Goal: Information Seeking & Learning: Learn about a topic

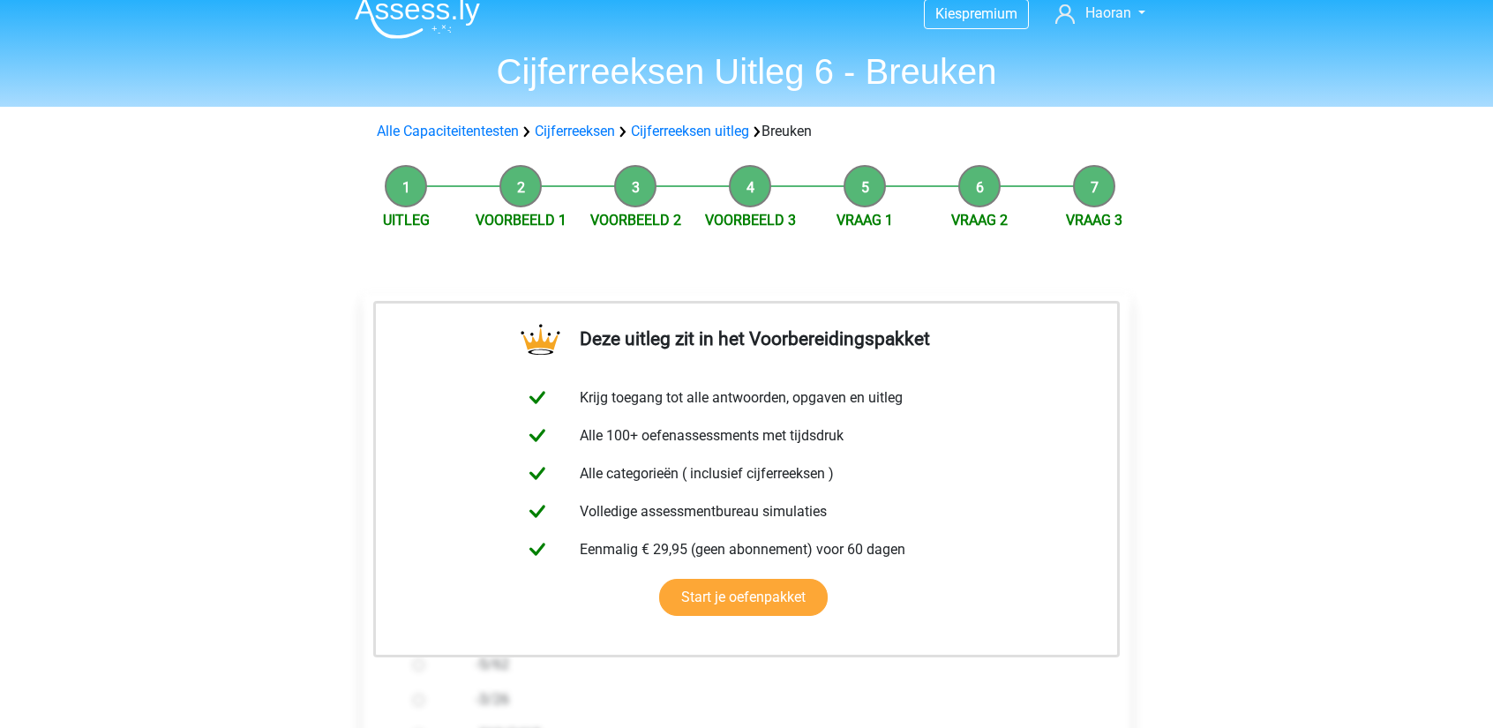
scroll to position [529, 0]
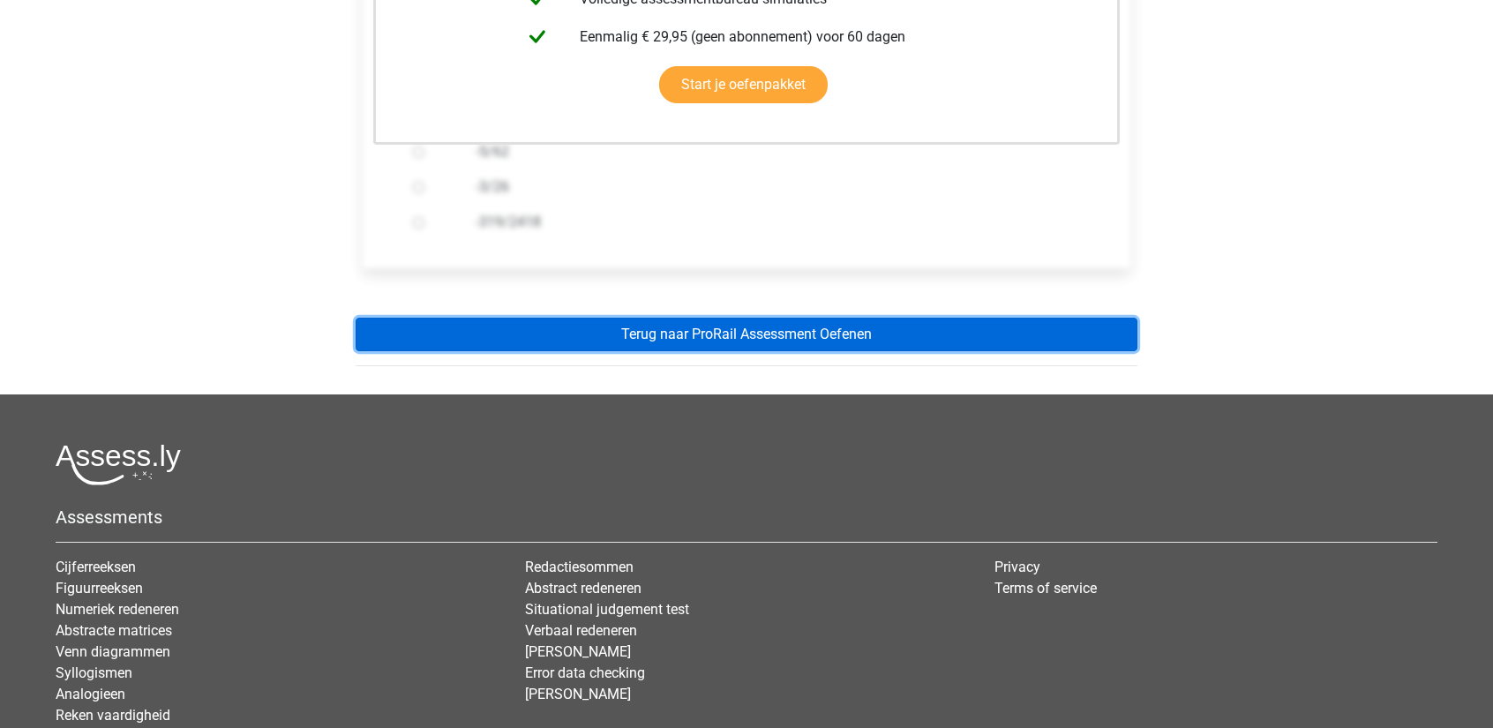
click at [742, 338] on link "Terug naar ProRail Assessment Oefenen" at bounding box center [747, 335] width 782 height 34
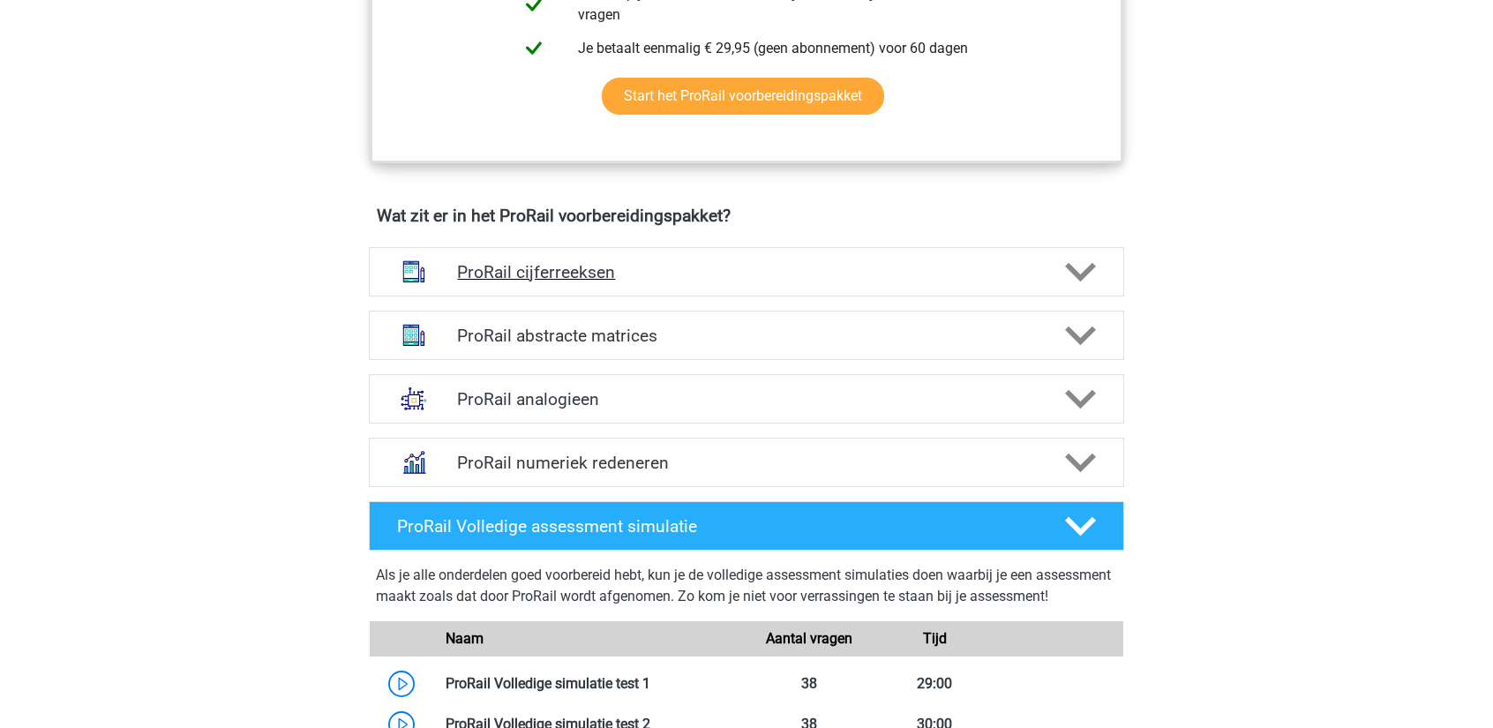
scroll to position [1147, 0]
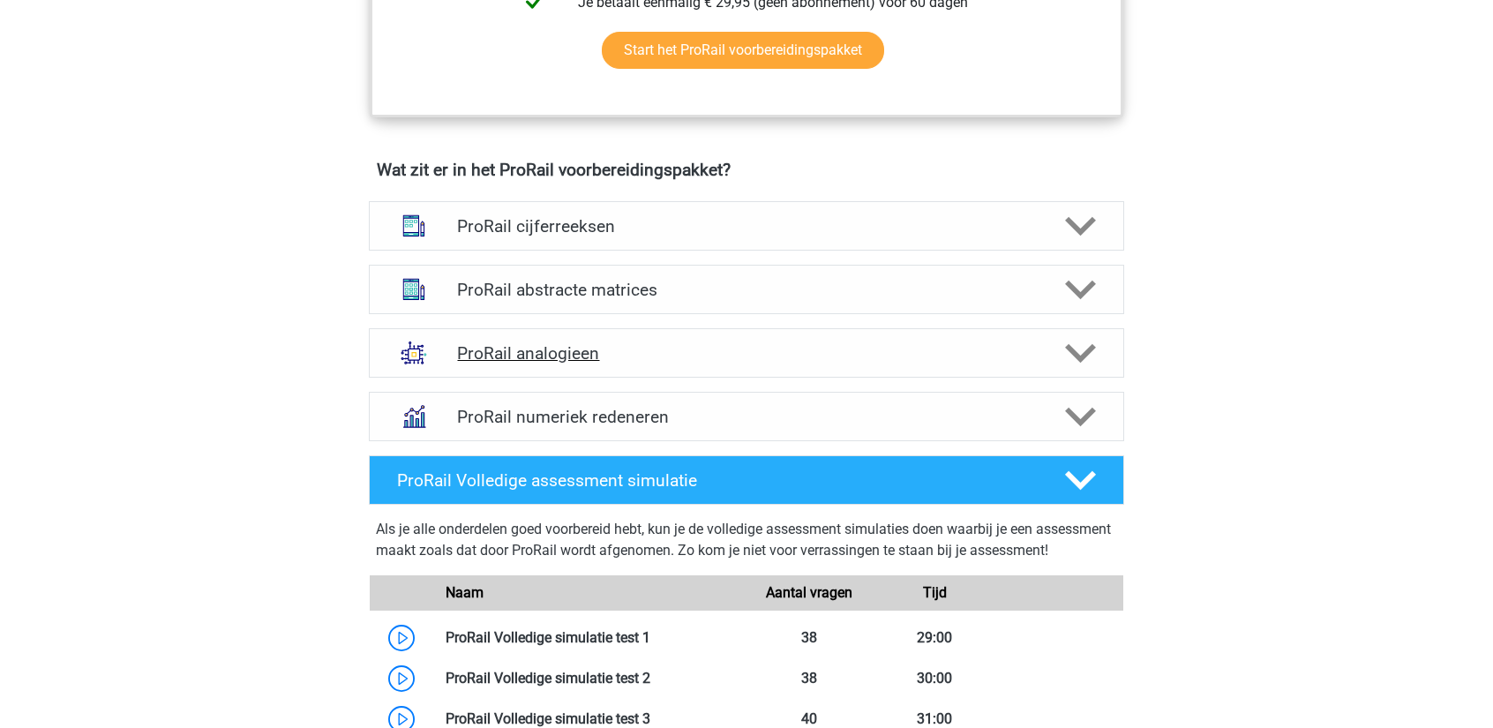
click at [709, 346] on h4 "ProRail analogieen" at bounding box center [746, 353] width 578 height 20
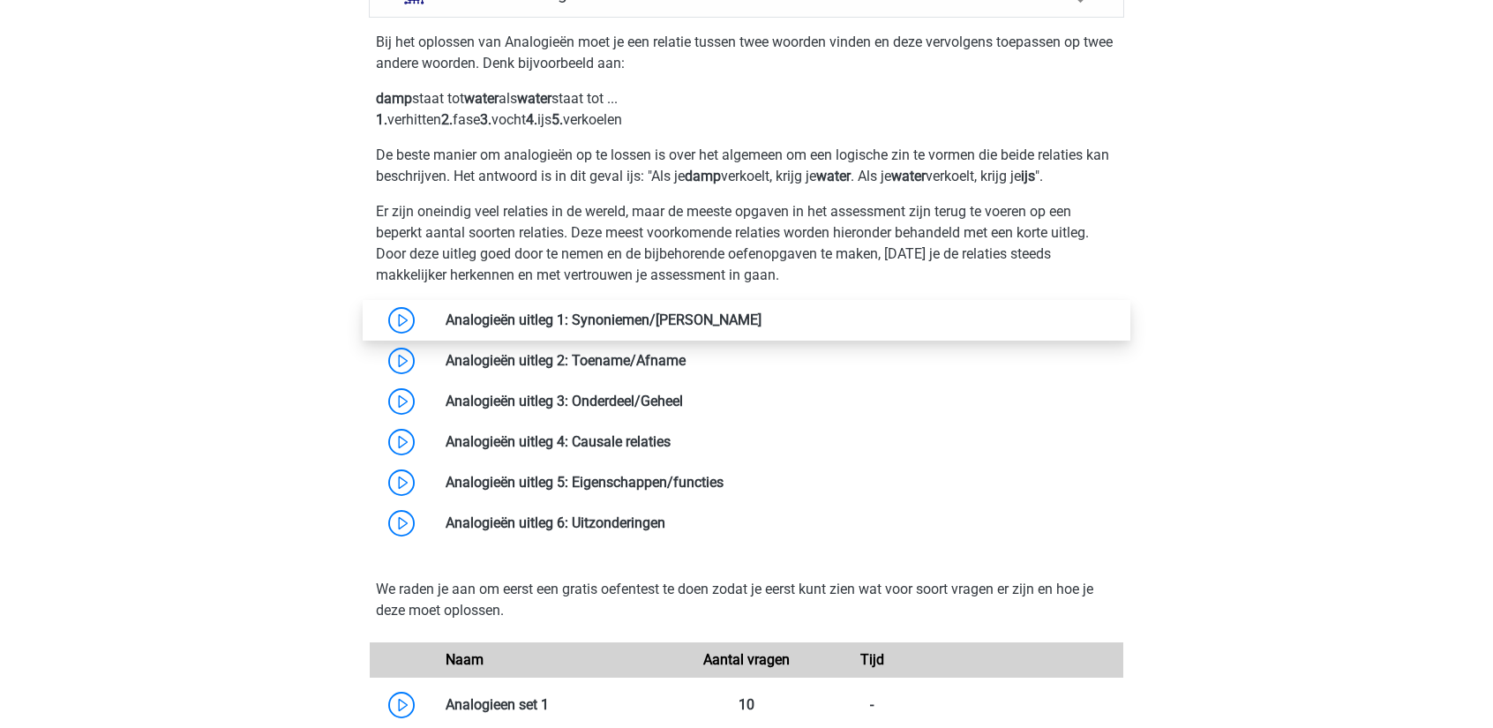
scroll to position [1500, 0]
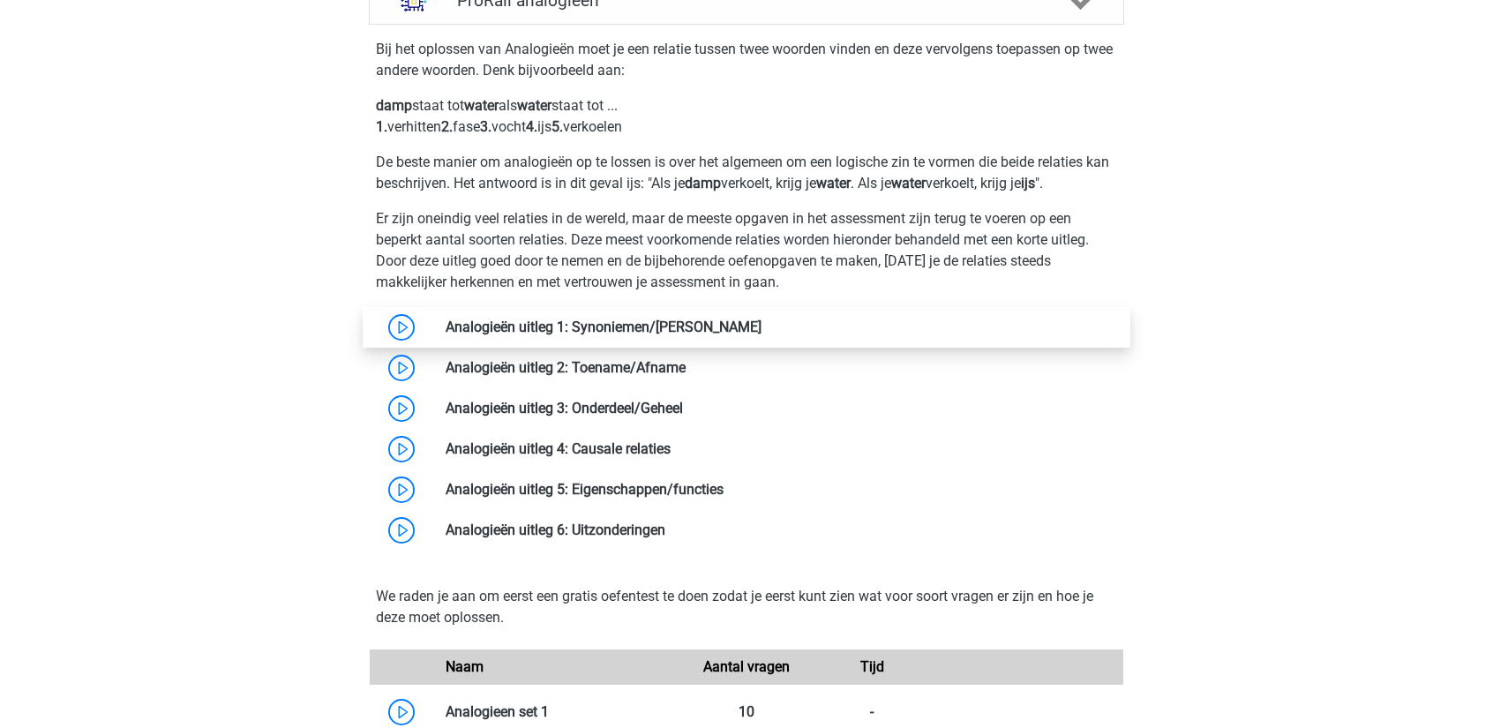
click at [761, 324] on link at bounding box center [761, 327] width 0 height 17
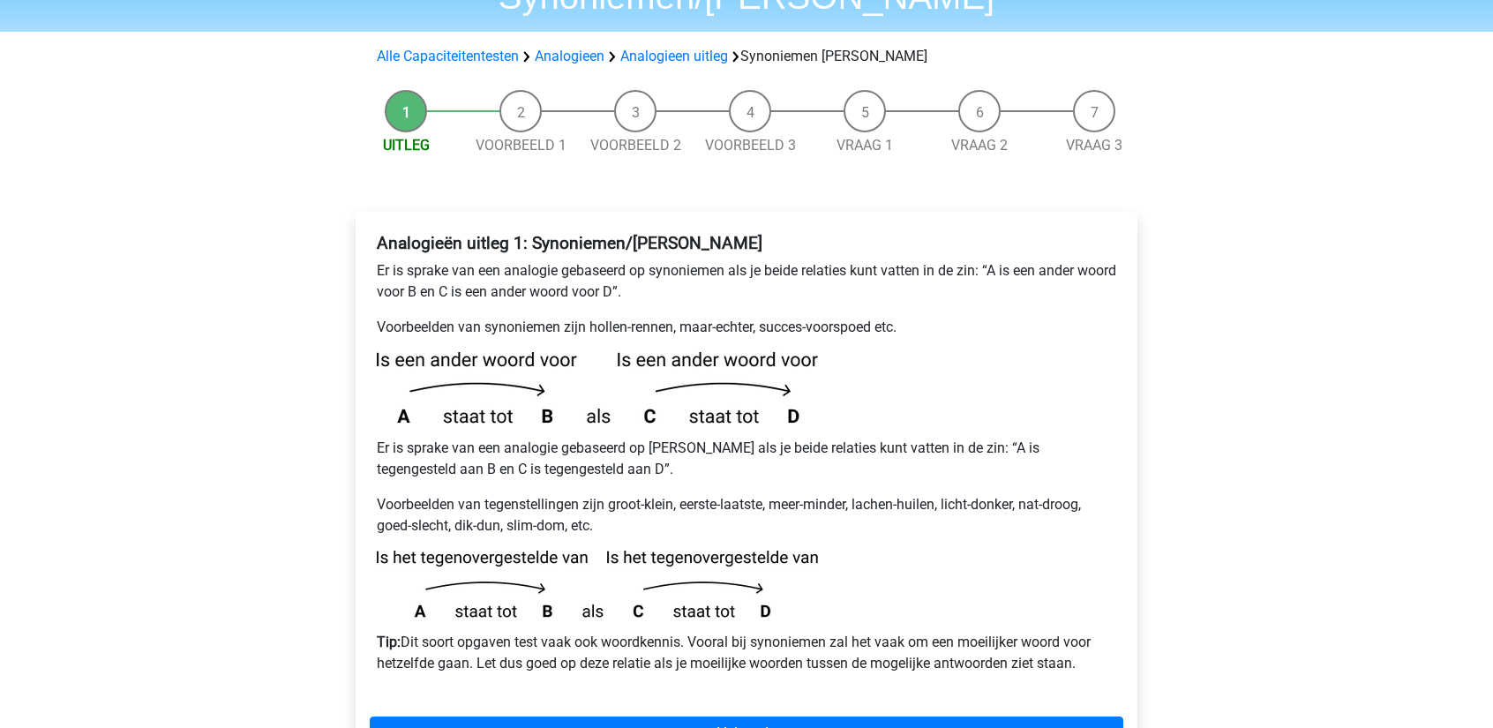
scroll to position [176, 0]
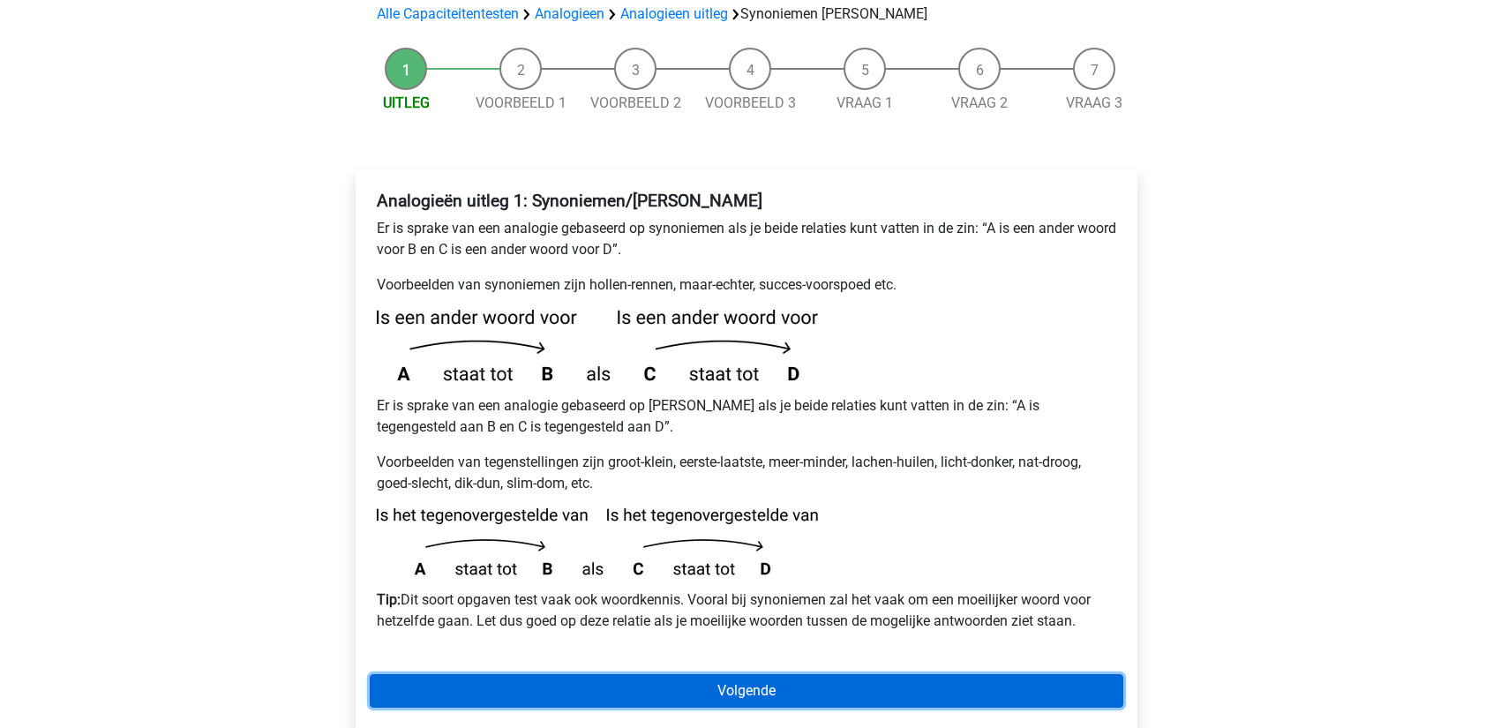
click at [461, 674] on link "Volgende" at bounding box center [747, 691] width 754 height 34
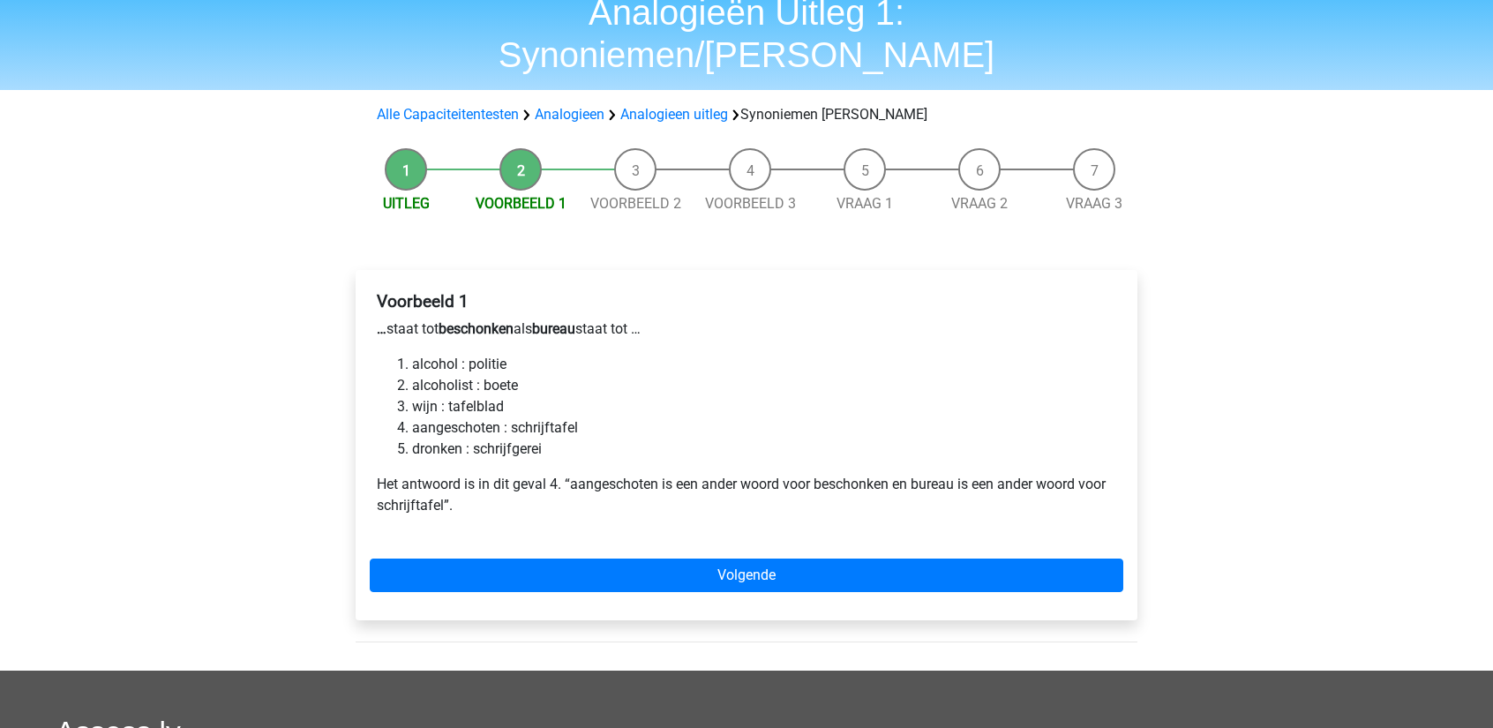
scroll to position [88, 0]
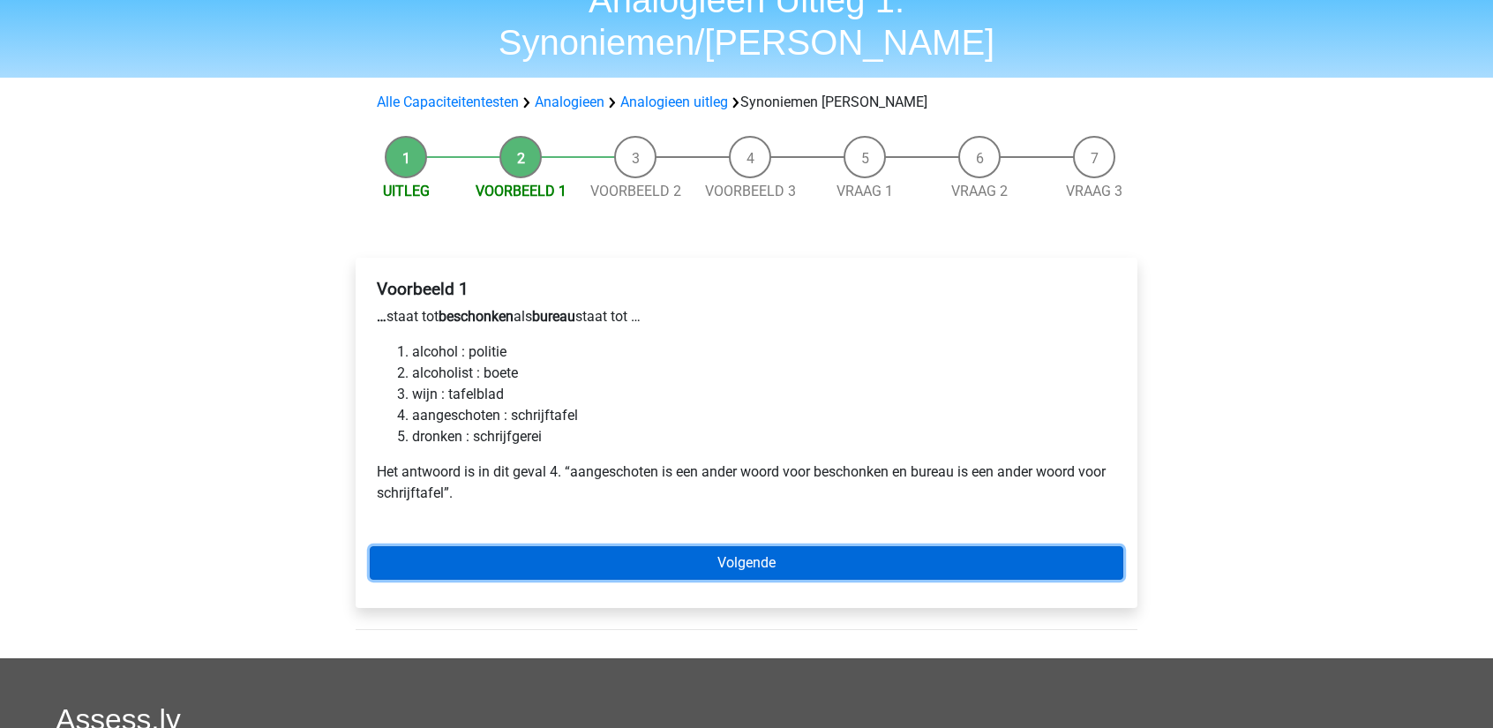
click at [559, 546] on link "Volgende" at bounding box center [747, 563] width 754 height 34
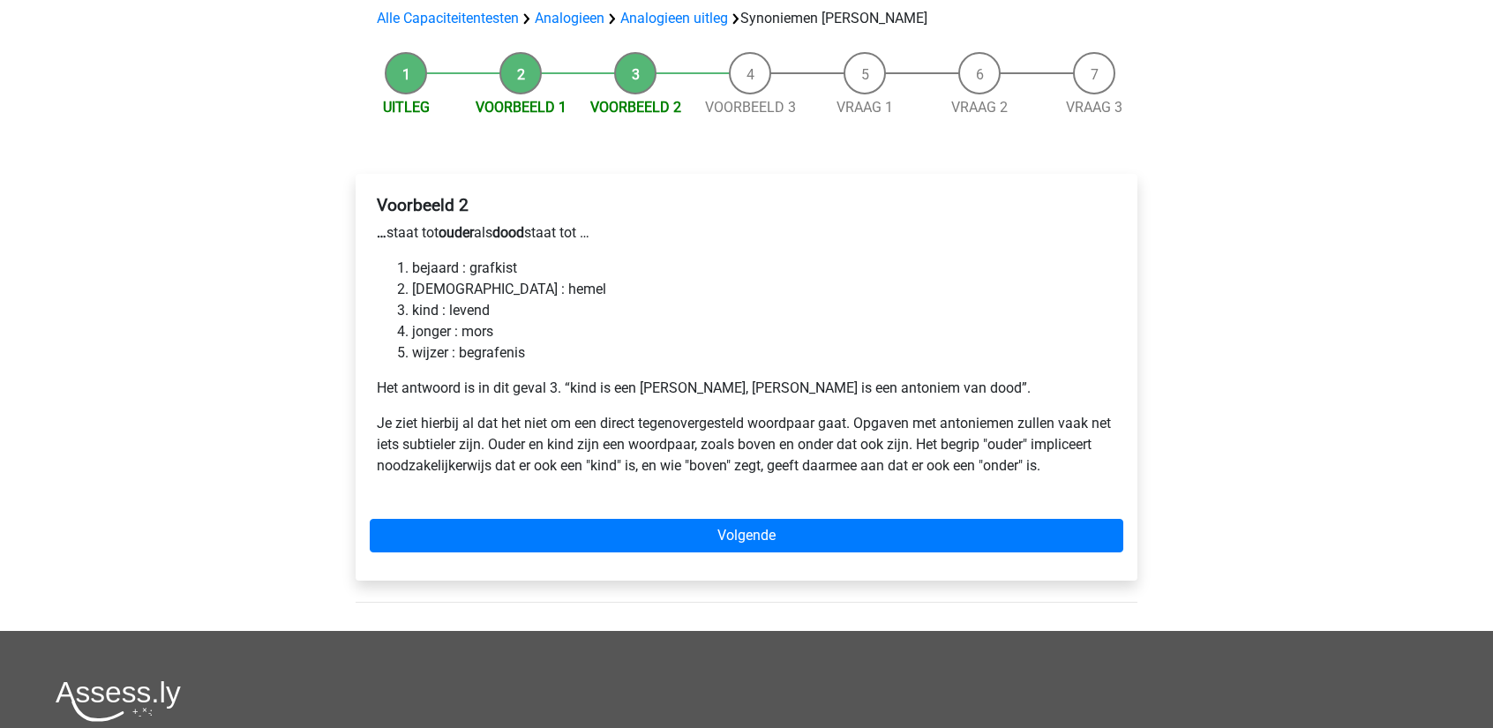
scroll to position [176, 0]
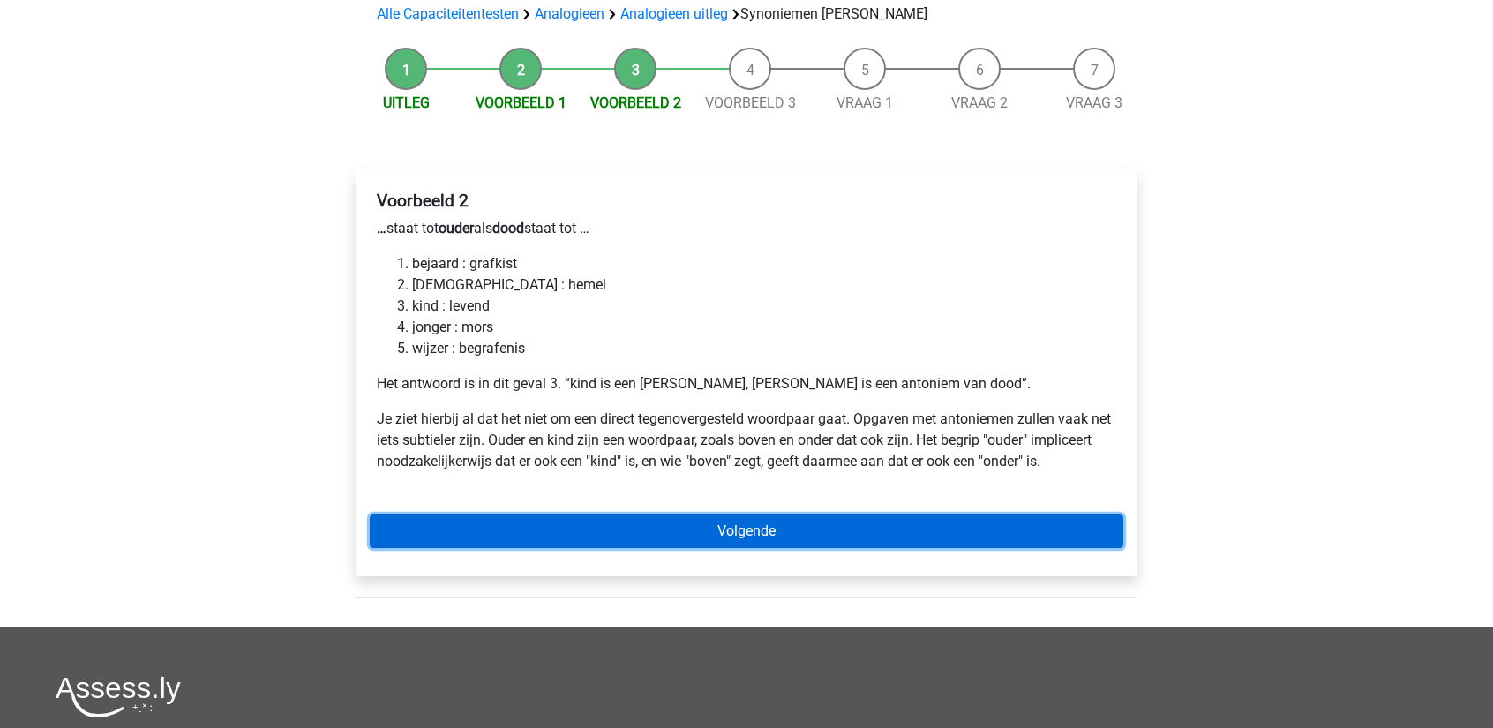
click at [712, 514] on link "Volgende" at bounding box center [747, 531] width 754 height 34
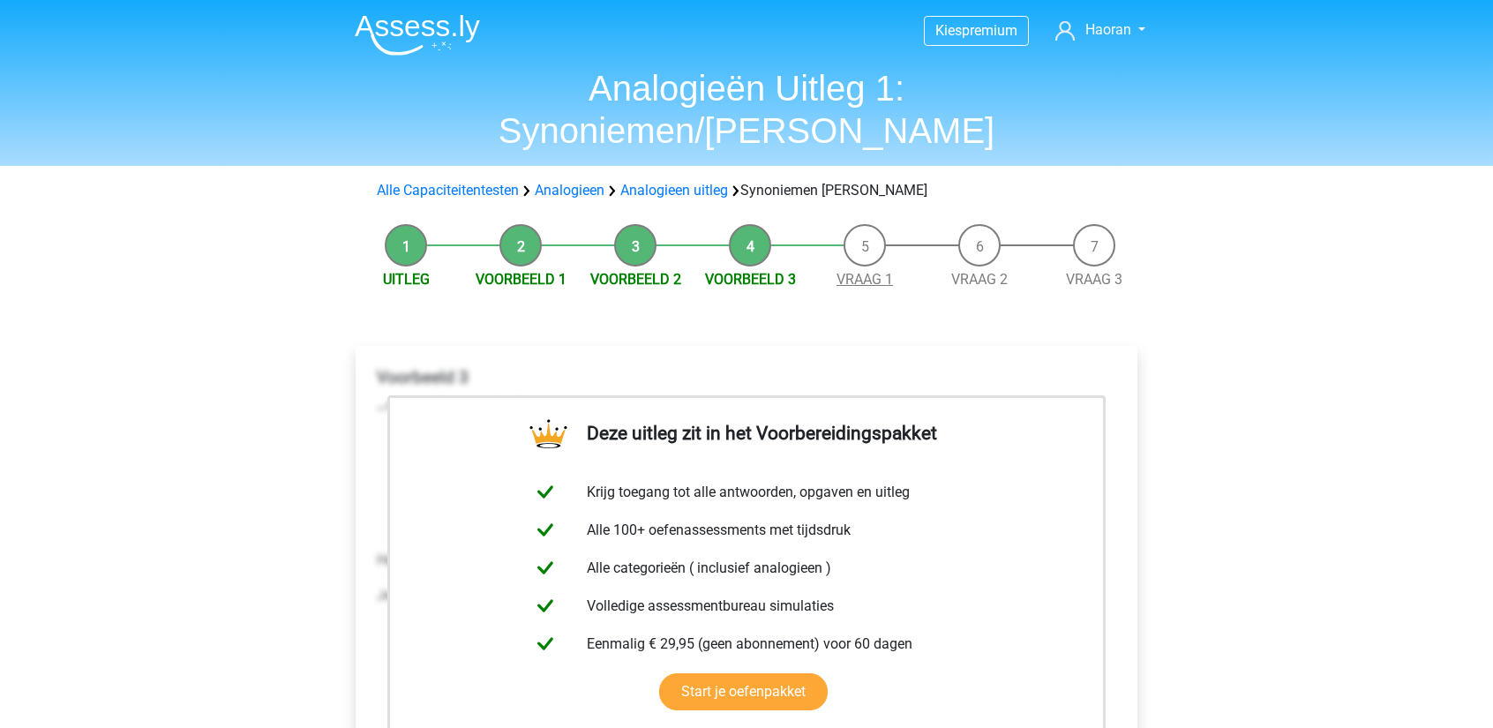
click at [847, 271] on link "Vraag 1" at bounding box center [864, 279] width 56 height 17
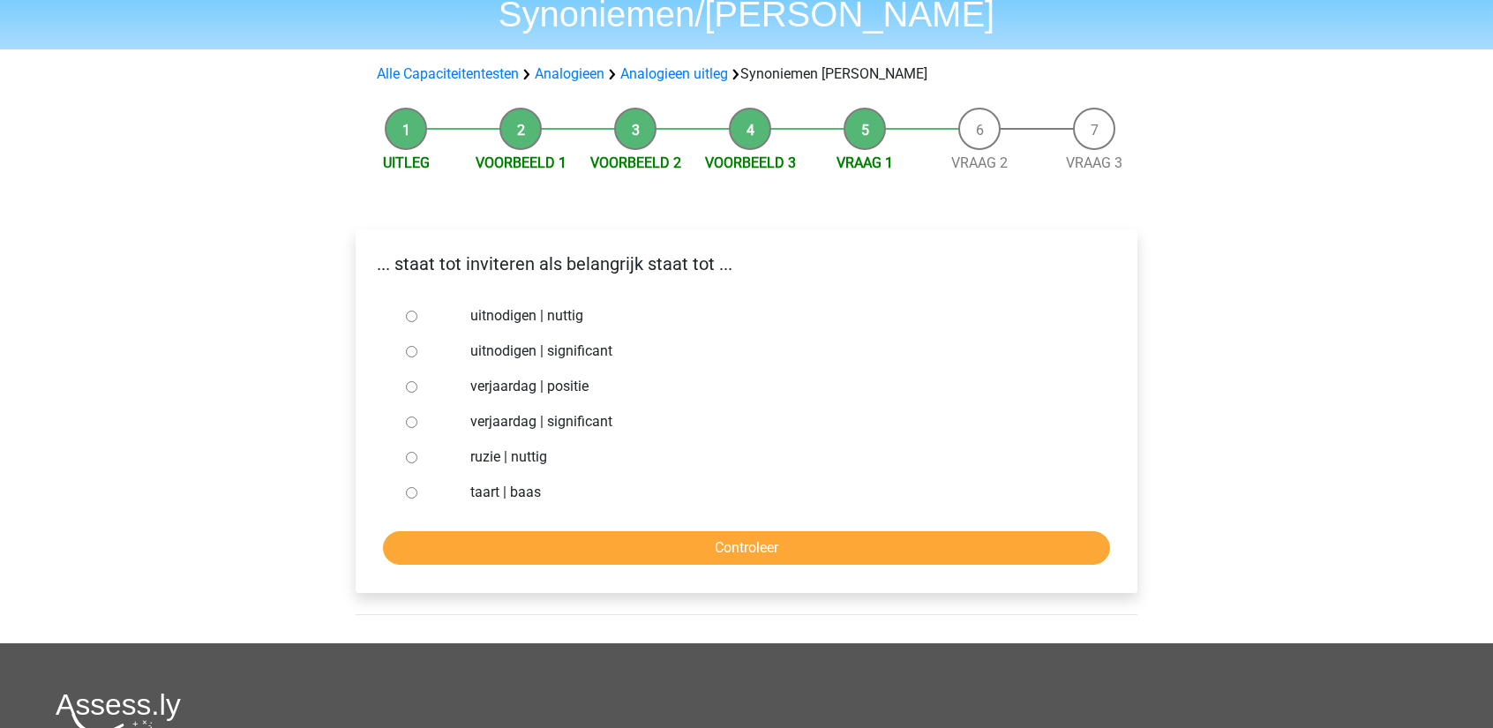
scroll to position [176, 0]
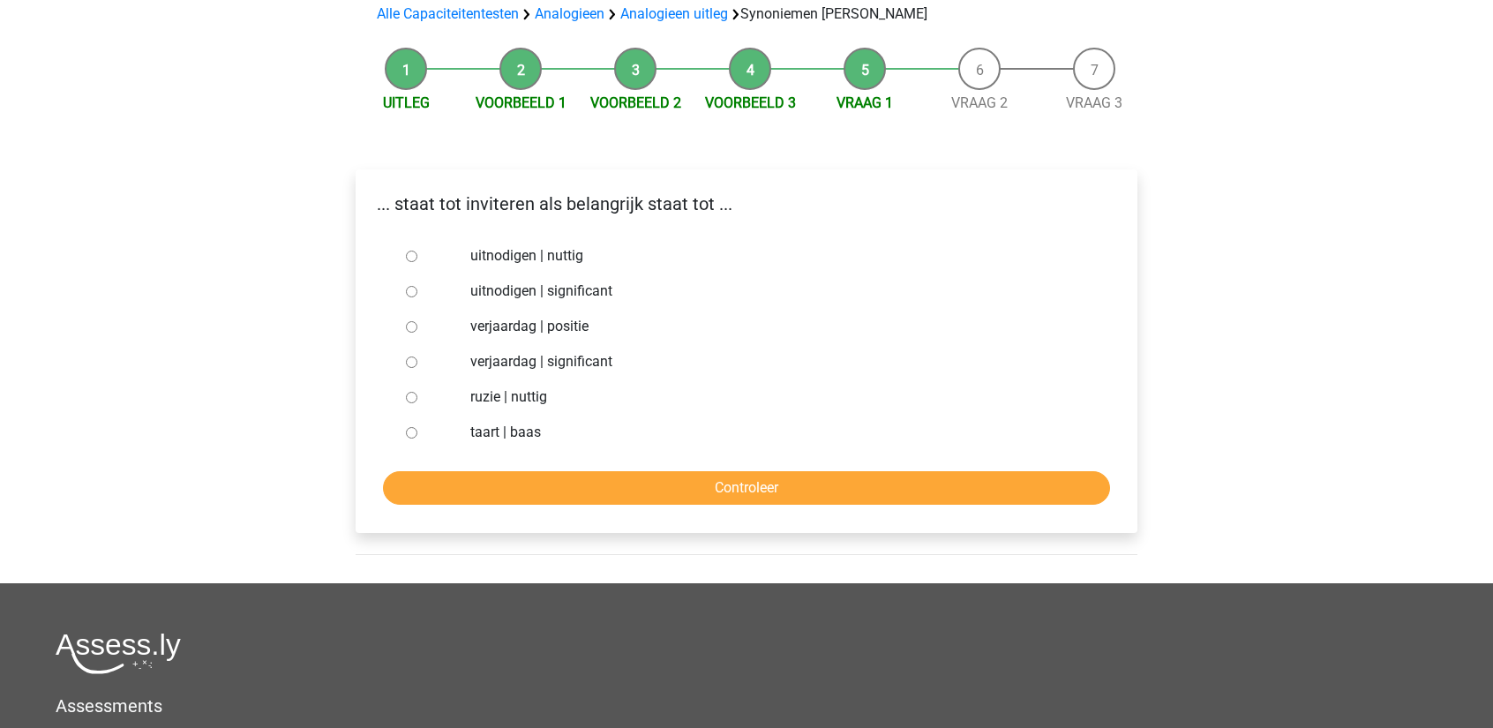
click at [564, 281] on label "uitnodigen | significant" at bounding box center [775, 291] width 611 height 21
click at [417, 286] on input "uitnodigen | significant" at bounding box center [411, 291] width 11 height 11
radio input "true"
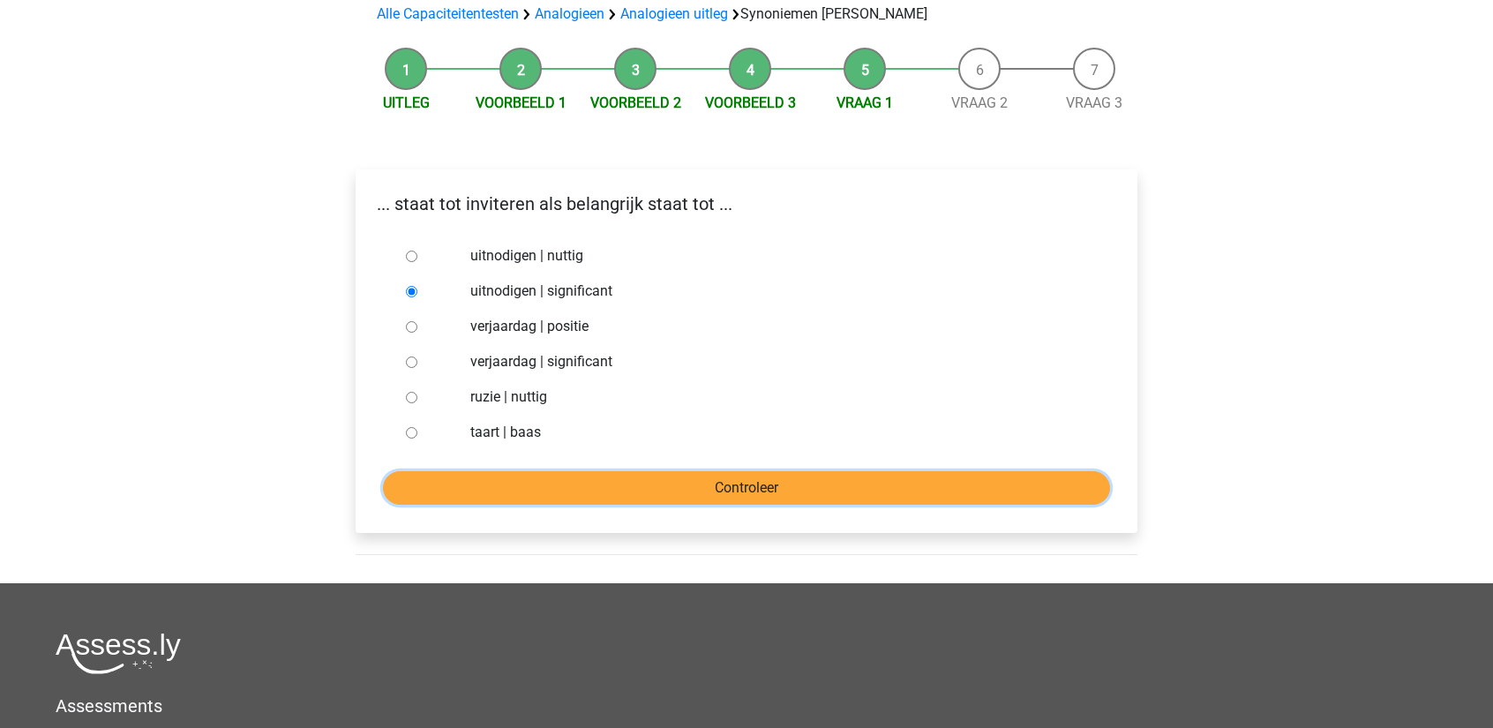
click at [515, 471] on input "Controleer" at bounding box center [746, 488] width 727 height 34
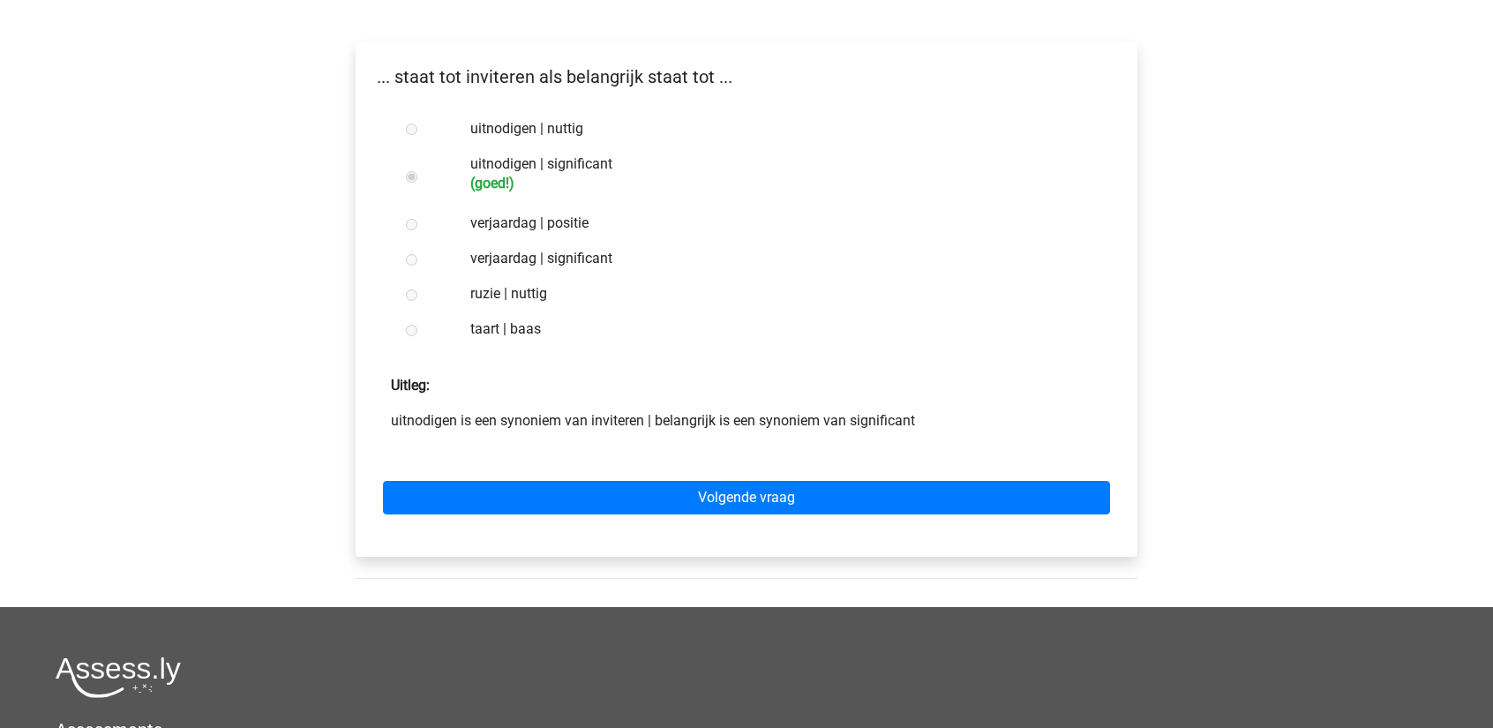
scroll to position [353, 0]
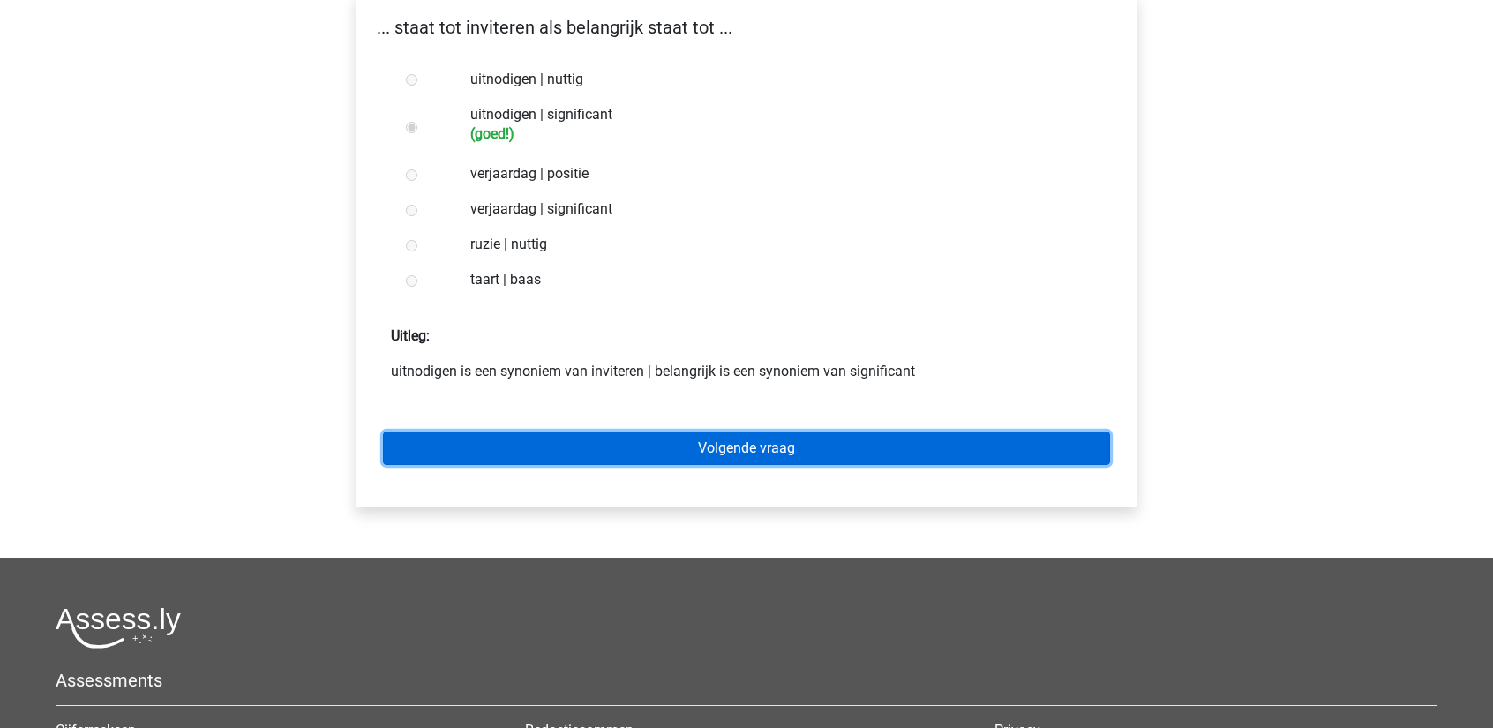
click at [649, 431] on link "Volgende vraag" at bounding box center [746, 448] width 727 height 34
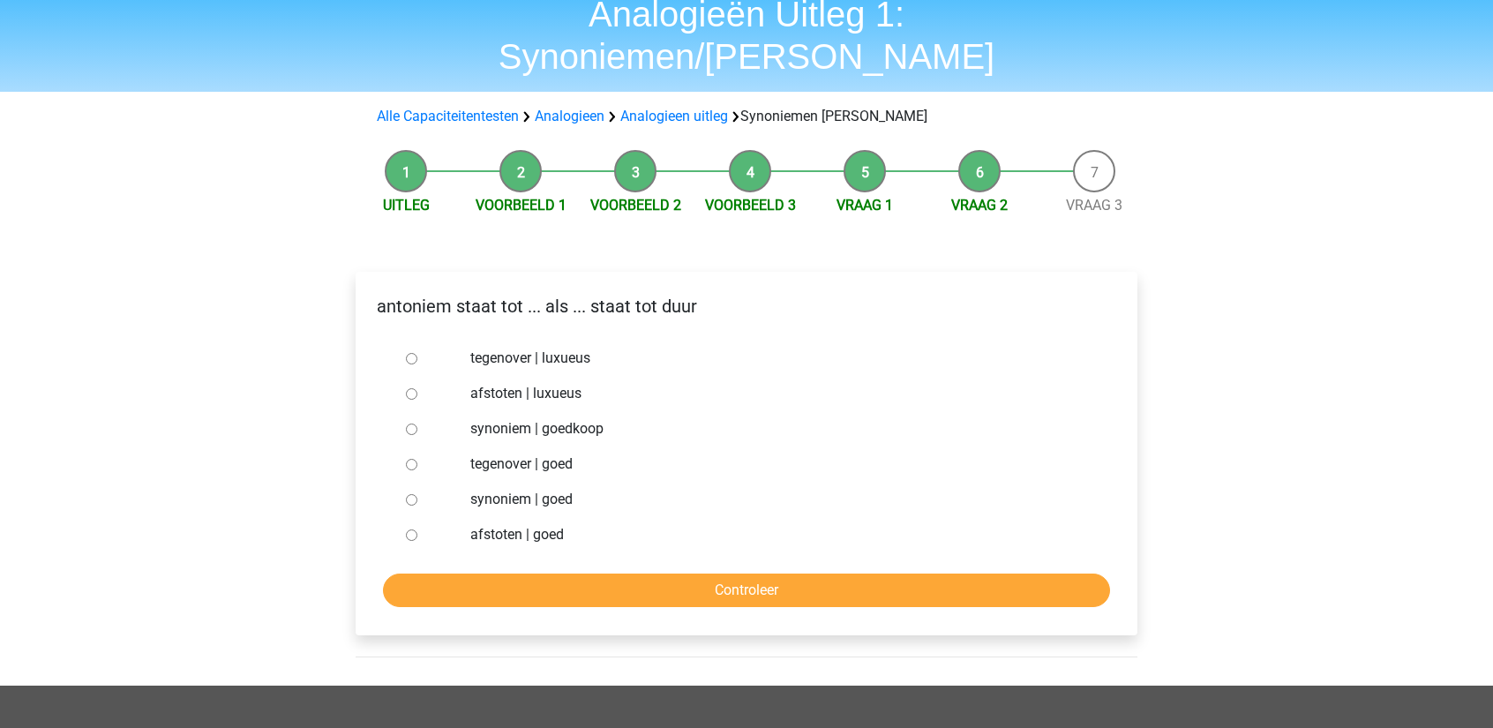
scroll to position [88, 0]
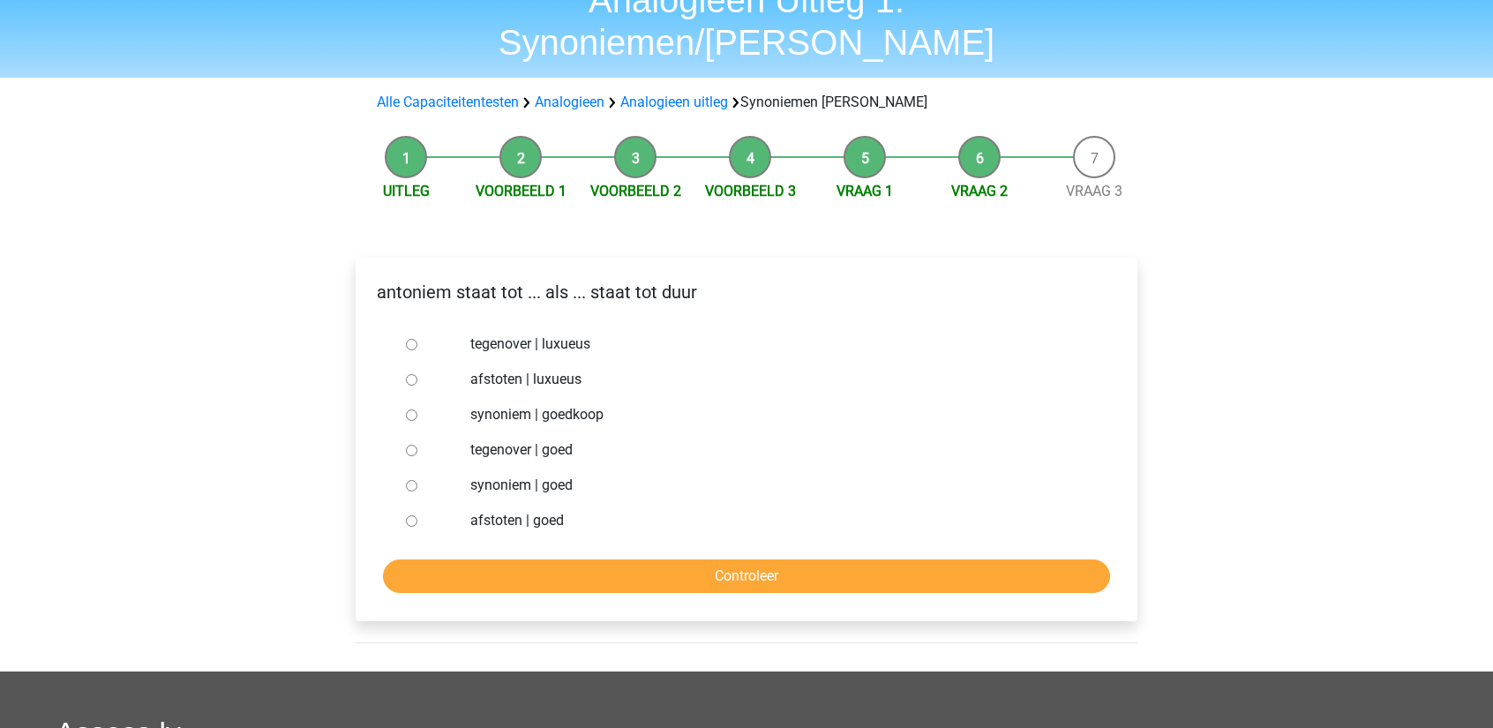
click at [409, 409] on input "synoniem | goedkoop" at bounding box center [411, 414] width 11 height 11
radio input "true"
click at [592, 559] on input "Controleer" at bounding box center [746, 576] width 727 height 34
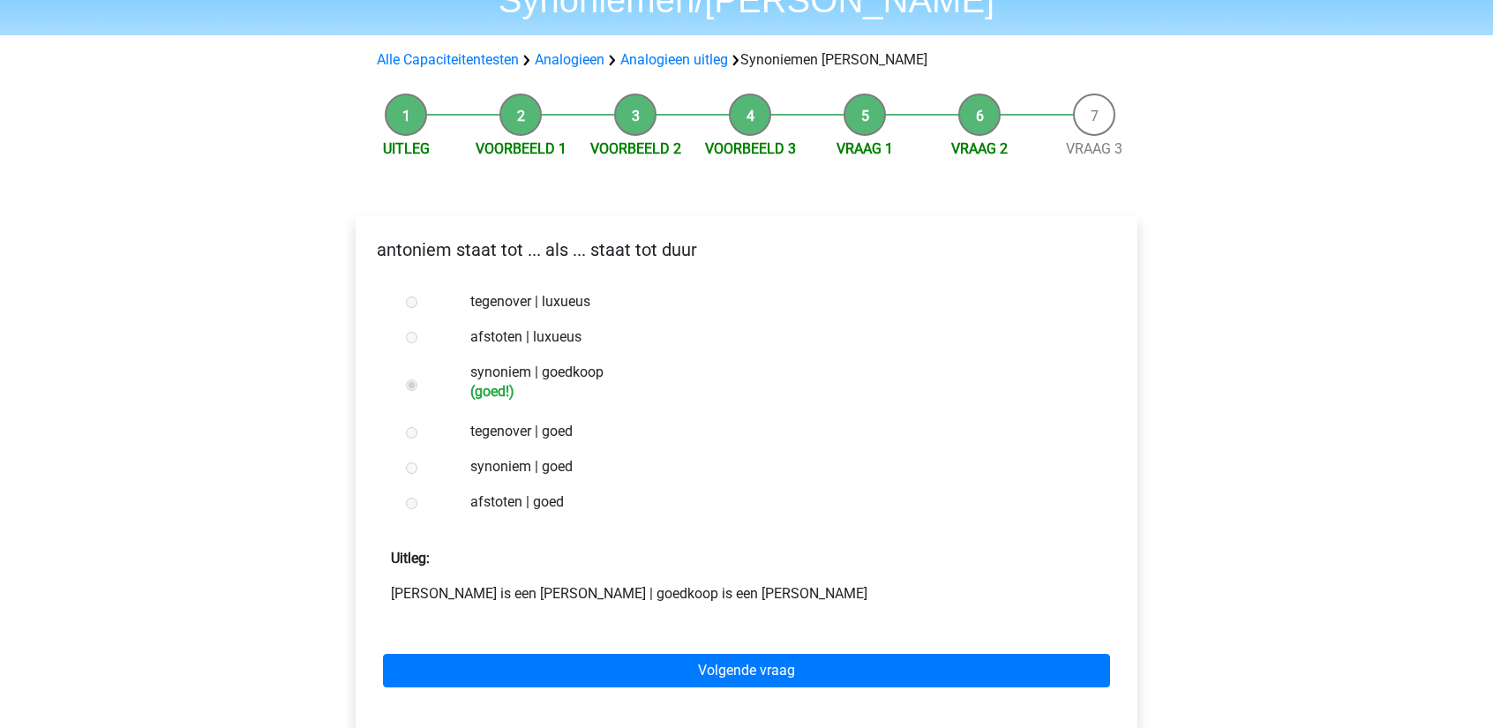
scroll to position [176, 0]
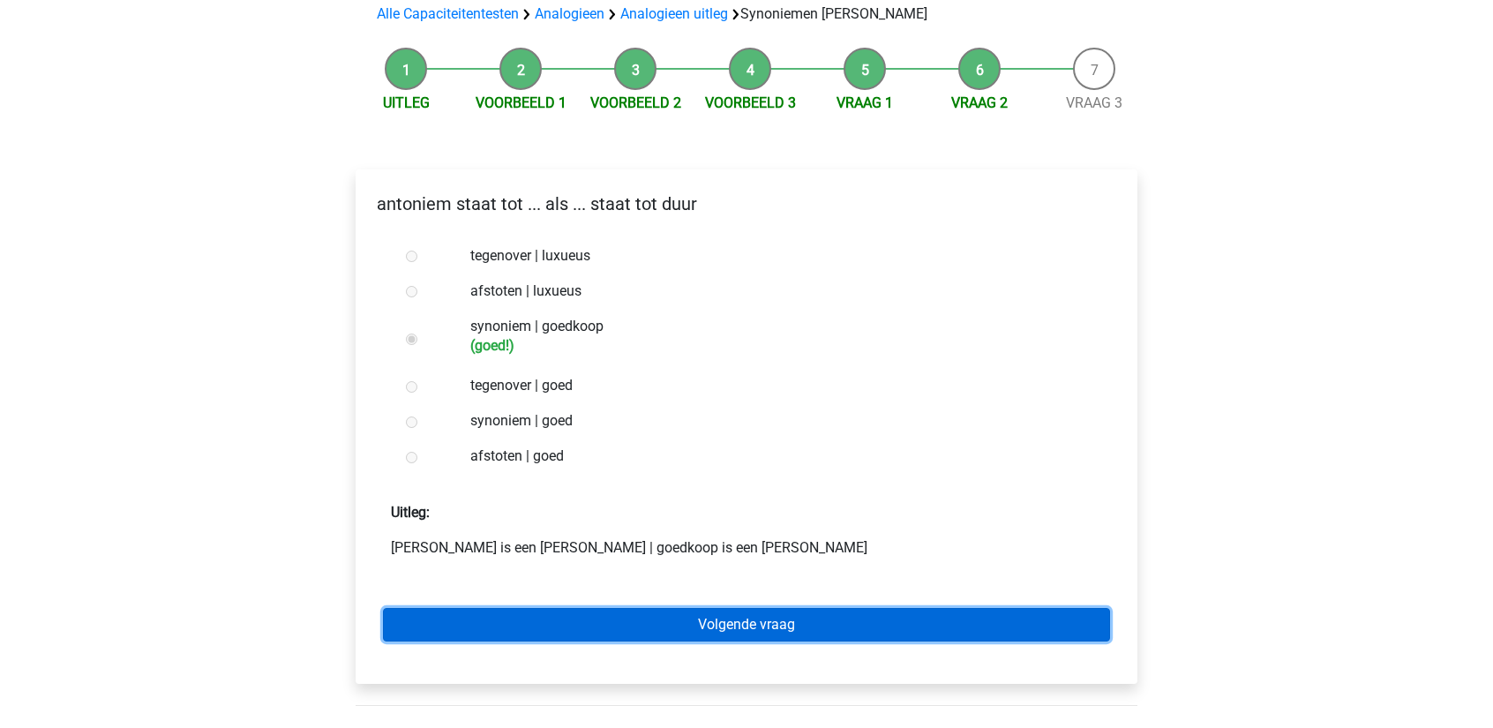
click at [622, 608] on link "Volgende vraag" at bounding box center [746, 625] width 727 height 34
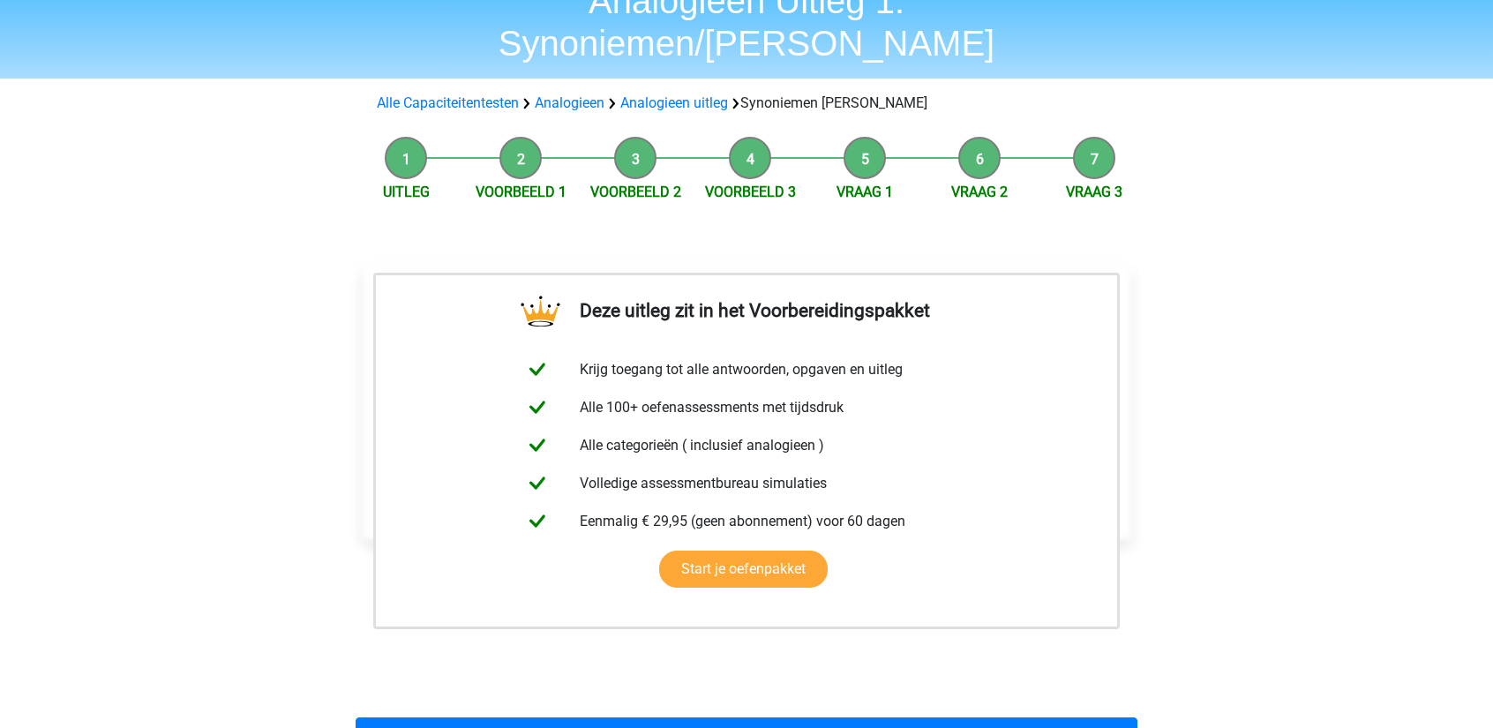
scroll to position [441, 0]
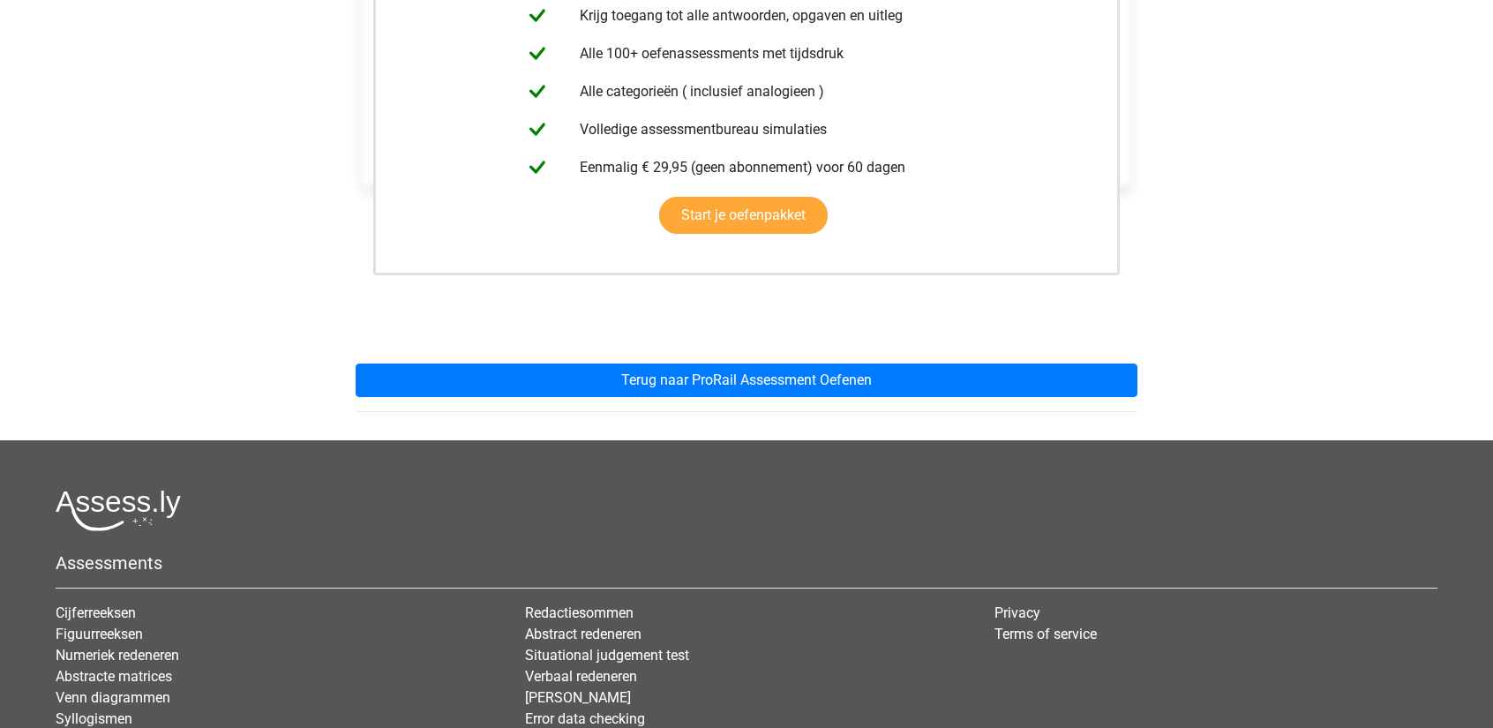
drag, startPoint x: 931, startPoint y: 306, endPoint x: 927, endPoint y: 318, distance: 12.0
click at [929, 314] on div "Deze uitleg zit in het Voorbereidingspakket Krijg toegang tot alle antwoorden, …" at bounding box center [746, 154] width 810 height 571
click at [927, 312] on div "Deze uitleg zit in het Voorbereidingspakket Krijg toegang tot alle antwoorden, …" at bounding box center [746, 154] width 810 height 571
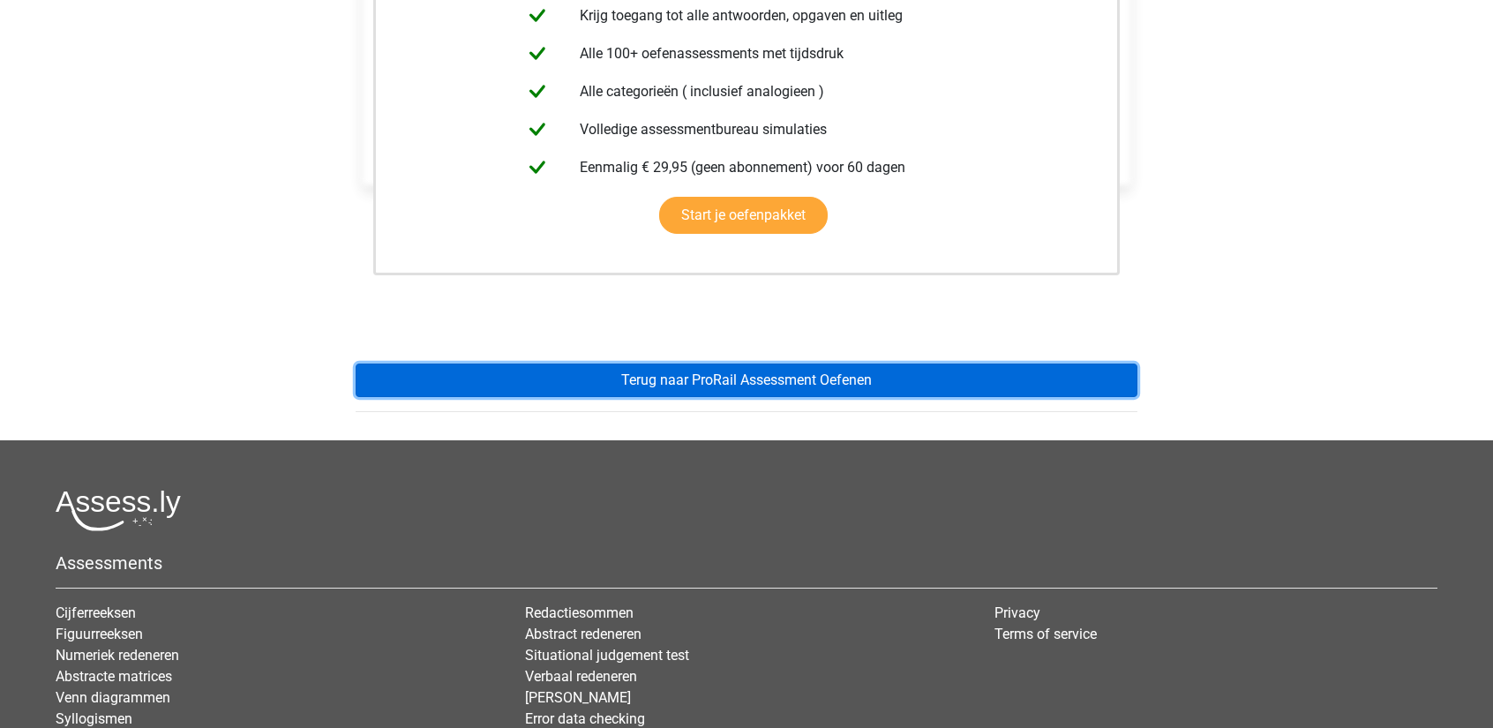
click at [944, 364] on link "Terug naar ProRail Assessment Oefenen" at bounding box center [747, 381] width 782 height 34
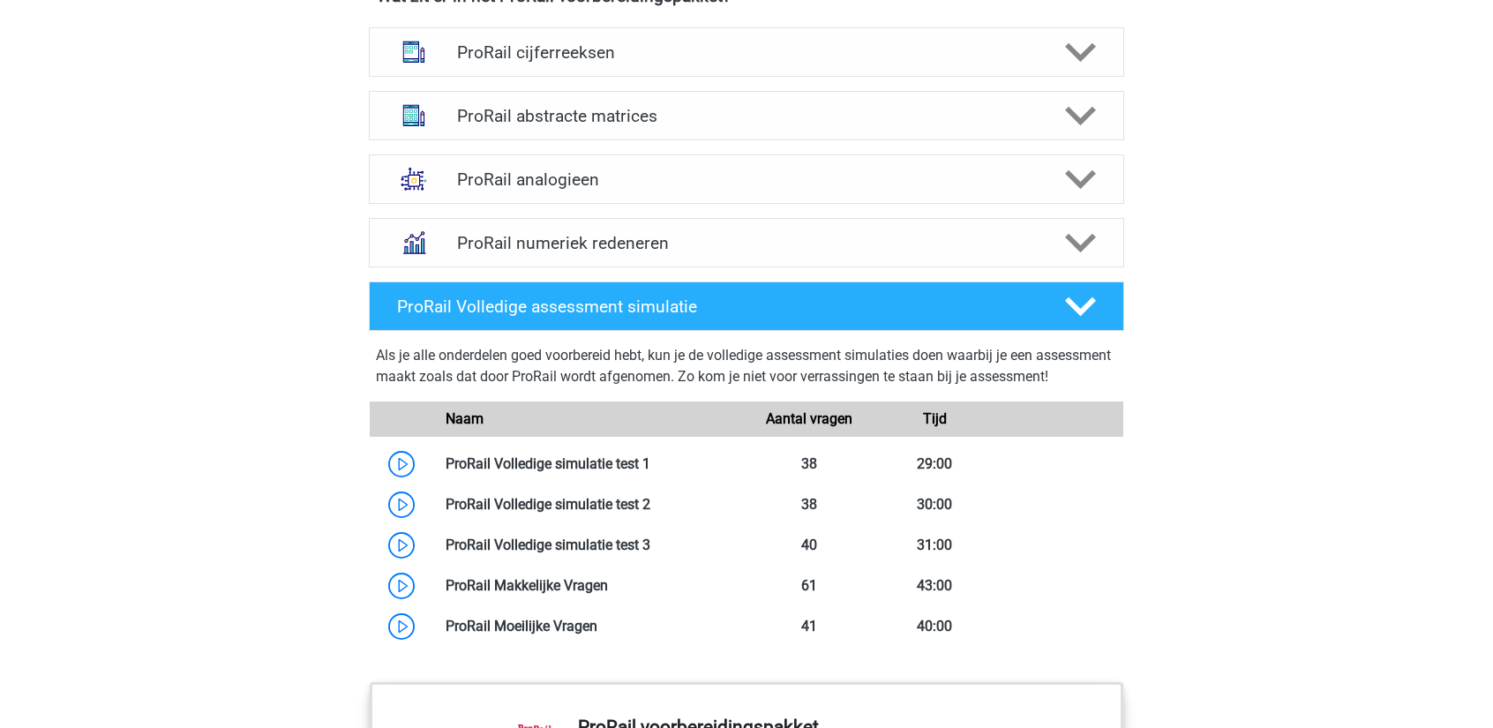
scroll to position [1323, 0]
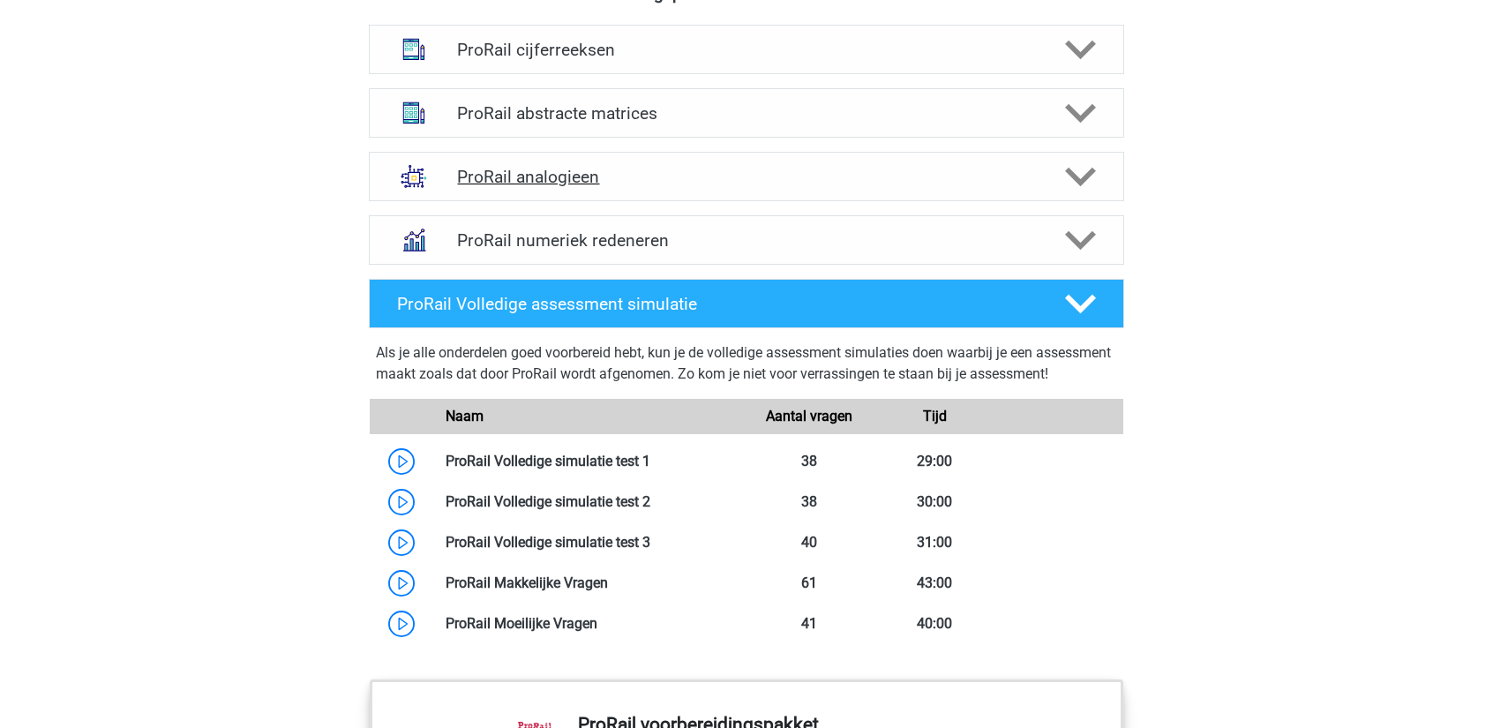
click at [851, 190] on div "ProRail analogieen" at bounding box center [746, 176] width 755 height 49
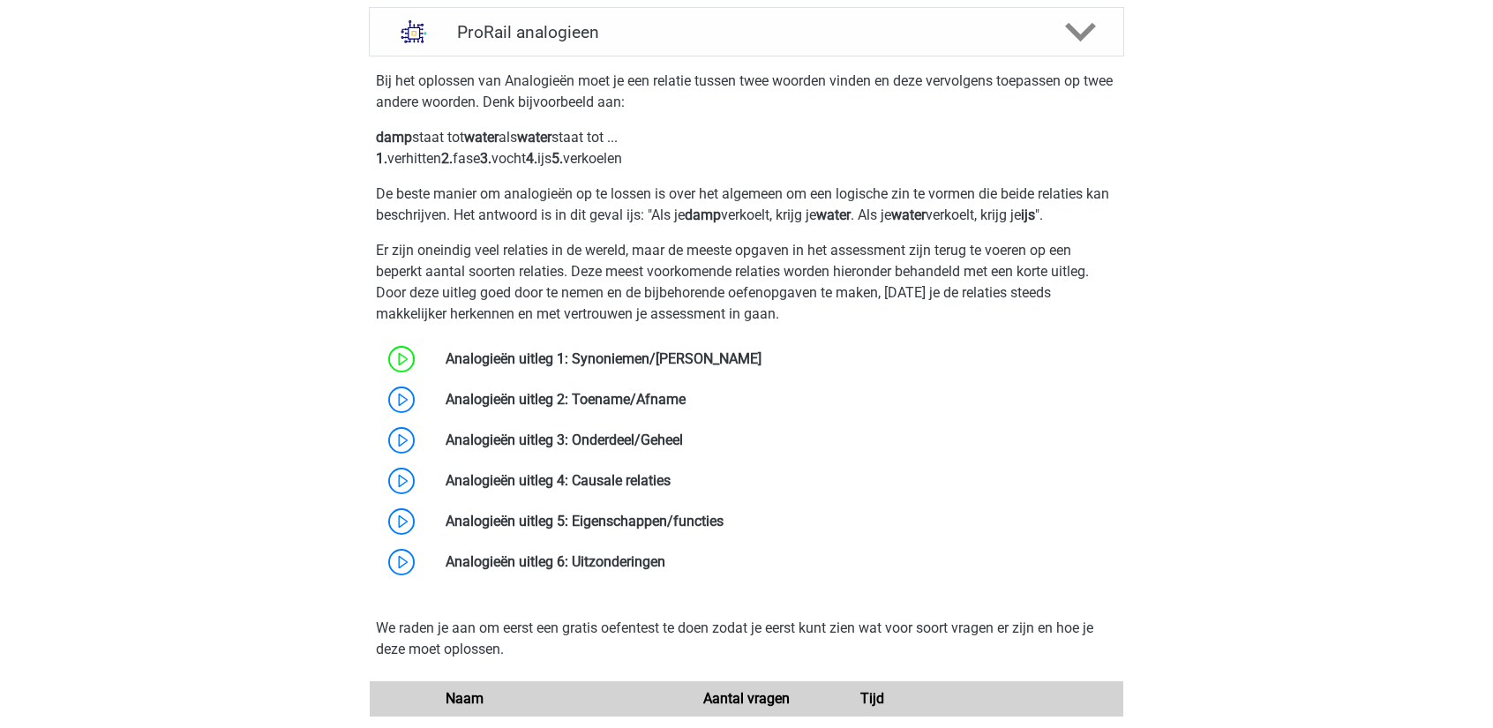
scroll to position [1500, 0]
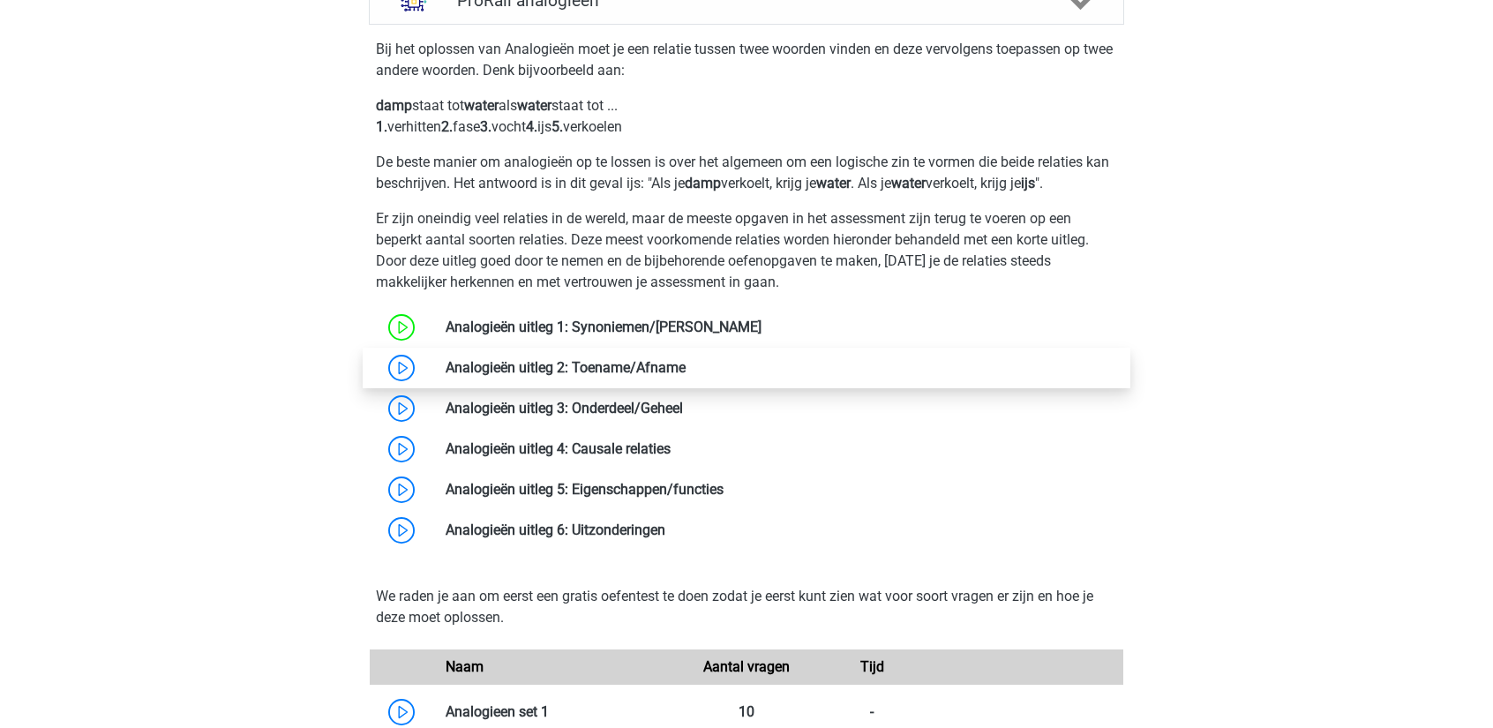
click at [686, 364] on link at bounding box center [686, 367] width 0 height 17
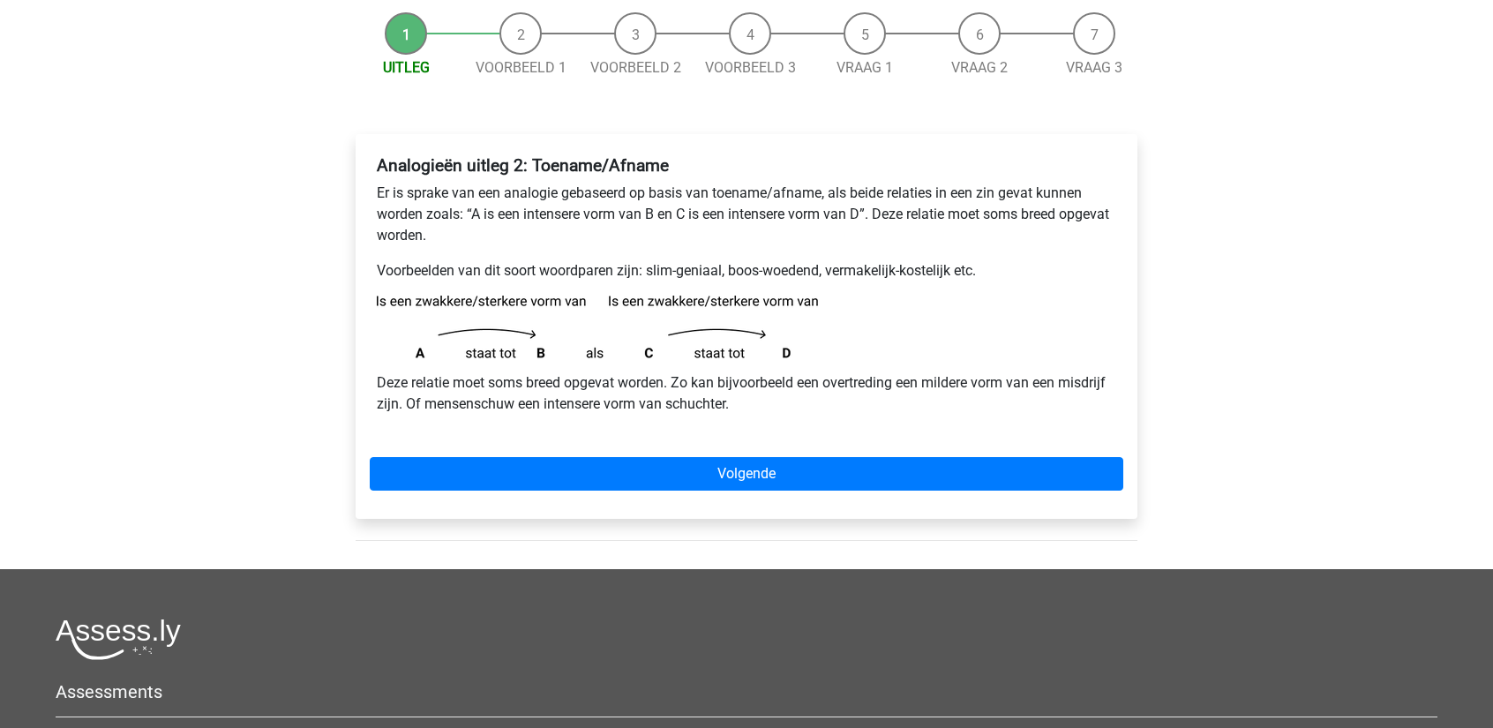
scroll to position [176, 0]
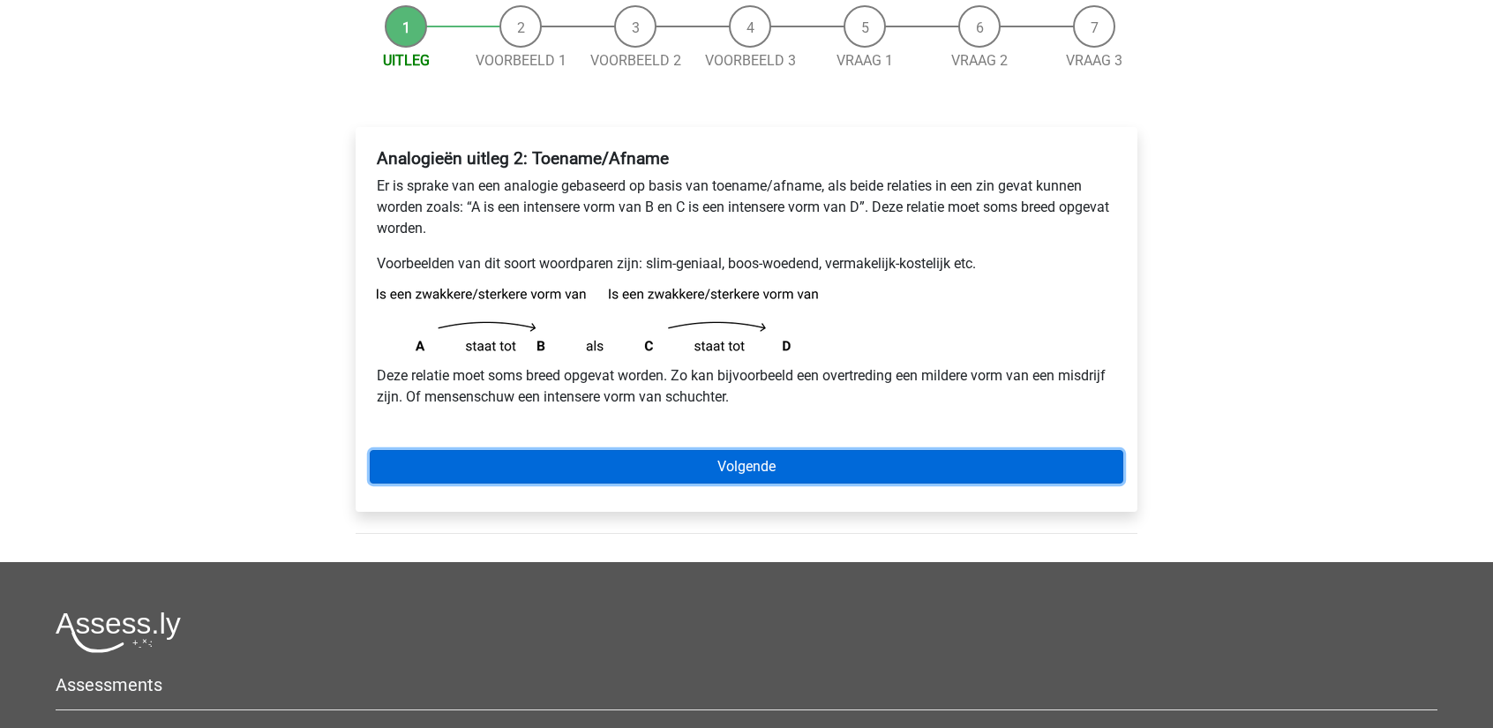
click at [786, 454] on link "Volgende" at bounding box center [747, 467] width 754 height 34
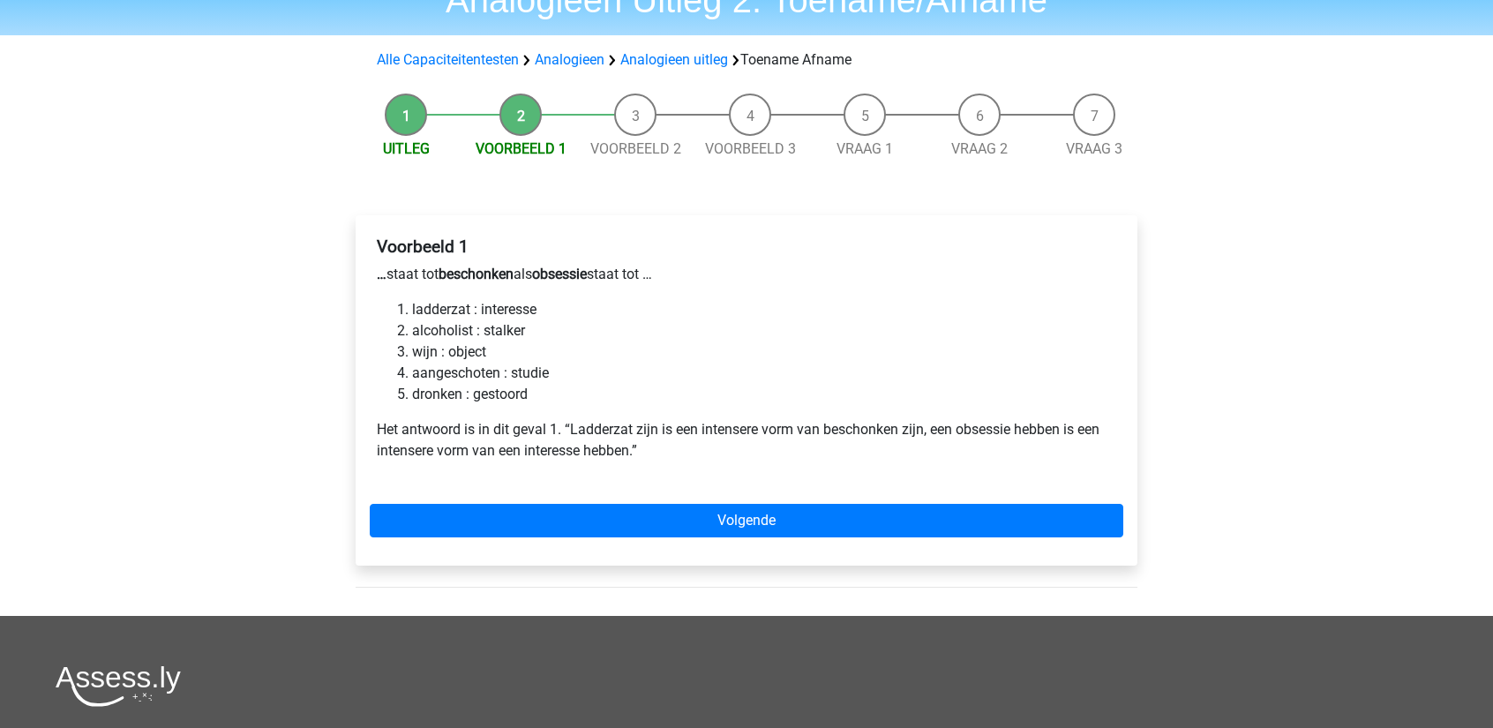
scroll to position [176, 0]
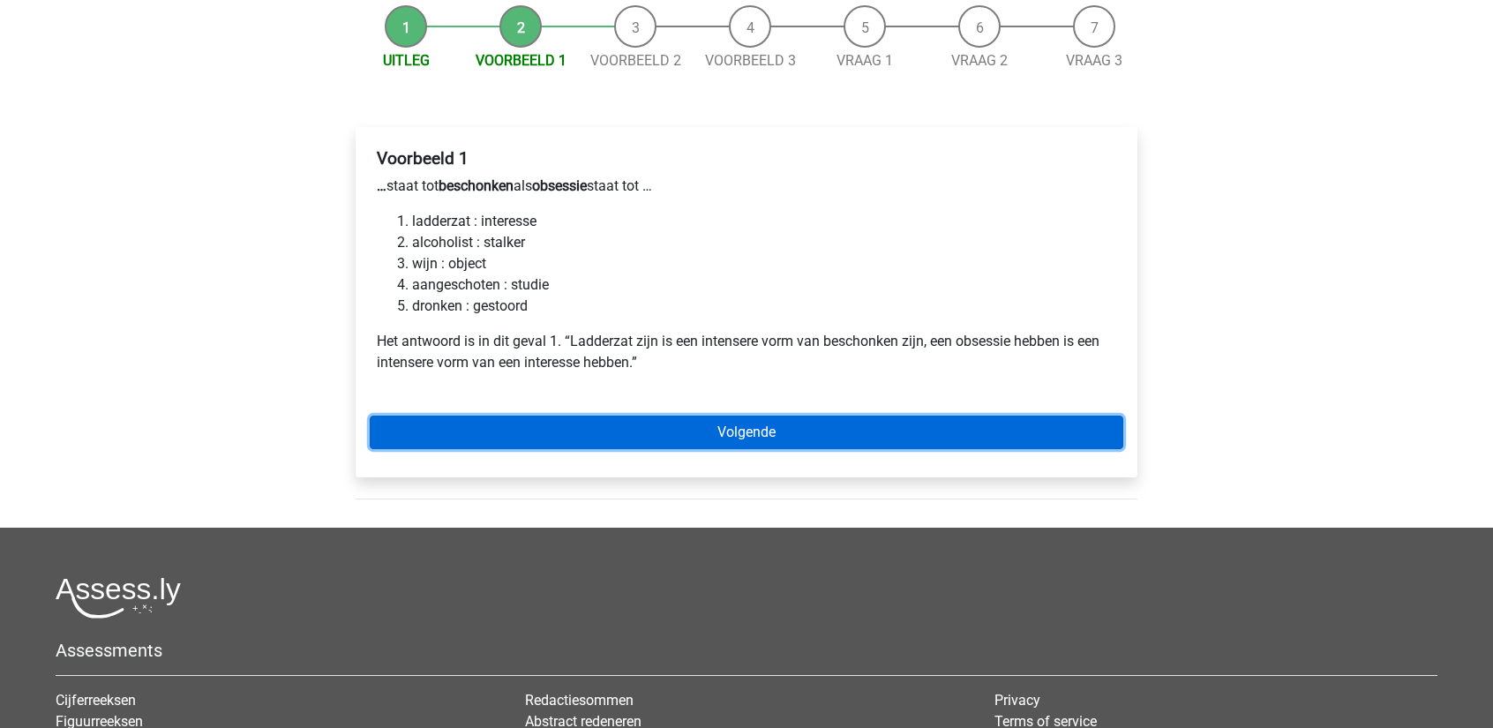
click at [1055, 440] on link "Volgende" at bounding box center [747, 433] width 754 height 34
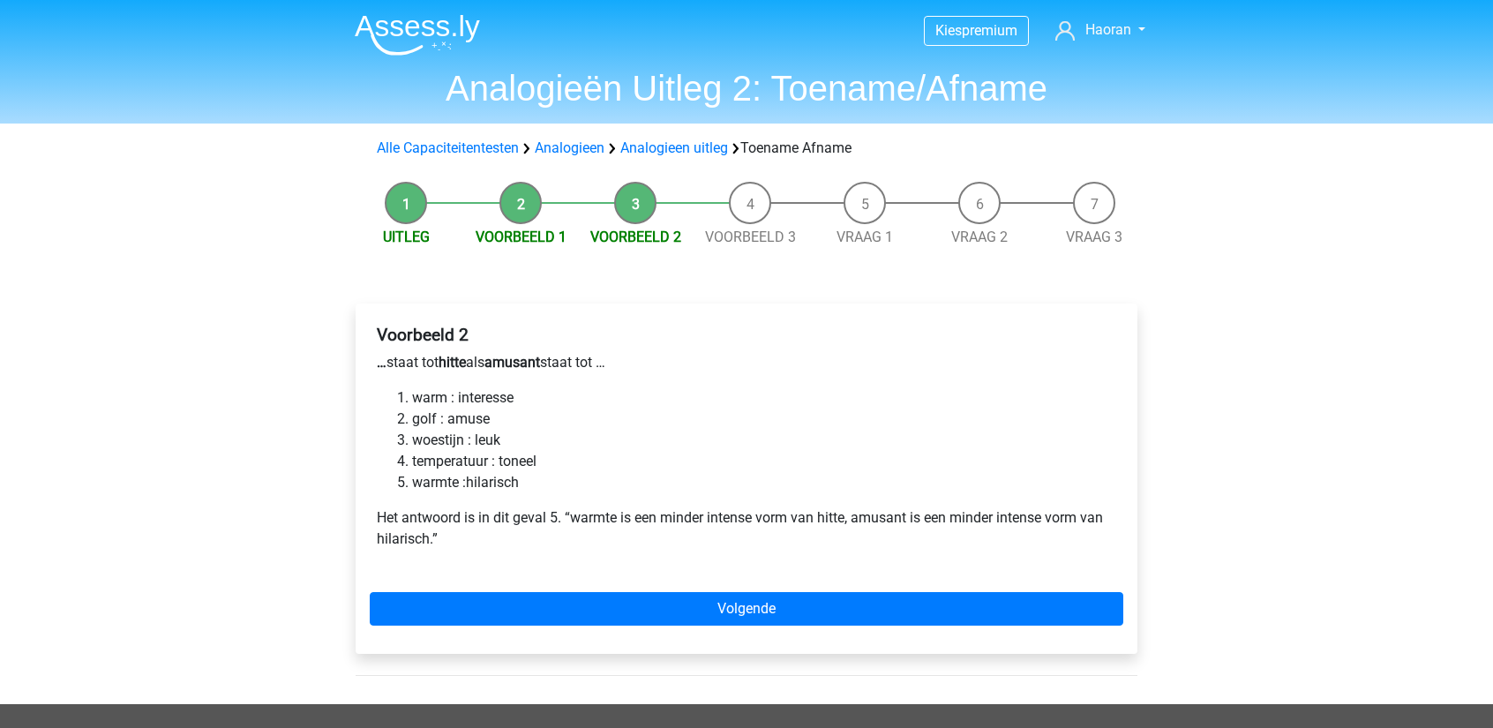
scroll to position [176, 0]
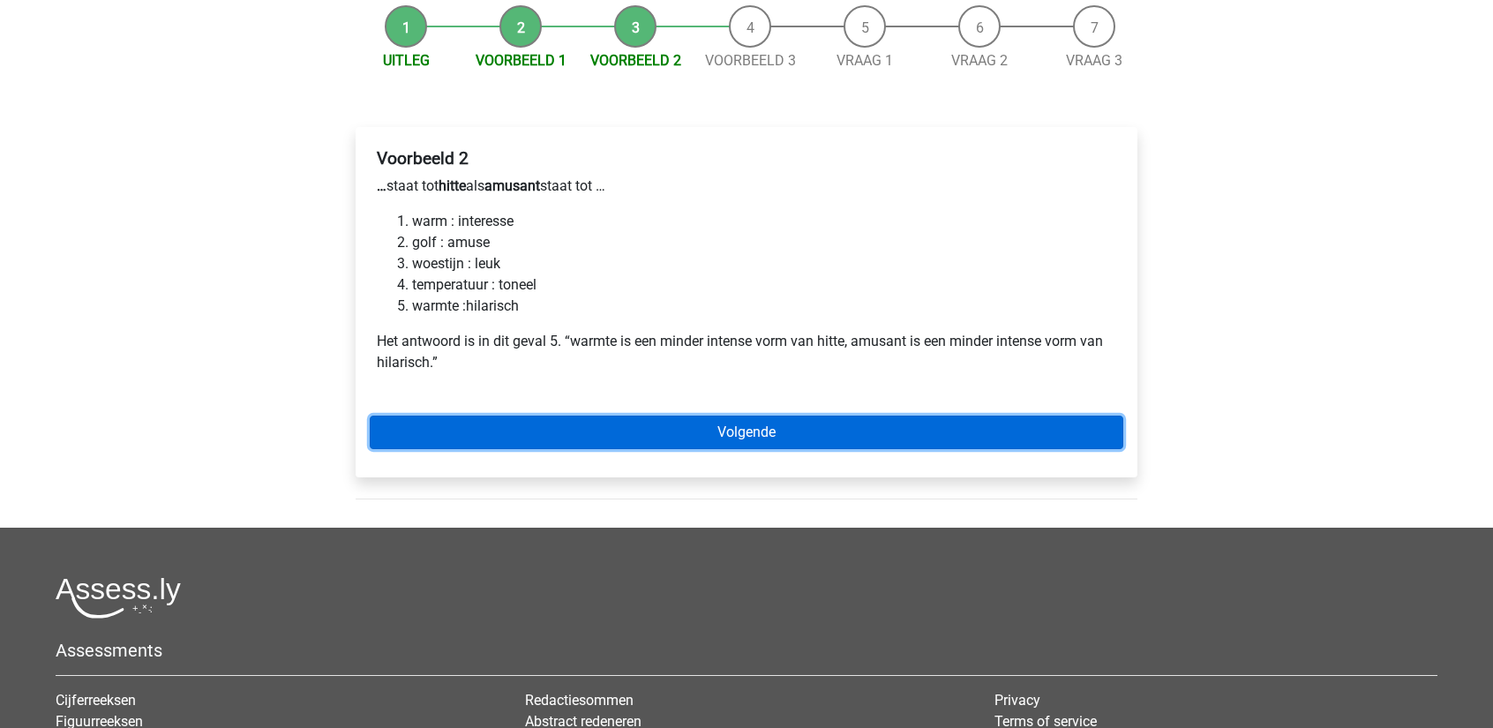
click at [1095, 443] on link "Volgende" at bounding box center [747, 433] width 754 height 34
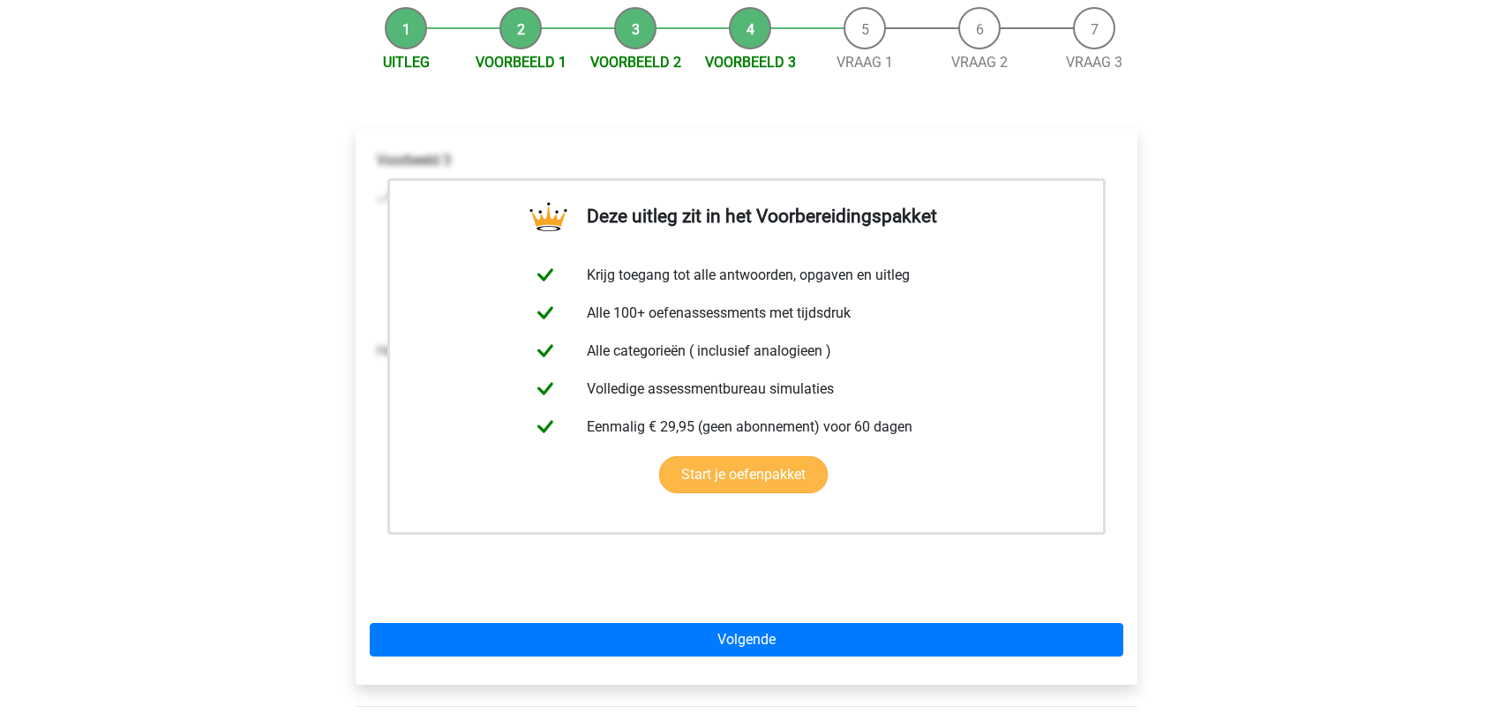
scroll to position [176, 0]
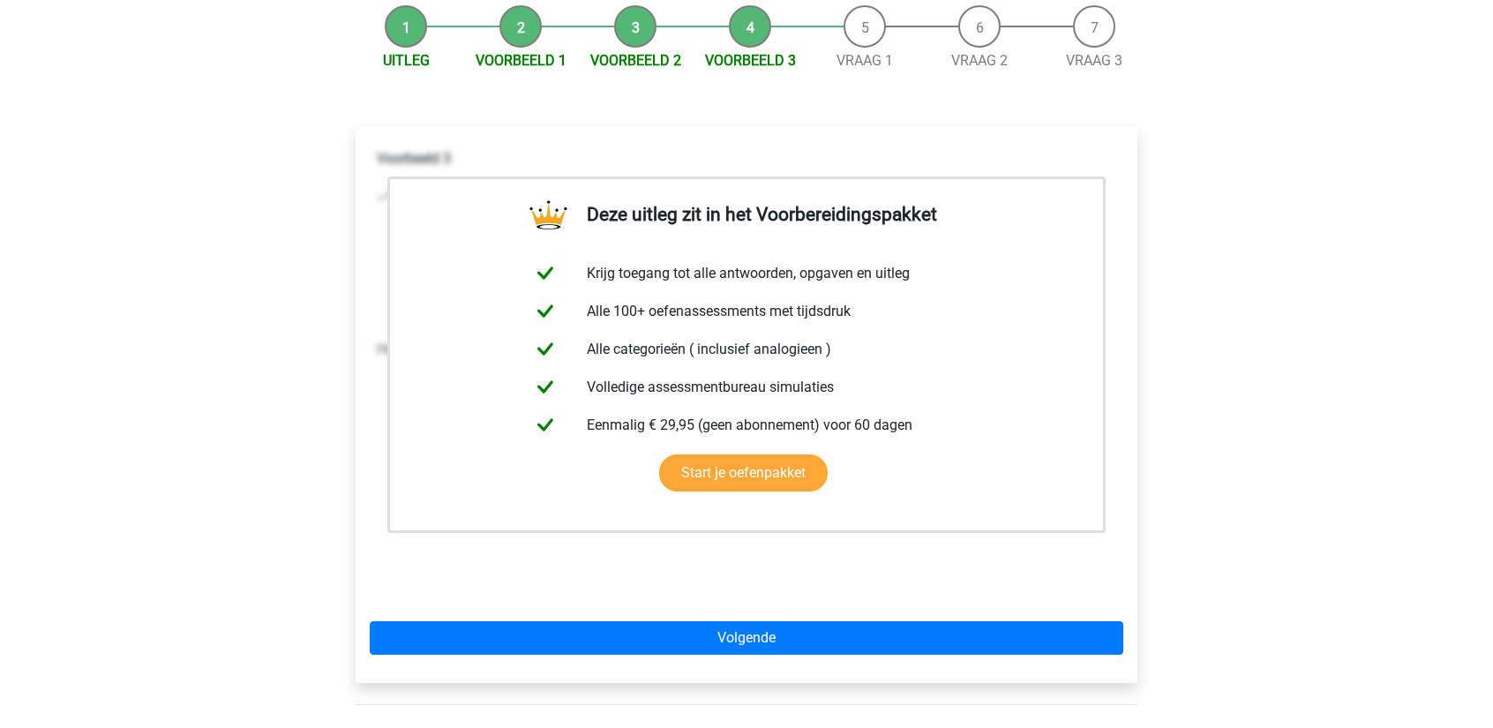
click at [883, 41] on li "Vraag 1" at bounding box center [864, 38] width 115 height 66
click at [874, 54] on link "Vraag 1" at bounding box center [864, 60] width 56 height 17
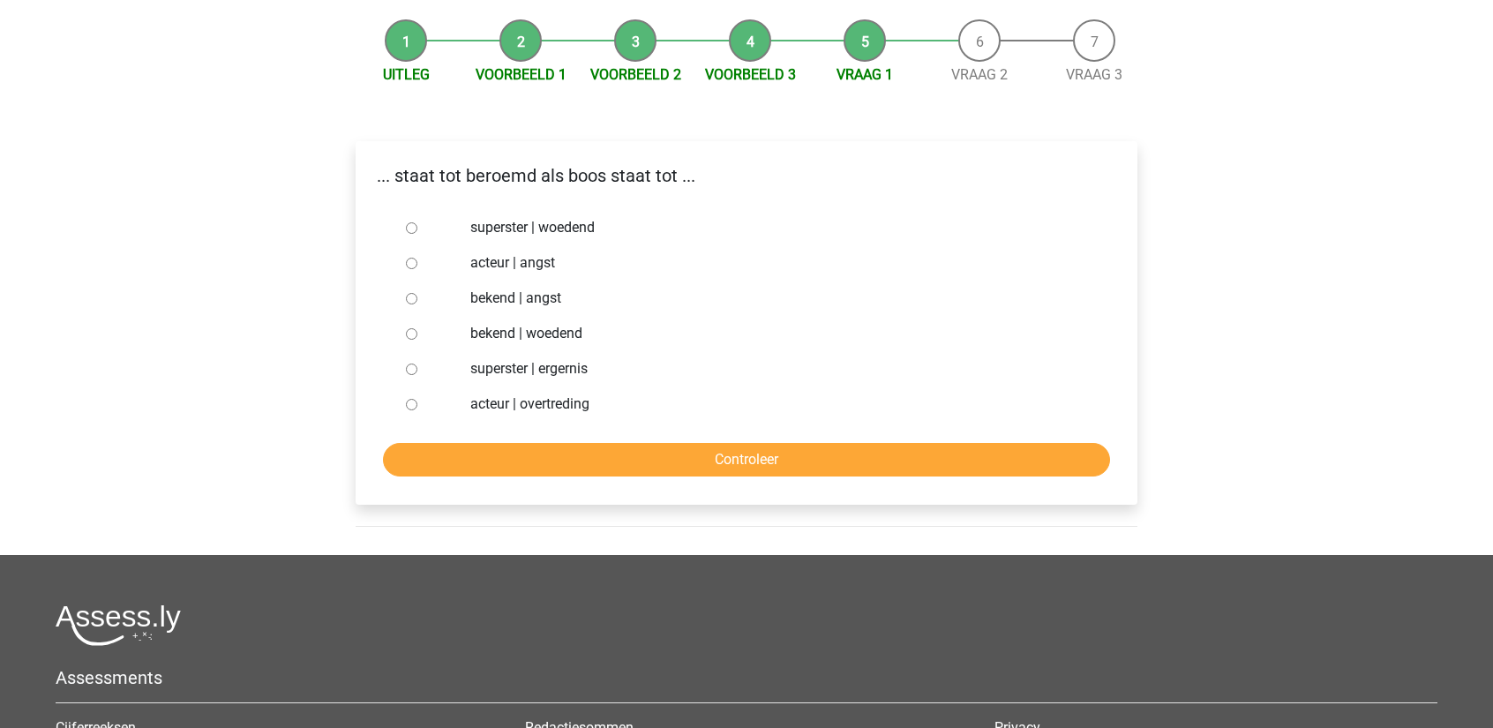
scroll to position [176, 0]
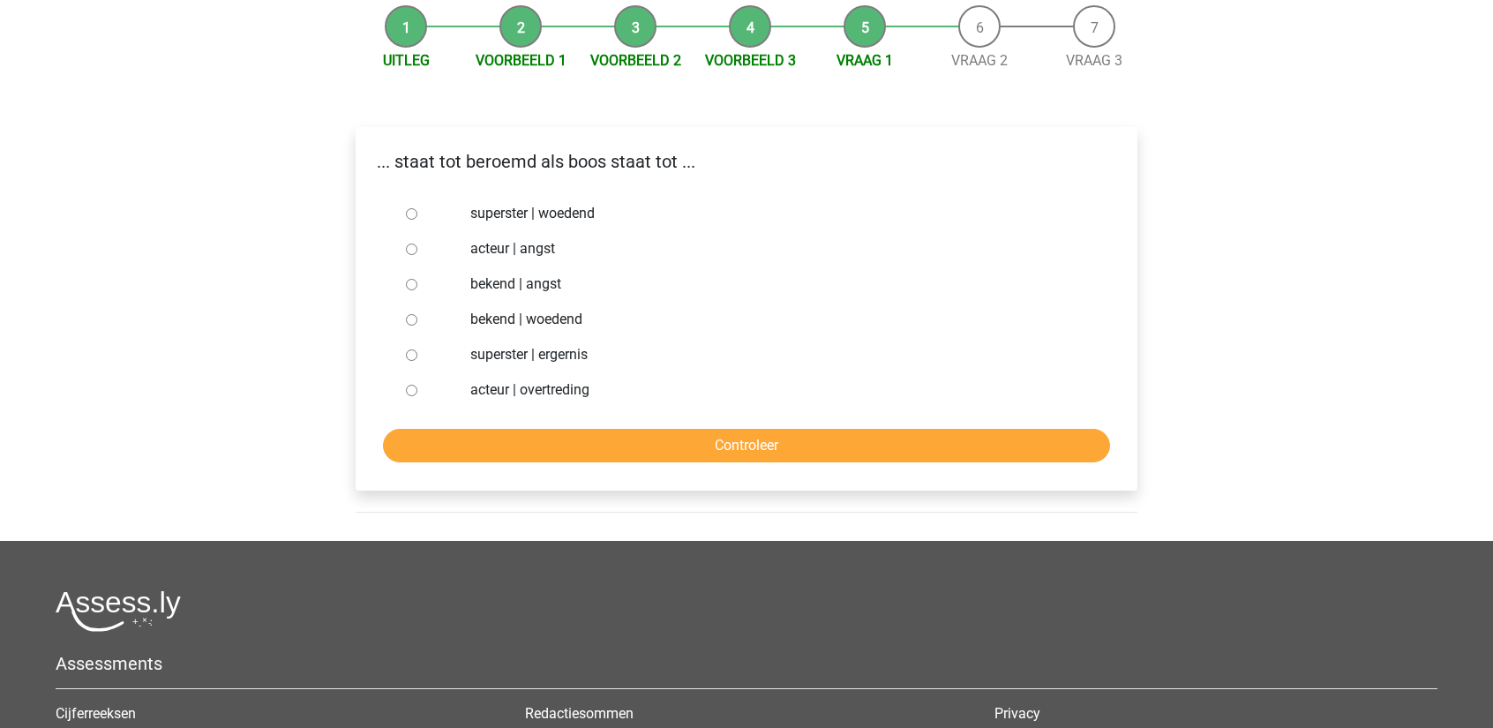
click at [420, 206] on div at bounding box center [428, 213] width 58 height 35
click at [411, 211] on input "superster | woedend" at bounding box center [411, 213] width 11 height 11
radio input "true"
click at [408, 324] on input "bekend | woedend" at bounding box center [411, 319] width 11 height 11
radio input "true"
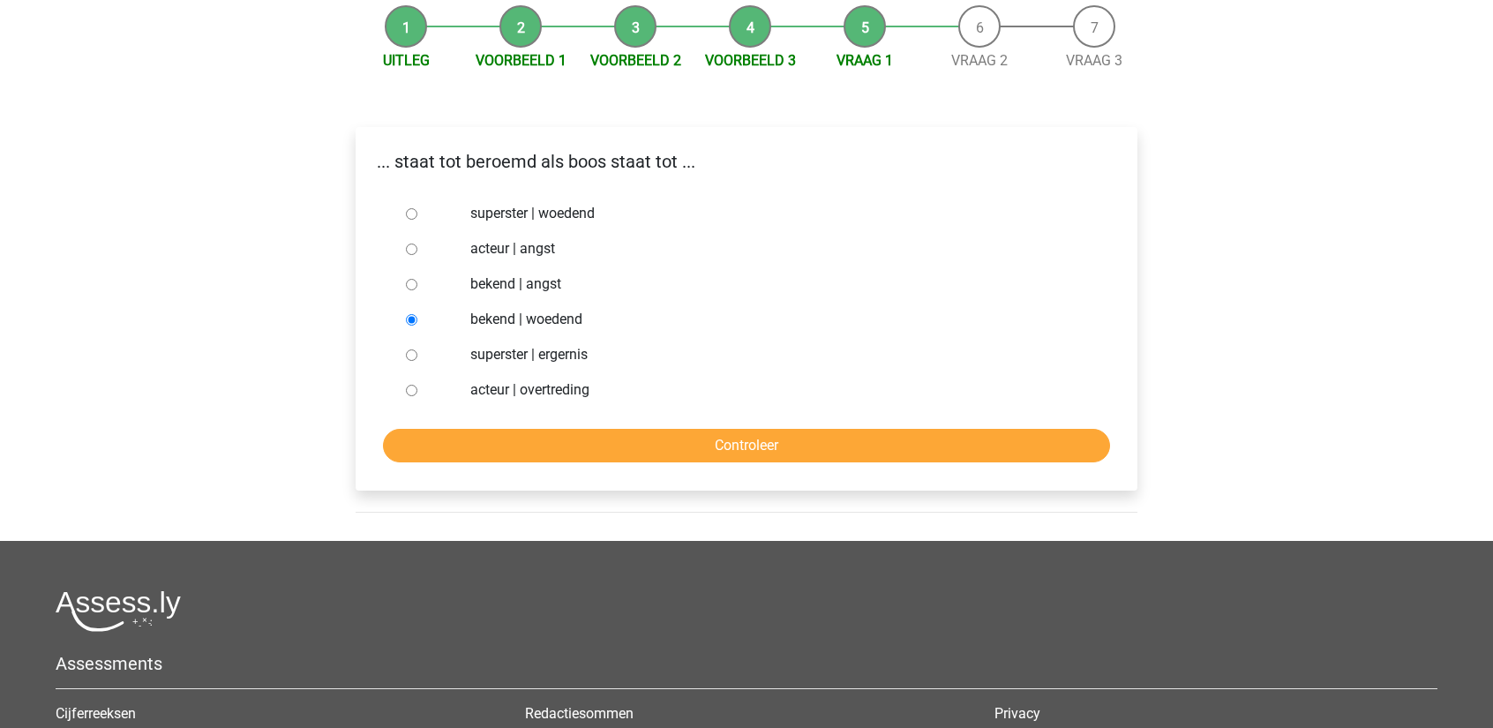
click at [410, 212] on input "superster | woedend" at bounding box center [411, 213] width 11 height 11
radio input "true"
click at [556, 446] on input "Controleer" at bounding box center [746, 446] width 727 height 34
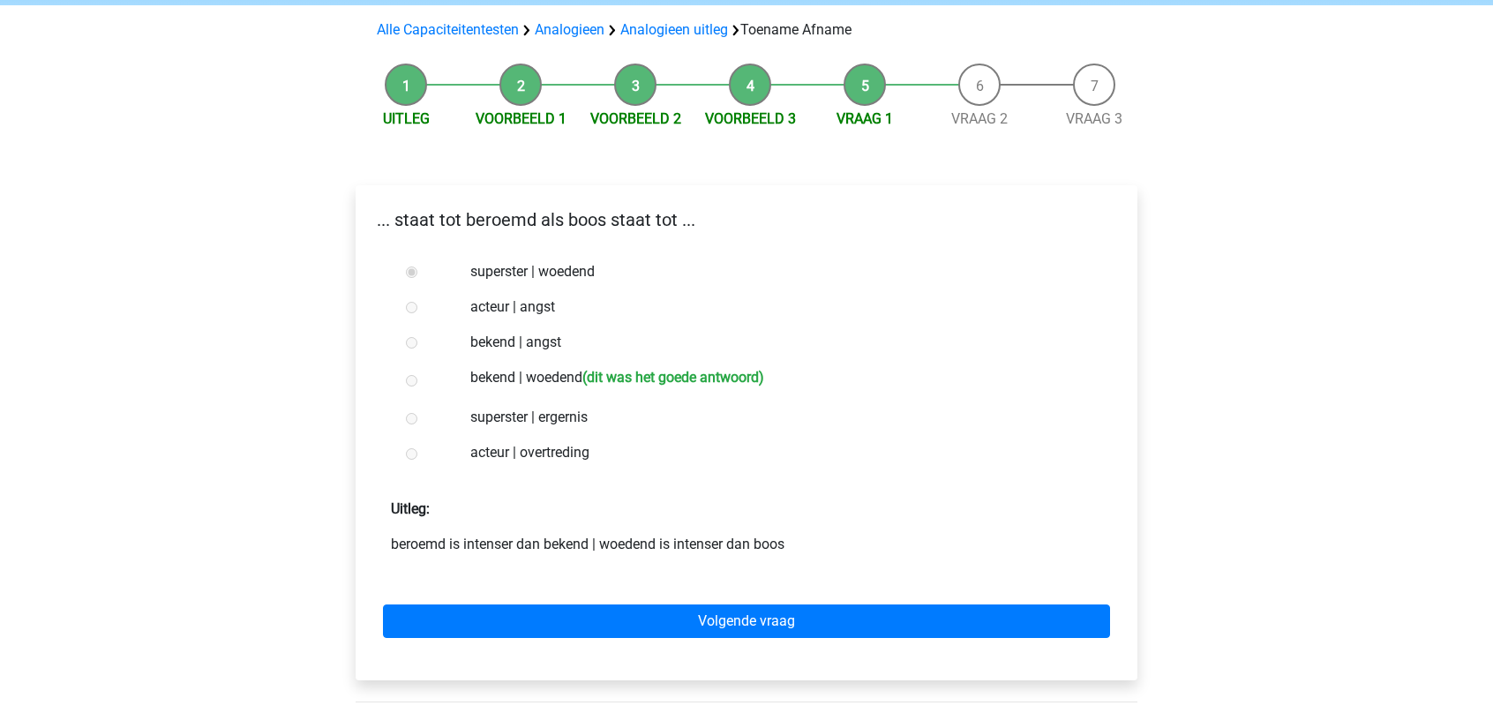
scroll to position [176, 0]
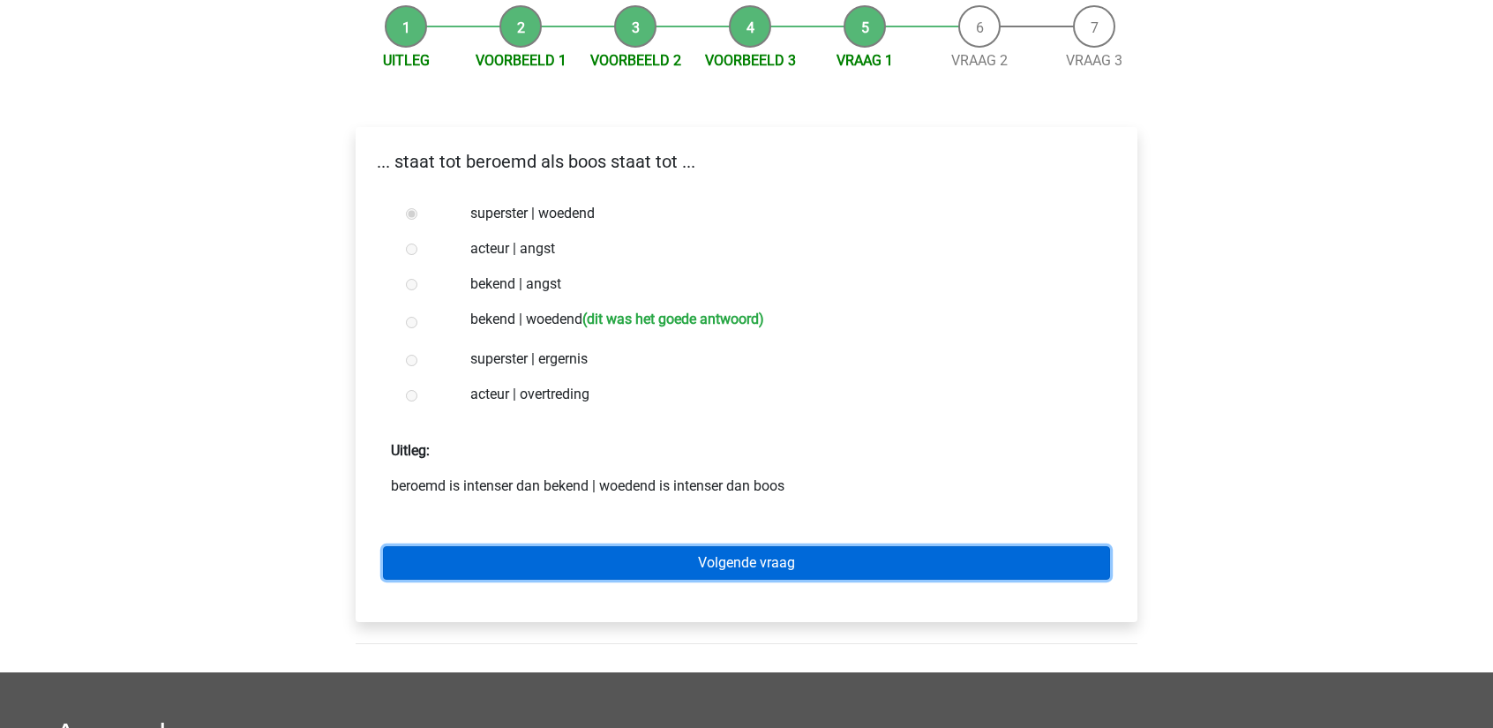
click at [665, 567] on link "Volgende vraag" at bounding box center [746, 563] width 727 height 34
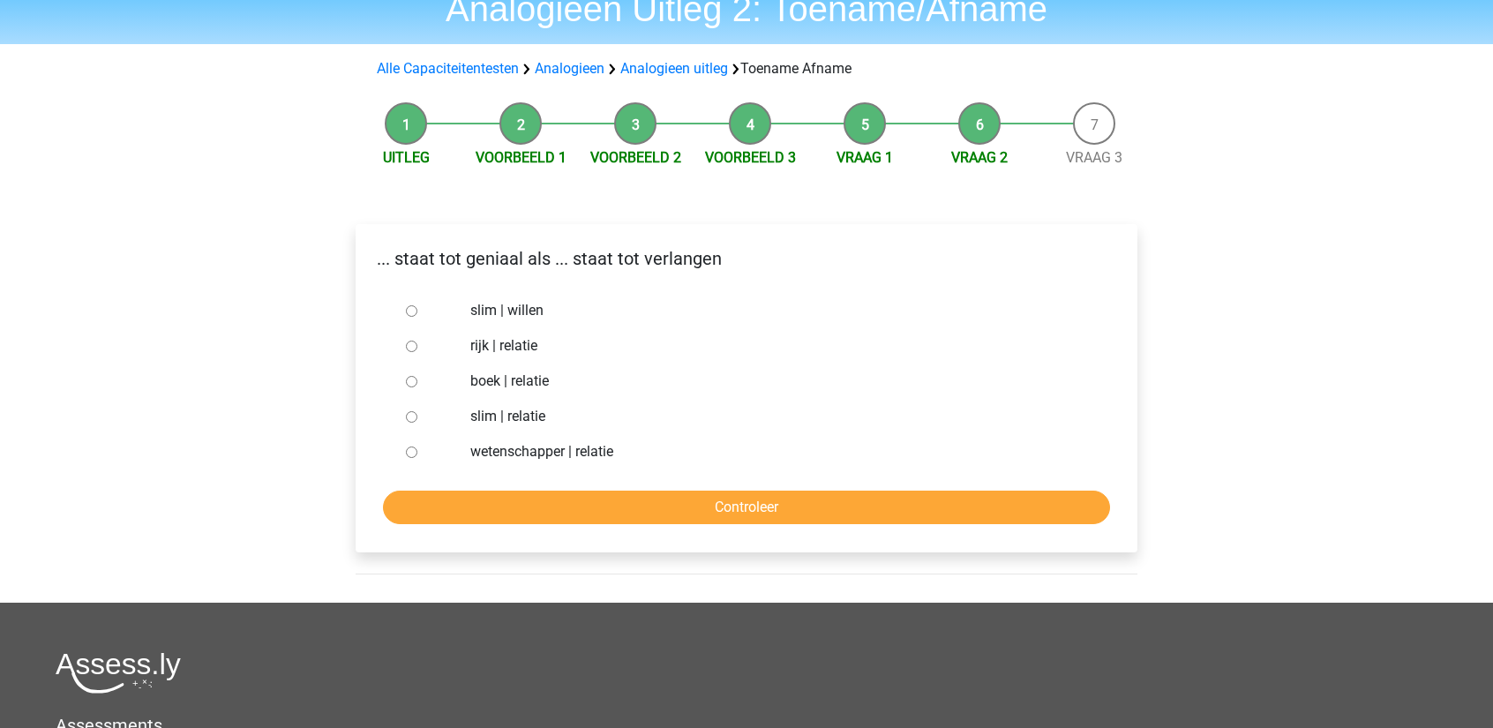
scroll to position [88, 0]
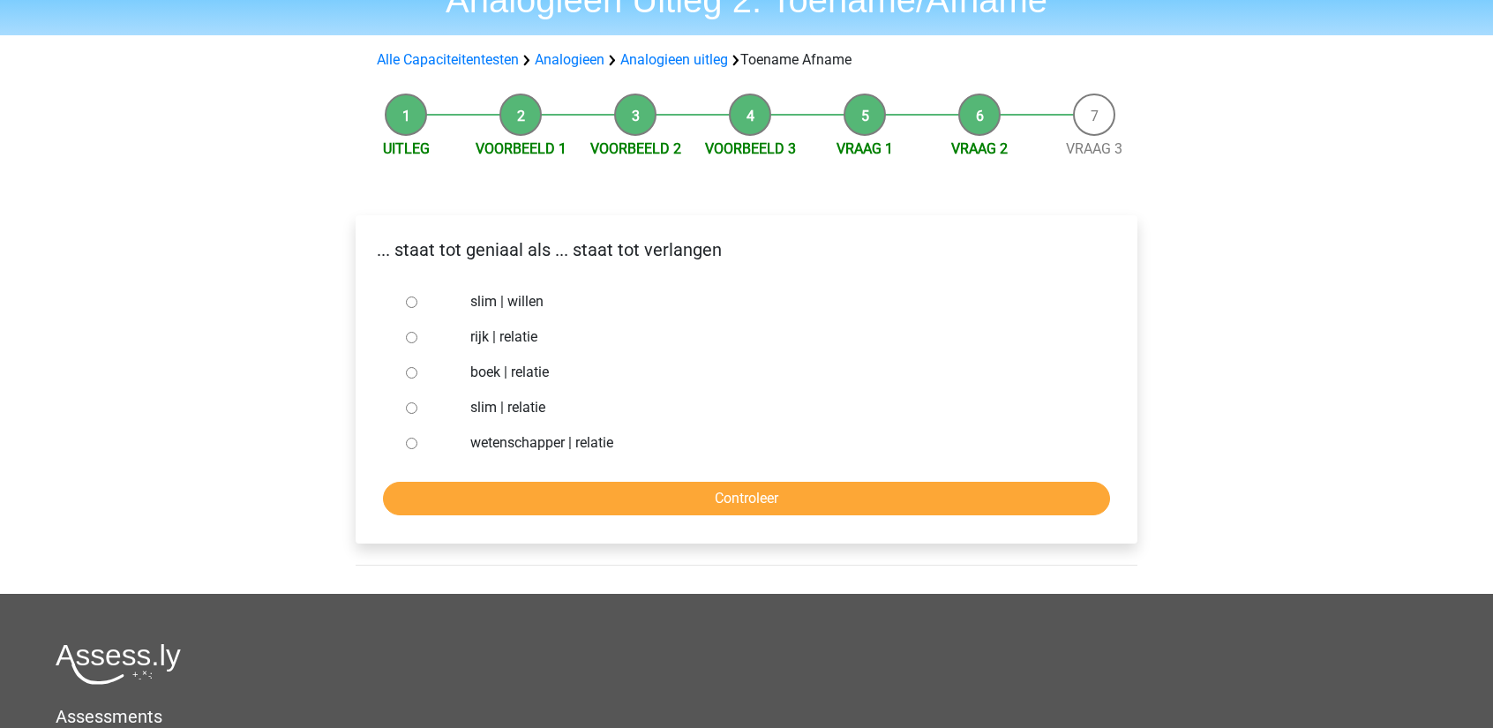
click at [409, 293] on div at bounding box center [428, 301] width 58 height 35
click at [408, 302] on input "slim | willen" at bounding box center [411, 301] width 11 height 11
radio input "true"
click at [549, 495] on input "Controleer" at bounding box center [746, 499] width 727 height 34
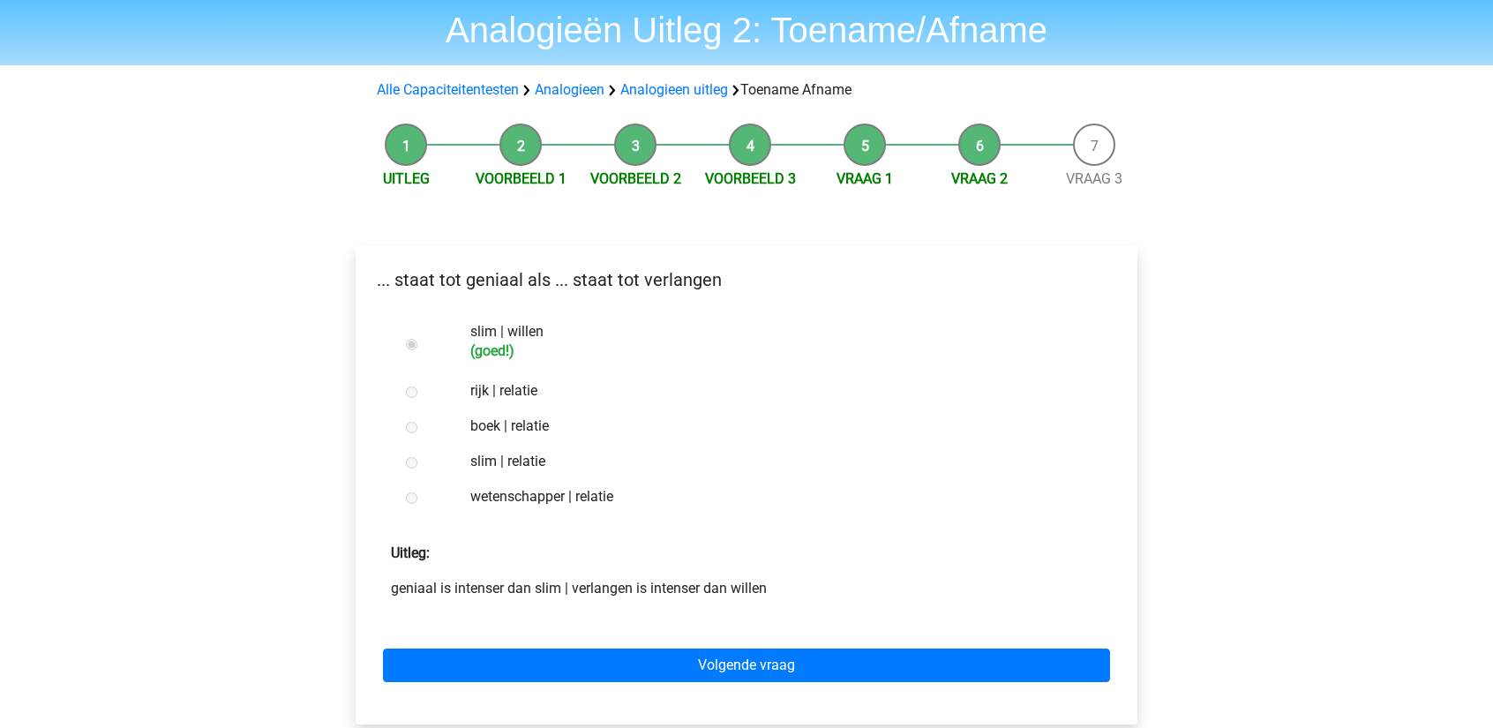
scroll to position [353, 0]
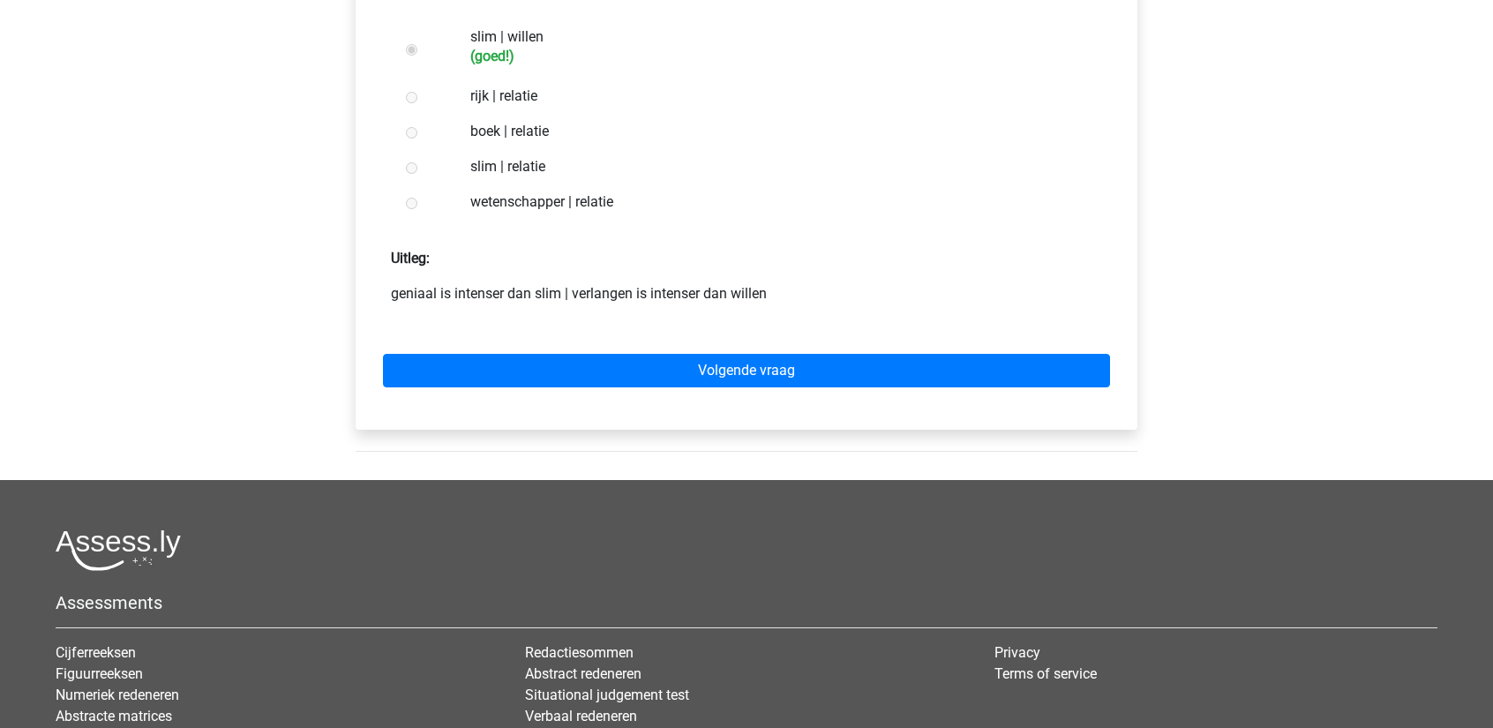
click at [629, 393] on div "Volgende vraag" at bounding box center [747, 367] width 754 height 97
click at [633, 387] on div "Volgende vraag" at bounding box center [747, 367] width 754 height 97
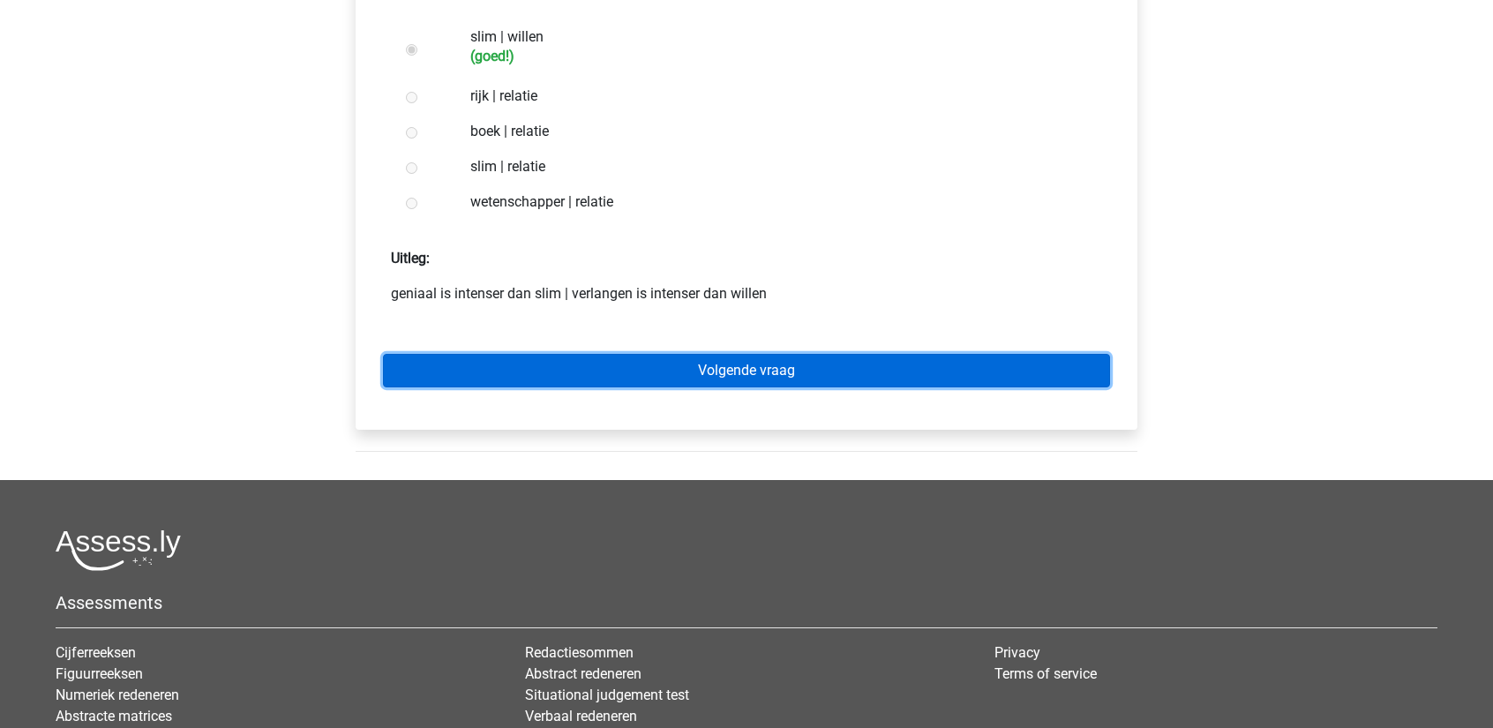
click at [634, 385] on link "Volgende vraag" at bounding box center [746, 371] width 727 height 34
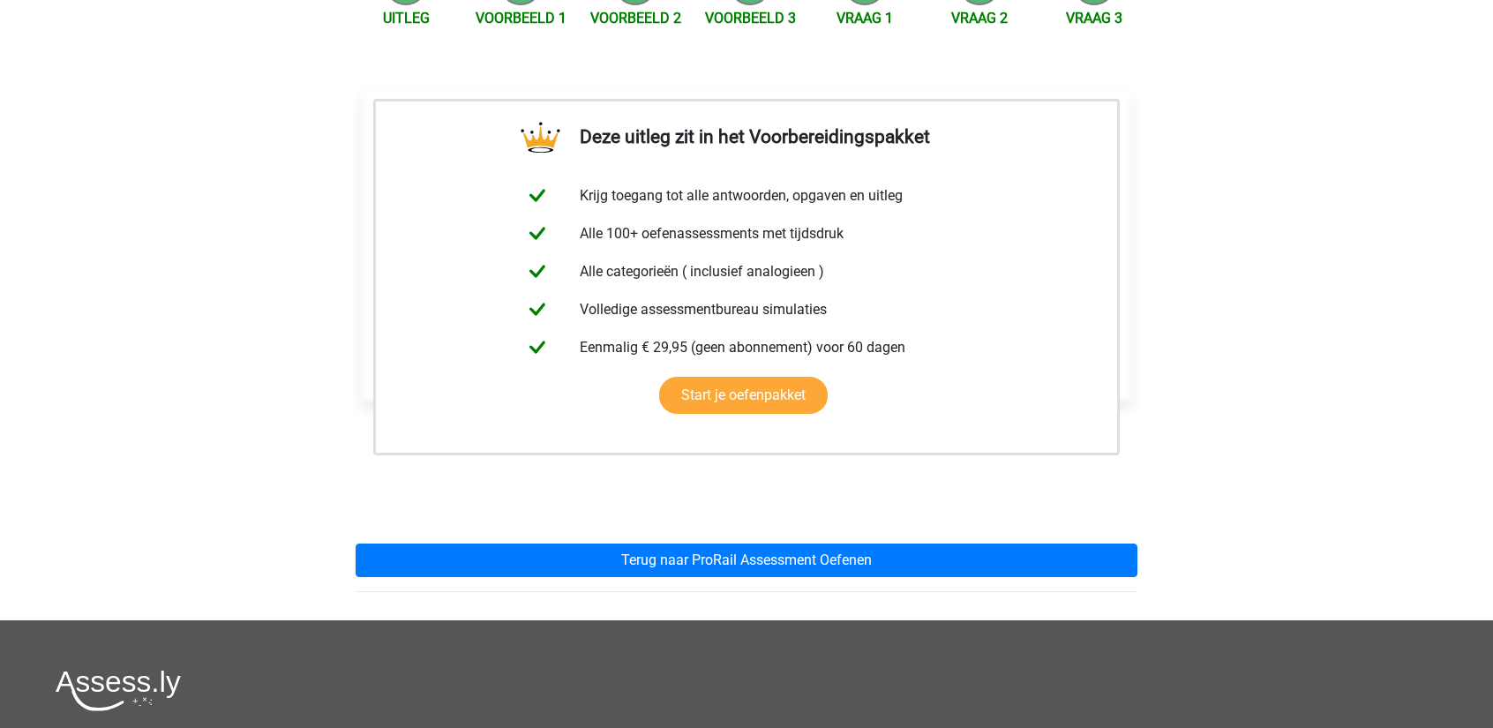
scroll to position [265, 0]
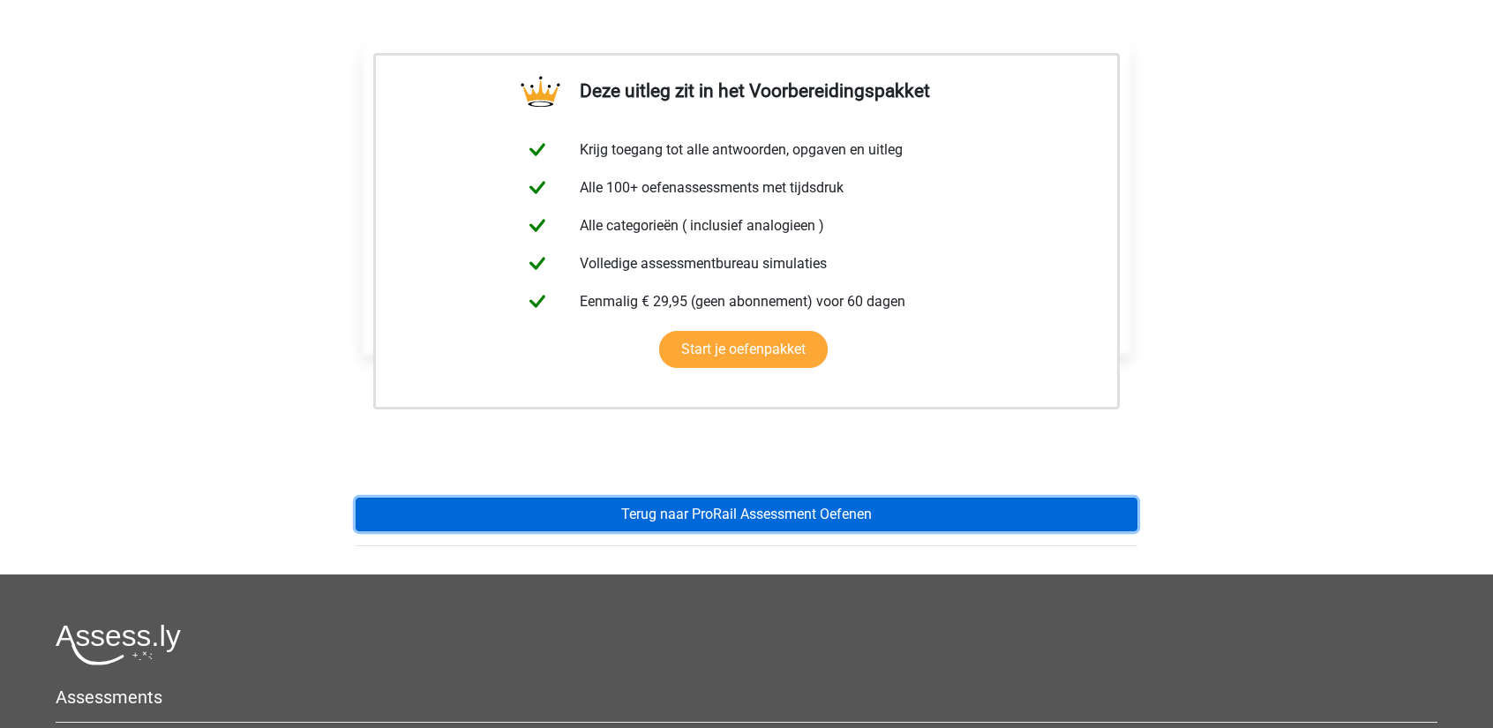
click at [653, 516] on link "Terug naar ProRail Assessment Oefenen" at bounding box center [747, 515] width 782 height 34
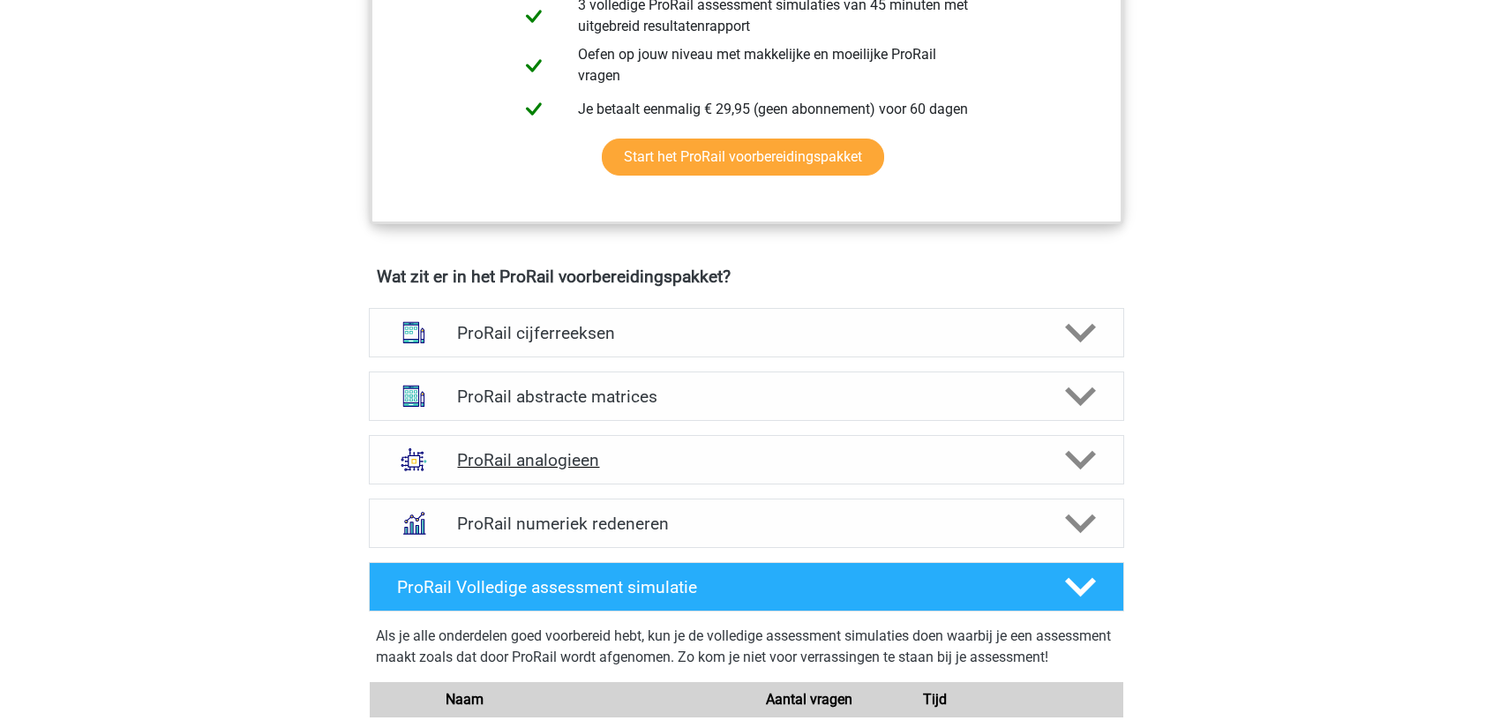
scroll to position [1059, 0]
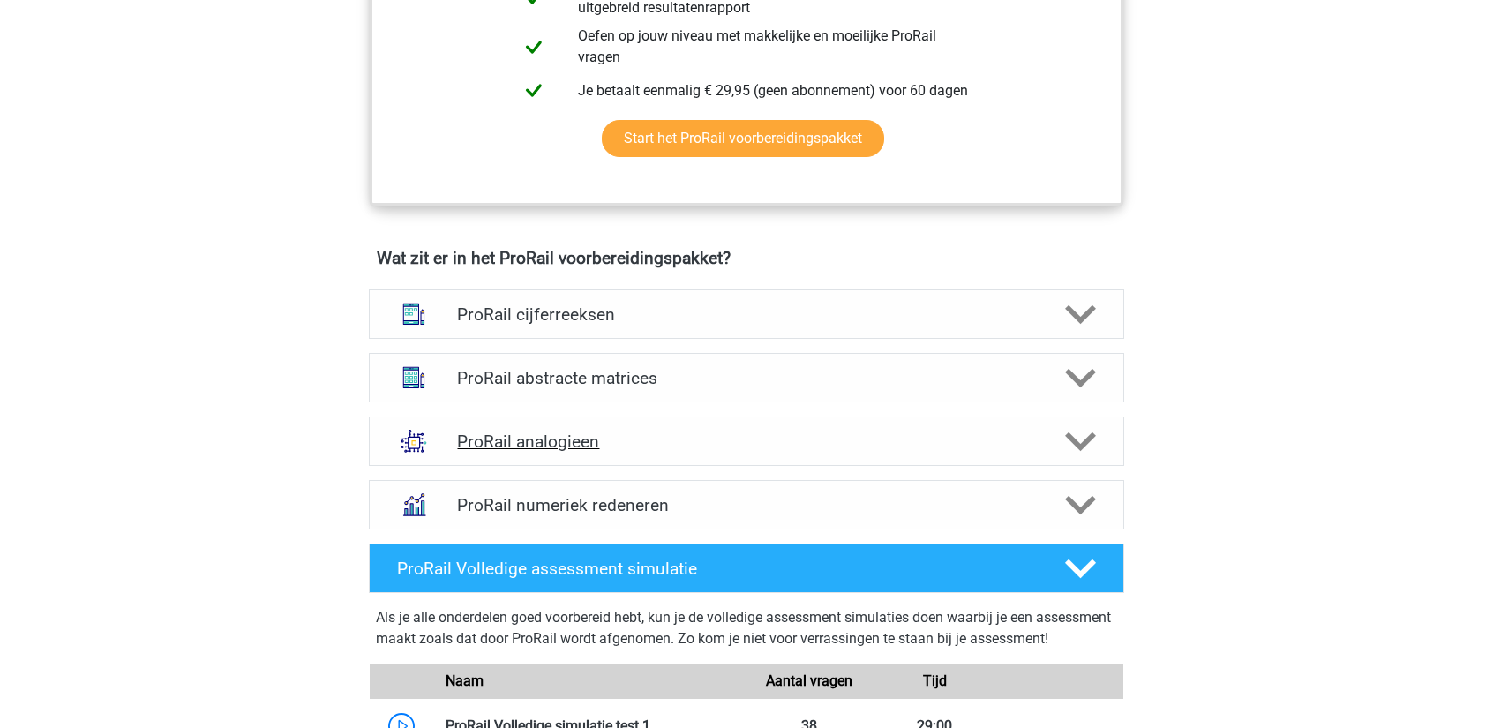
click at [734, 455] on div "ProRail analogieen" at bounding box center [746, 440] width 755 height 49
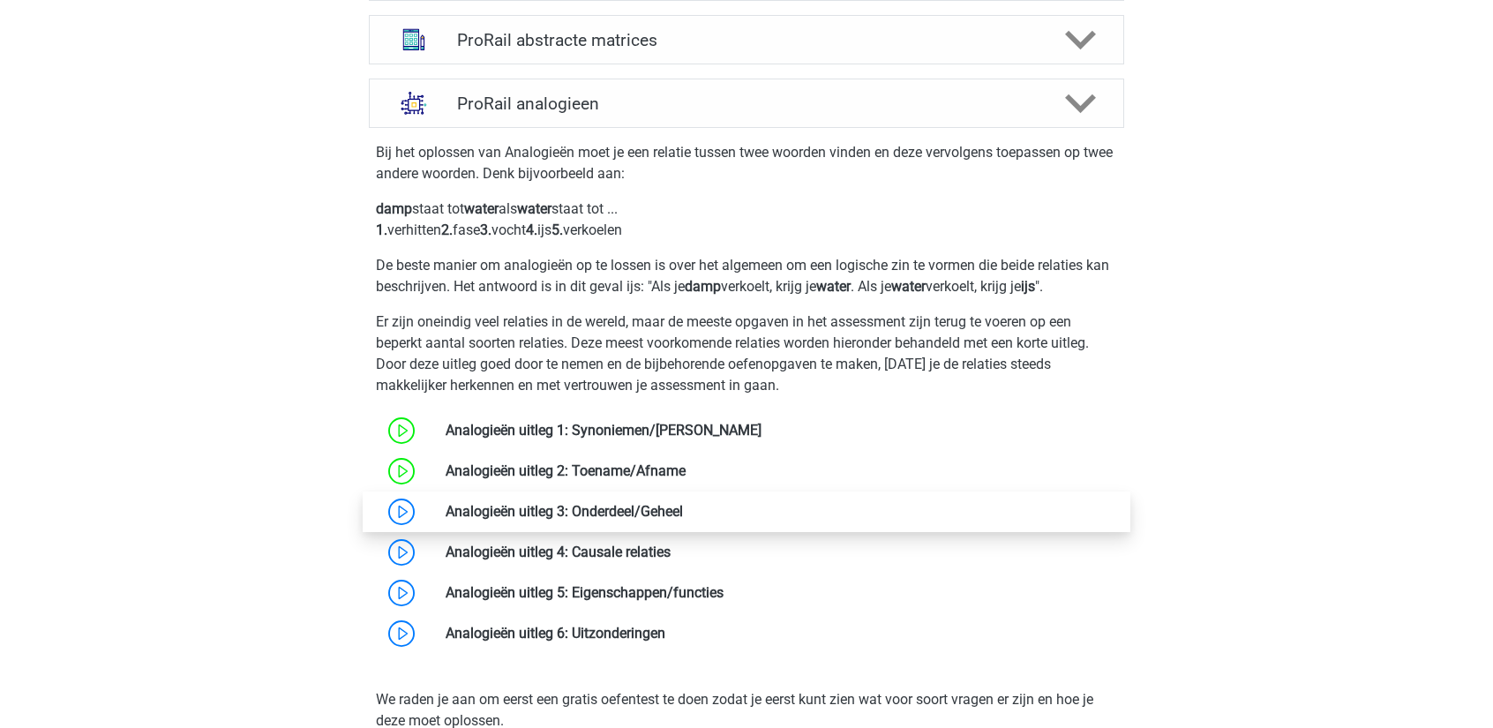
scroll to position [1412, 0]
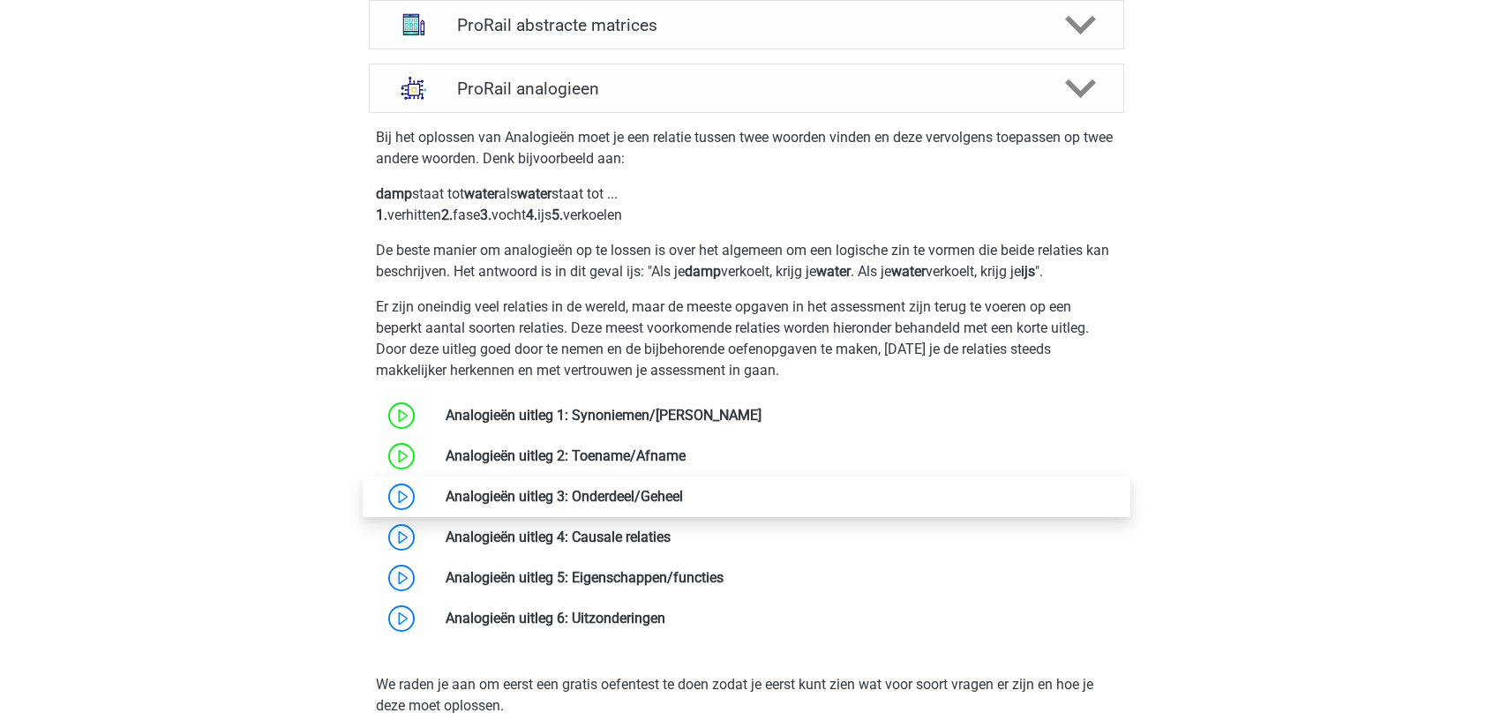
click at [683, 501] on link at bounding box center [683, 496] width 0 height 17
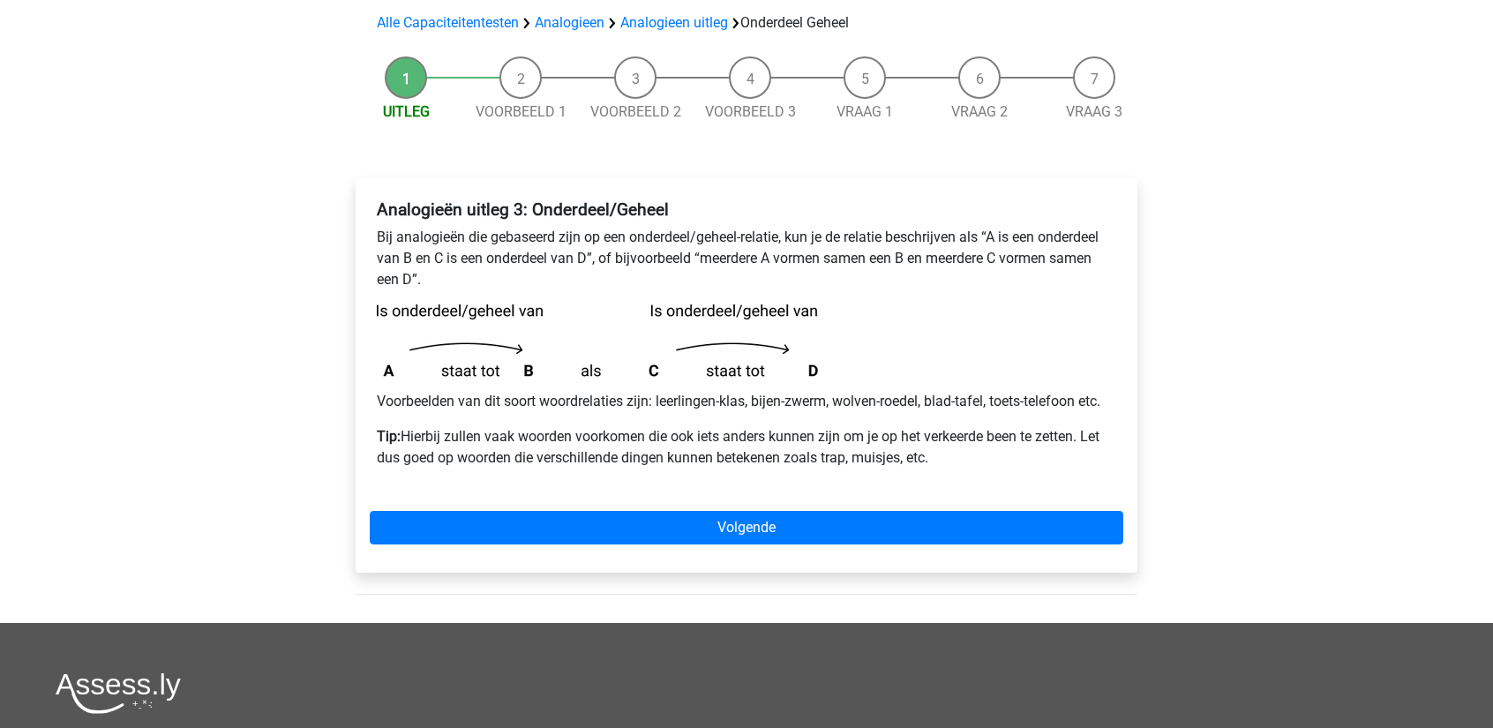
scroll to position [176, 0]
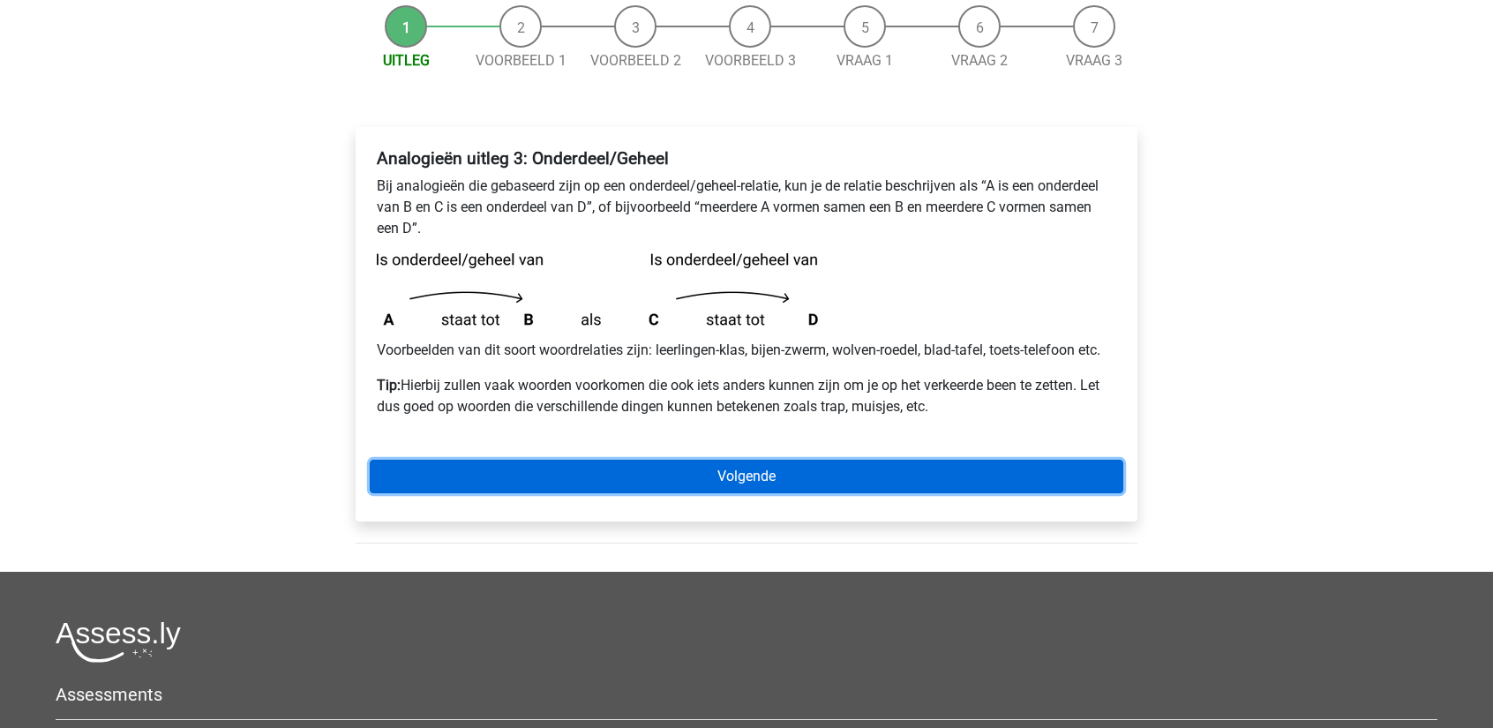
click at [896, 481] on link "Volgende" at bounding box center [747, 477] width 754 height 34
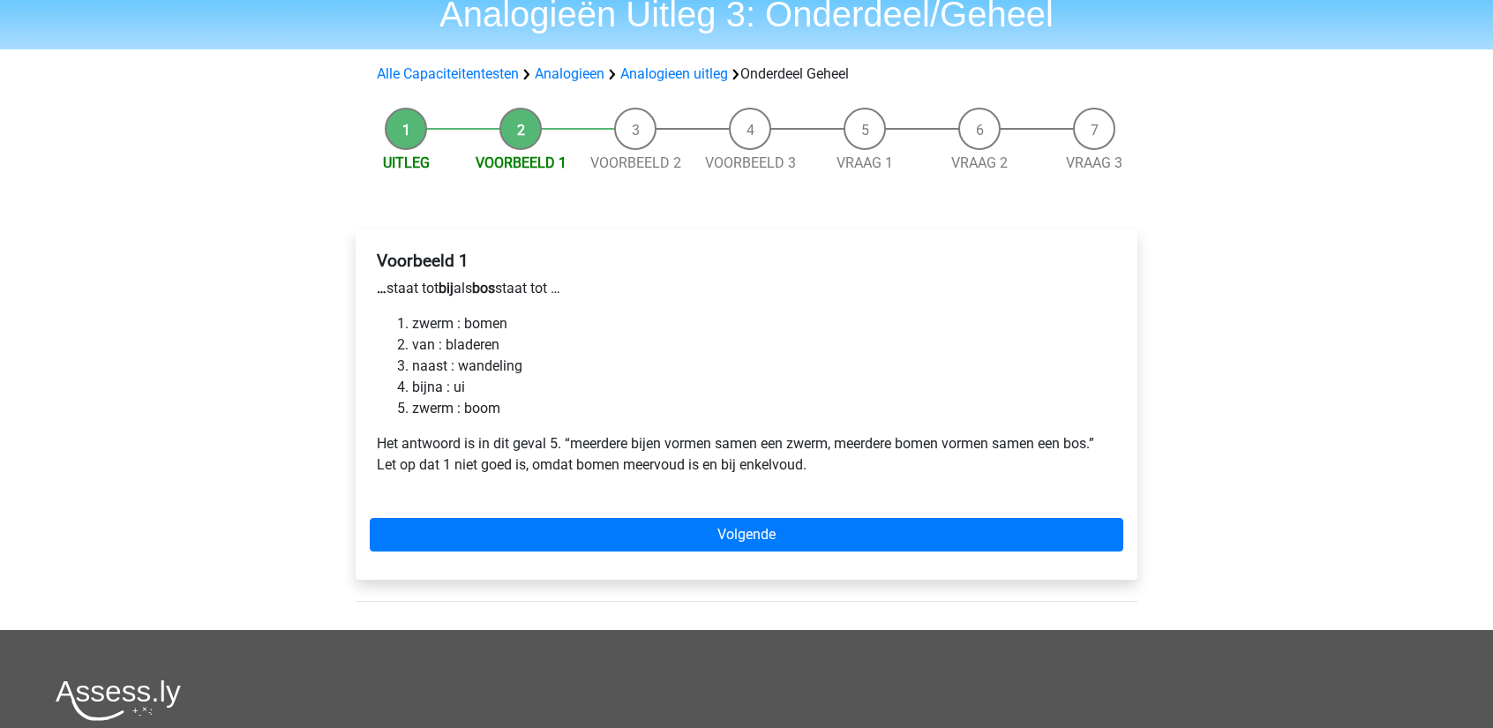
scroll to position [88, 0]
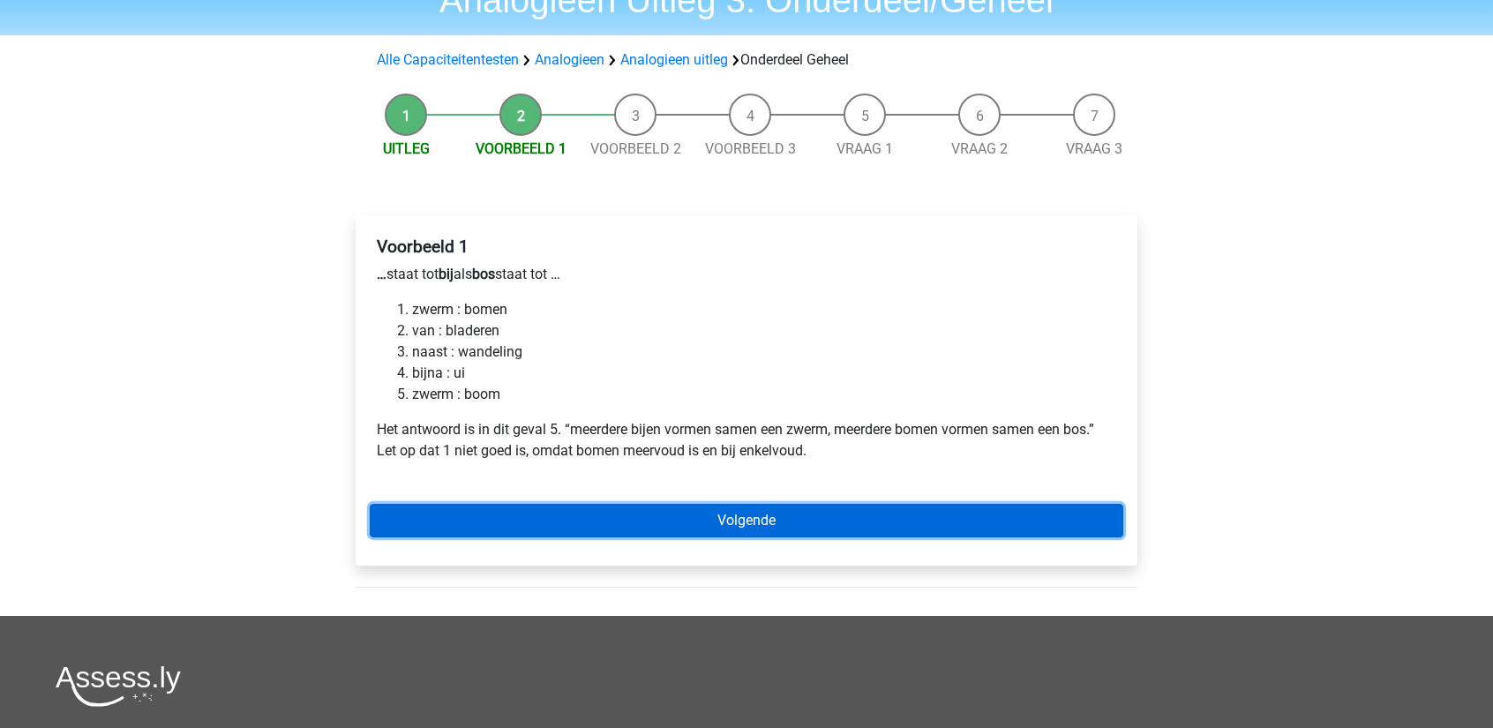
click at [675, 515] on link "Volgende" at bounding box center [747, 521] width 754 height 34
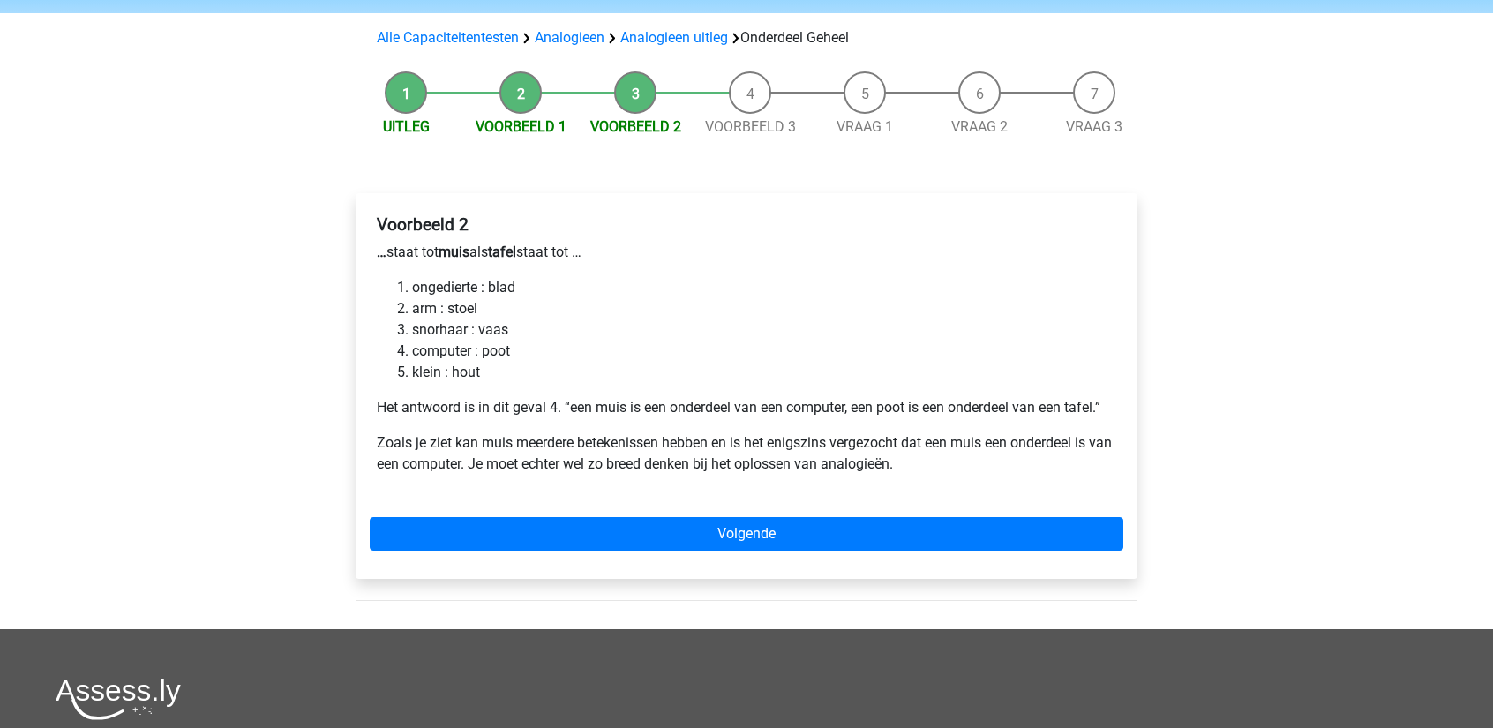
scroll to position [176, 0]
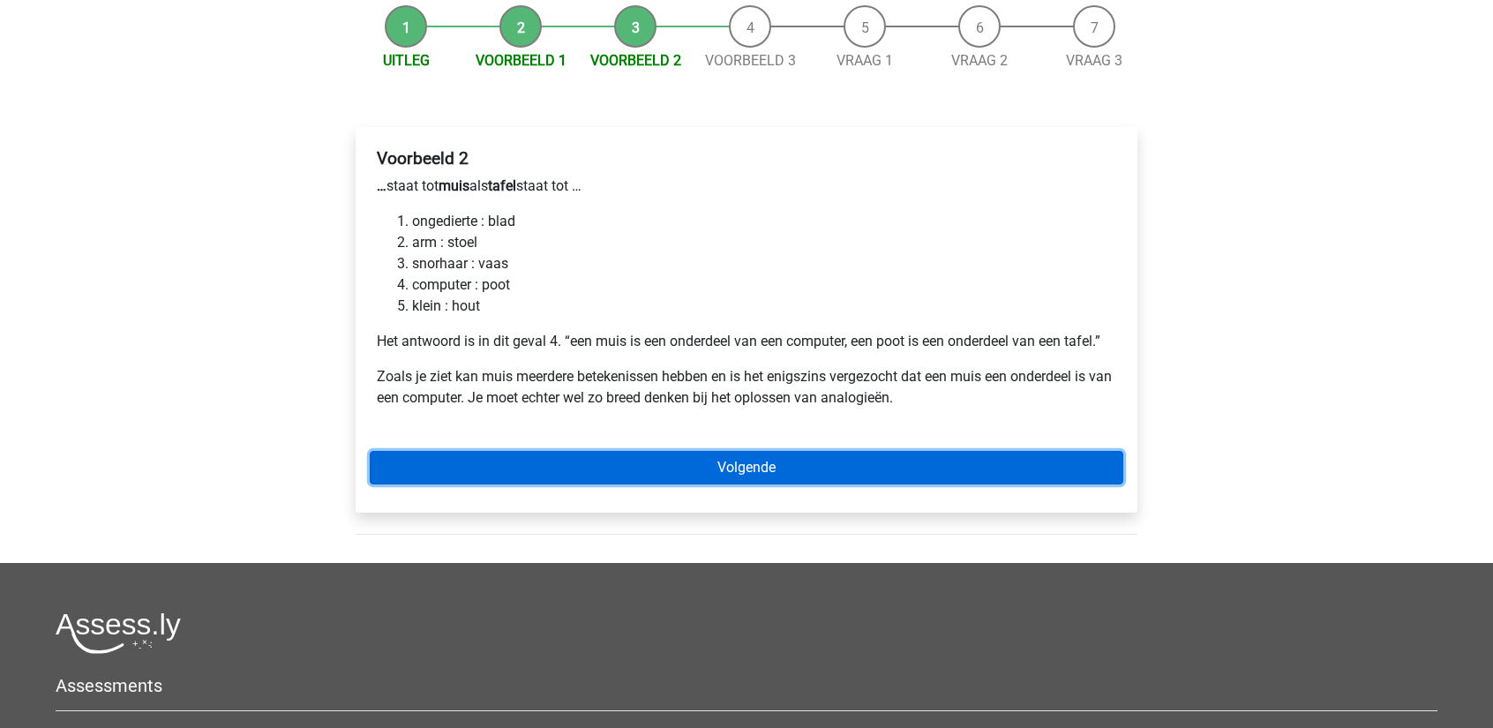
click at [641, 458] on link "Volgende" at bounding box center [747, 468] width 754 height 34
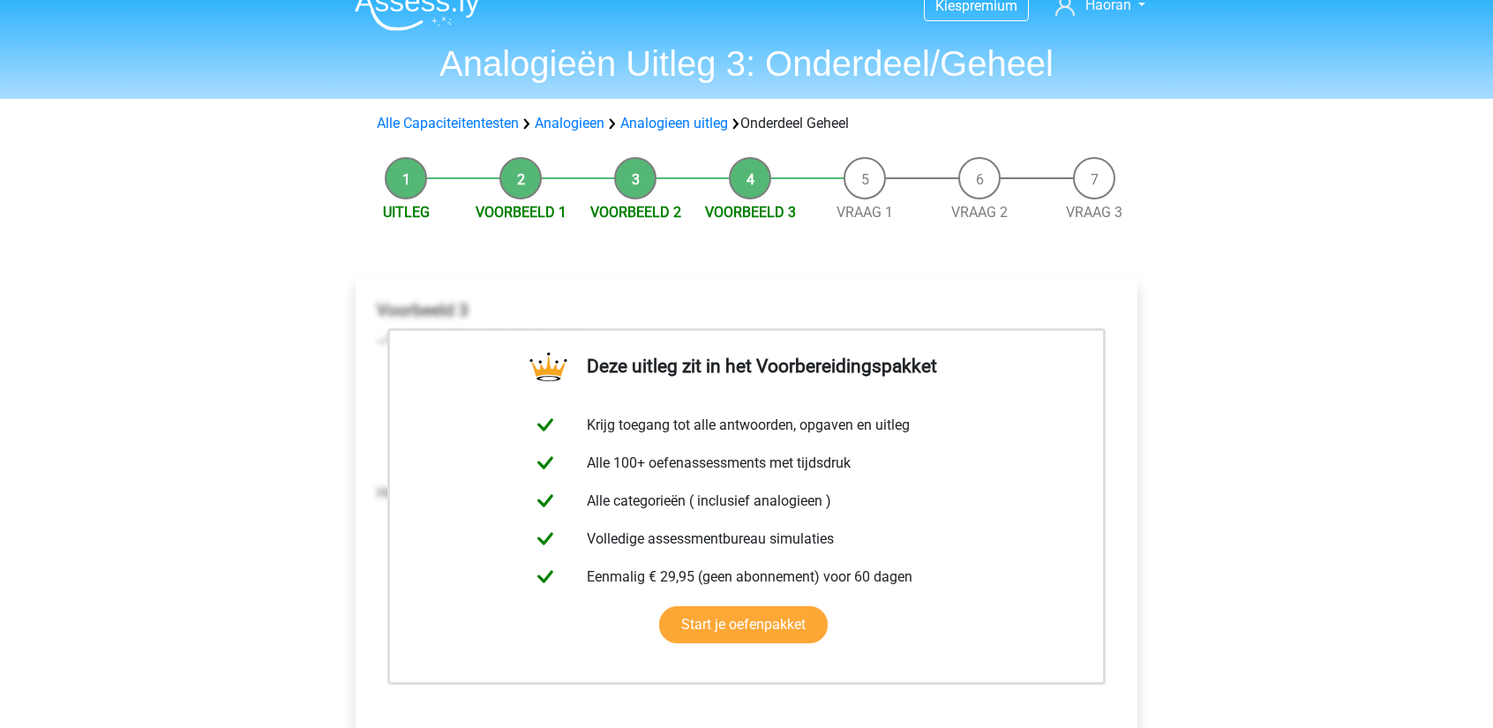
scroll to position [88, 0]
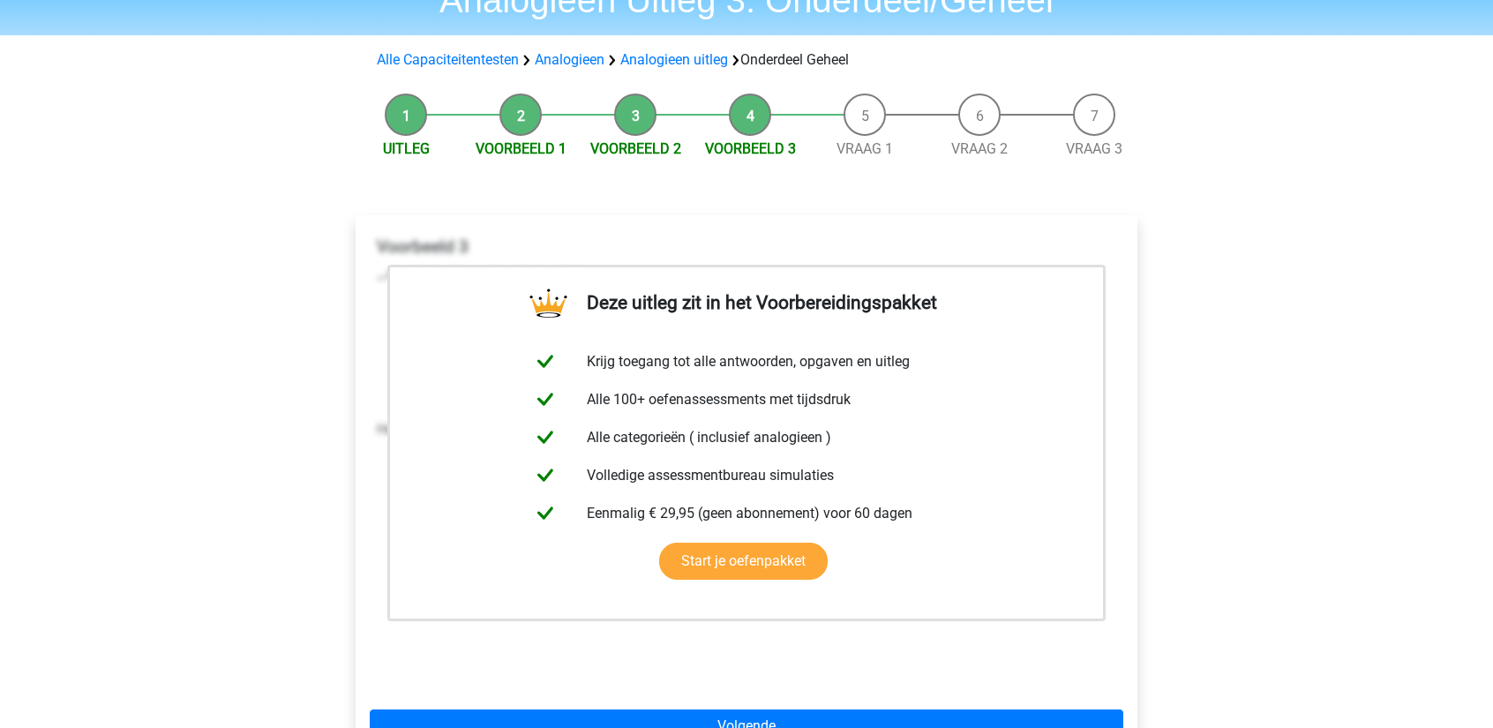
click at [847, 158] on span "Vraag 1" at bounding box center [864, 149] width 115 height 21
click at [847, 143] on link "Vraag 1" at bounding box center [864, 148] width 56 height 17
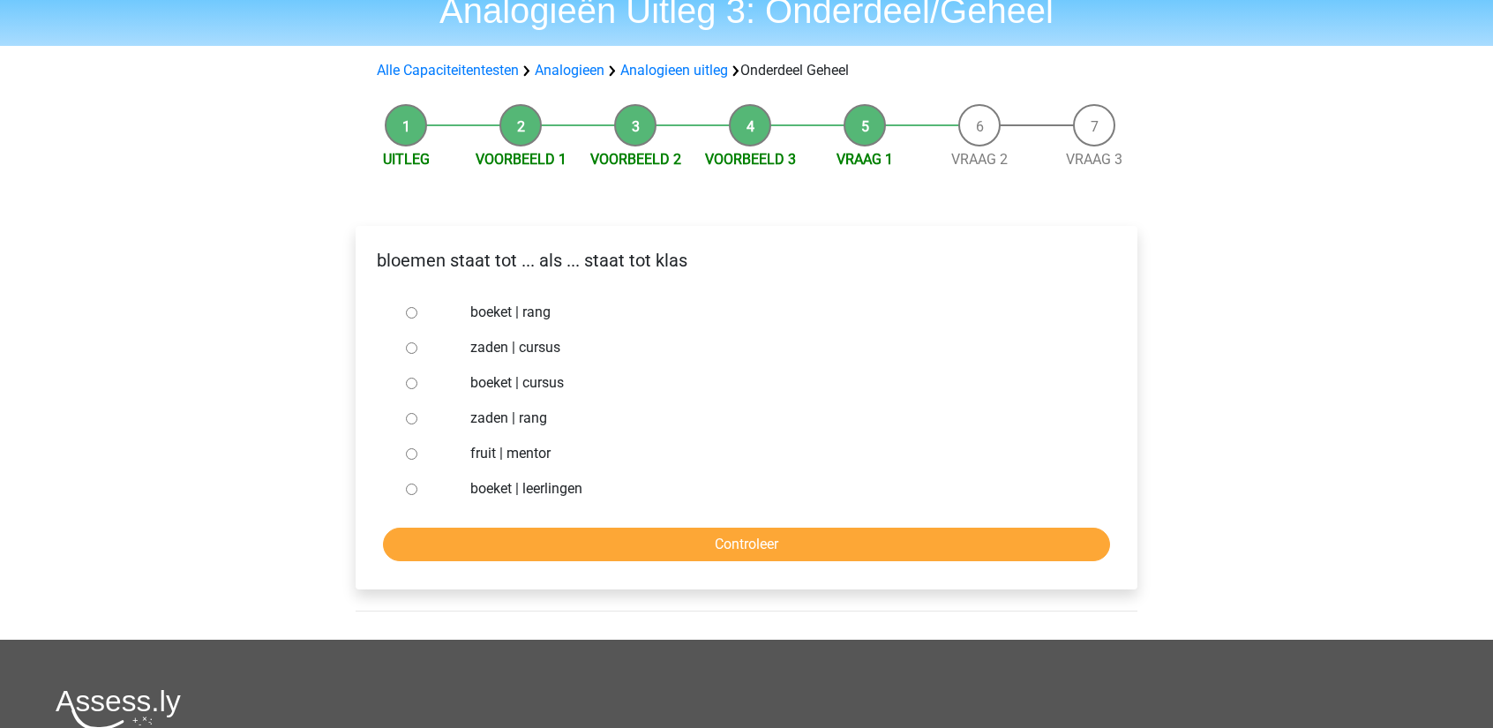
scroll to position [88, 0]
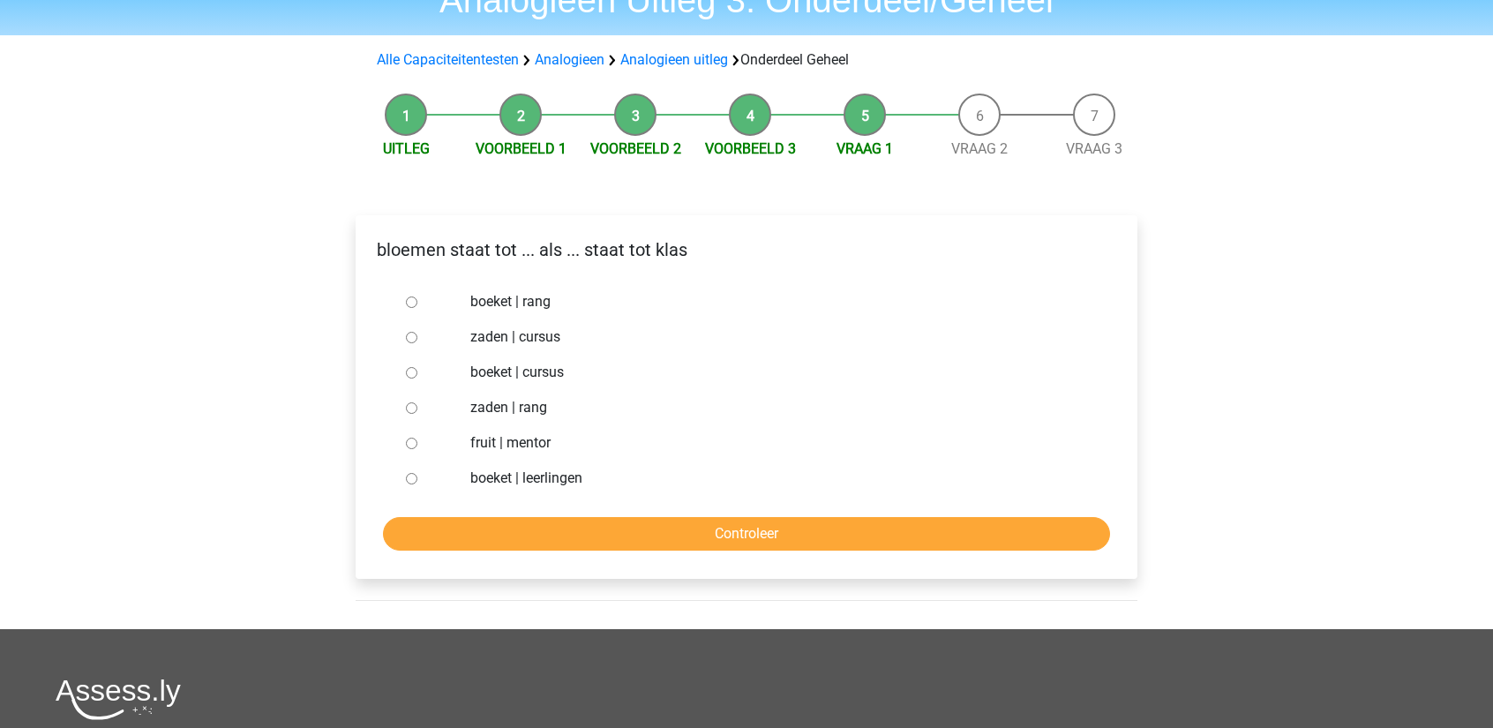
drag, startPoint x: 387, startPoint y: 479, endPoint x: 406, endPoint y: 483, distance: 18.9
click at [406, 483] on ul "boeket | rang zaden | cursus boeket | cursus zaden | rang fruit | mentor boeket…" at bounding box center [747, 390] width 754 height 212
click at [406, 483] on input "boeket | leerlingen" at bounding box center [411, 478] width 11 height 11
radio input "true"
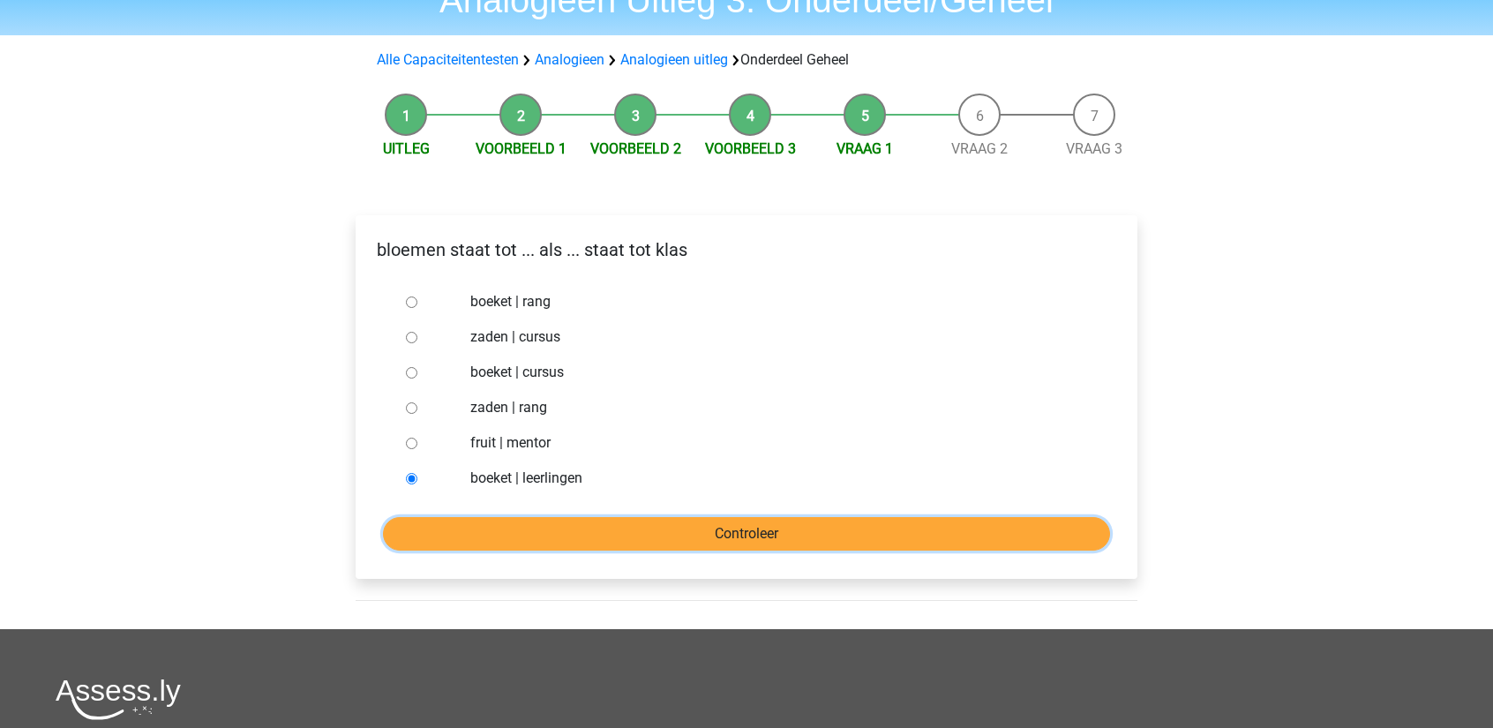
click at [441, 529] on input "Controleer" at bounding box center [746, 534] width 727 height 34
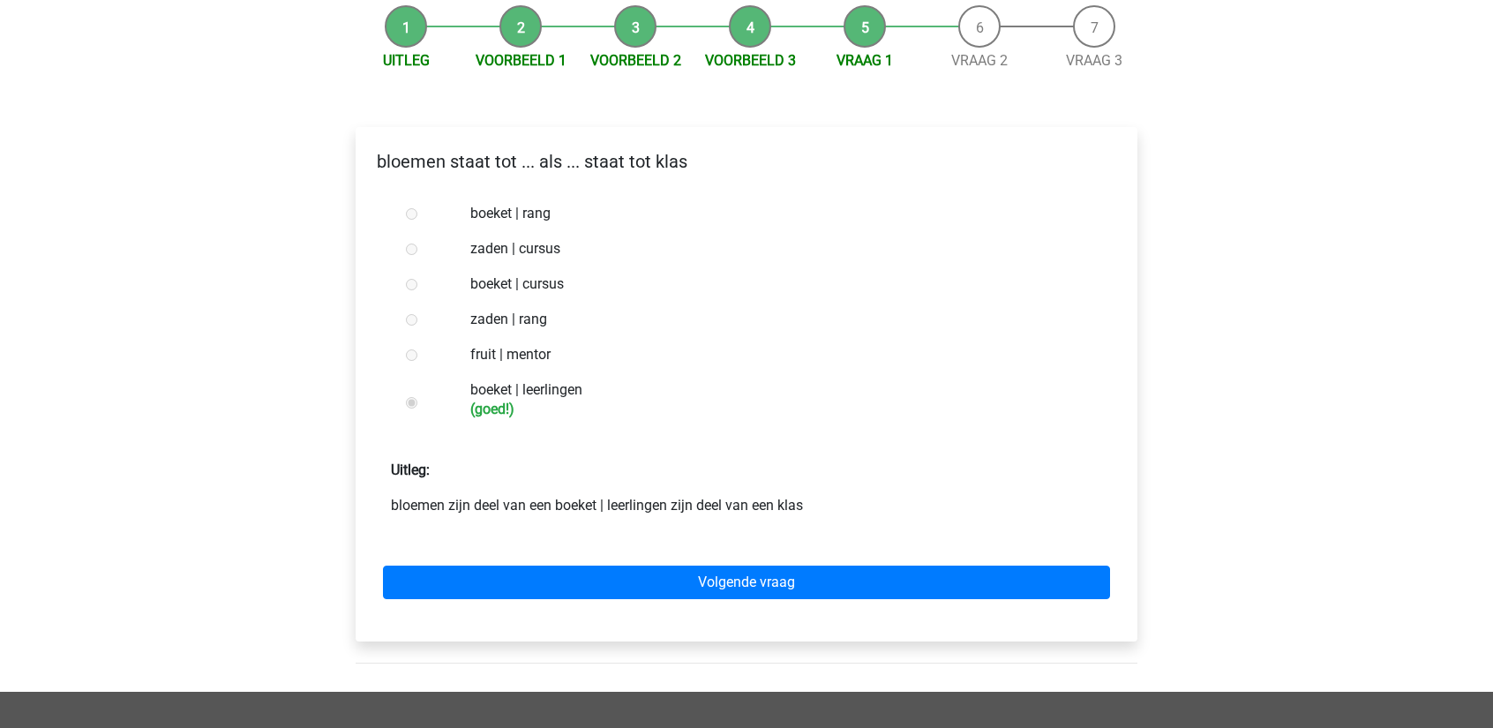
scroll to position [265, 0]
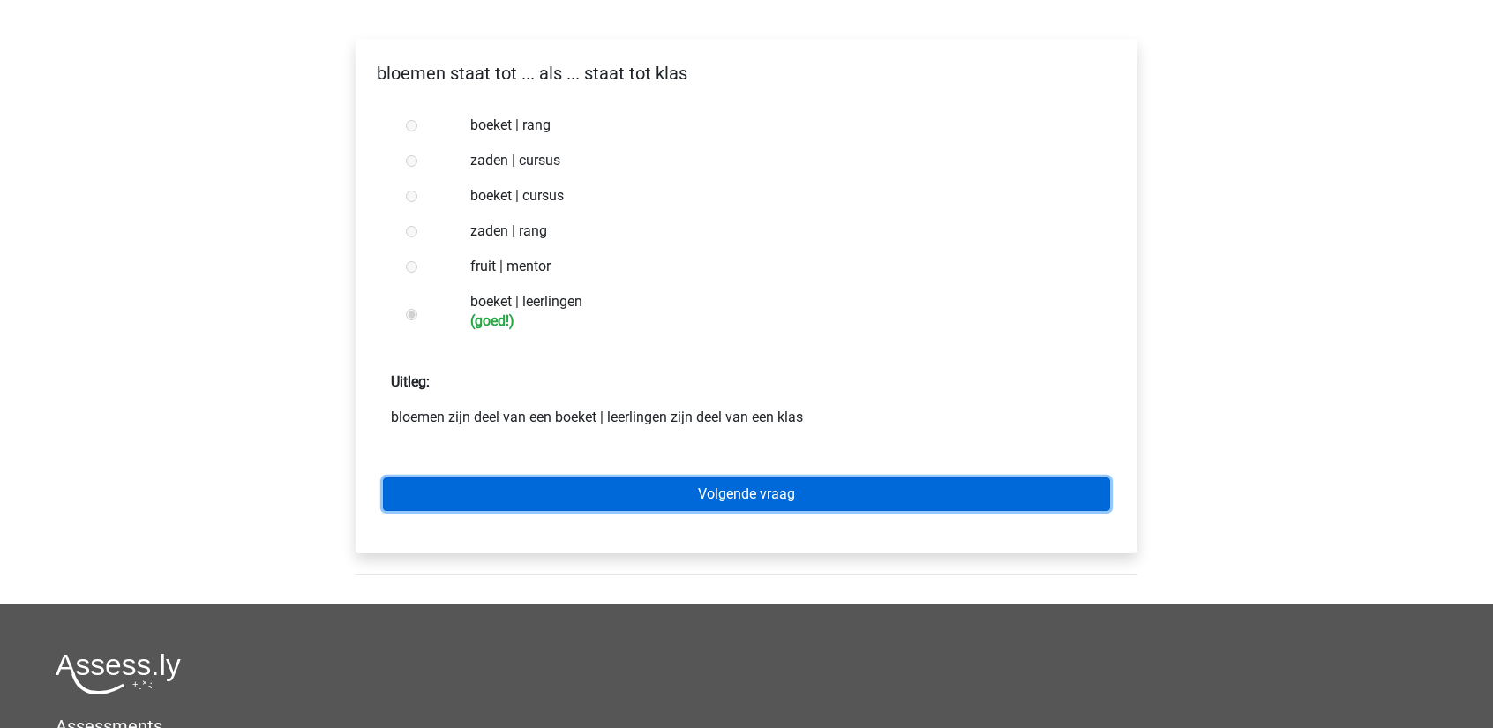
click at [554, 497] on link "Volgende vraag" at bounding box center [746, 494] width 727 height 34
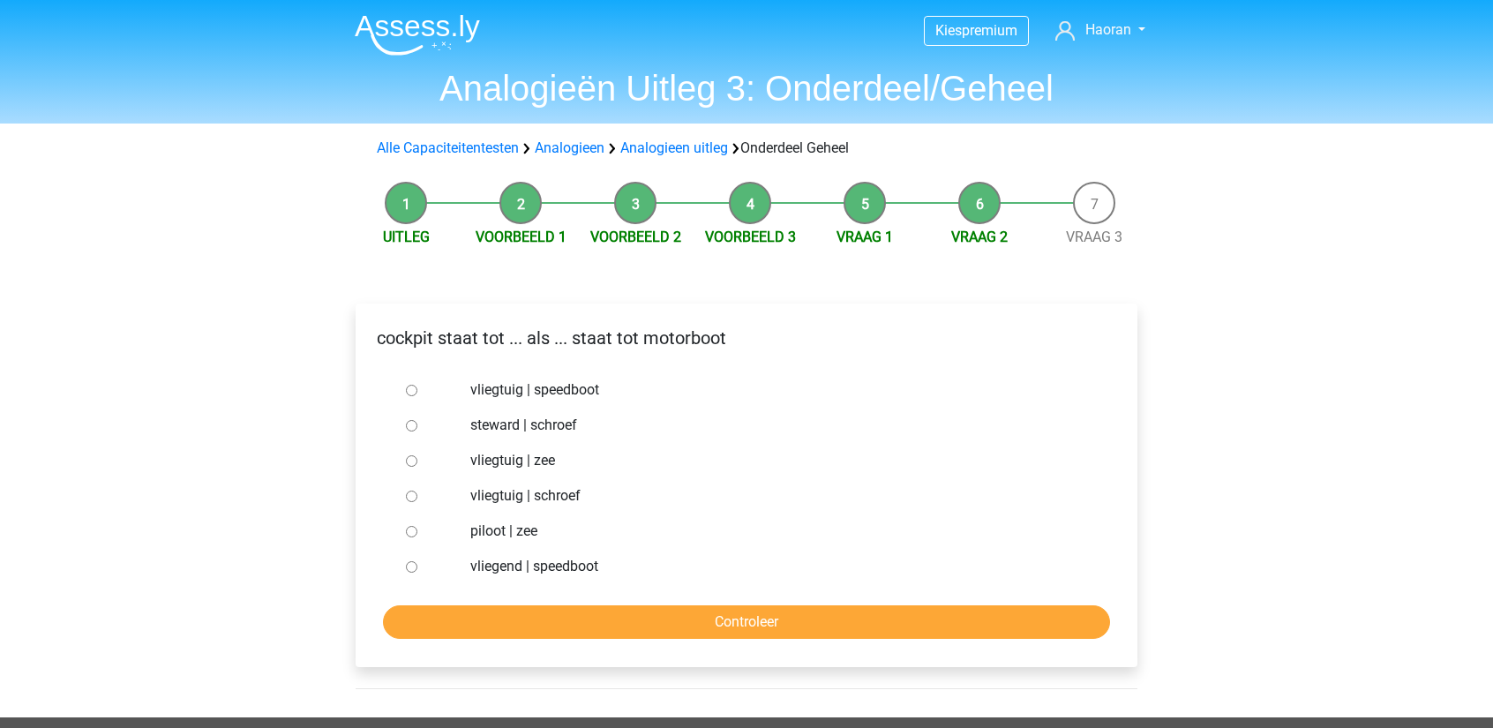
click at [407, 466] on input "vliegtuig | zee" at bounding box center [411, 460] width 11 height 11
radio input "true"
click at [578, 657] on div "cockpit staat tot ... als ... staat tot motorboot vliegtuig | speedboot steward…" at bounding box center [747, 486] width 782 height 364
click at [584, 629] on input "Controleer" at bounding box center [746, 622] width 727 height 34
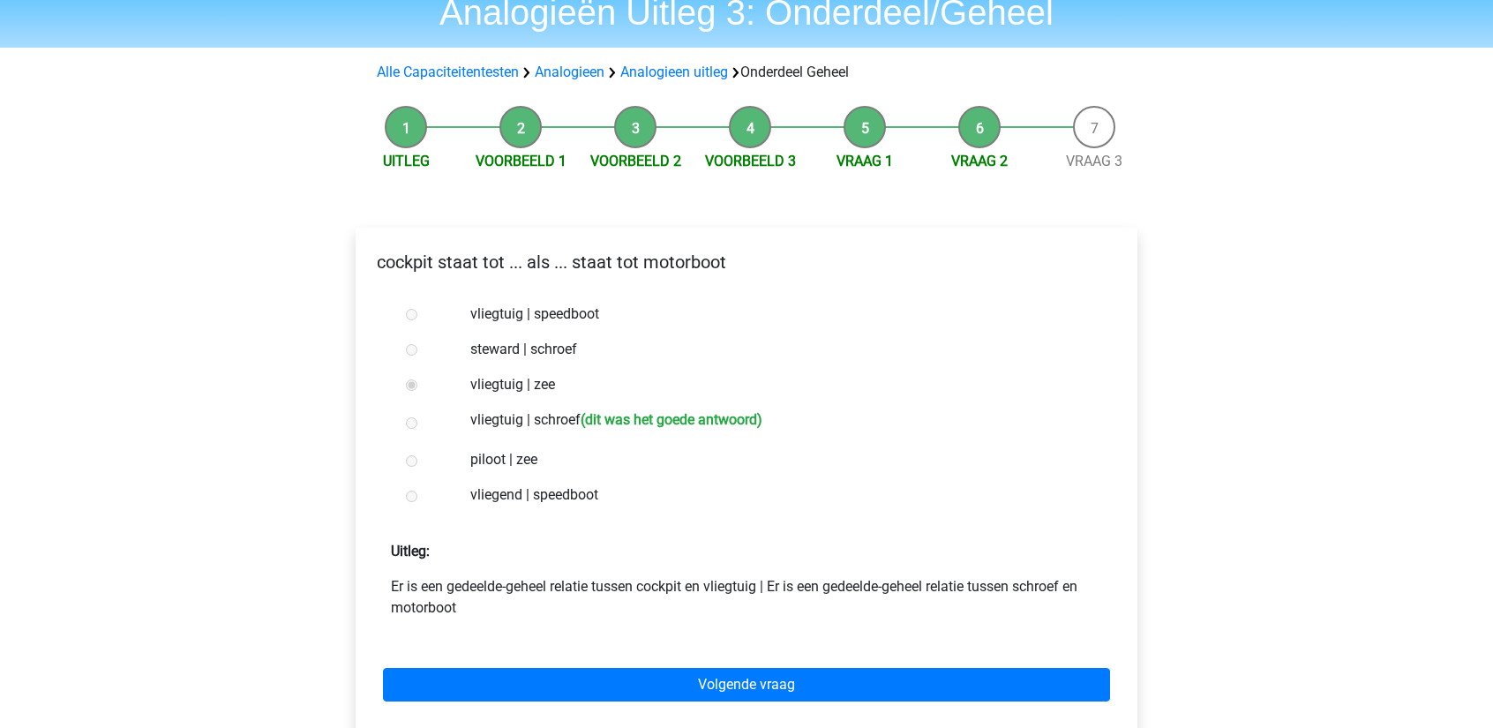
scroll to position [88, 0]
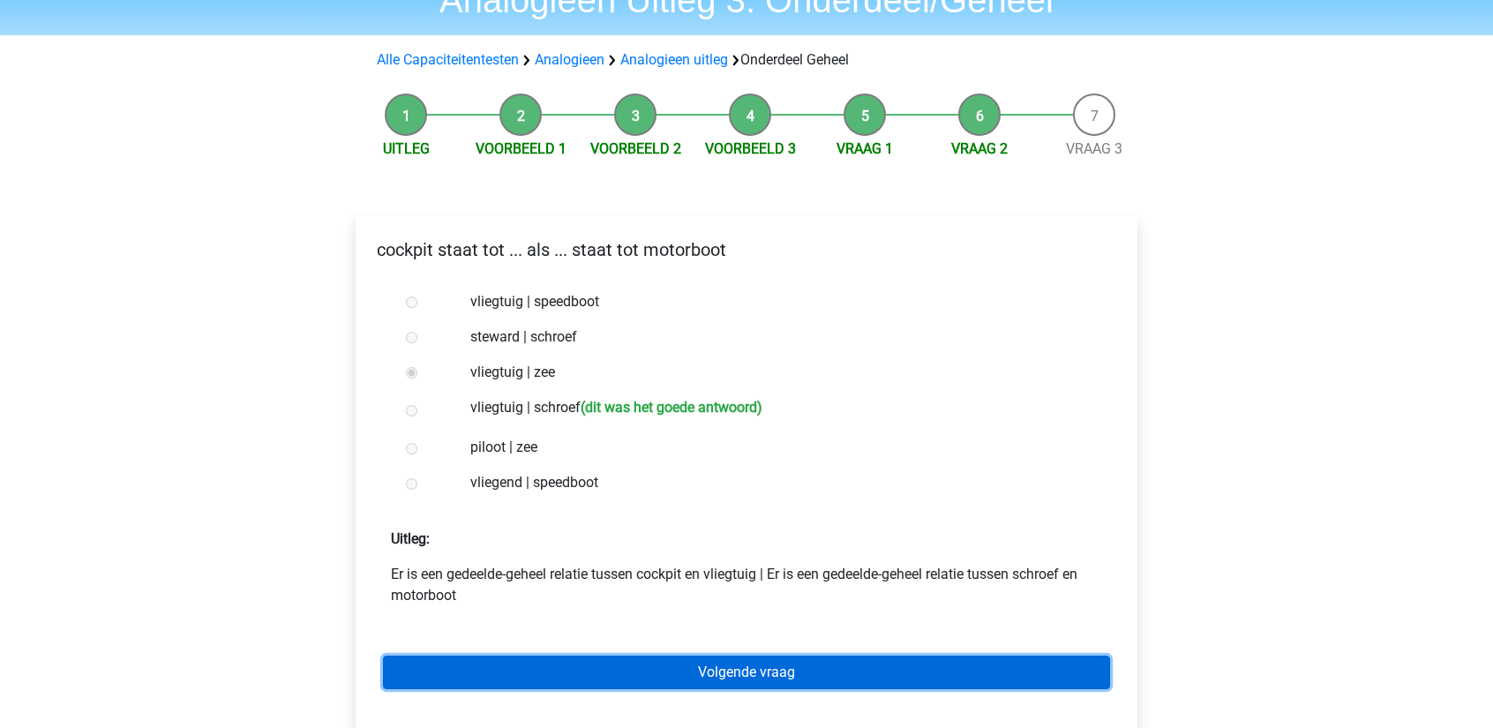
click at [649, 662] on link "Volgende vraag" at bounding box center [746, 673] width 727 height 34
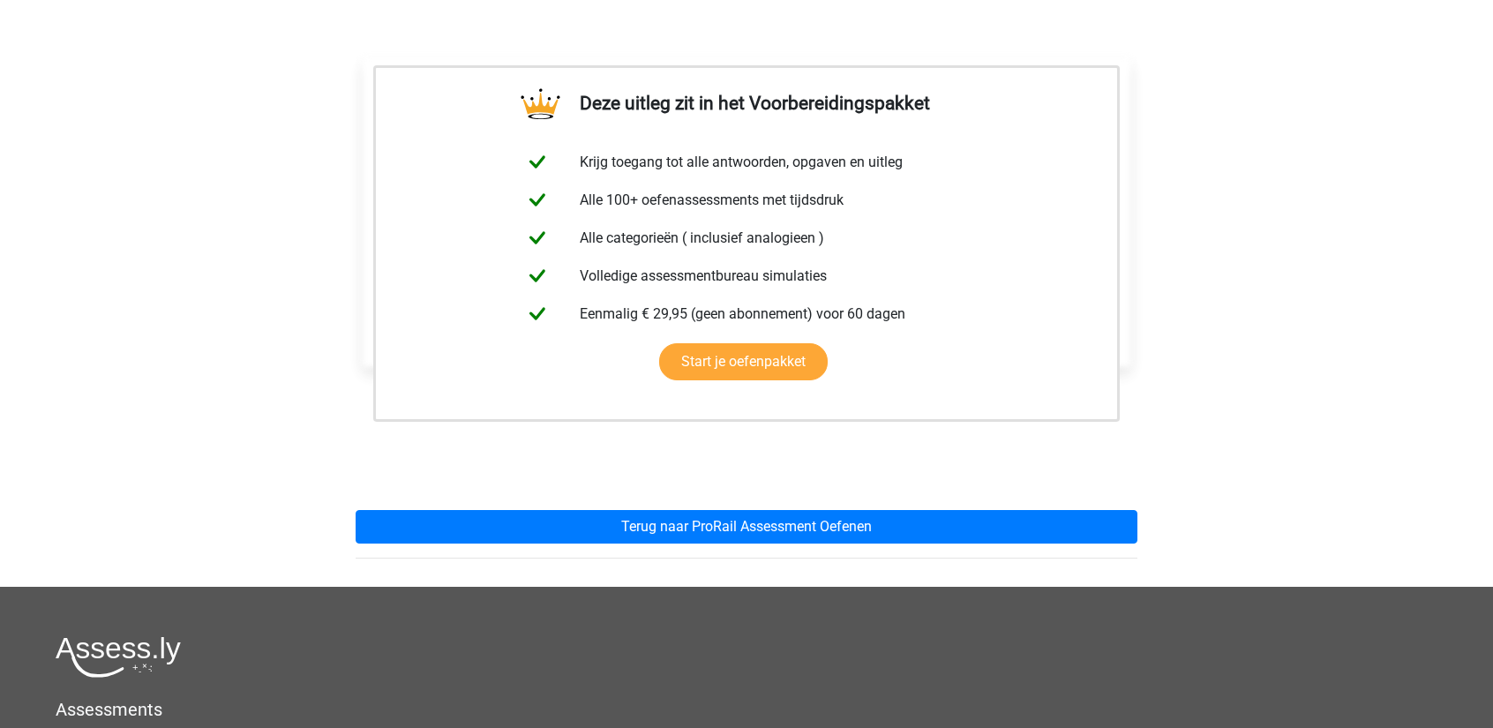
scroll to position [265, 0]
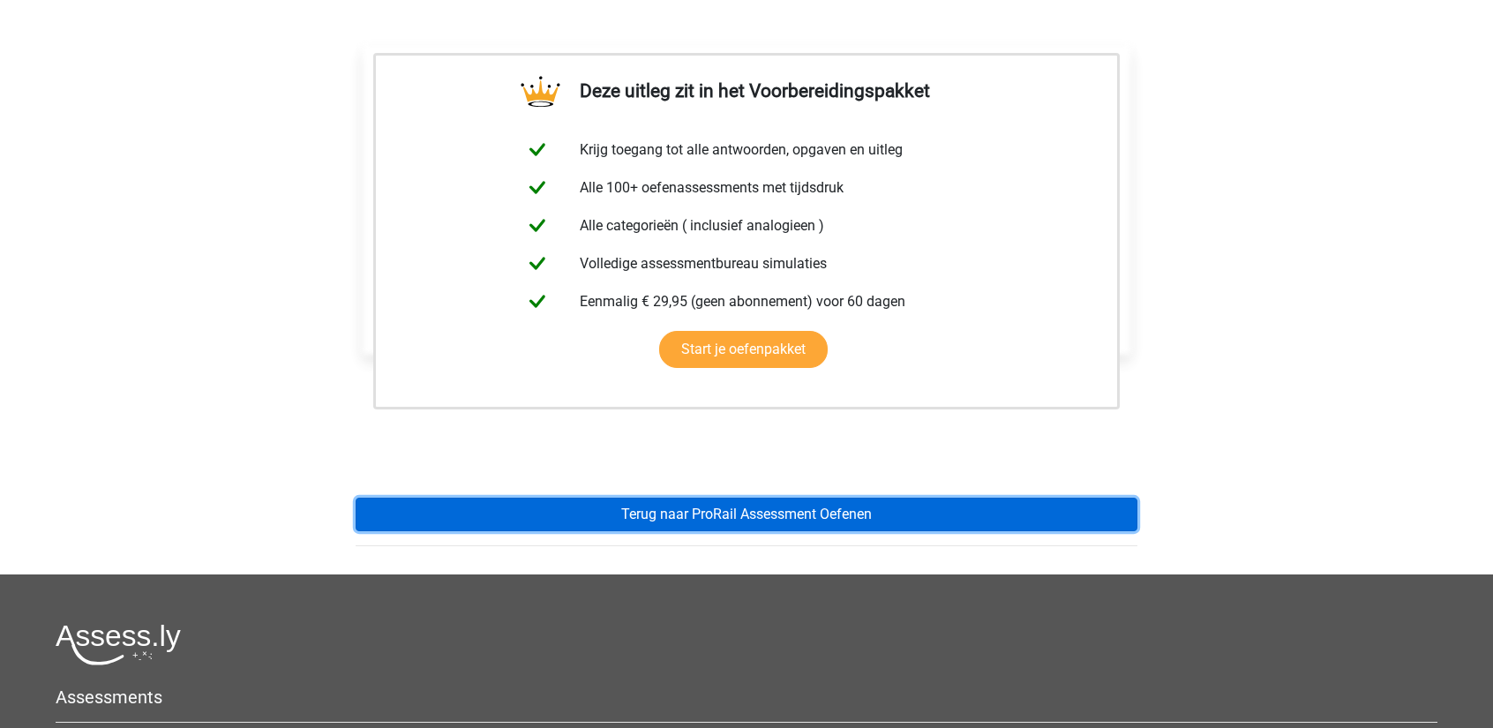
click at [701, 514] on link "Terug naar ProRail Assessment Oefenen" at bounding box center [747, 515] width 782 height 34
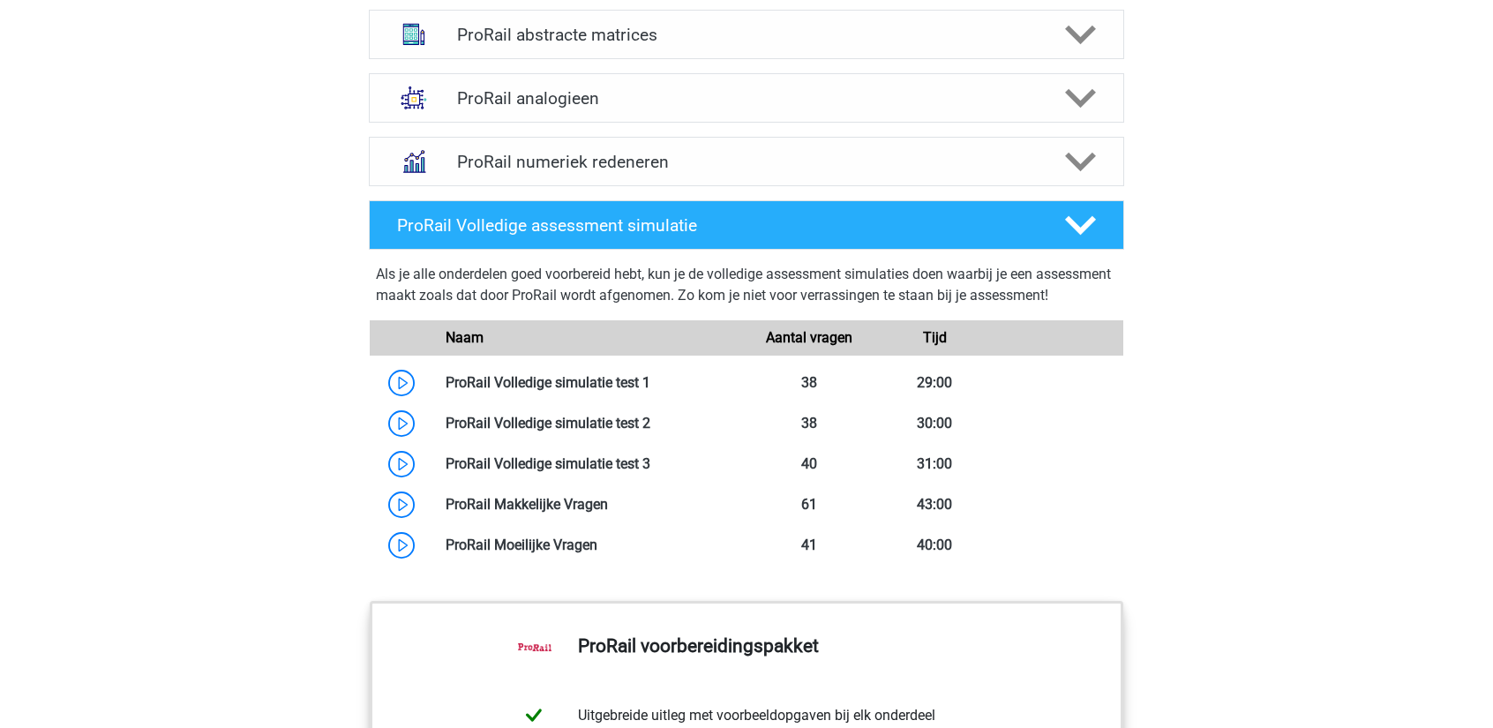
scroll to position [1412, 0]
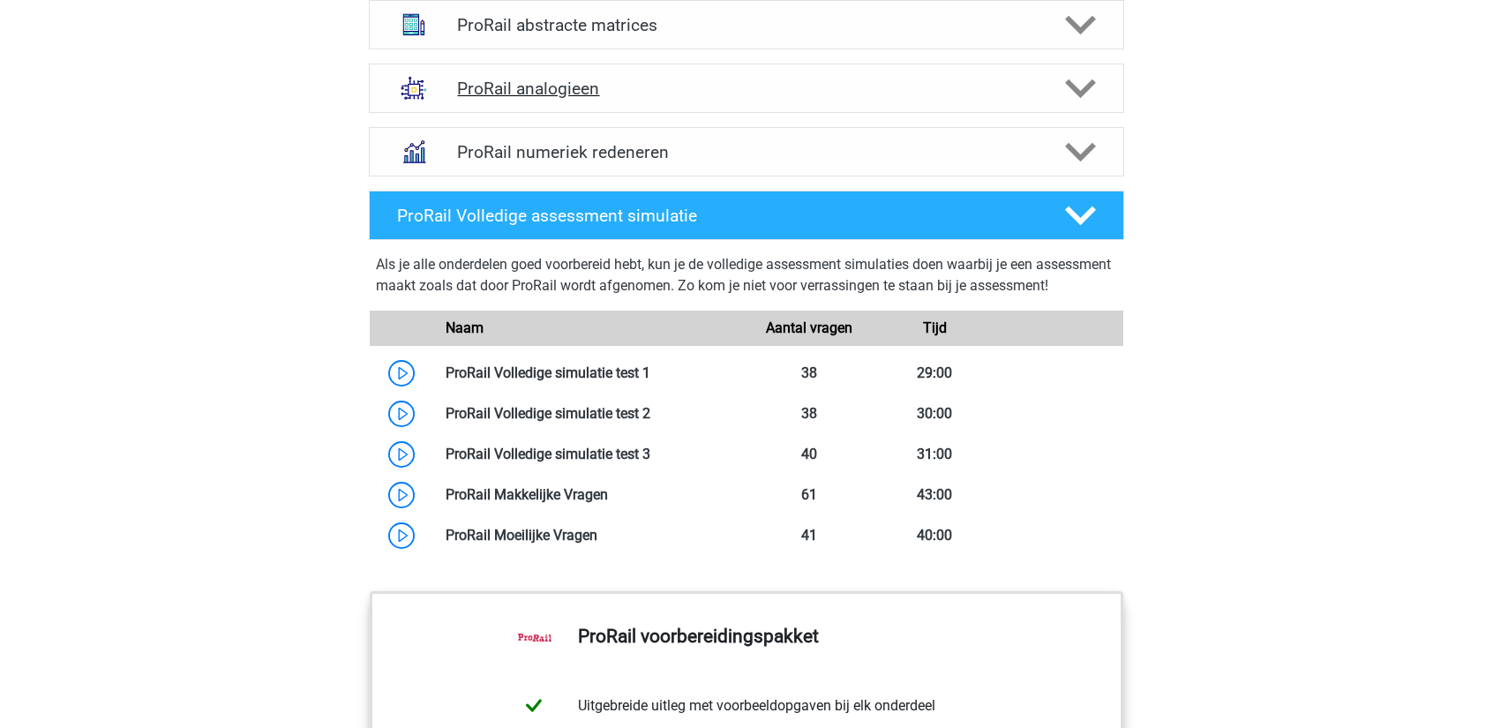
click at [801, 107] on div "ProRail analogieen" at bounding box center [746, 88] width 755 height 49
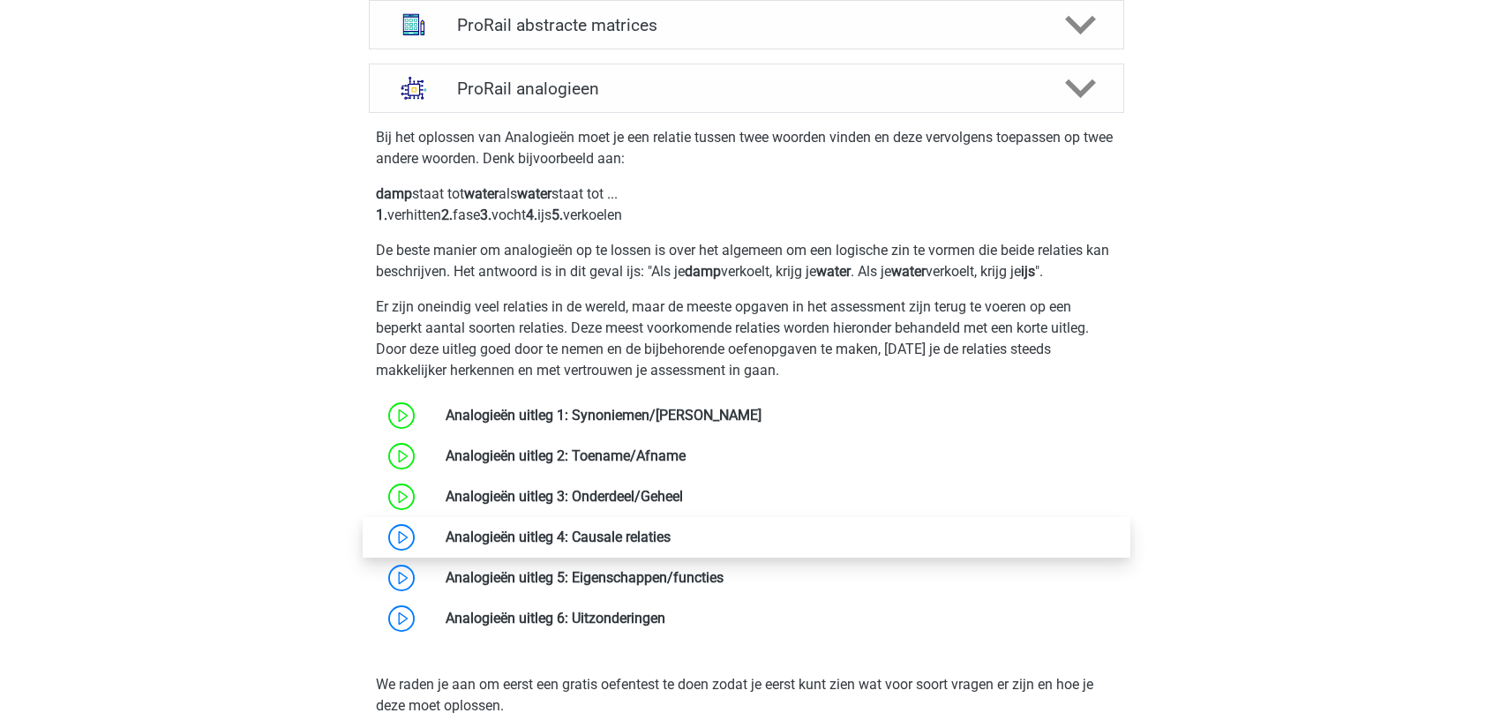
click at [671, 545] on link at bounding box center [671, 537] width 0 height 17
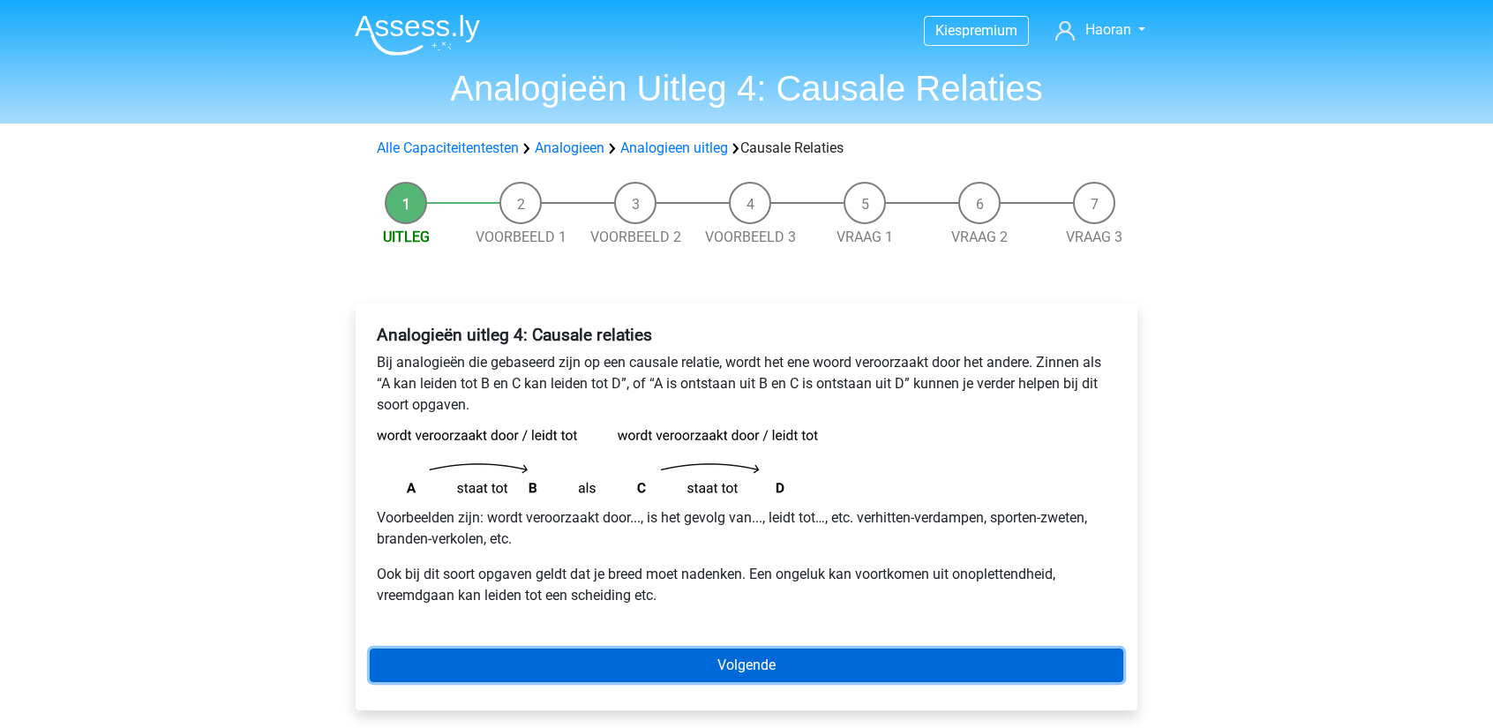
click at [577, 656] on link "Volgende" at bounding box center [747, 666] width 754 height 34
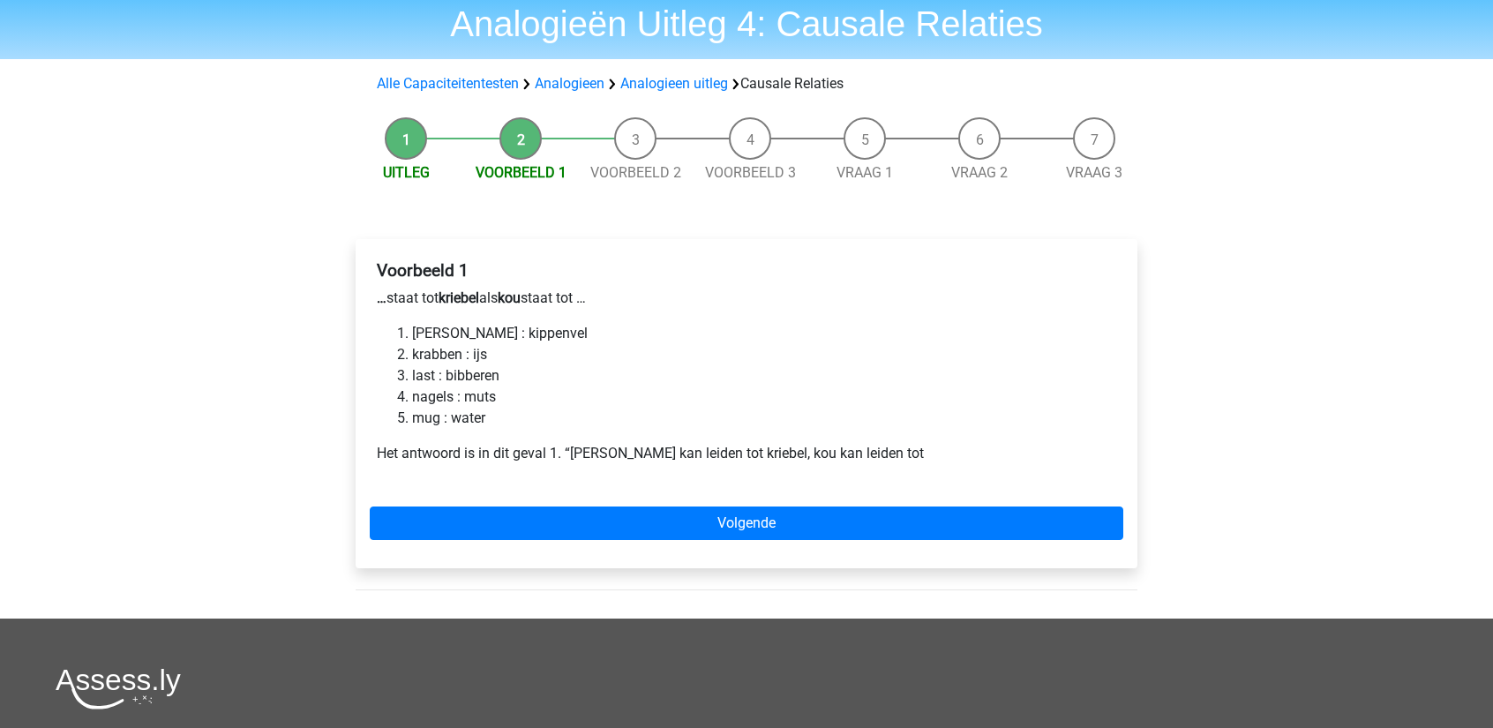
scroll to position [88, 0]
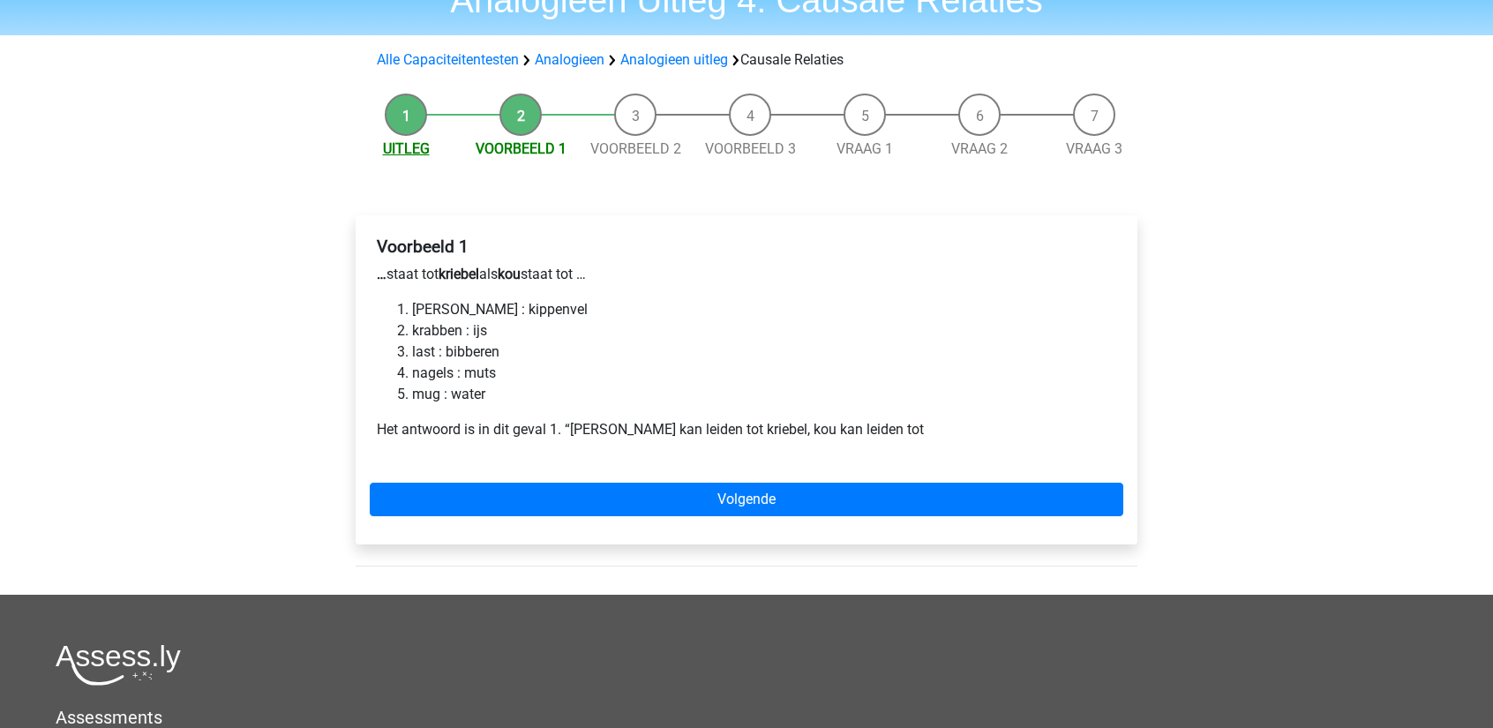
click at [398, 141] on link "Uitleg" at bounding box center [406, 148] width 47 height 17
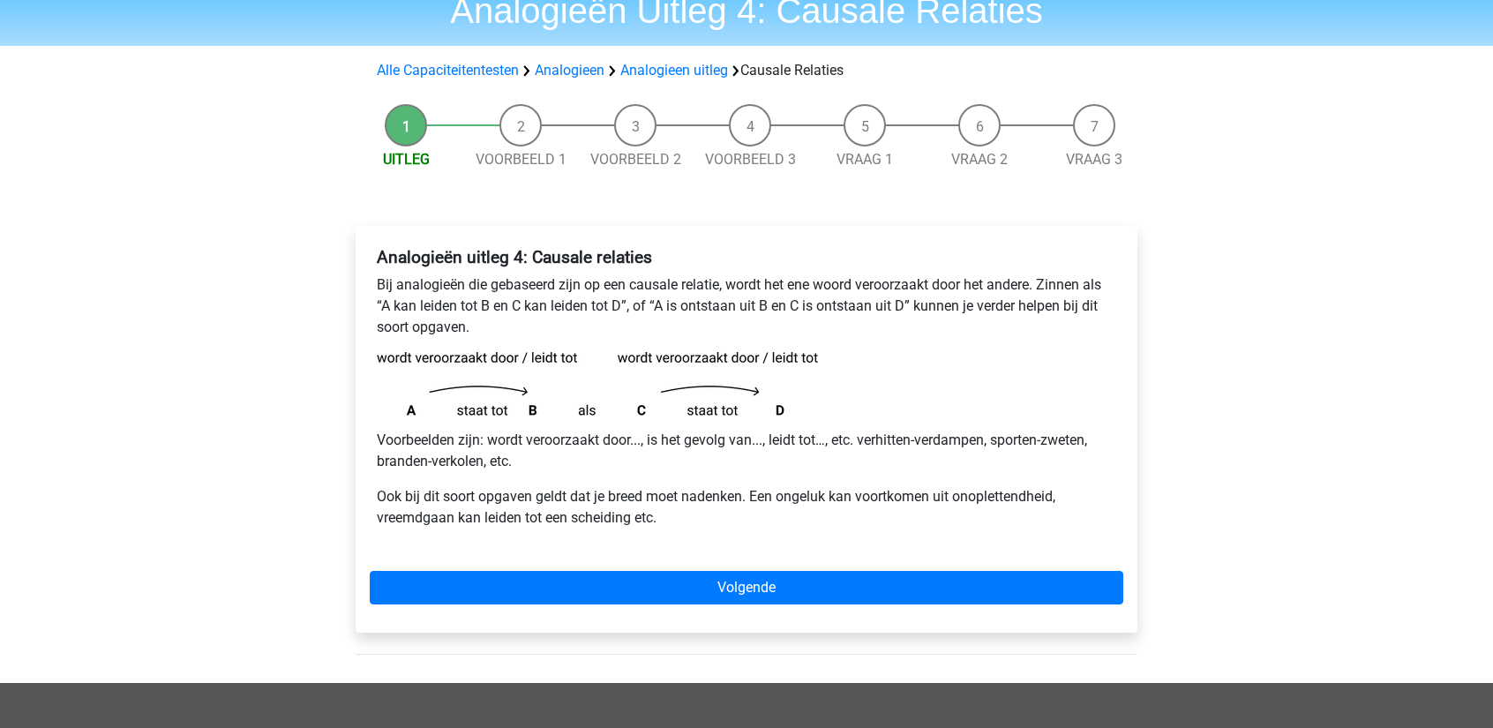
scroll to position [88, 0]
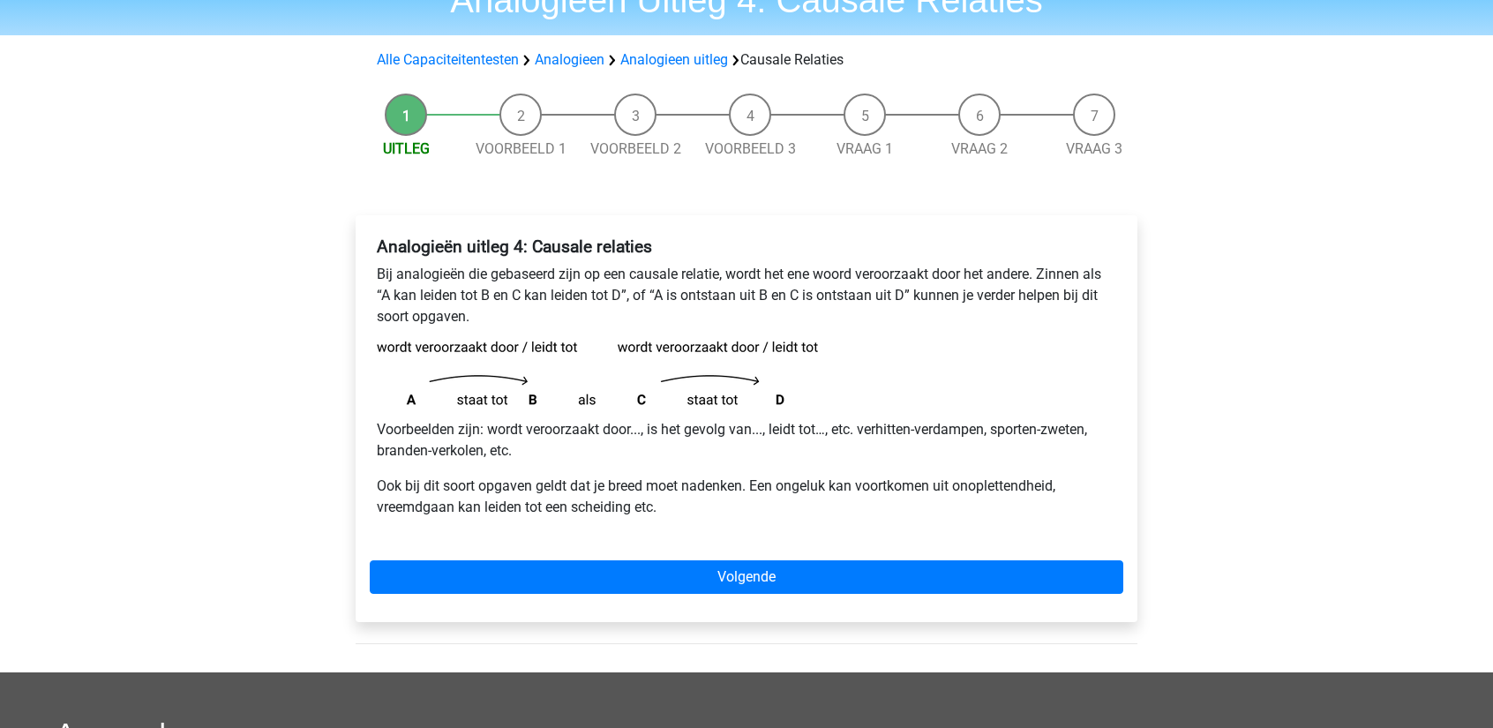
click at [619, 594] on div "Analogieën uitleg 4: Causale relaties Bij analogieën die gebaseerd zijn op een …" at bounding box center [747, 418] width 782 height 407
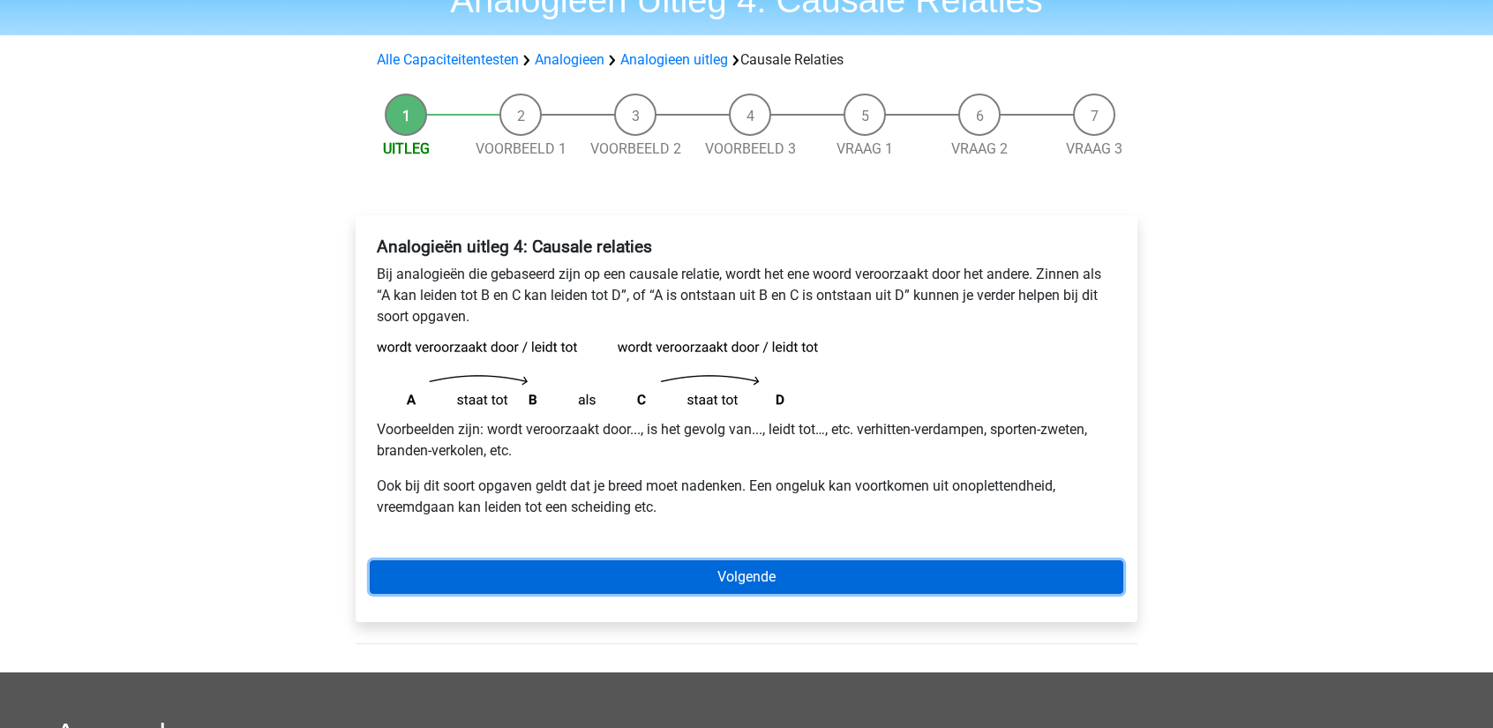
click at [766, 574] on link "Volgende" at bounding box center [747, 577] width 754 height 34
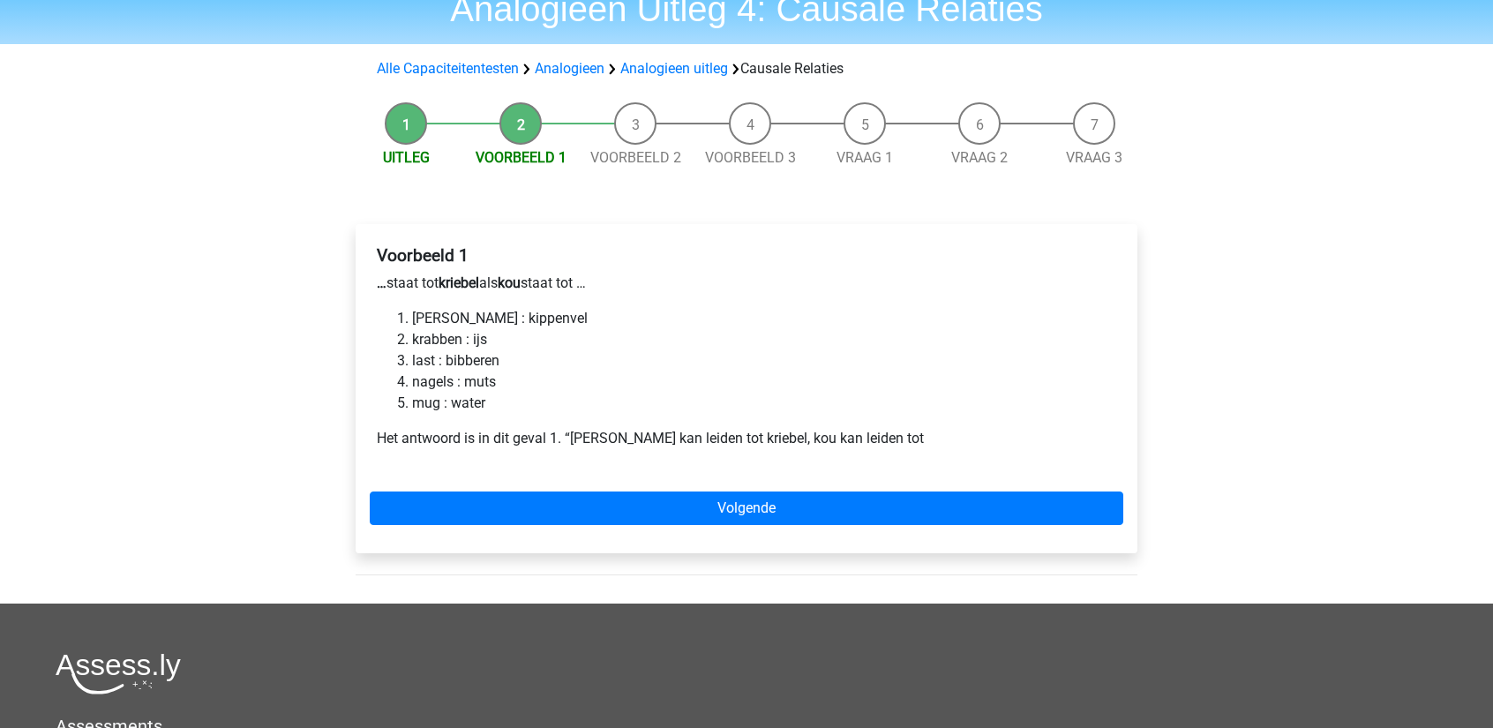
scroll to position [88, 0]
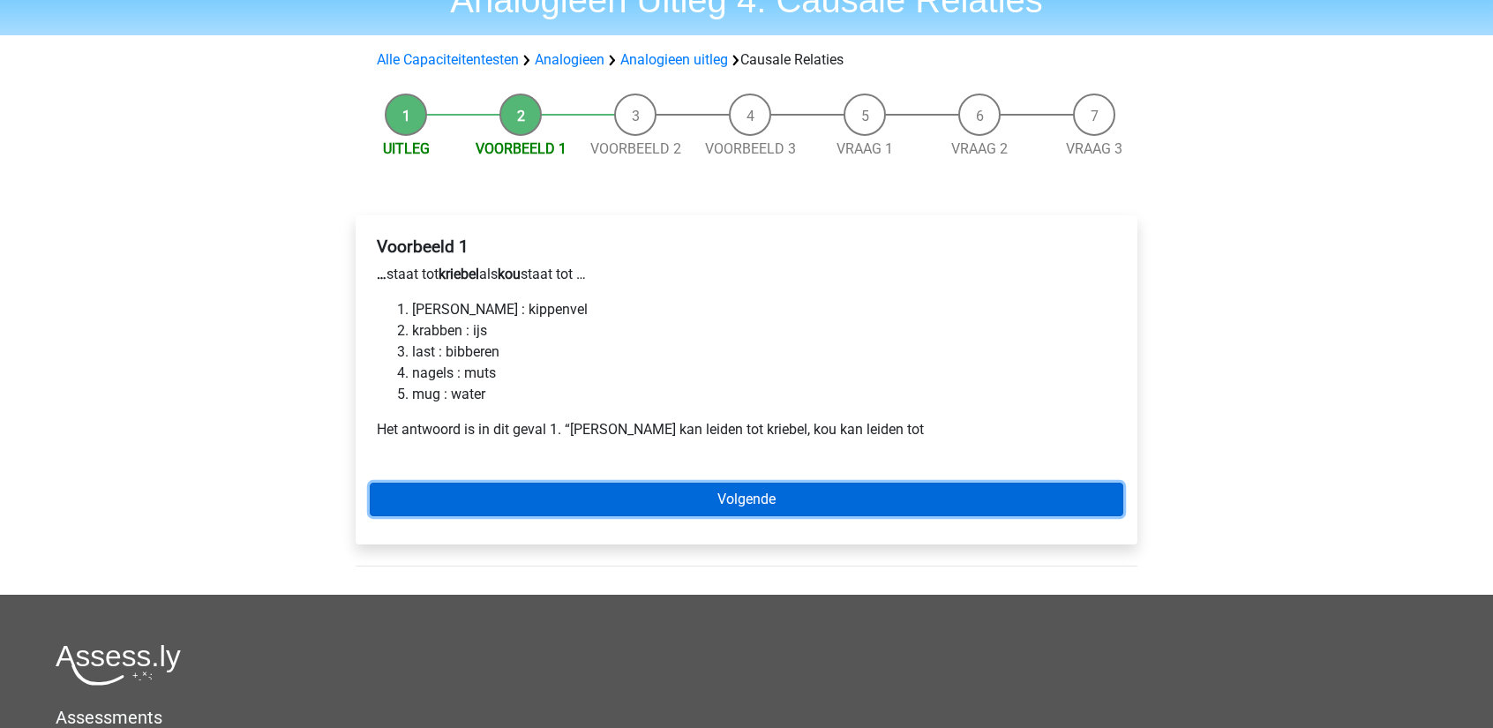
click at [901, 487] on link "Volgende" at bounding box center [747, 500] width 754 height 34
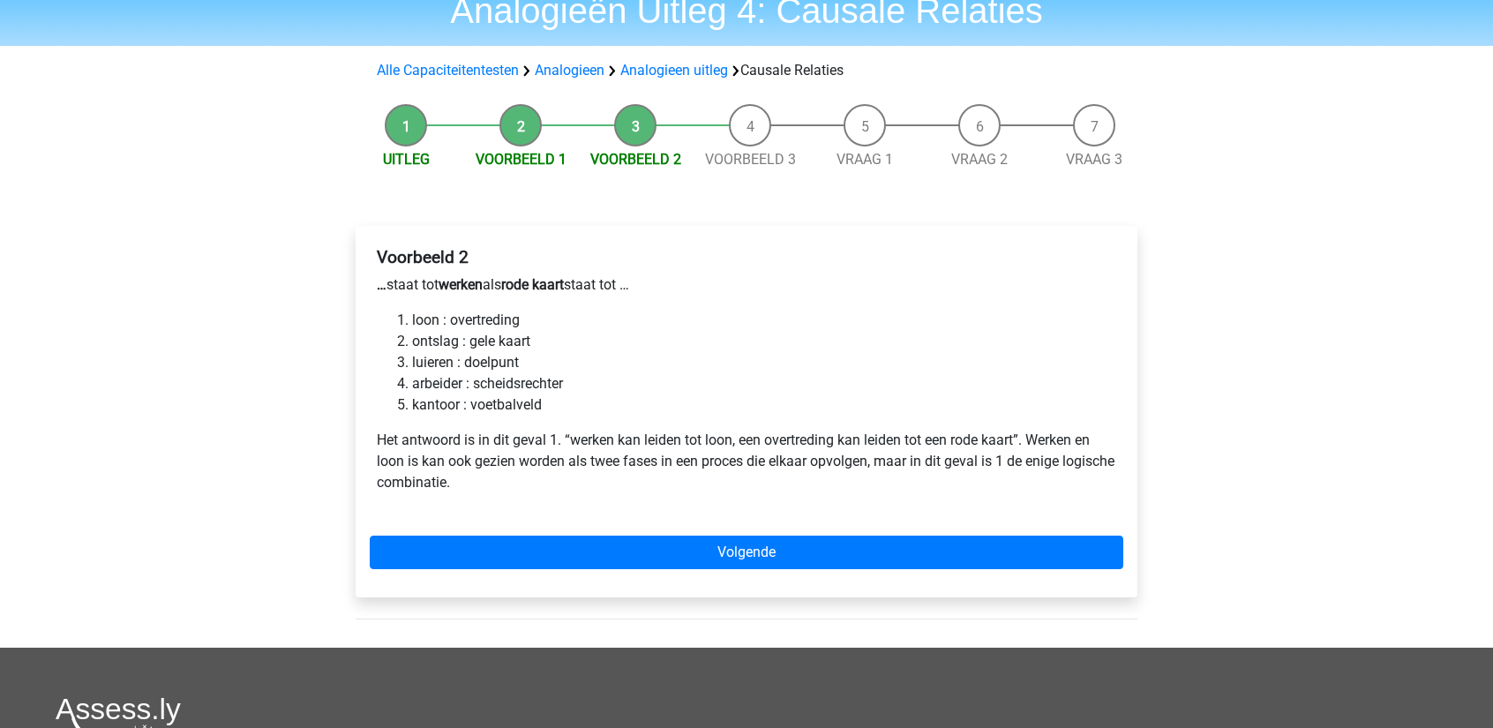
scroll to position [88, 0]
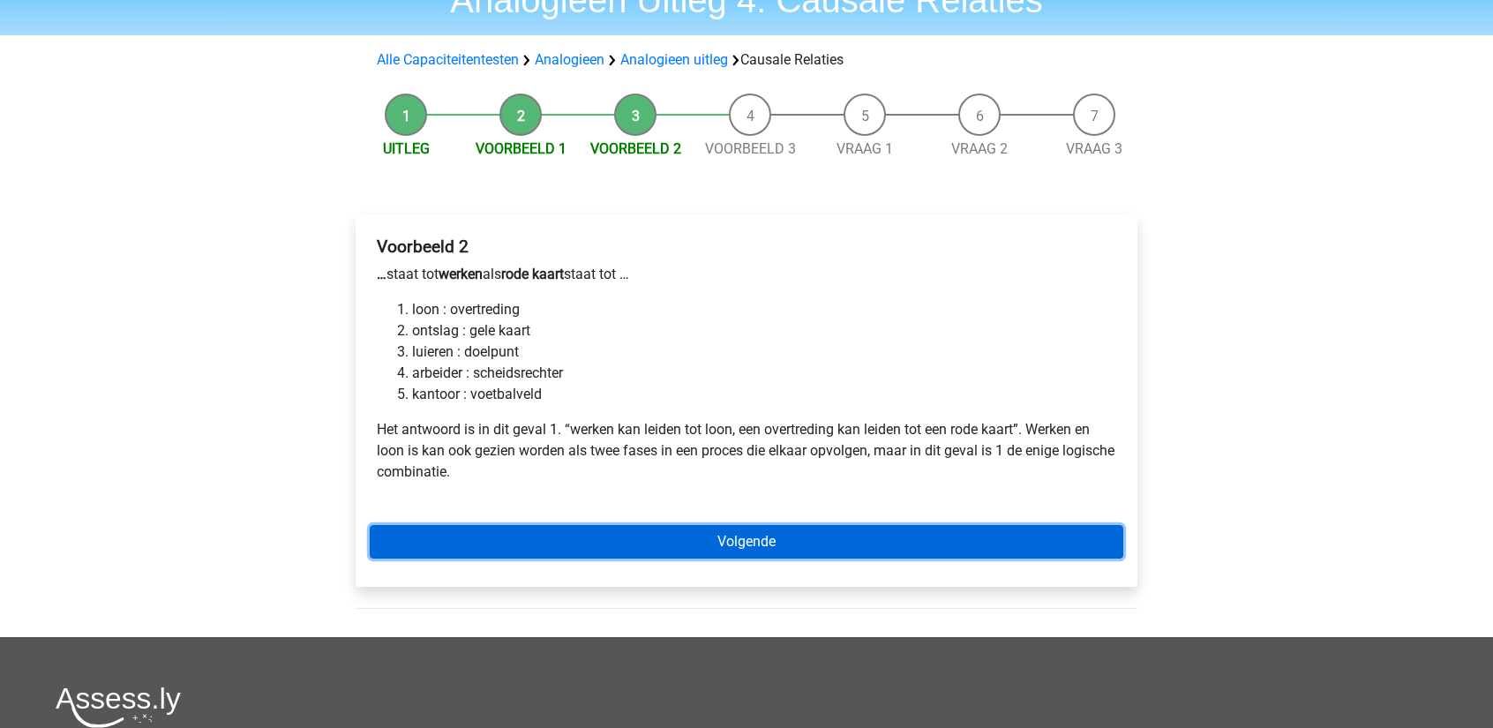
click at [505, 536] on link "Volgende" at bounding box center [747, 542] width 754 height 34
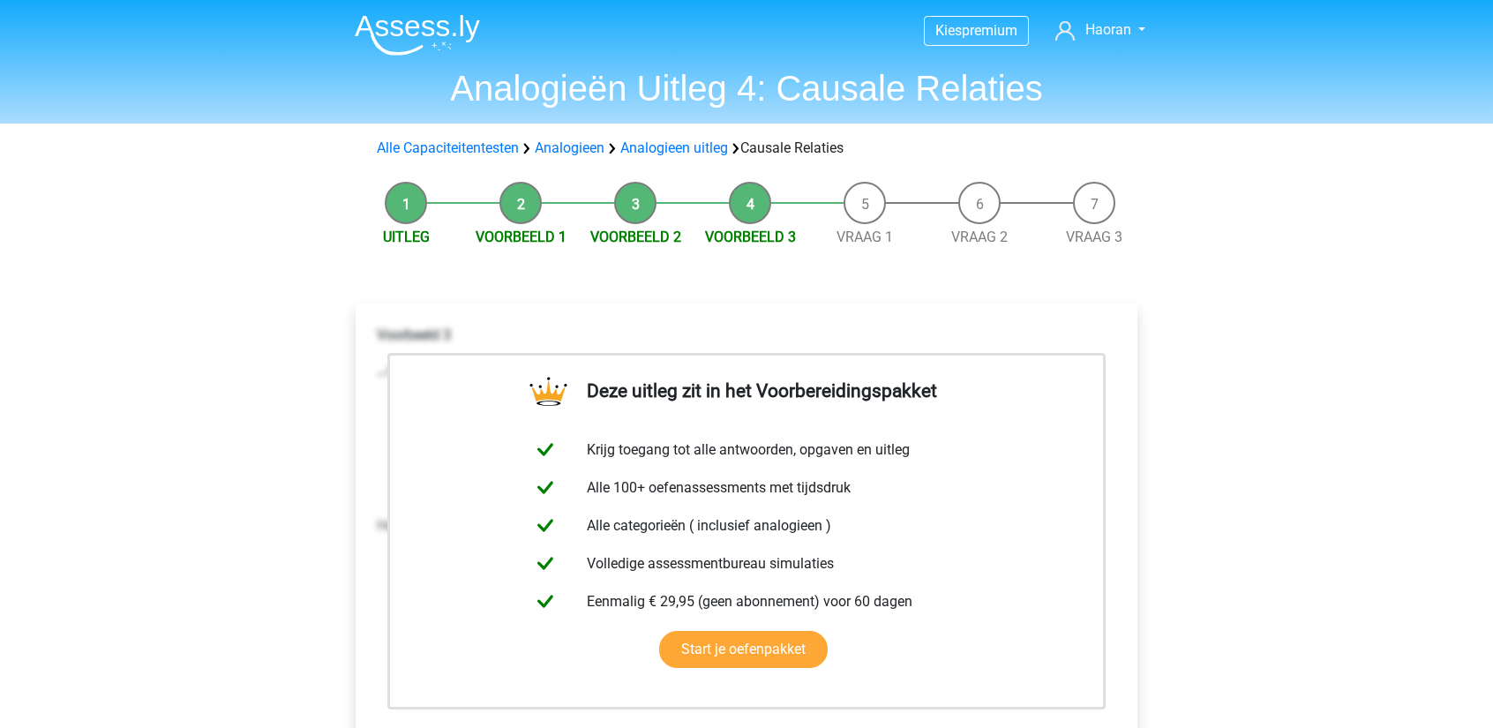
click at [870, 223] on li "Vraag 1" at bounding box center [864, 215] width 115 height 66
click at [855, 239] on link "Vraag 1" at bounding box center [864, 237] width 56 height 17
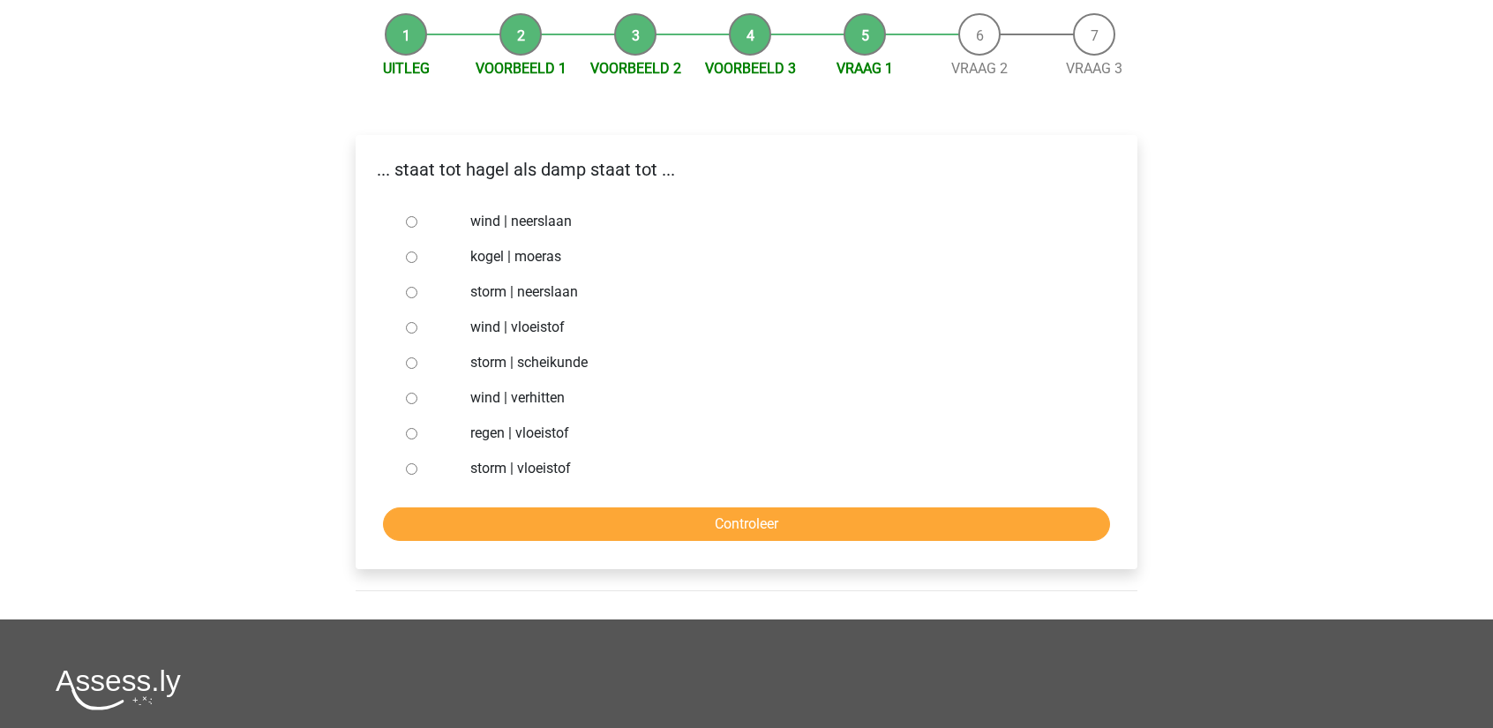
scroll to position [176, 0]
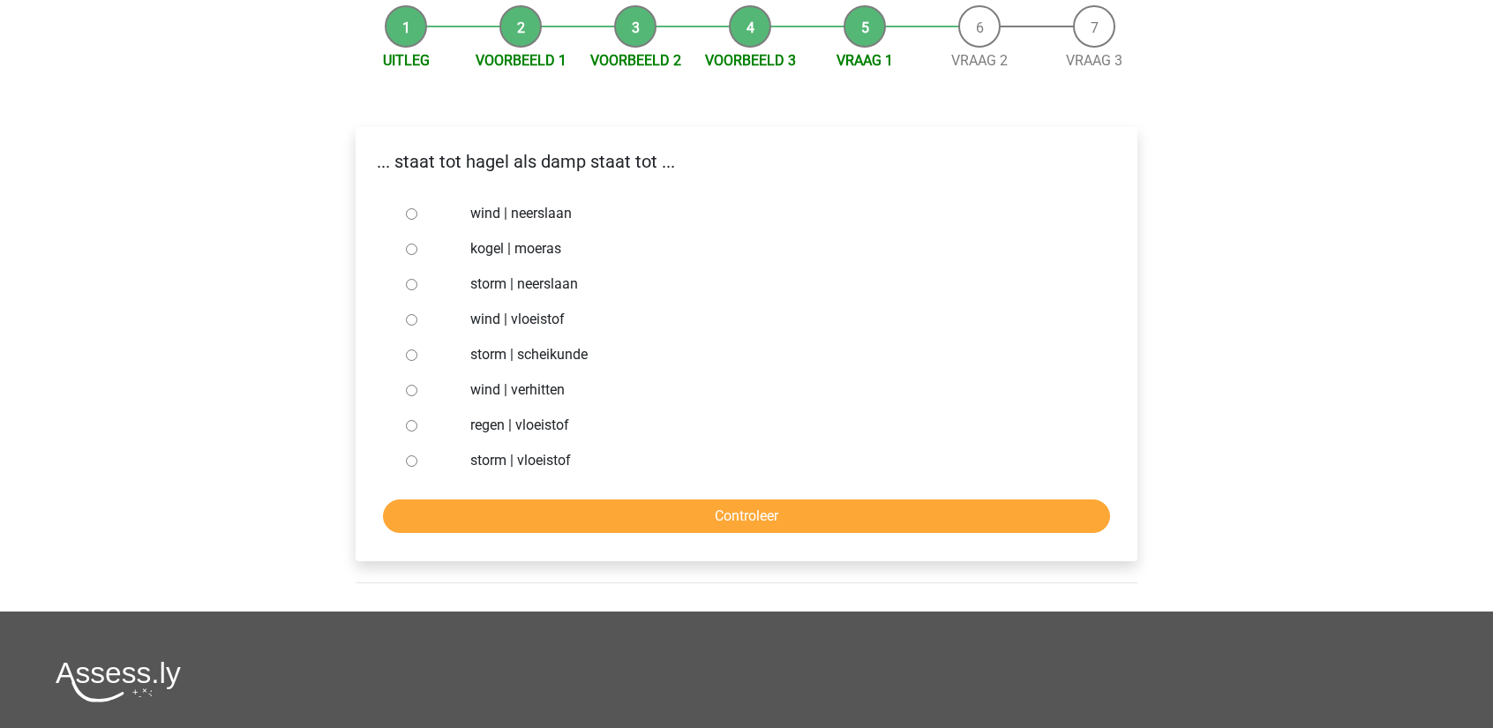
click at [404, 430] on div at bounding box center [428, 425] width 58 height 35
click at [417, 426] on div at bounding box center [428, 425] width 58 height 35
click at [410, 430] on input "regen | vloeistof" at bounding box center [411, 425] width 11 height 11
radio input "true"
click at [490, 512] on input "Controleer" at bounding box center [746, 516] width 727 height 34
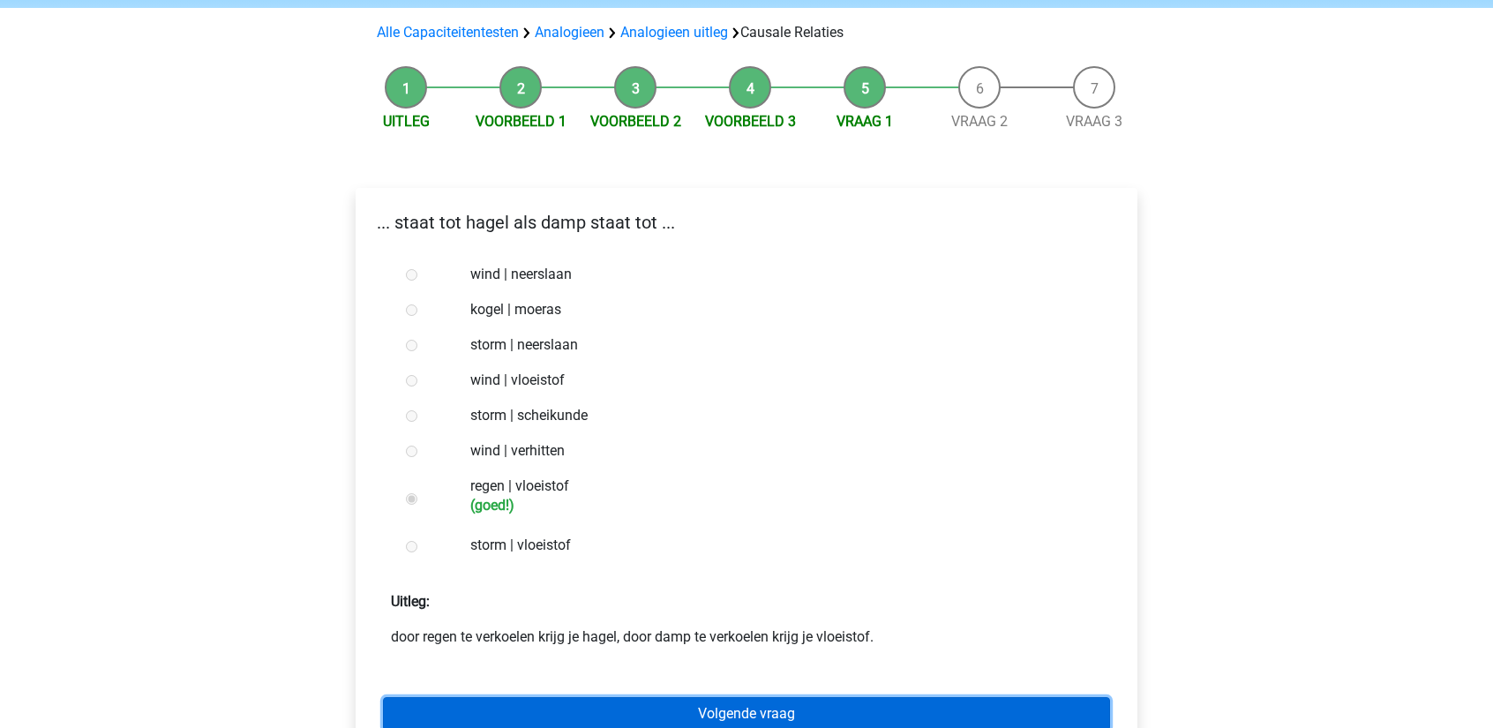
scroll to position [176, 0]
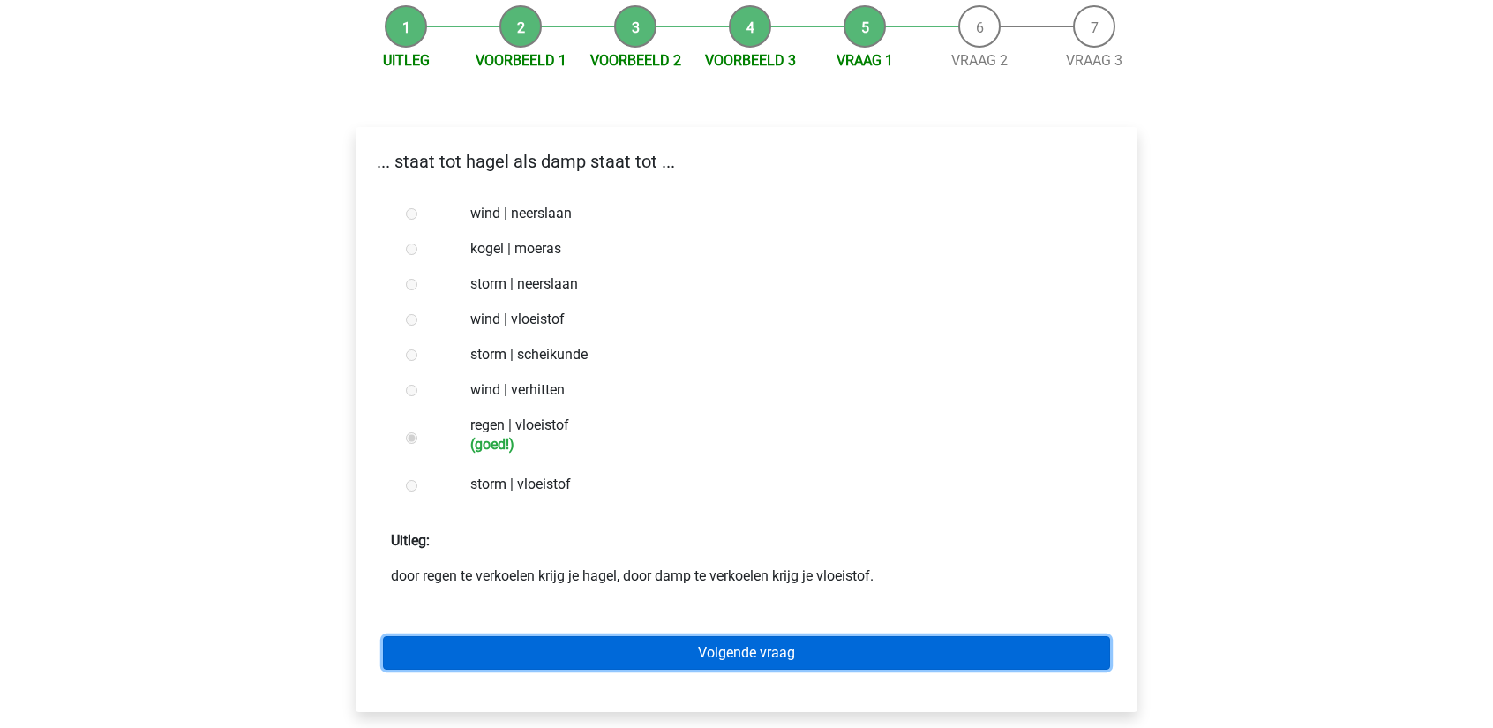
click at [759, 647] on link "Volgende vraag" at bounding box center [746, 653] width 727 height 34
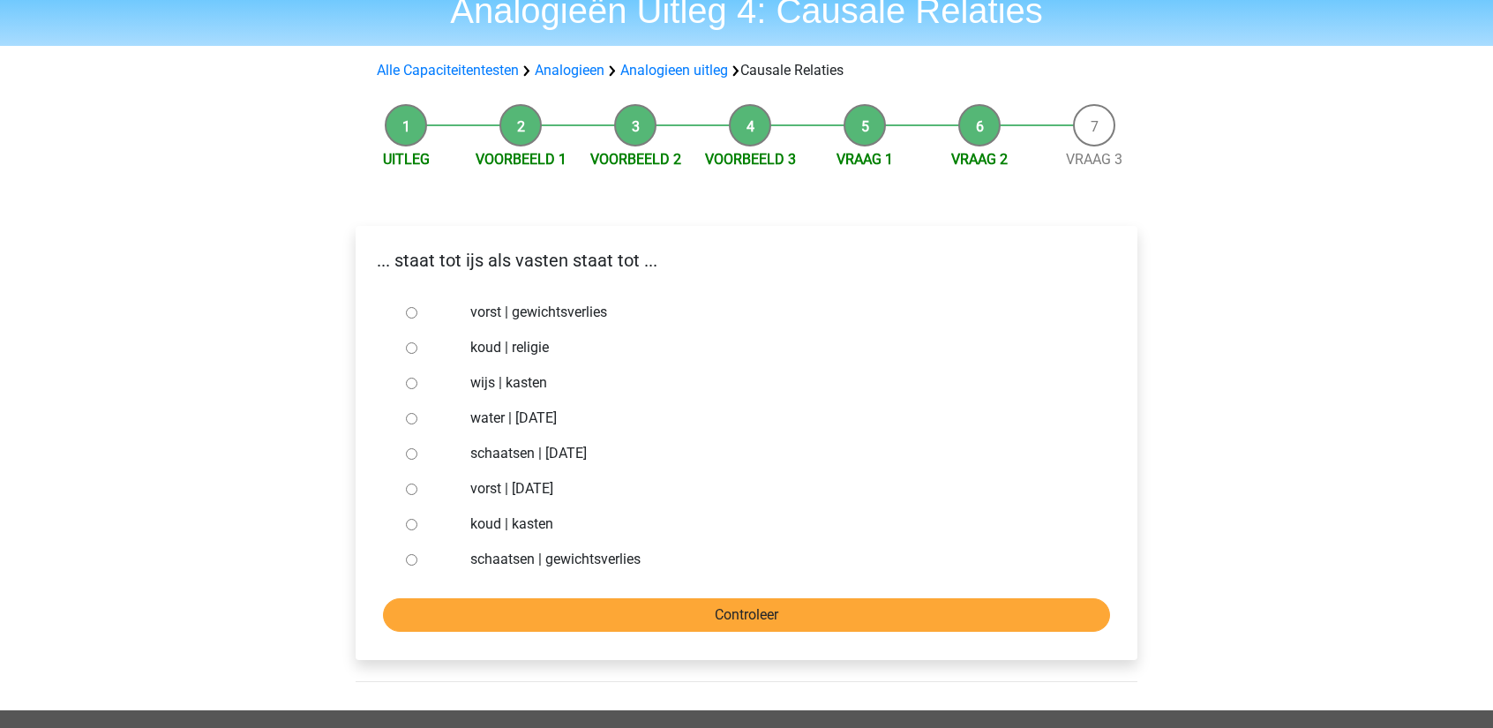
scroll to position [88, 0]
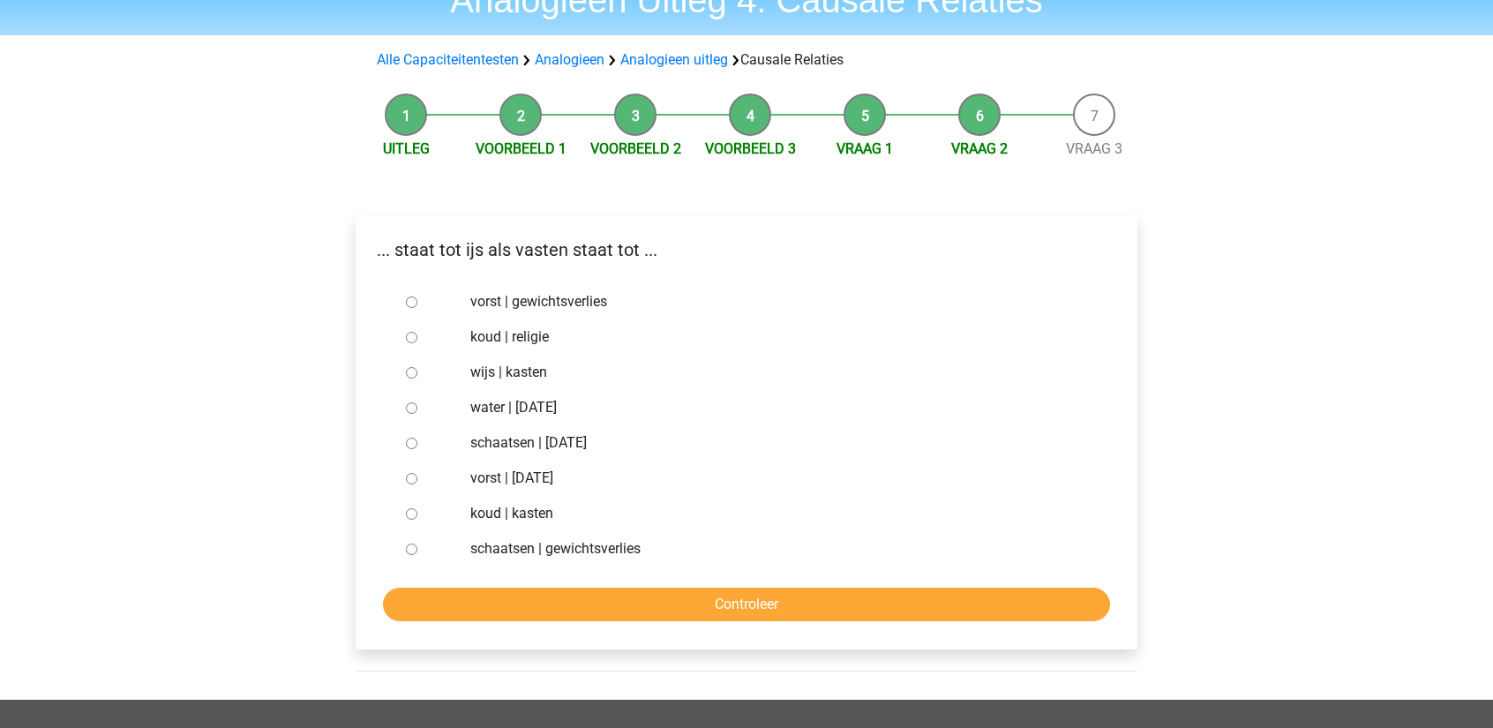
click at [415, 304] on input "vorst | gewichtsverlies" at bounding box center [411, 301] width 11 height 11
radio input "true"
click at [687, 604] on input "Controleer" at bounding box center [746, 605] width 727 height 34
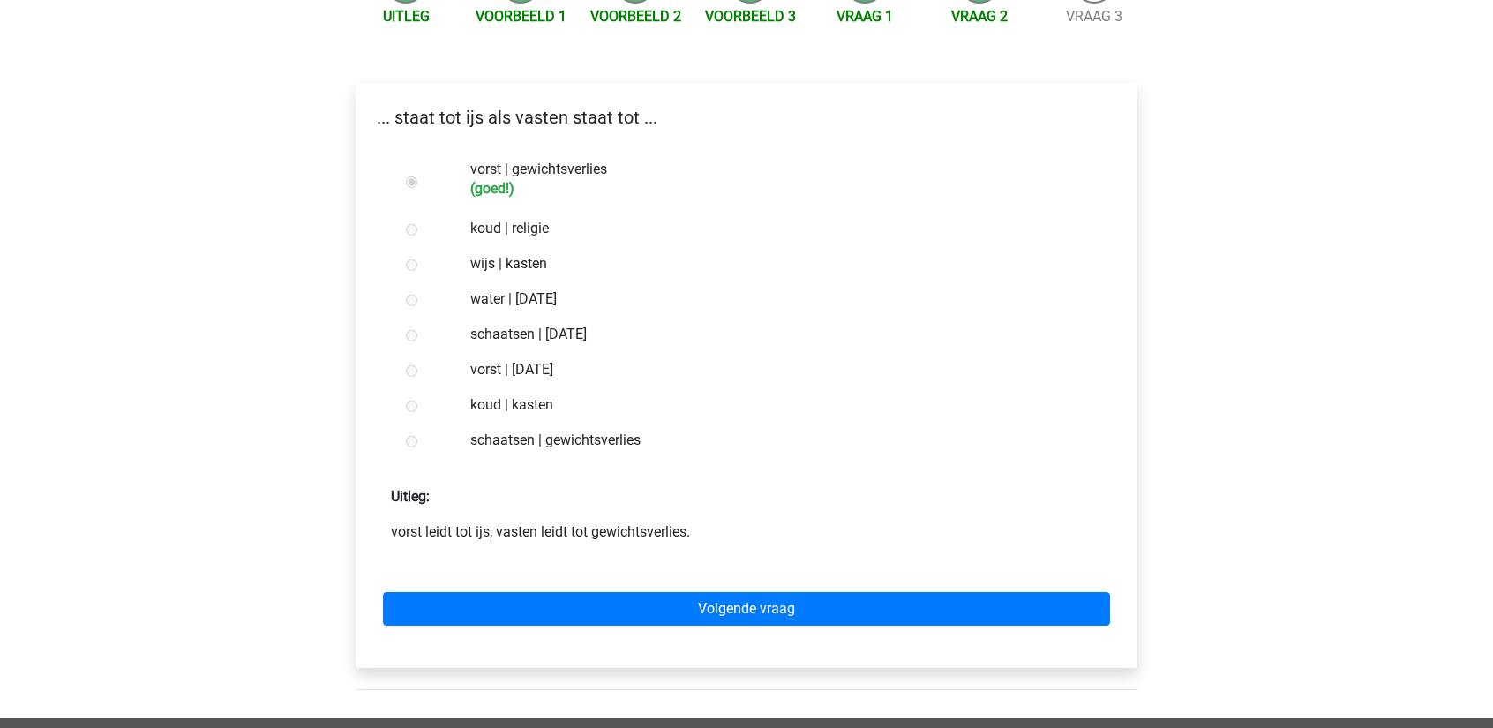
scroll to position [265, 0]
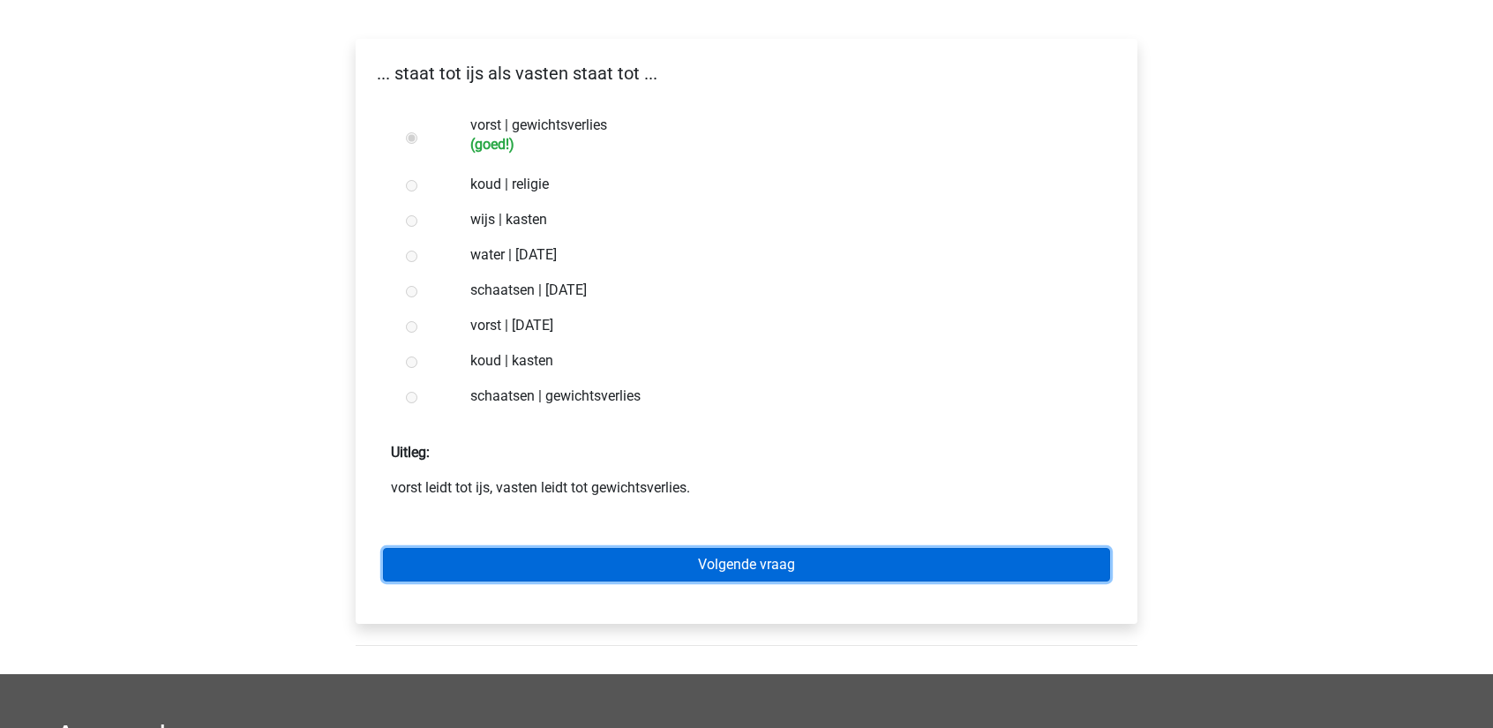
click at [563, 572] on link "Volgende vraag" at bounding box center [746, 565] width 727 height 34
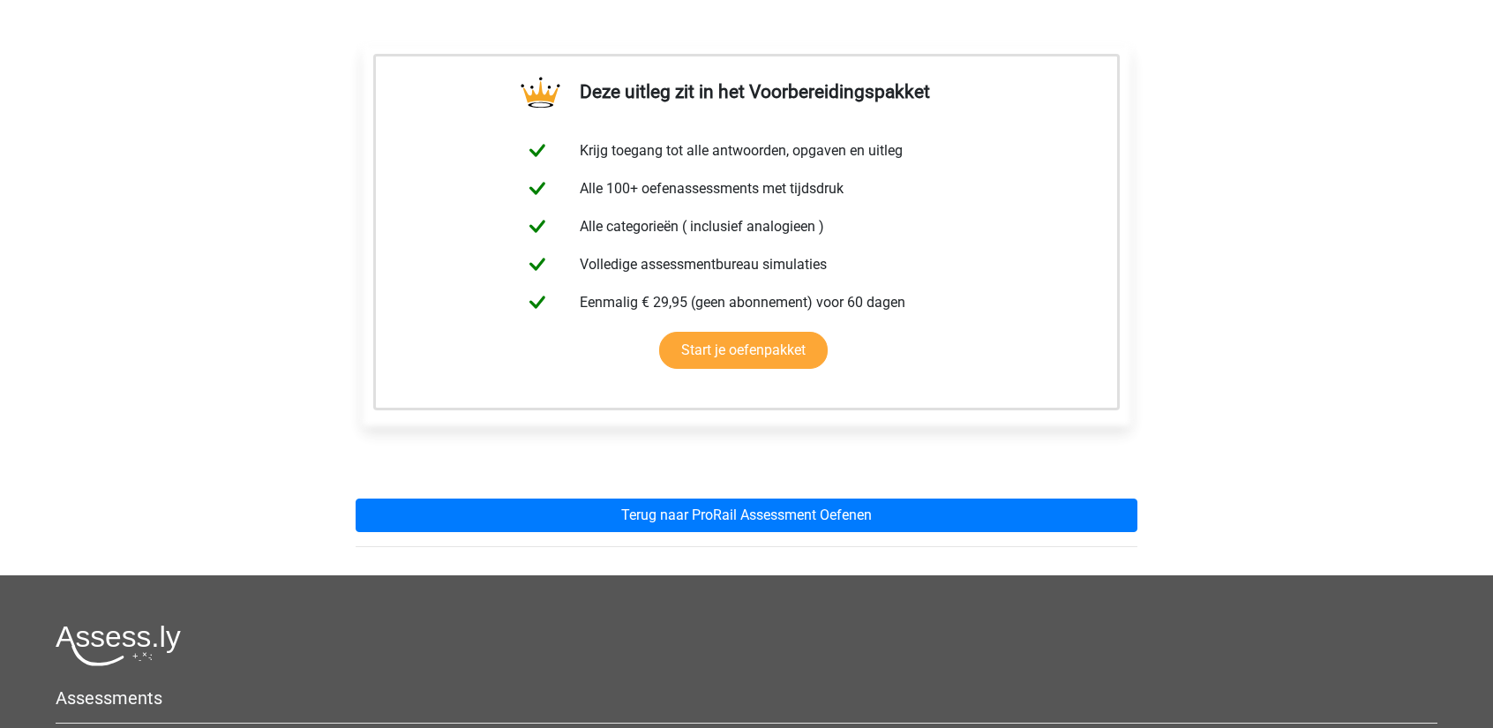
scroll to position [265, 0]
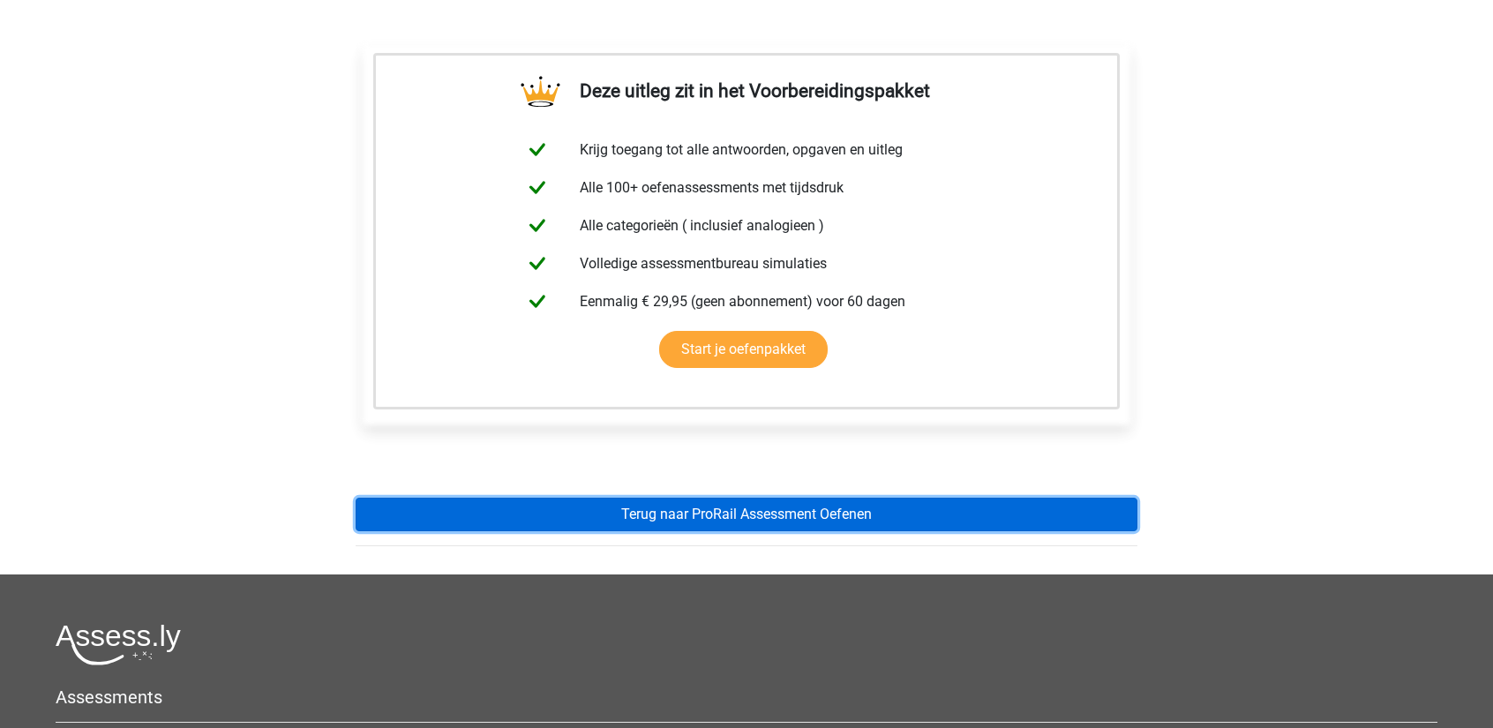
click at [600, 518] on link "Terug naar ProRail Assessment Oefenen" at bounding box center [747, 515] width 782 height 34
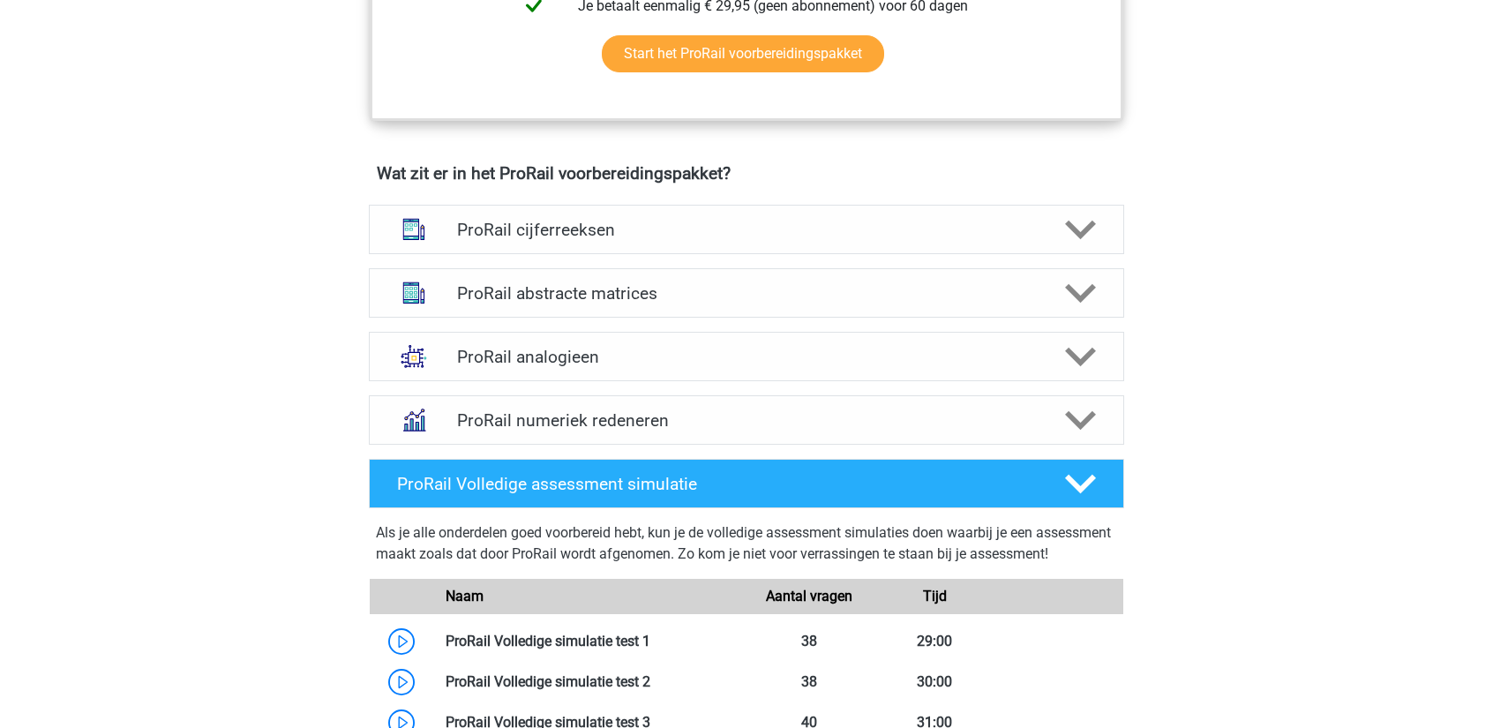
scroll to position [1147, 0]
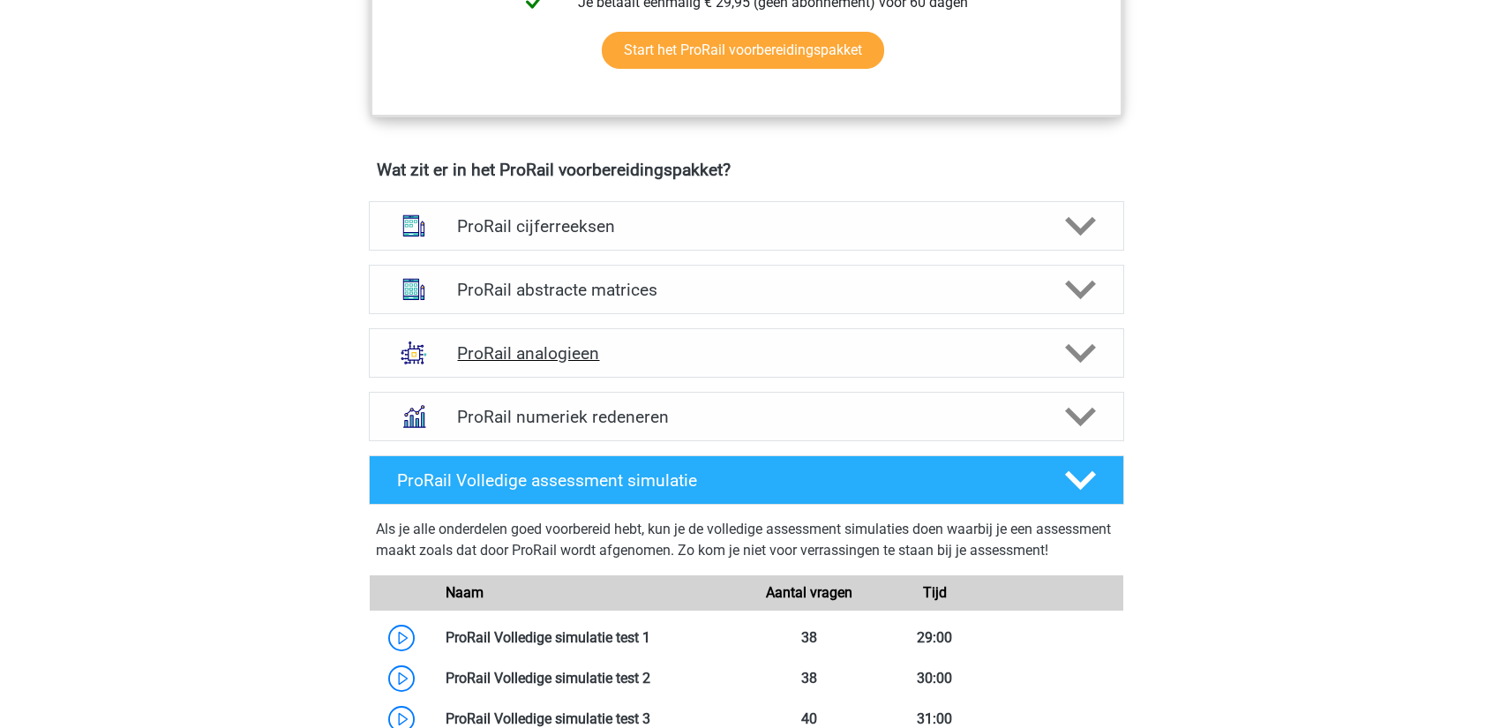
click at [675, 345] on h4 "ProRail analogieen" at bounding box center [746, 353] width 578 height 20
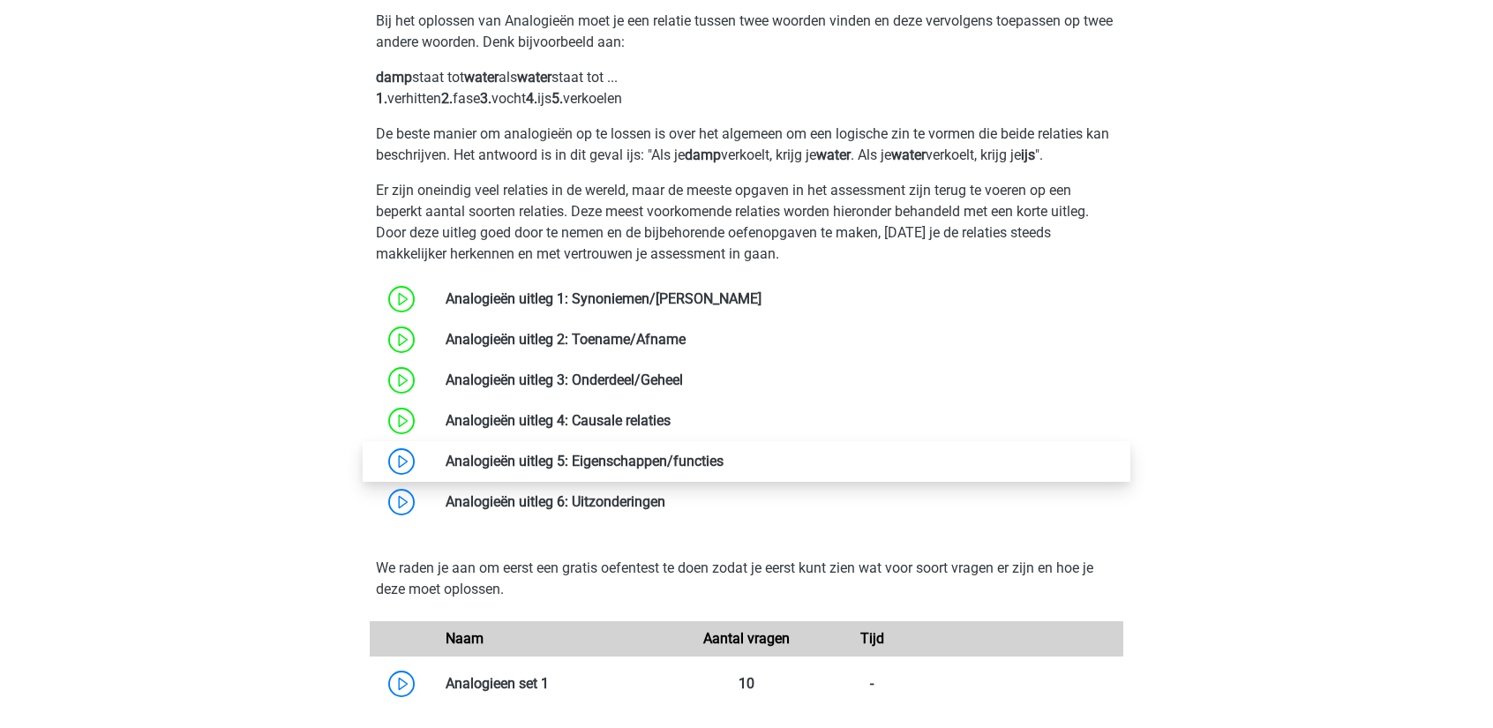
scroll to position [1588, 0]
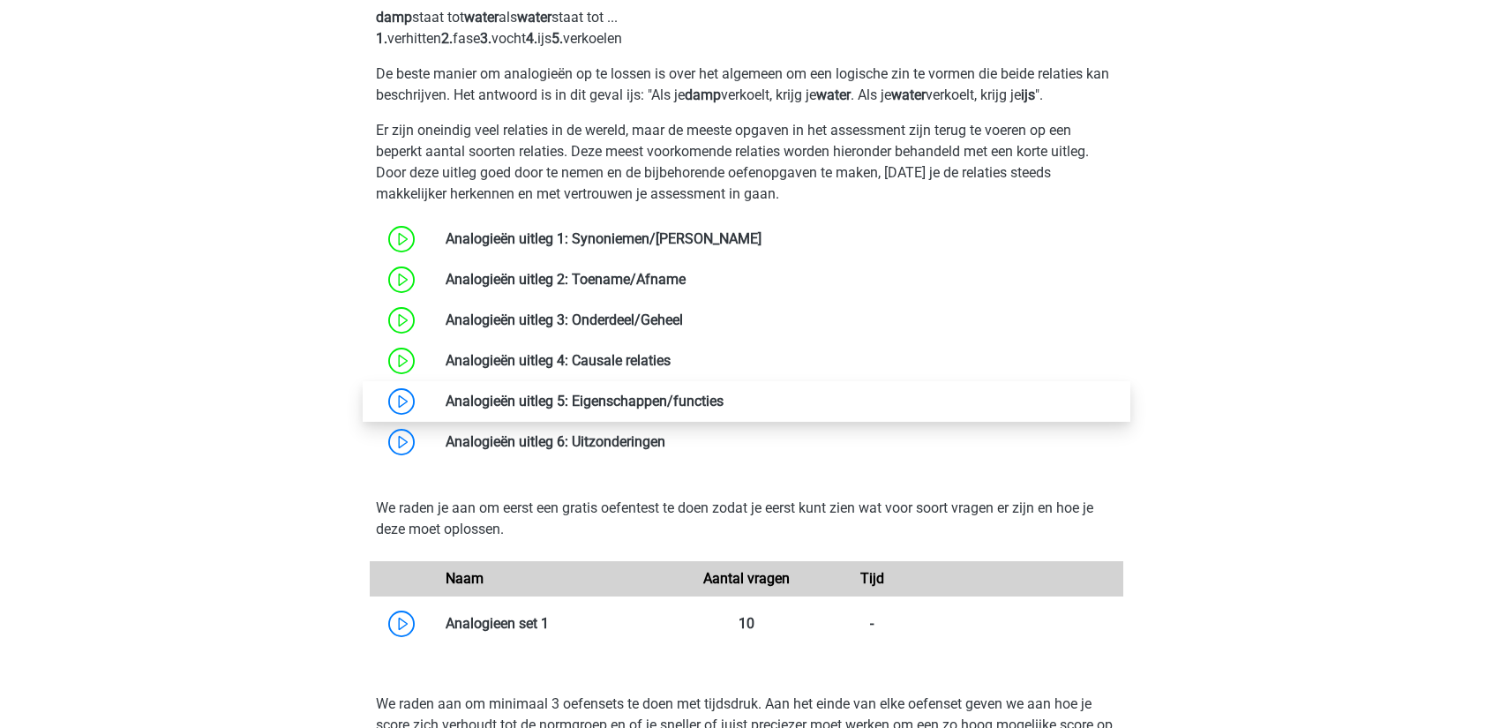
click at [724, 396] on link at bounding box center [724, 401] width 0 height 17
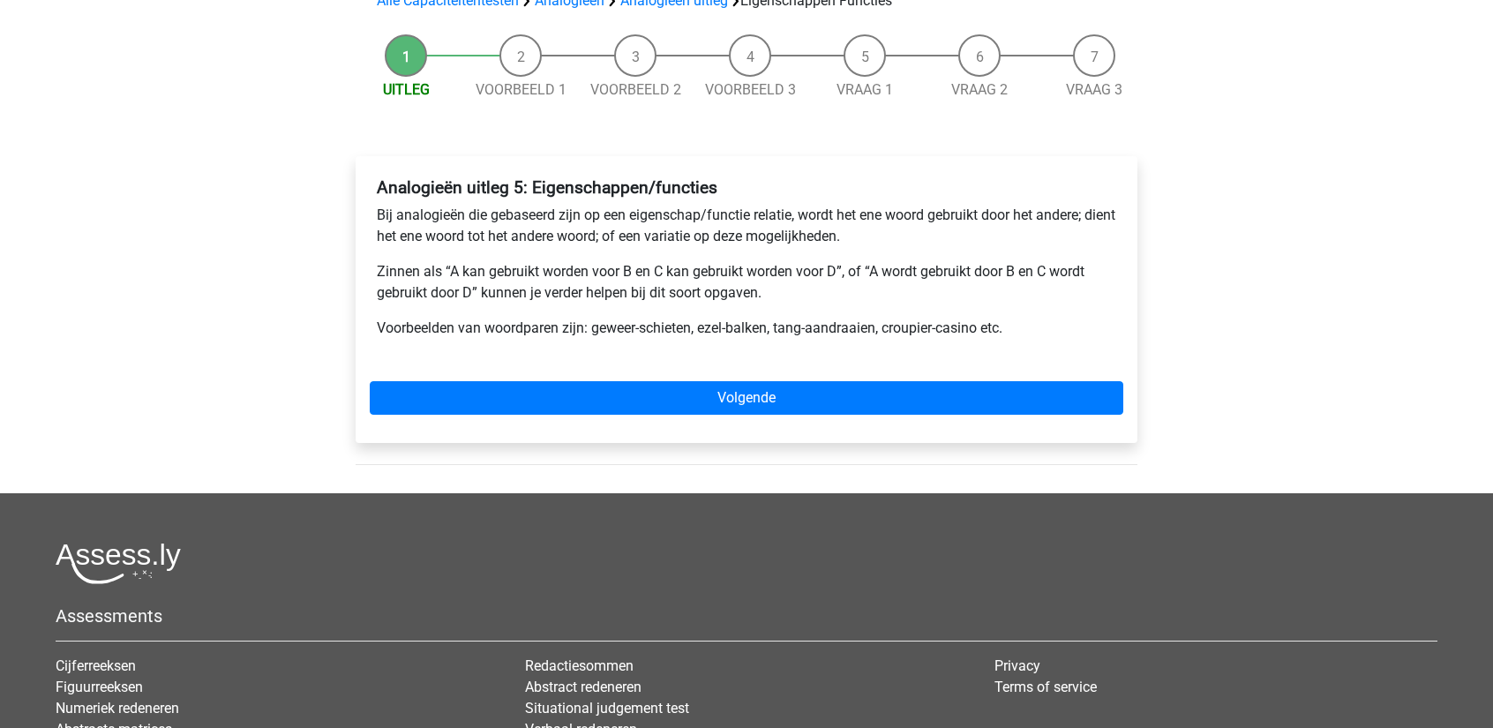
scroll to position [176, 0]
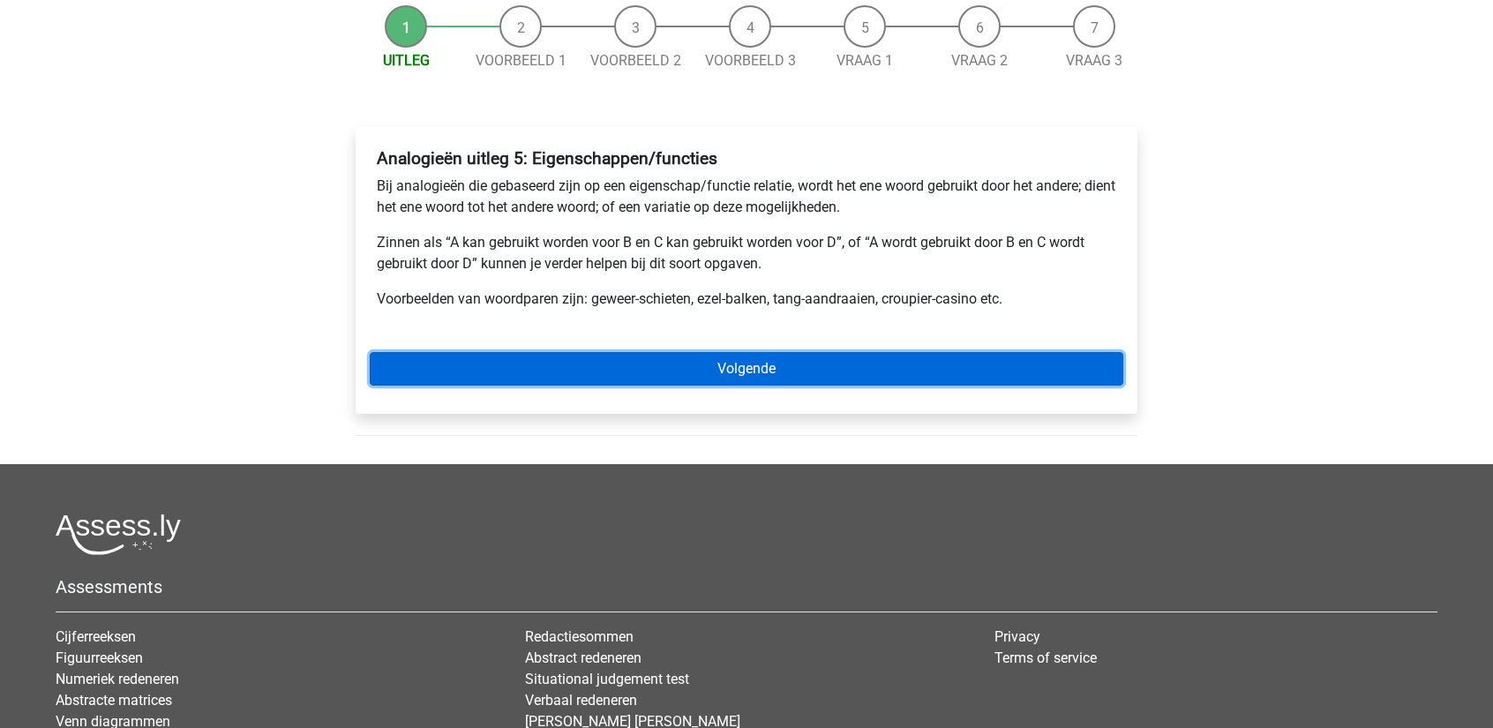
click at [662, 364] on link "Volgende" at bounding box center [747, 369] width 754 height 34
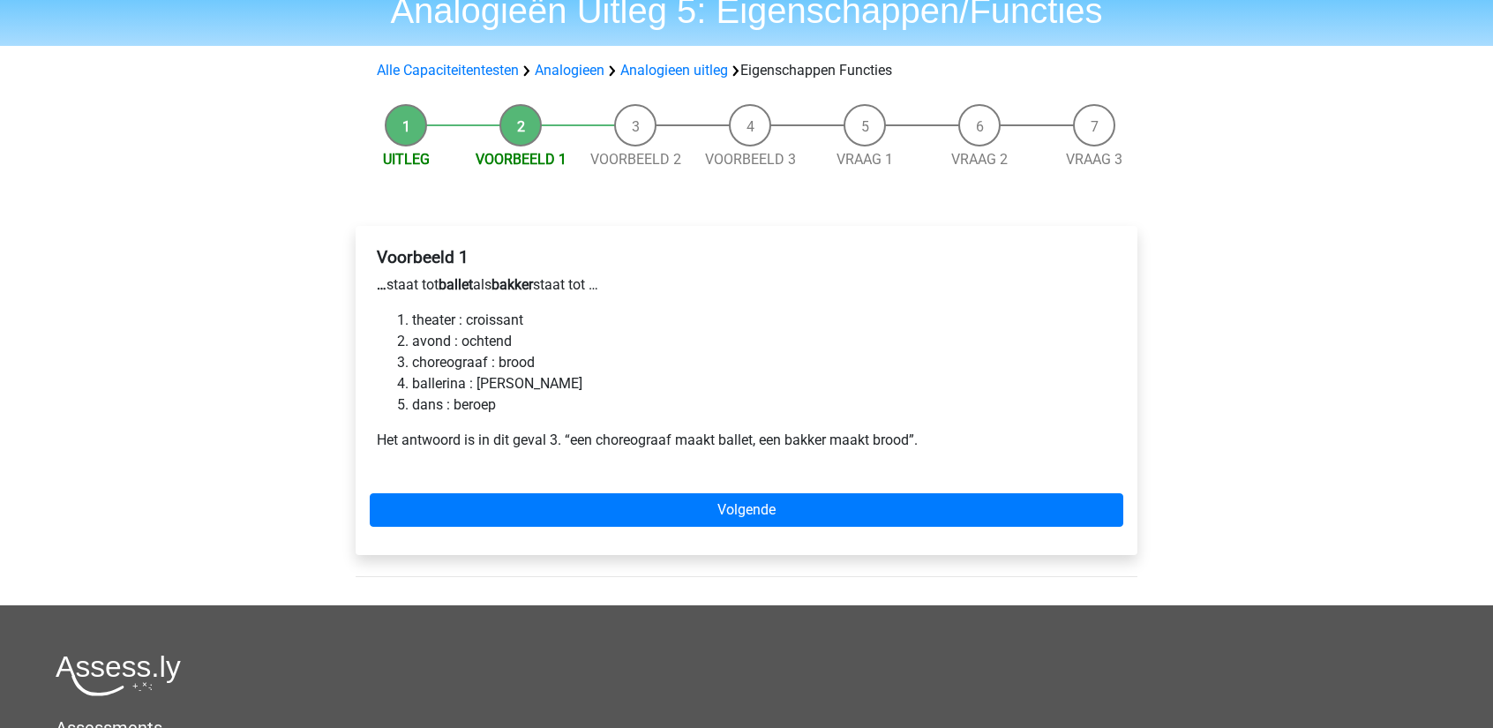
scroll to position [88, 0]
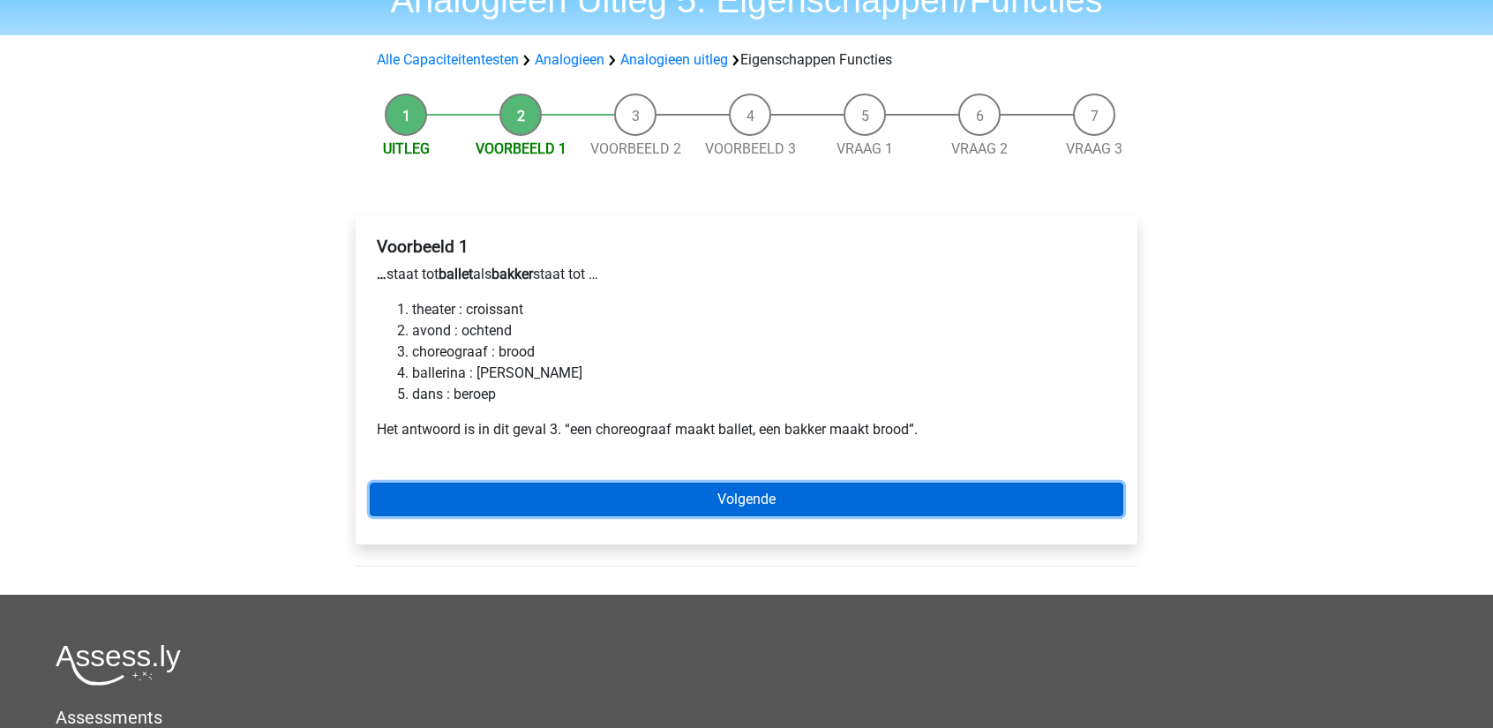
click at [644, 501] on link "Volgende" at bounding box center [747, 500] width 754 height 34
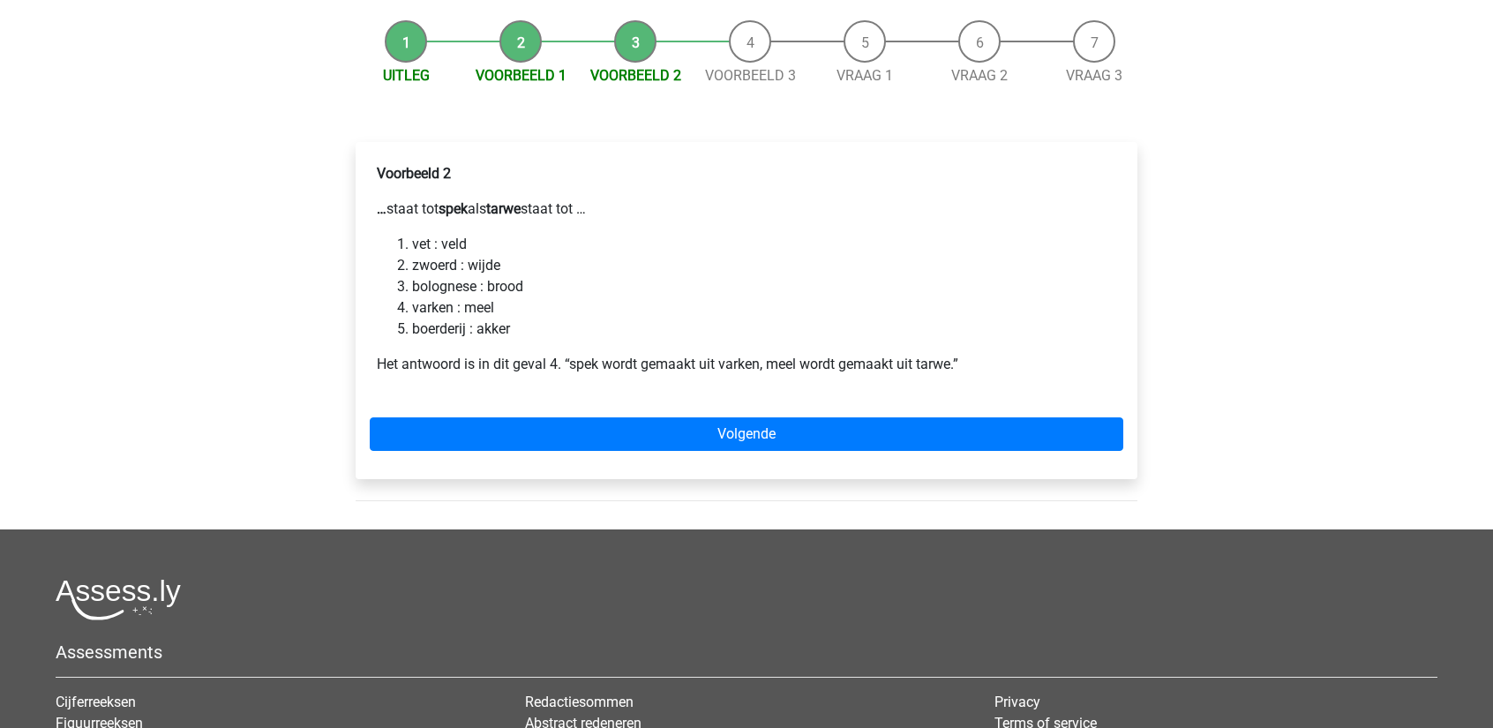
scroll to position [176, 0]
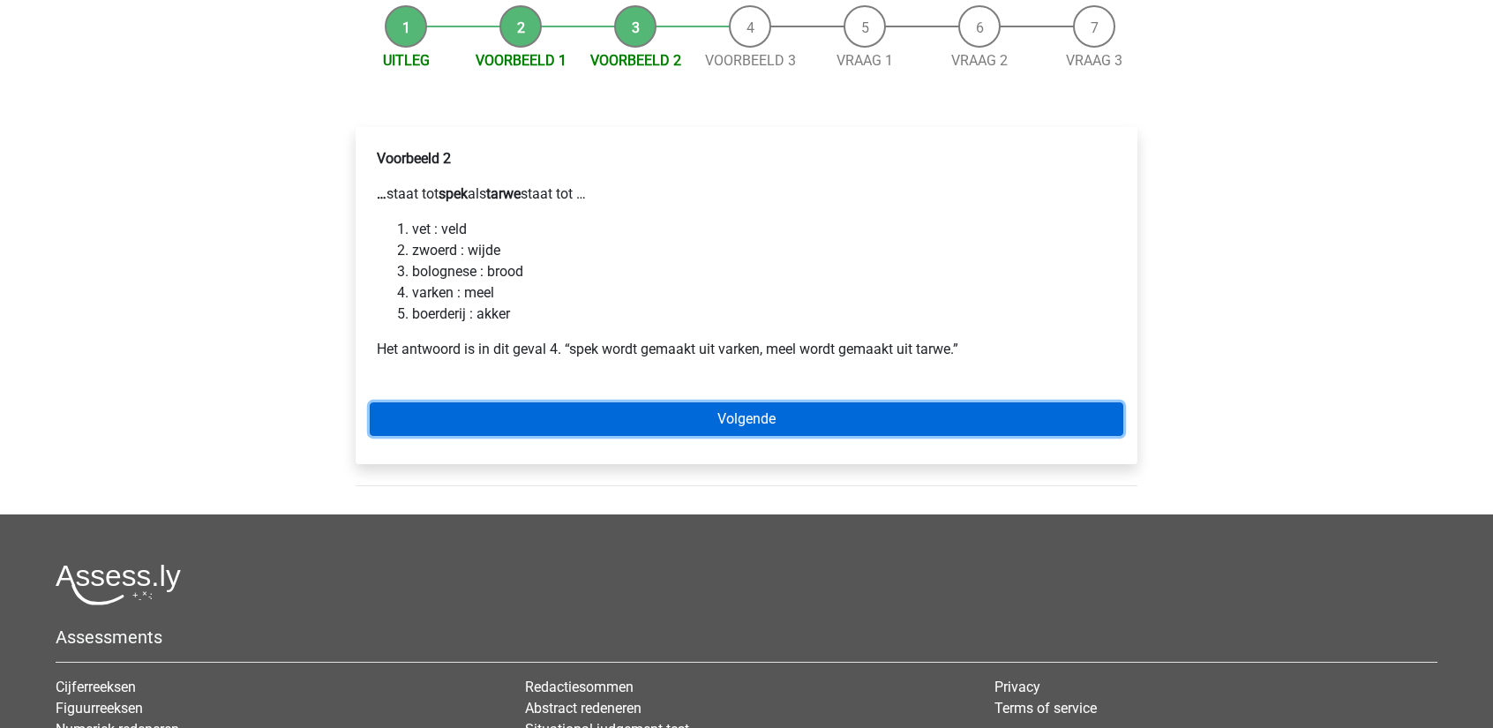
click at [574, 426] on link "Volgende" at bounding box center [747, 419] width 754 height 34
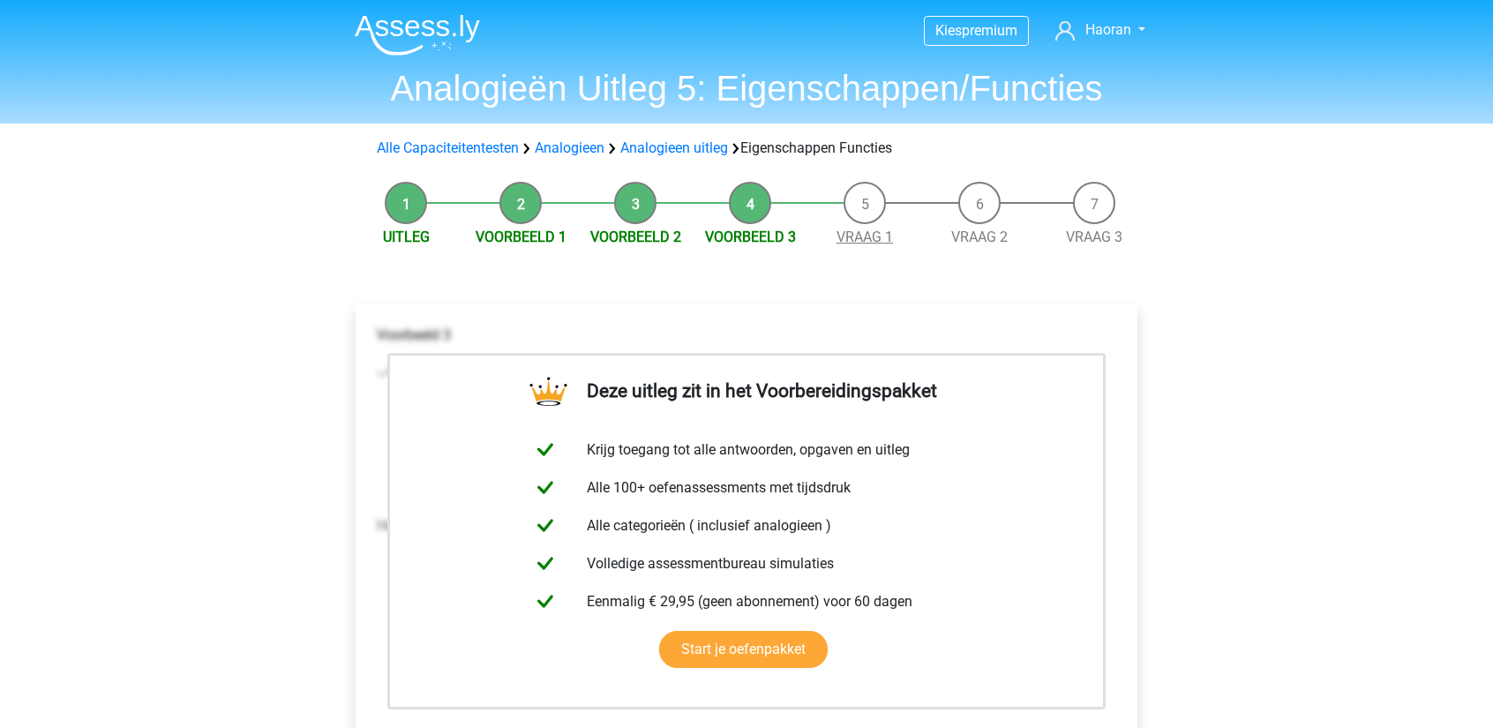
click at [861, 234] on link "Vraag 1" at bounding box center [864, 237] width 56 height 17
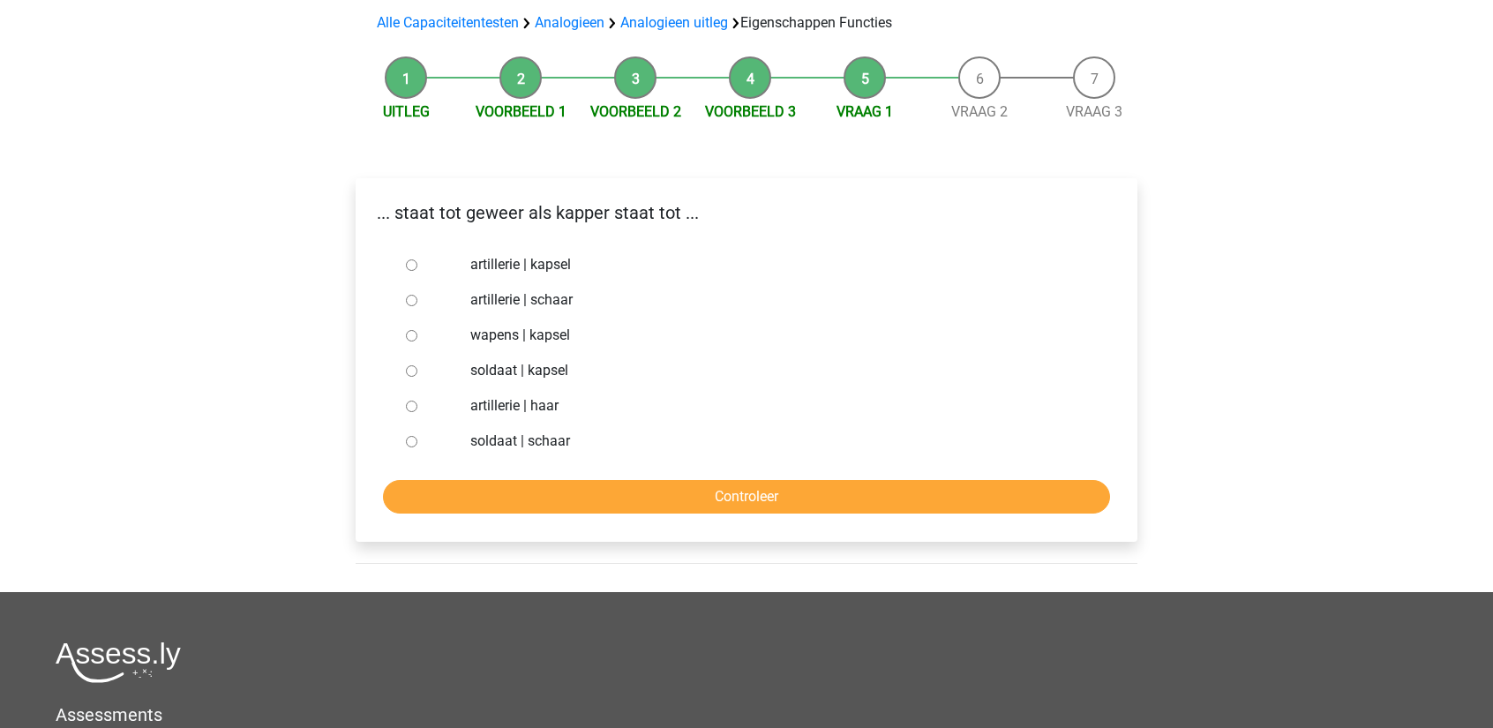
scroll to position [176, 0]
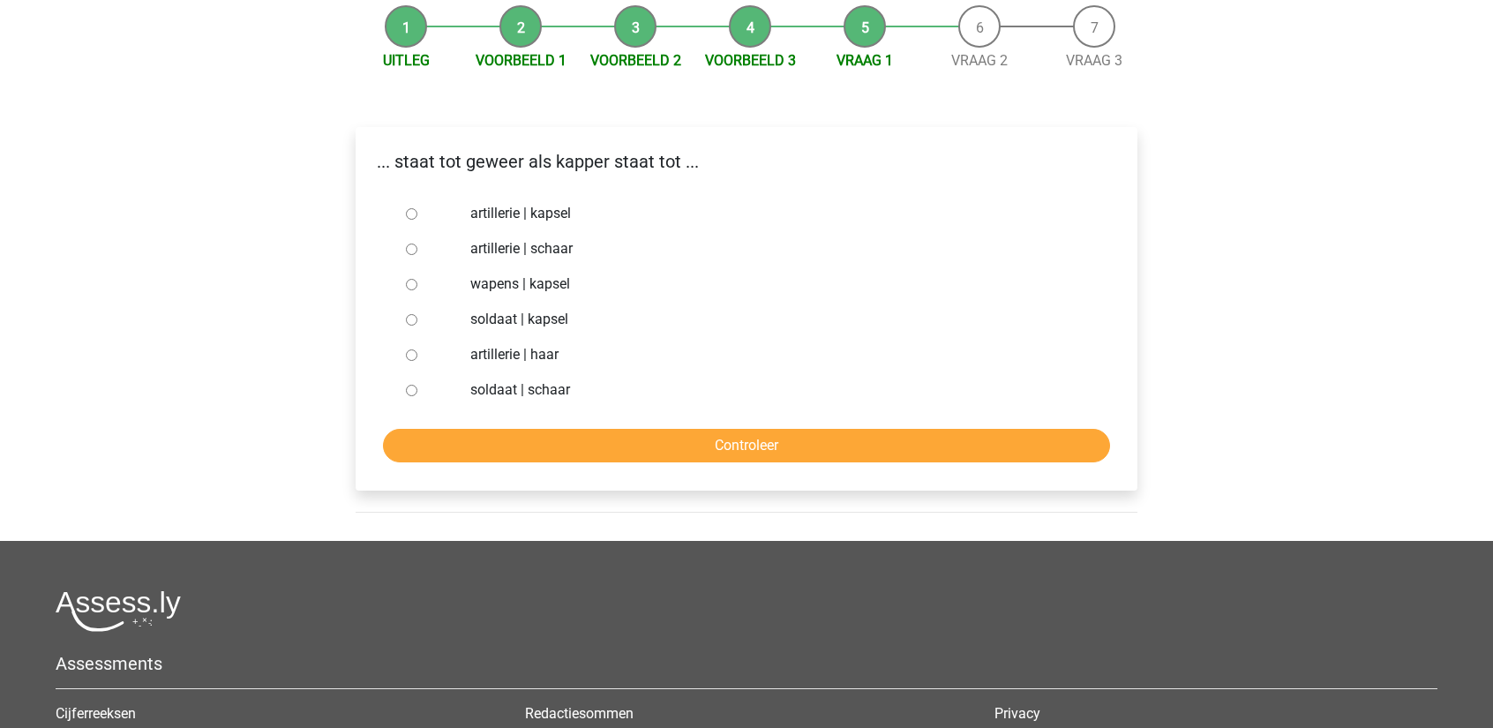
click at [410, 319] on input "soldaat | kapsel" at bounding box center [411, 319] width 11 height 11
radio input "true"
click at [540, 453] on input "Controleer" at bounding box center [746, 446] width 727 height 34
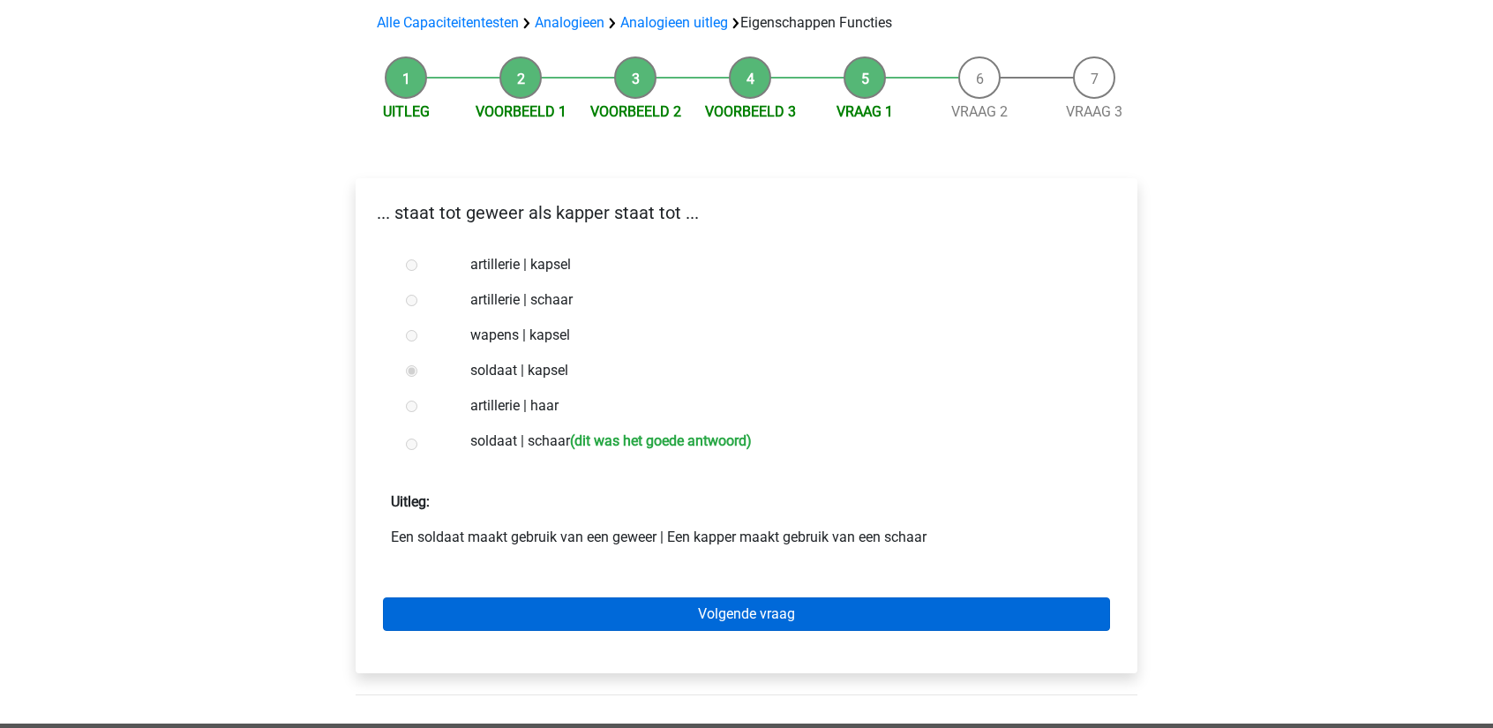
scroll to position [176, 0]
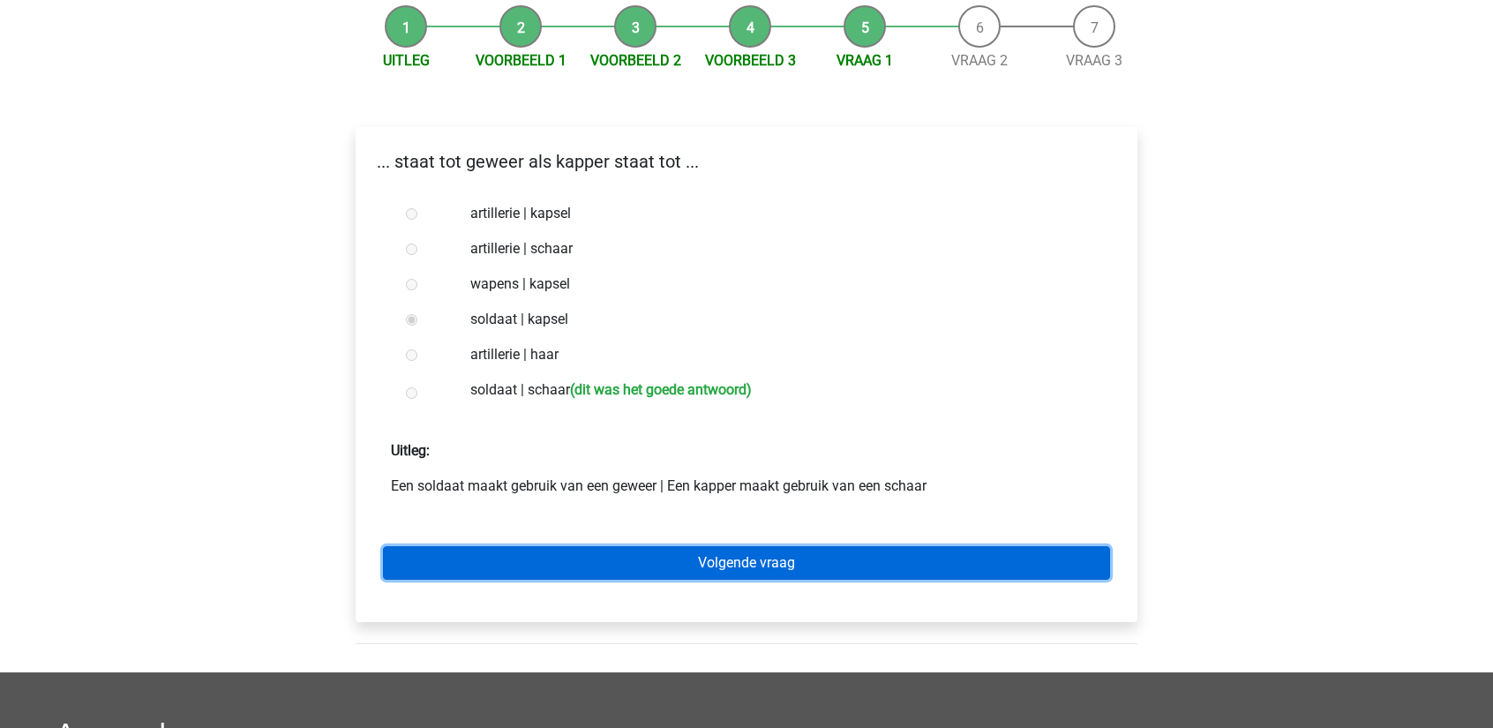
click at [656, 560] on link "Volgende vraag" at bounding box center [746, 563] width 727 height 34
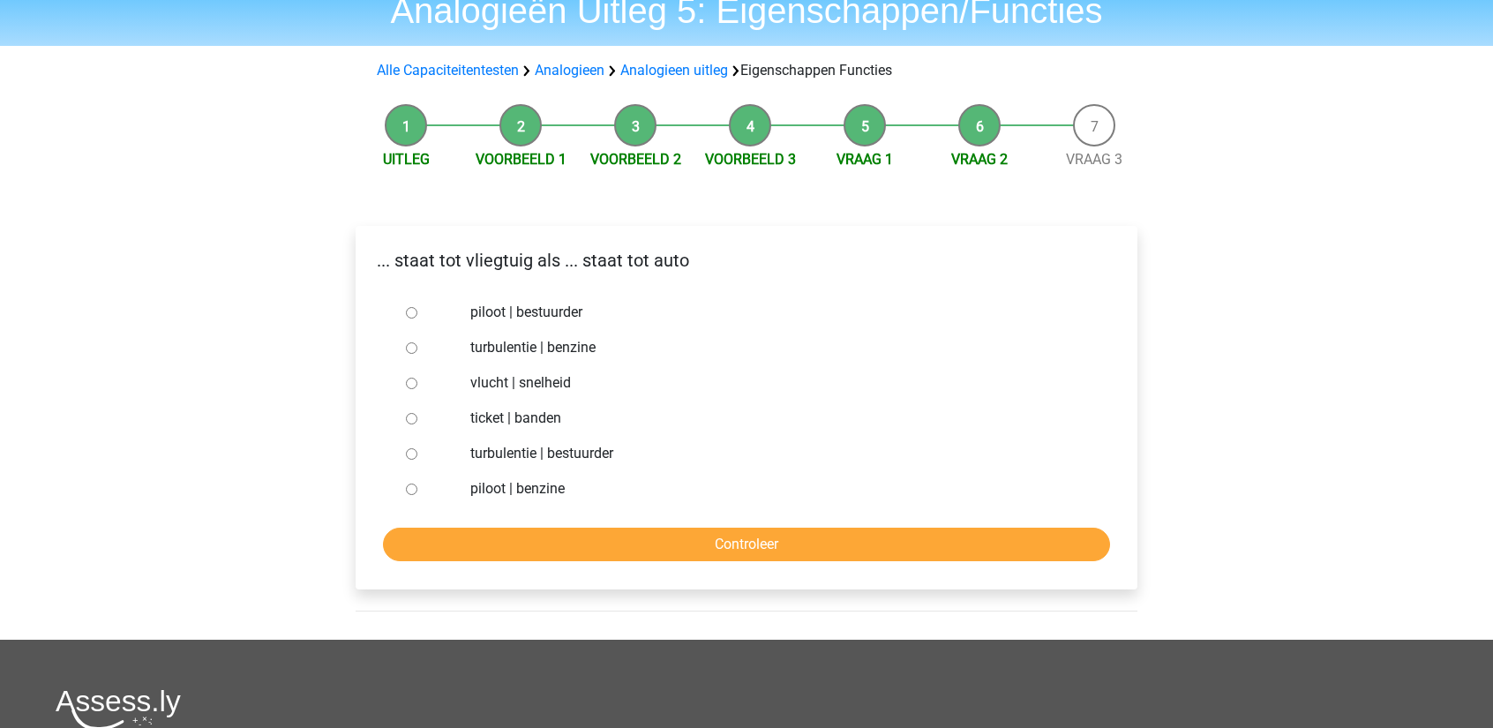
scroll to position [88, 0]
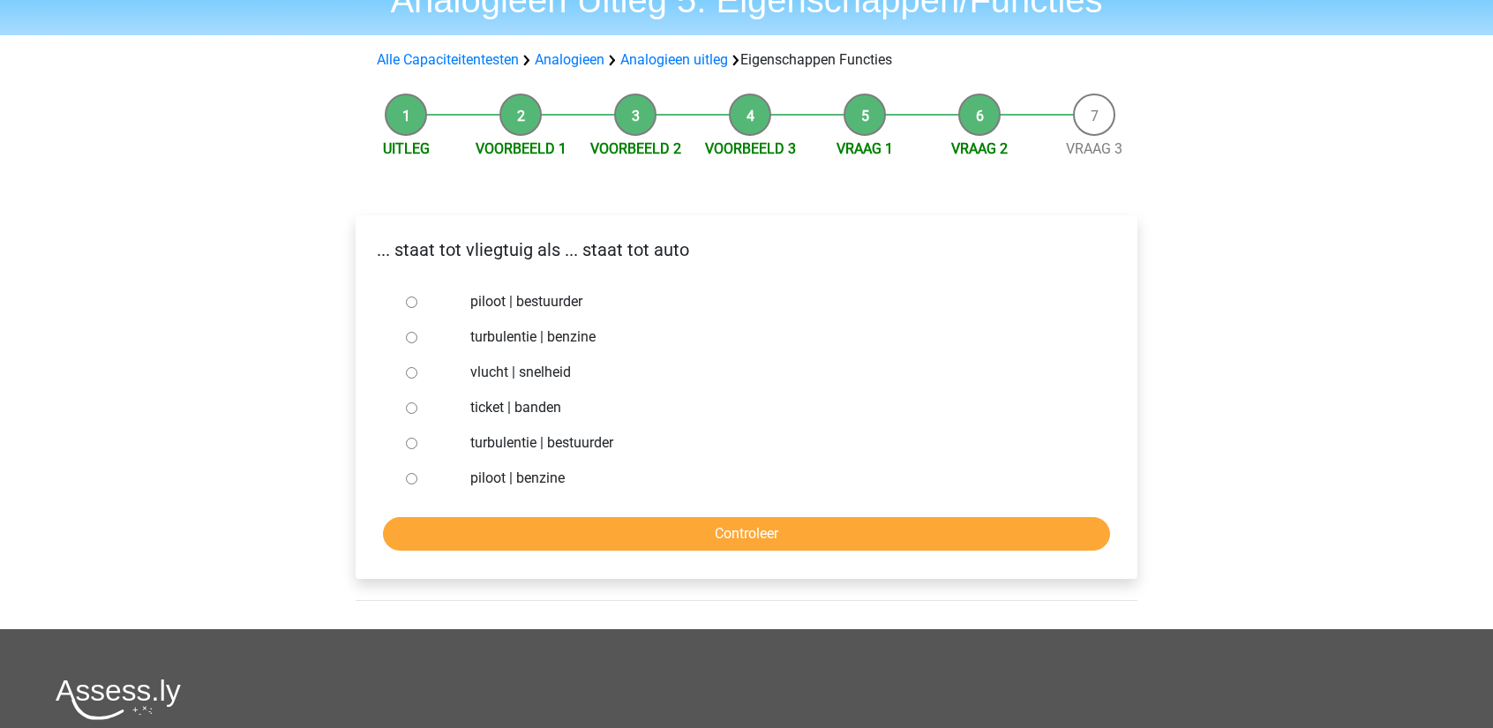
click at [413, 299] on input "piloot | bestuurder" at bounding box center [411, 301] width 11 height 11
radio input "true"
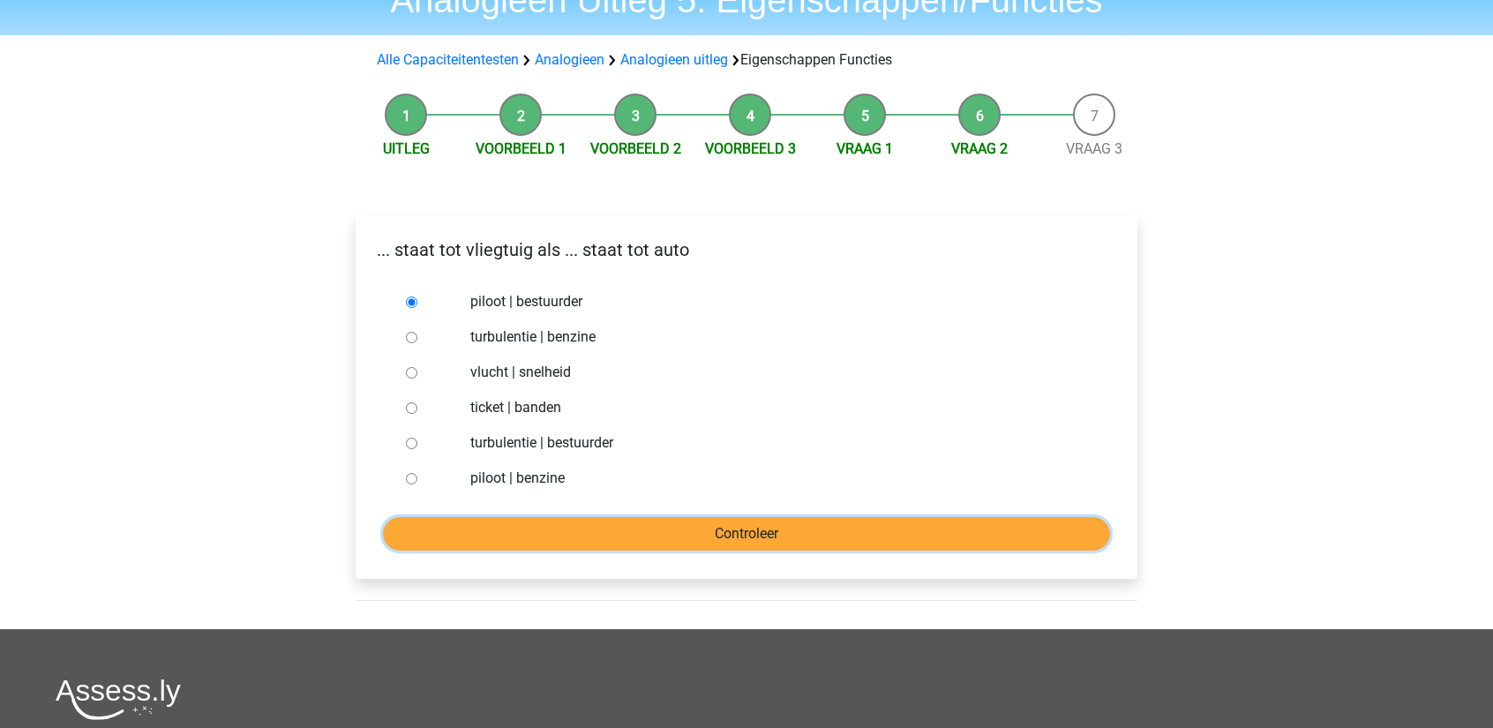
click at [577, 540] on input "Controleer" at bounding box center [746, 534] width 727 height 34
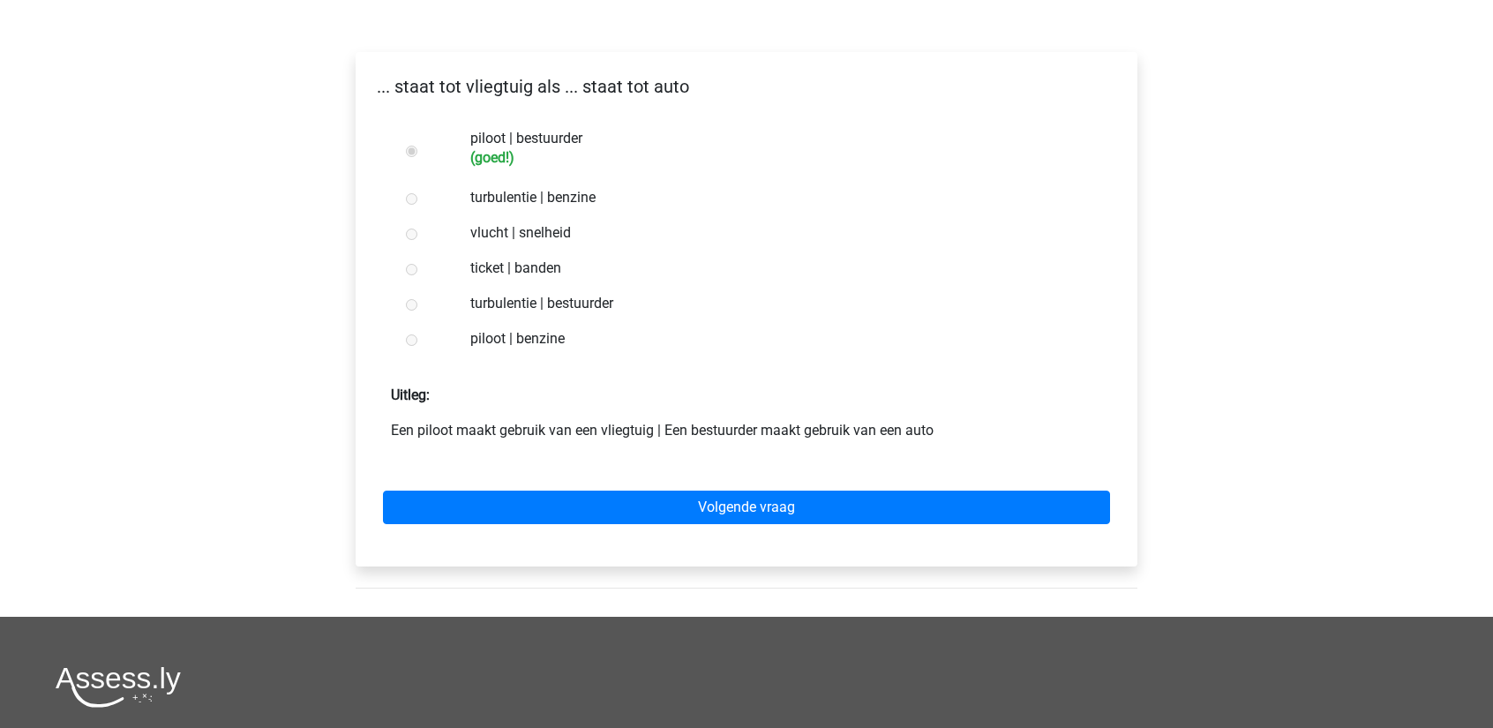
scroll to position [265, 0]
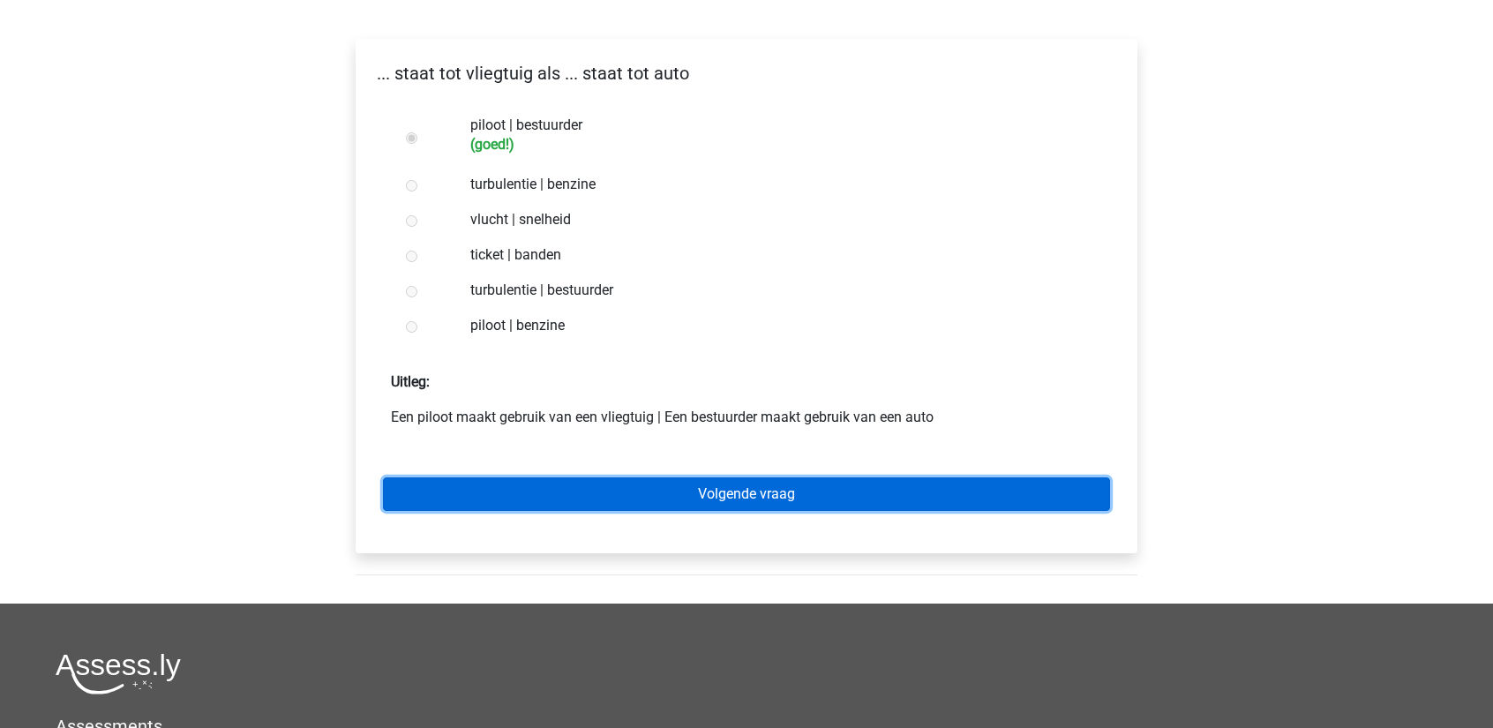
click at [585, 499] on link "Volgende vraag" at bounding box center [746, 494] width 727 height 34
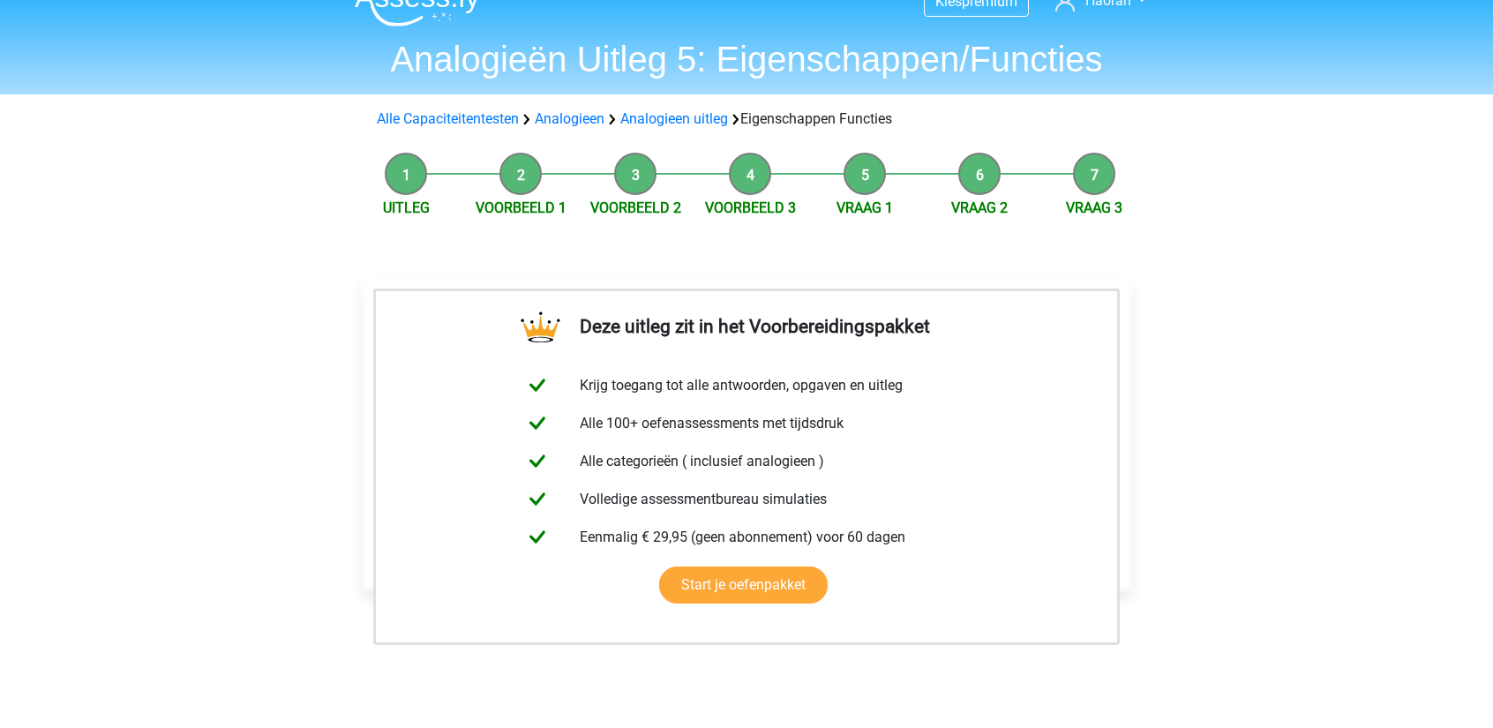
scroll to position [265, 0]
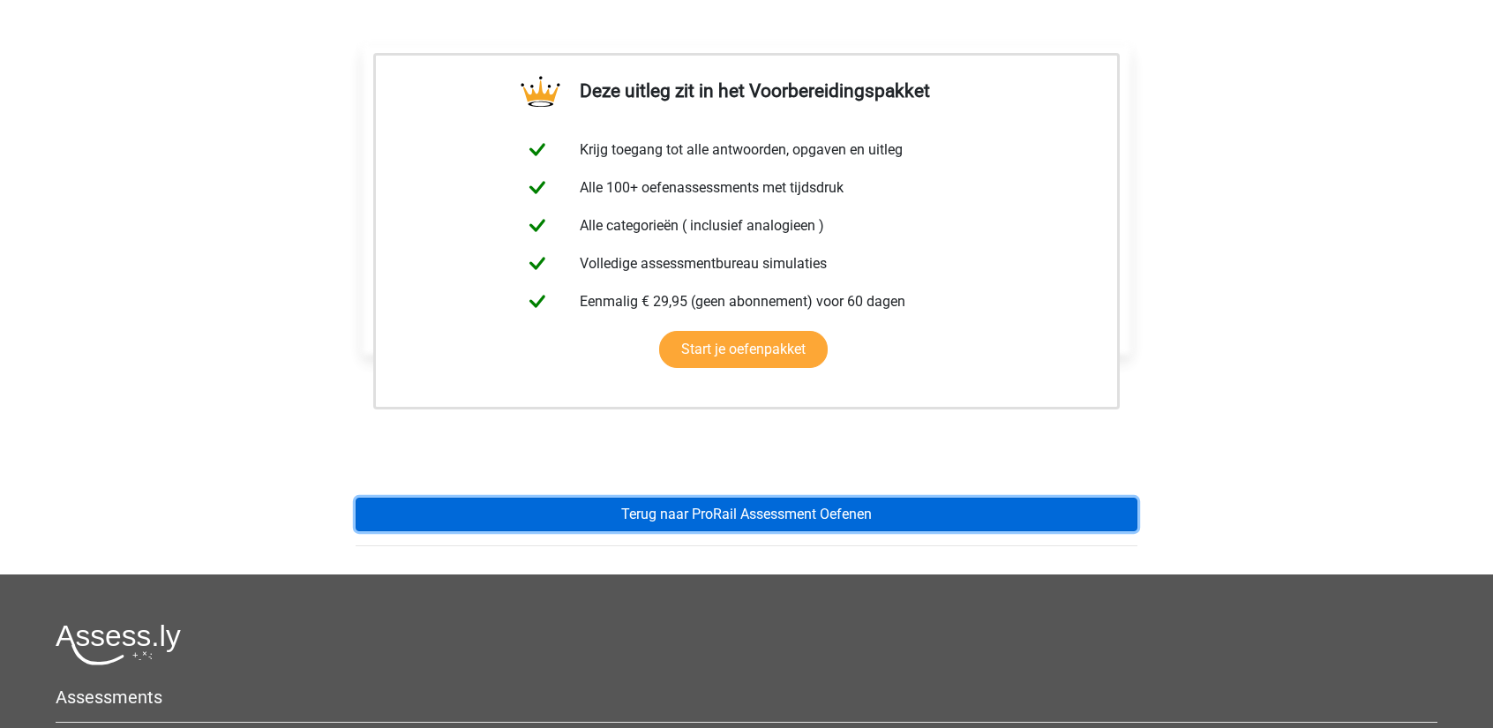
click at [635, 526] on link "Terug naar ProRail Assessment Oefenen" at bounding box center [747, 515] width 782 height 34
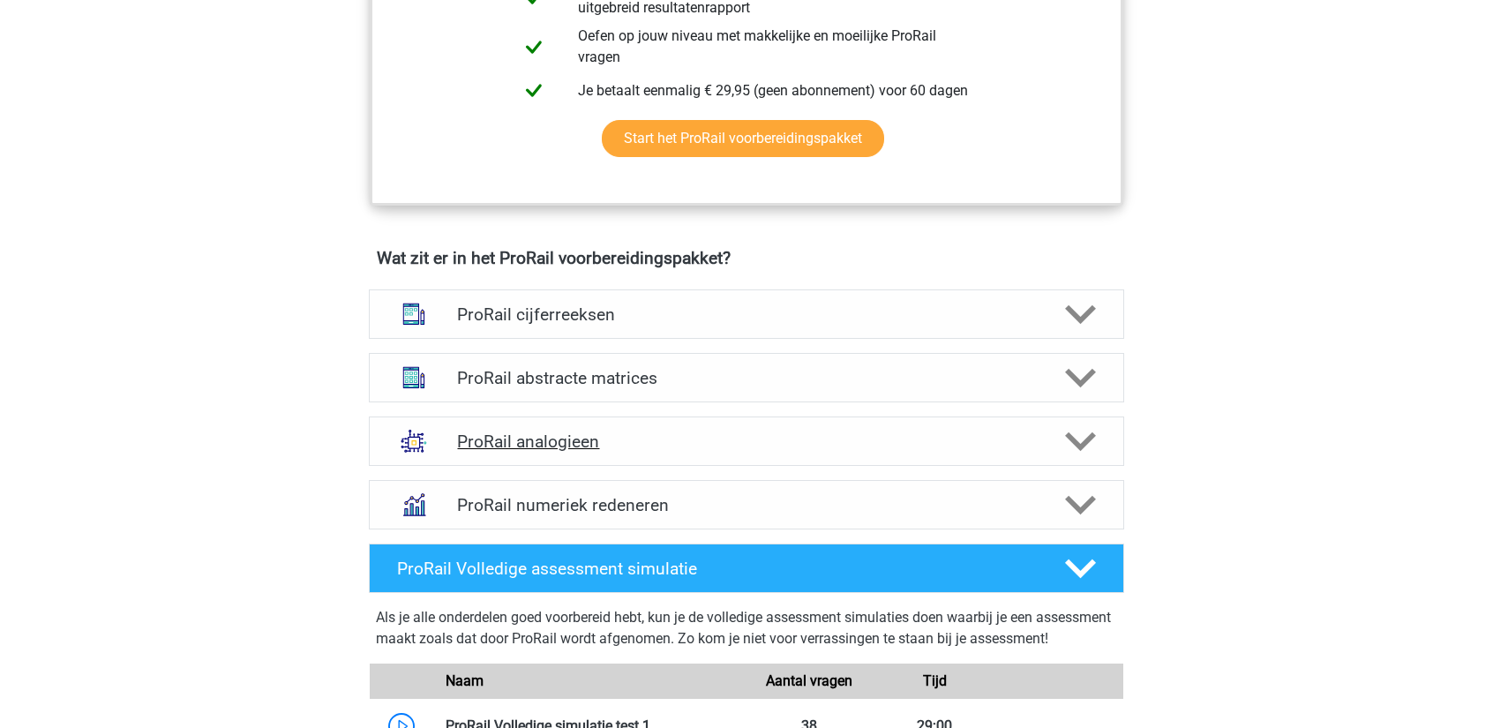
click at [594, 438] on h4 "ProRail analogieen" at bounding box center [746, 441] width 578 height 20
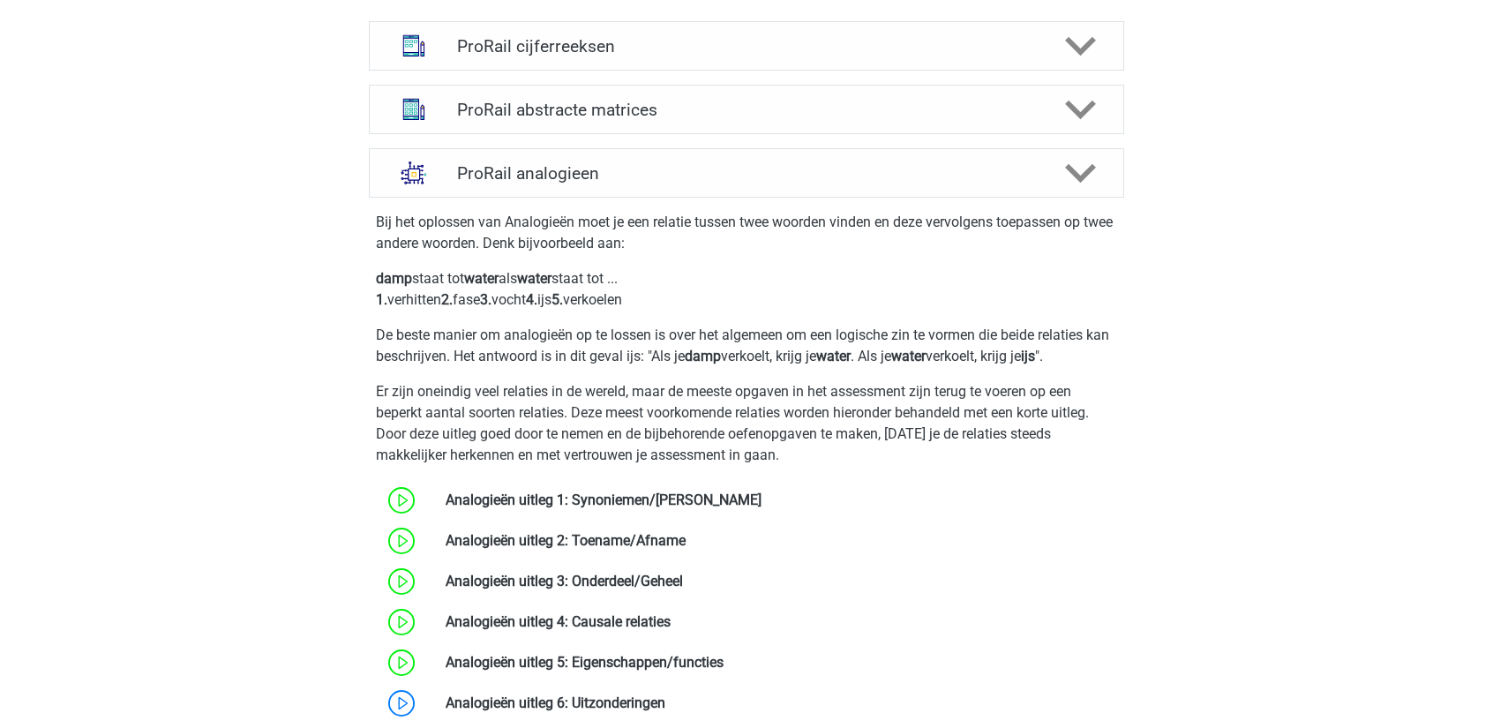
scroll to position [1500, 0]
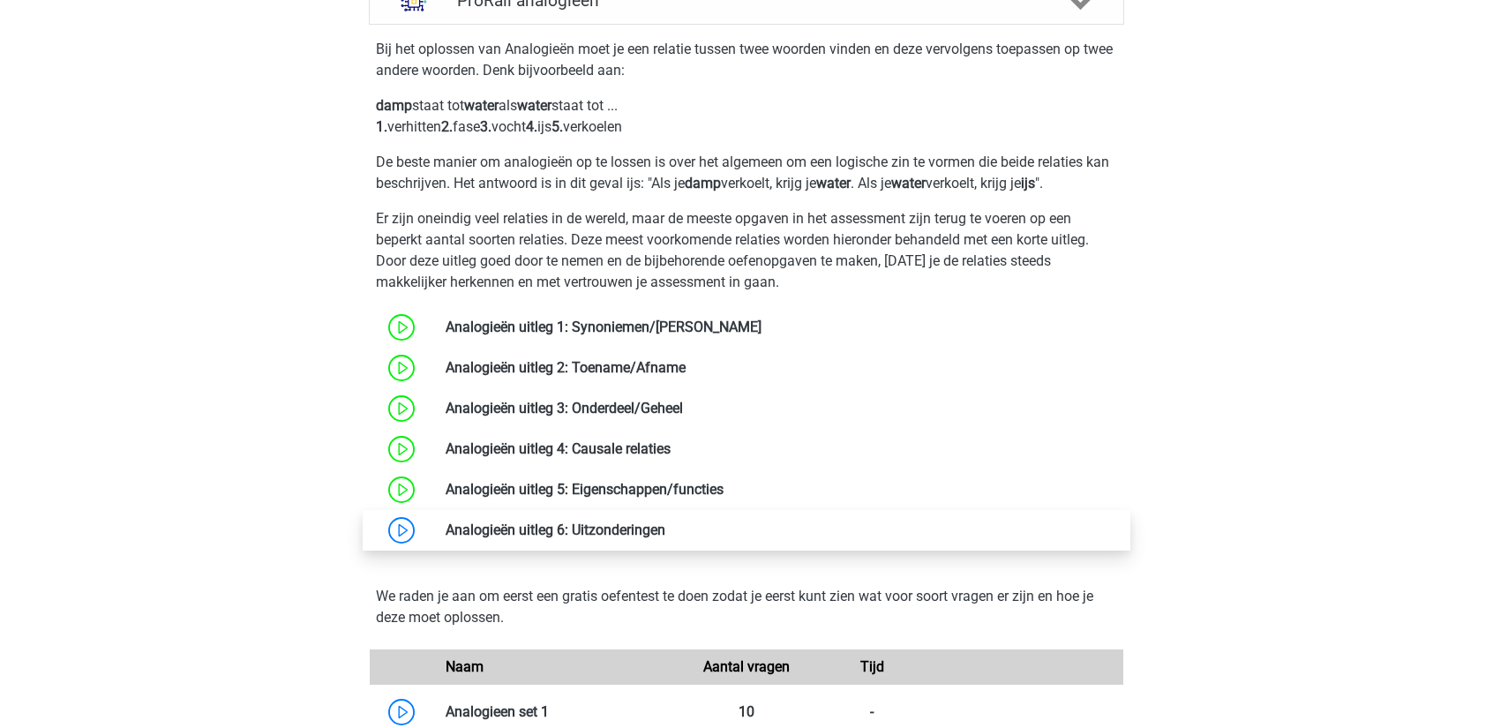
click at [665, 529] on link at bounding box center [665, 529] width 0 height 17
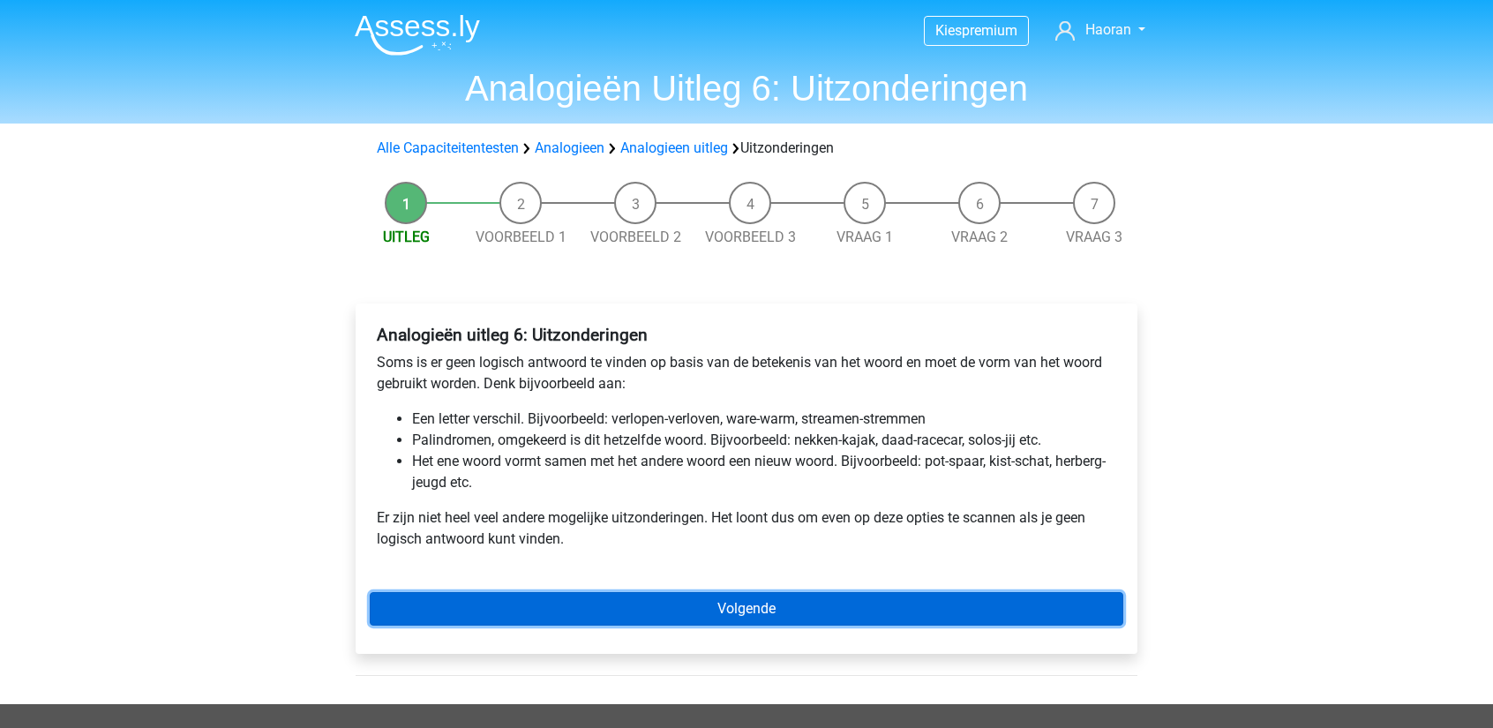
click at [859, 613] on link "Volgende" at bounding box center [747, 609] width 754 height 34
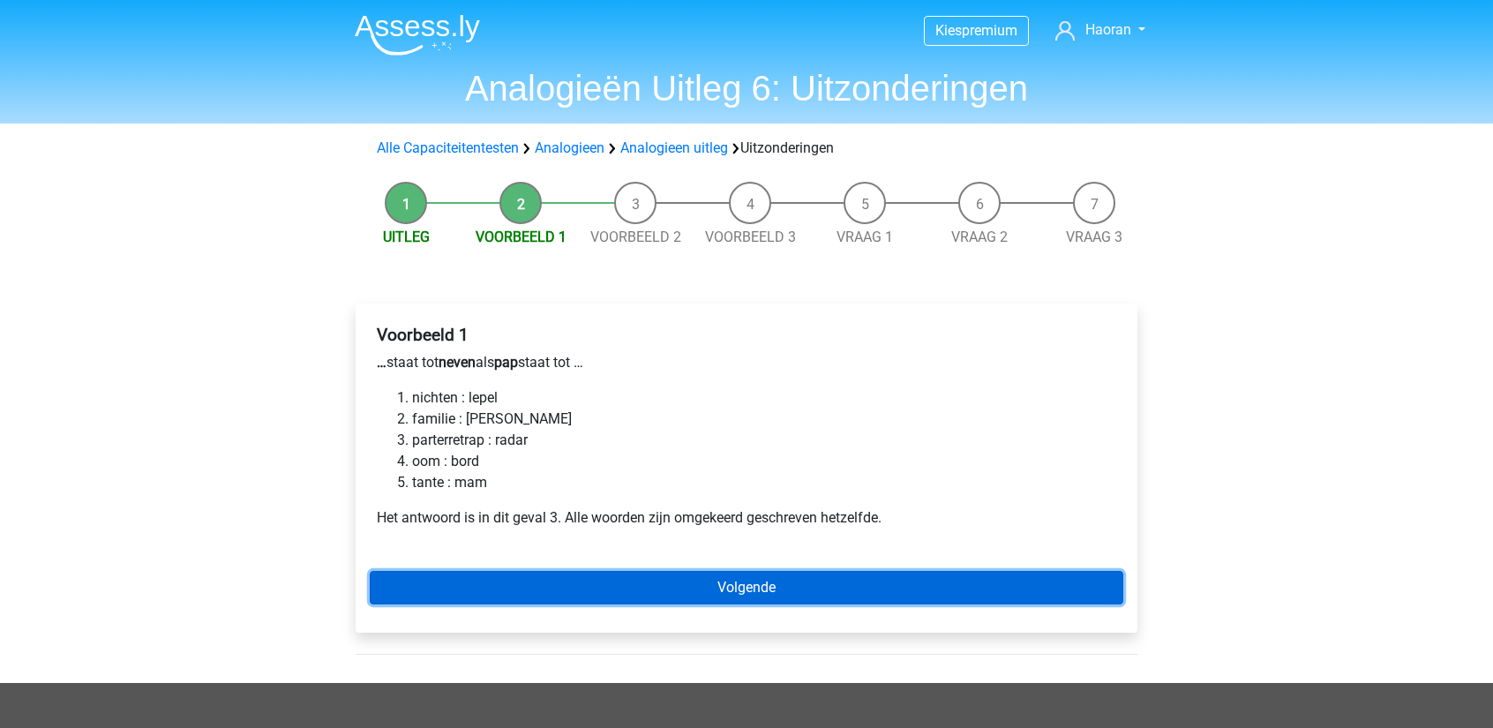
click at [545, 576] on link "Volgende" at bounding box center [747, 588] width 754 height 34
click at [691, 581] on link "Volgende" at bounding box center [747, 588] width 754 height 34
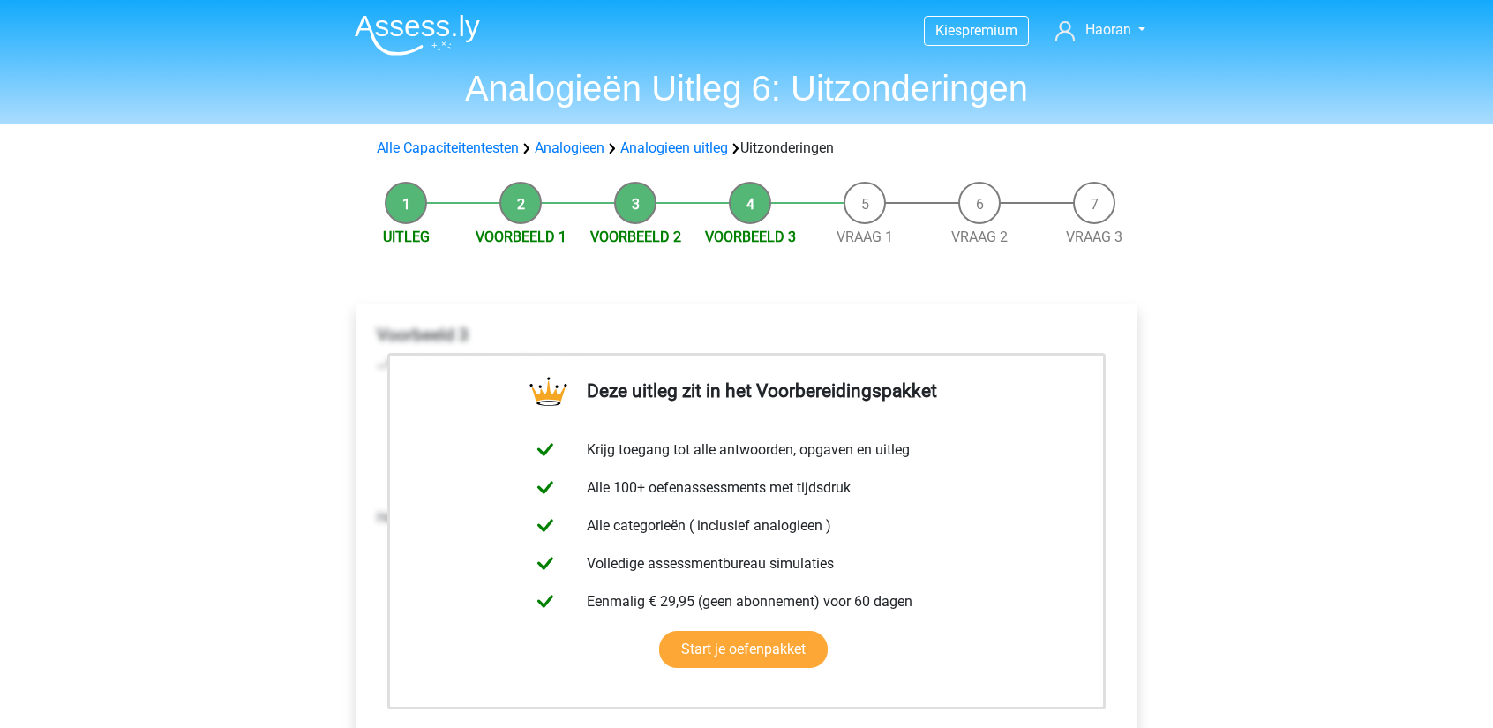
click at [865, 209] on li "Vraag 1" at bounding box center [864, 215] width 115 height 66
click at [859, 236] on link "Vraag 1" at bounding box center [864, 237] width 56 height 17
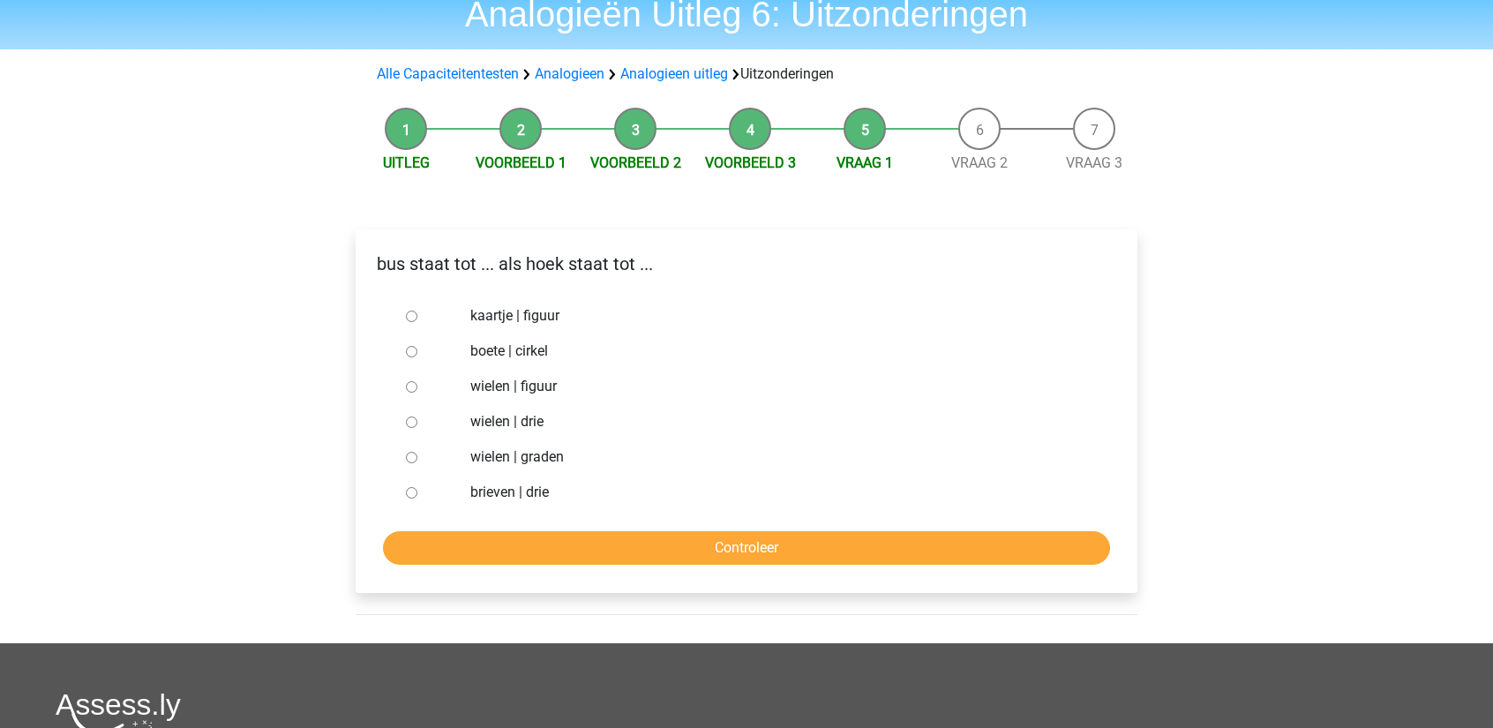
scroll to position [88, 0]
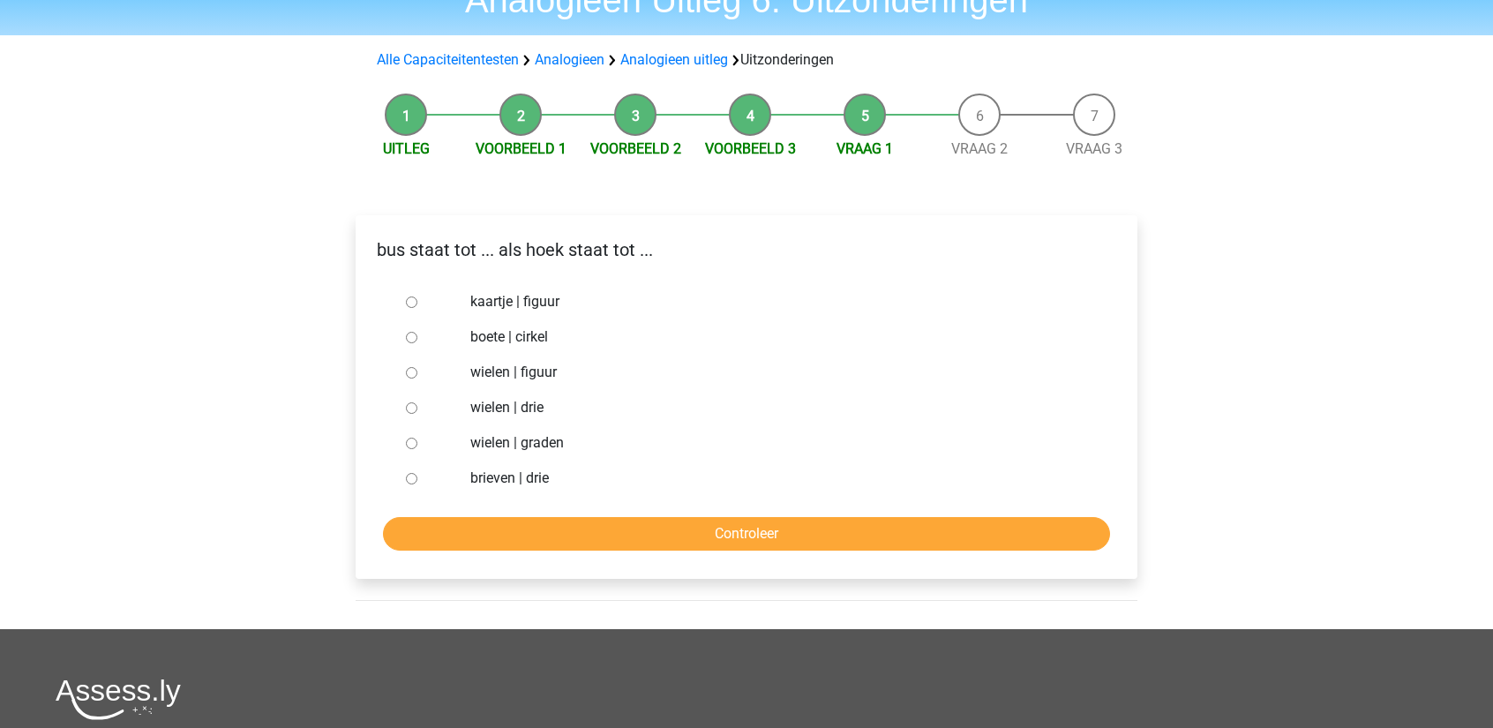
click at [408, 442] on input "wielen | graden" at bounding box center [411, 443] width 11 height 11
radio input "true"
click at [468, 511] on form "kaartje | figuur boete | cirkel wielen | figuur wielen | drie wielen | graden b…" at bounding box center [747, 417] width 754 height 266
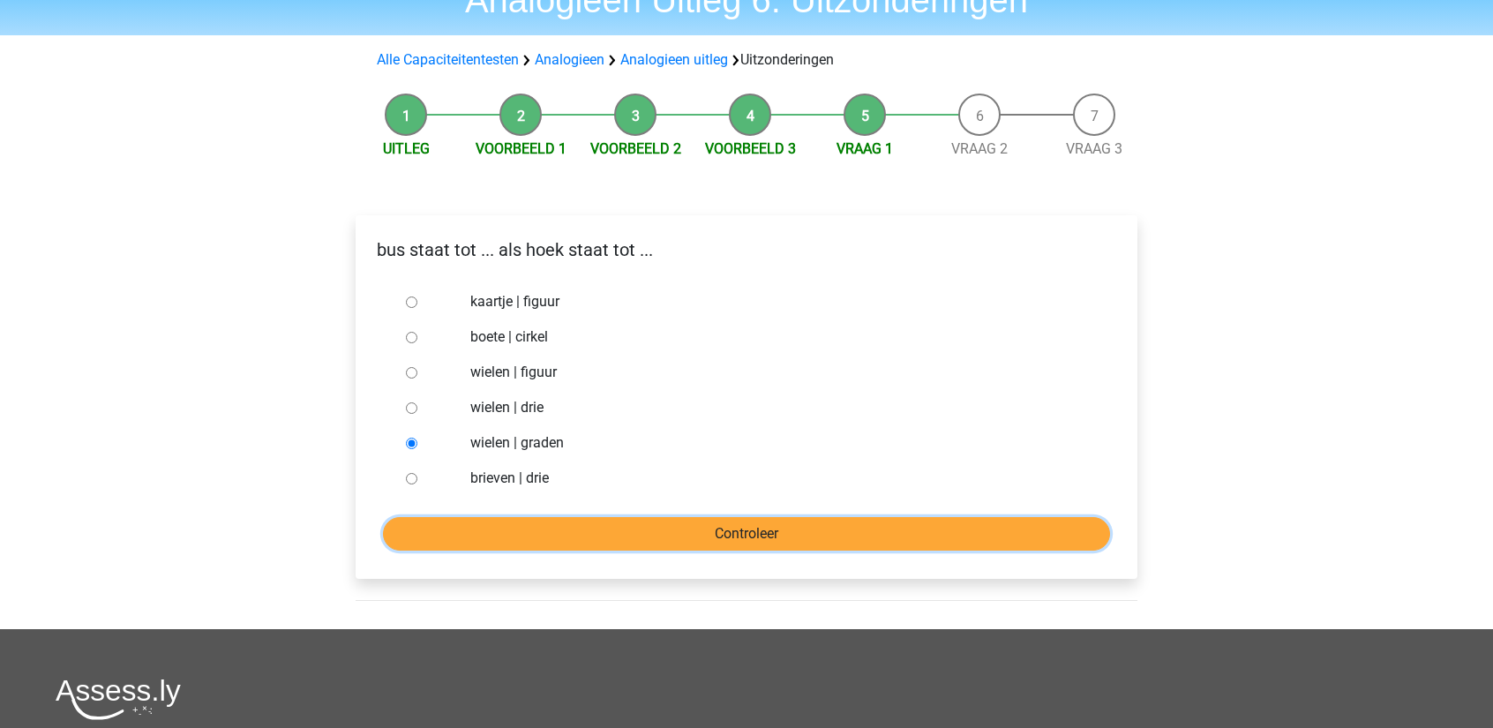
click at [469, 525] on input "Controleer" at bounding box center [746, 534] width 727 height 34
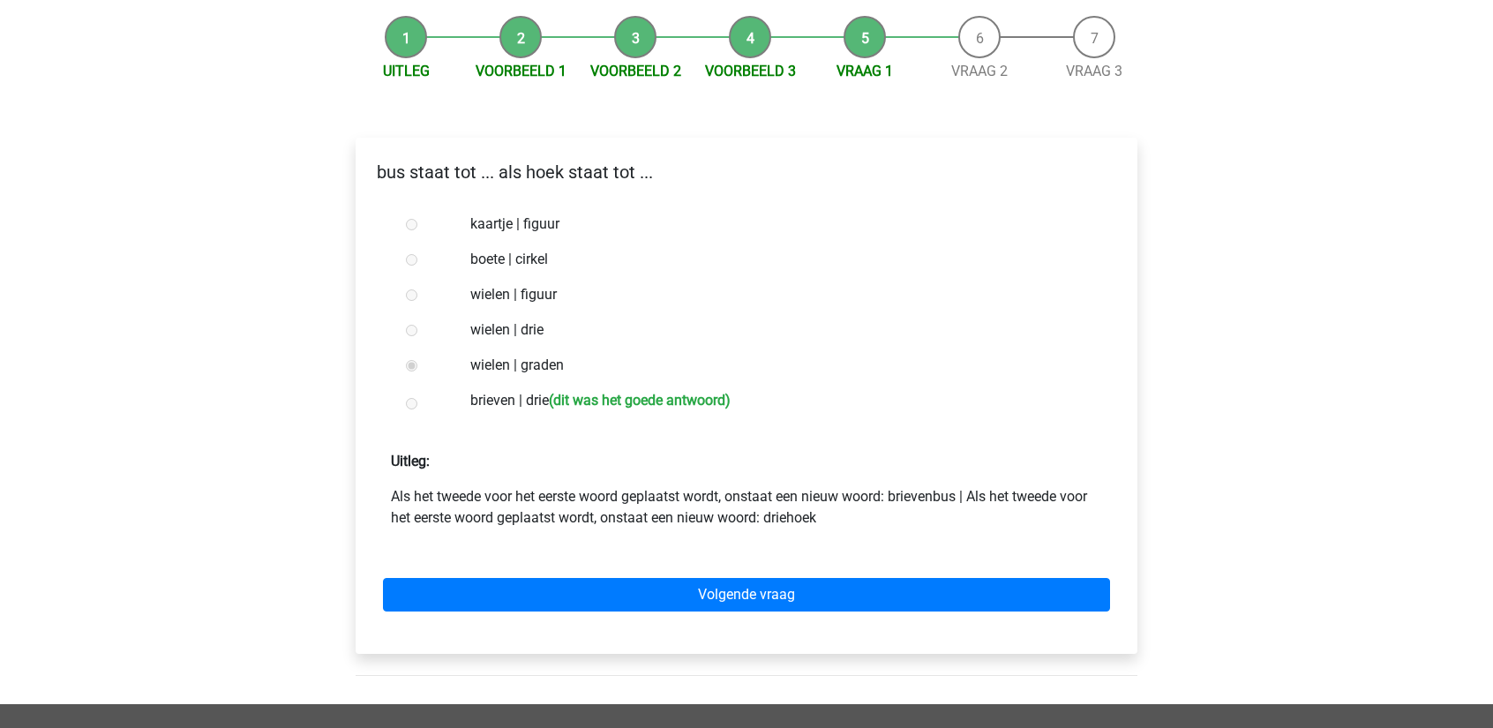
scroll to position [176, 0]
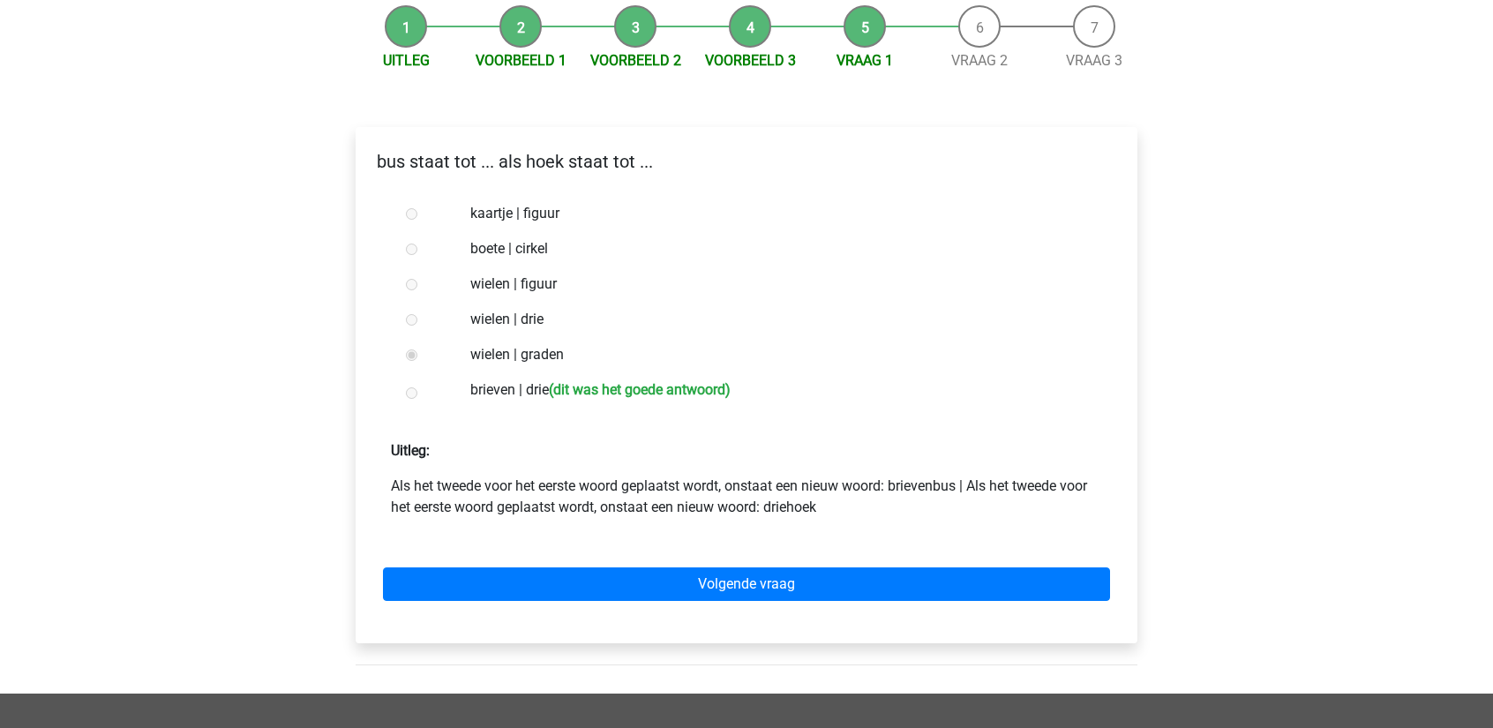
click at [529, 562] on div "Volgende vraag" at bounding box center [747, 580] width 754 height 97
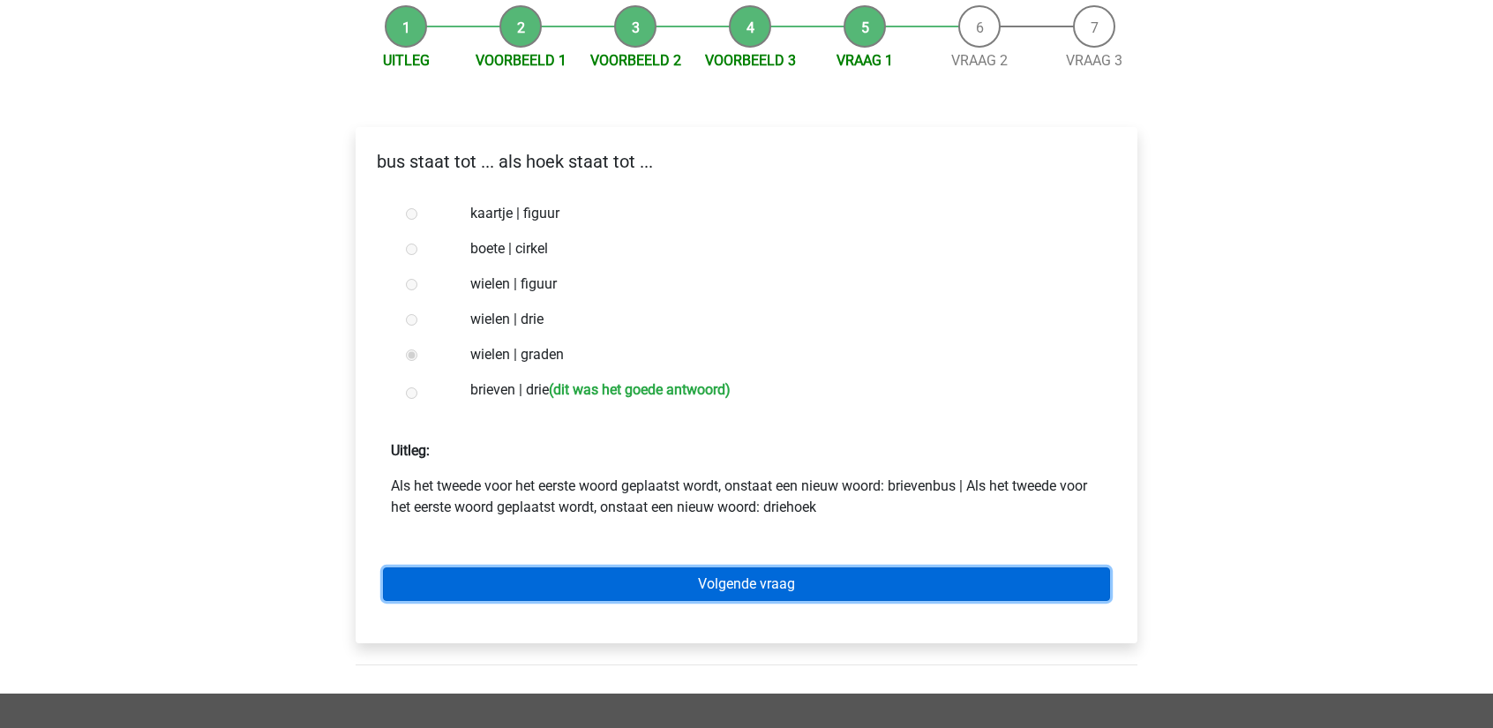
click at [520, 576] on link "Volgende vraag" at bounding box center [746, 584] width 727 height 34
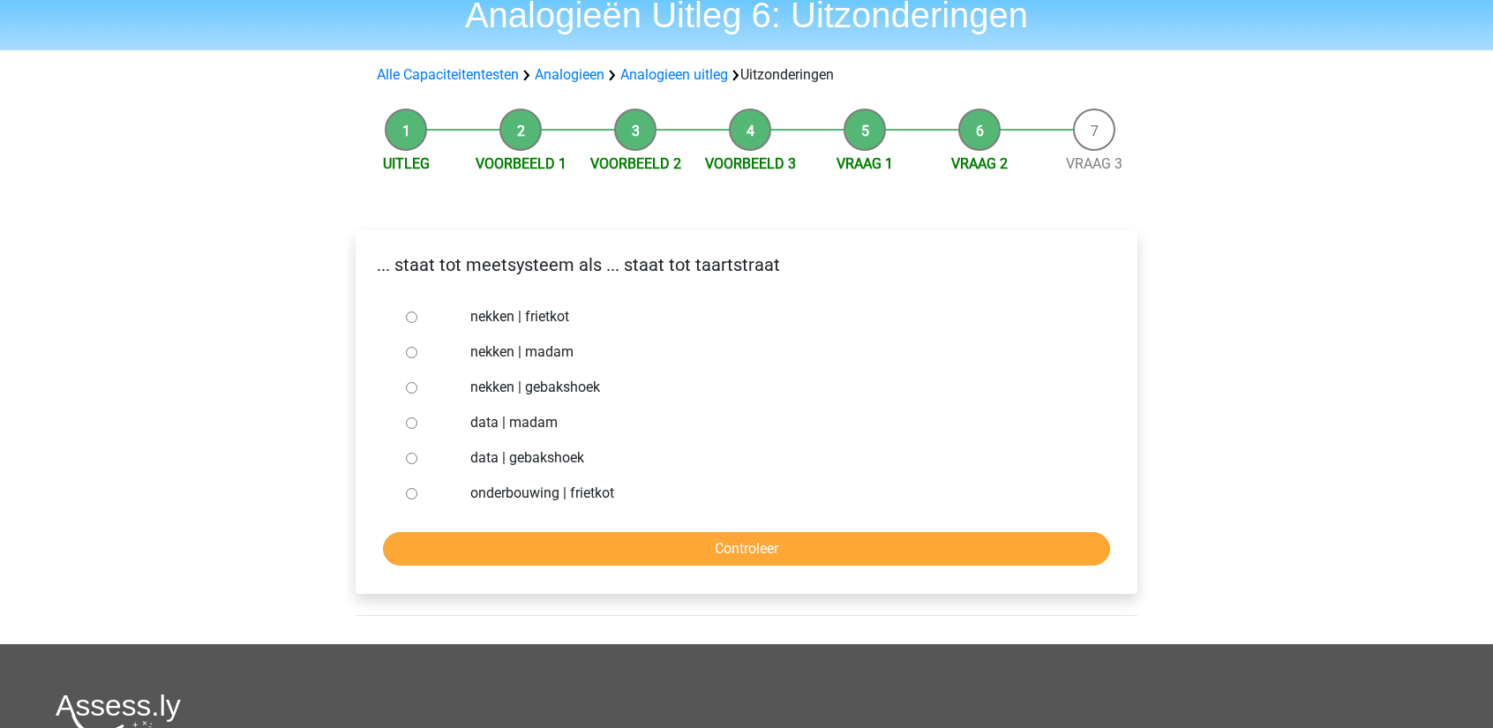
scroll to position [88, 0]
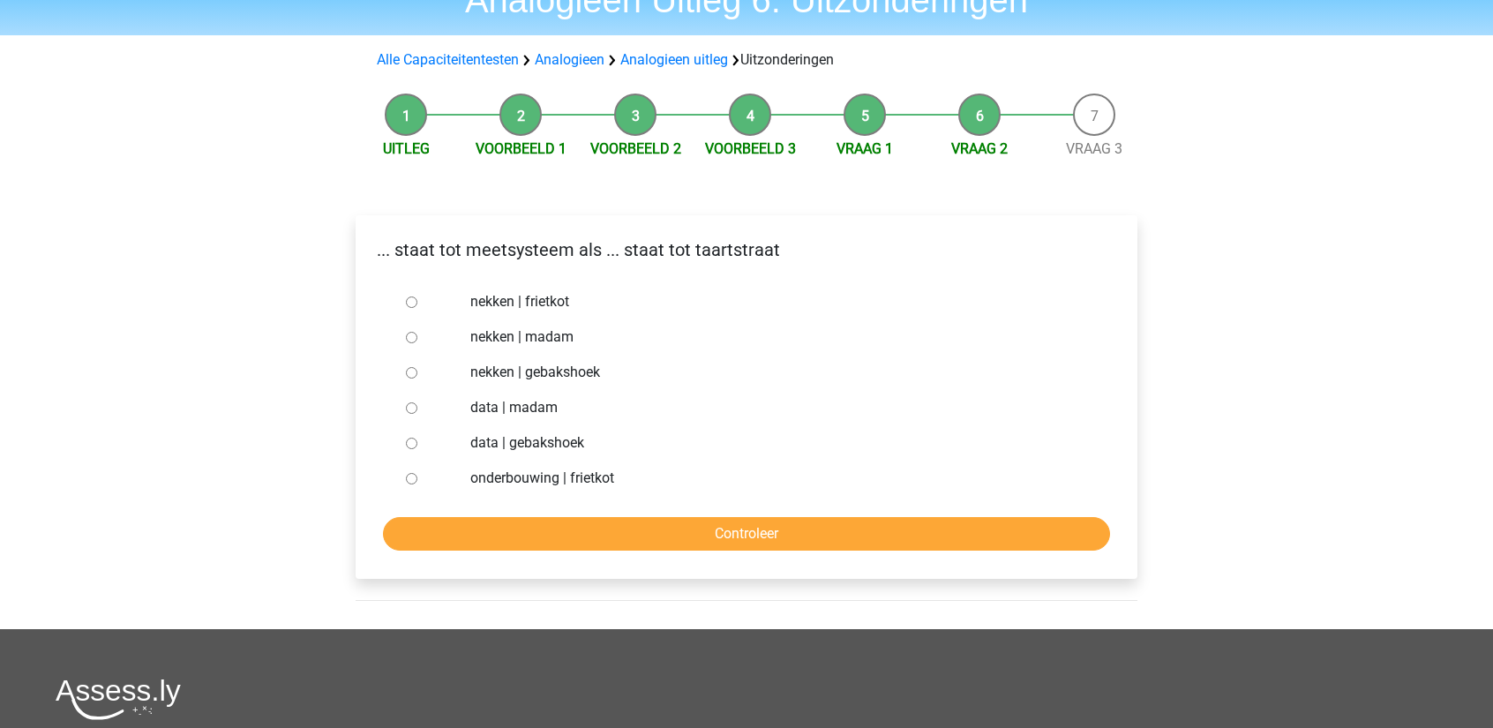
click at [415, 377] on input "nekken | gebakshoek" at bounding box center [411, 372] width 11 height 11
radio input "true"
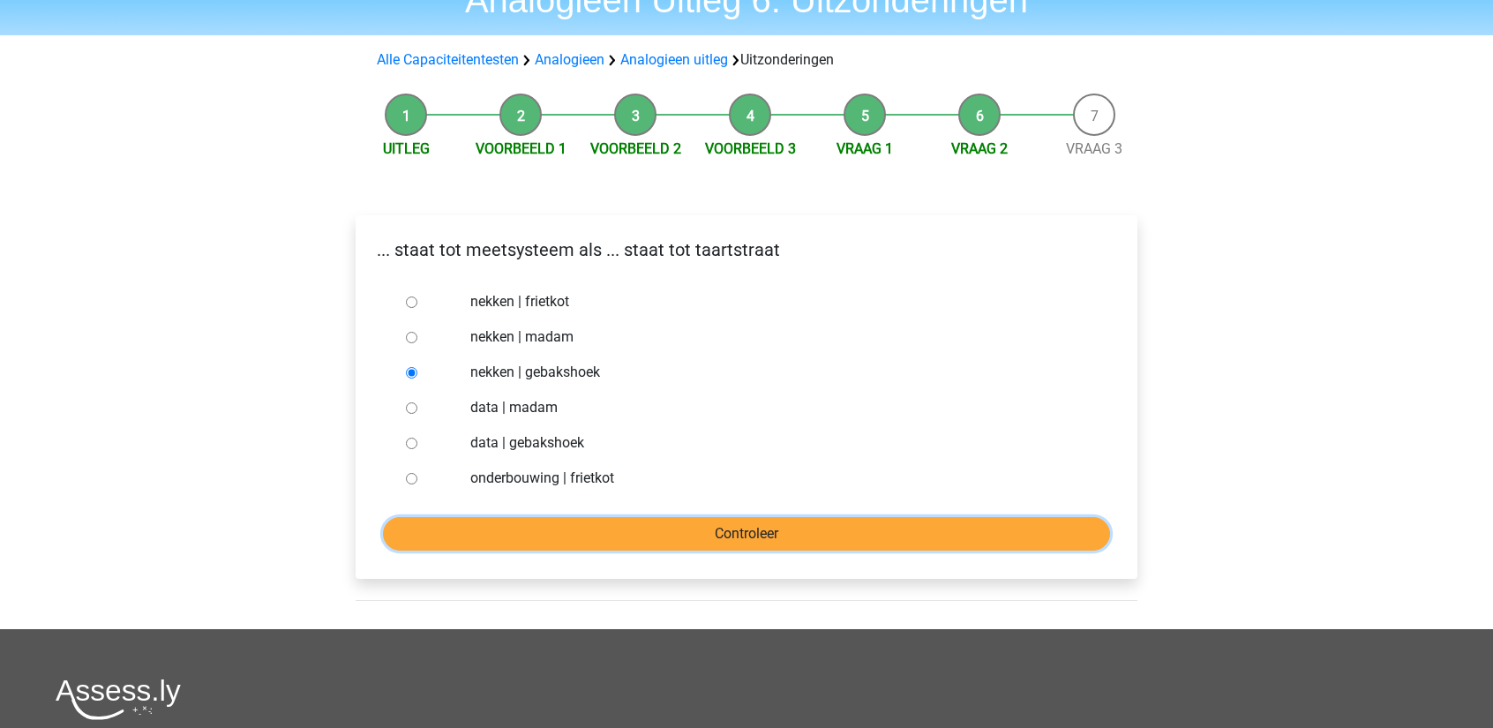
click at [549, 540] on input "Controleer" at bounding box center [746, 534] width 727 height 34
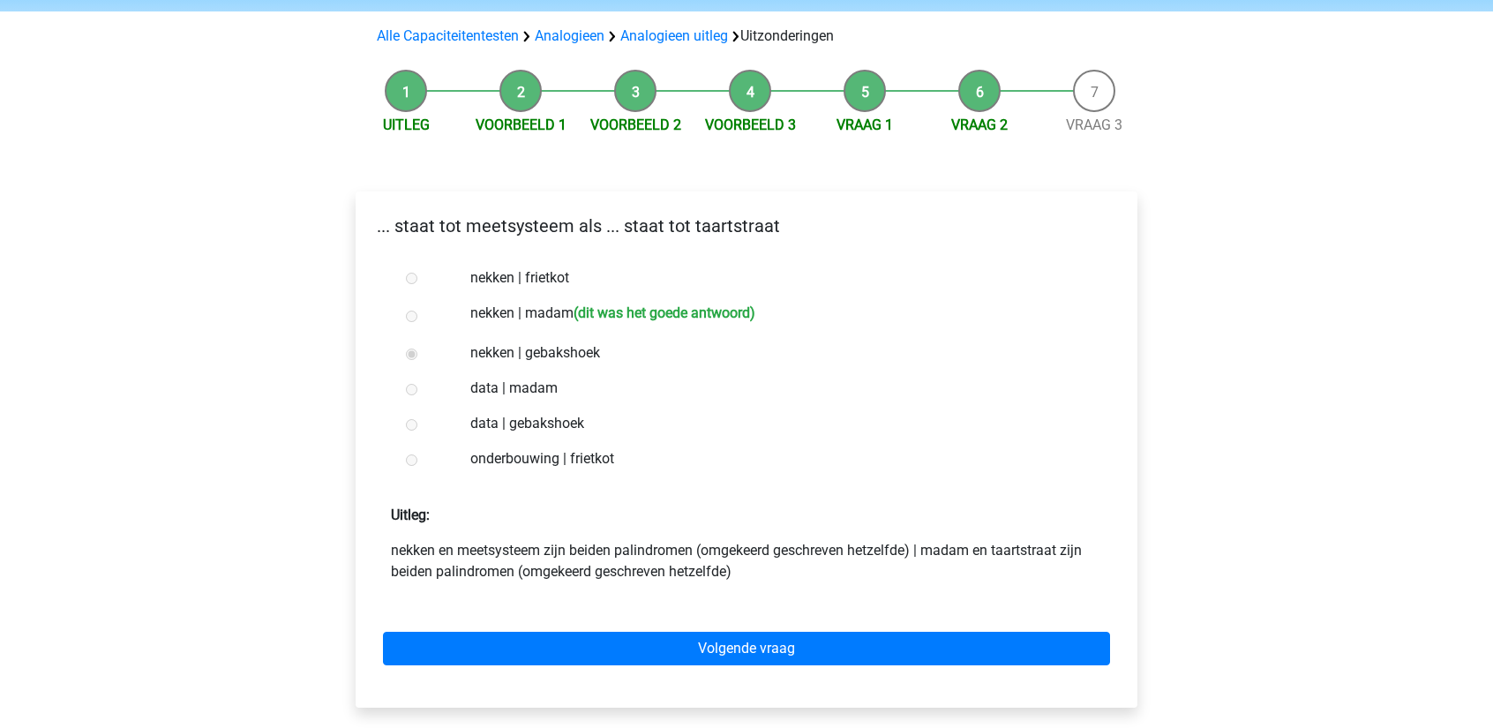
scroll to position [176, 0]
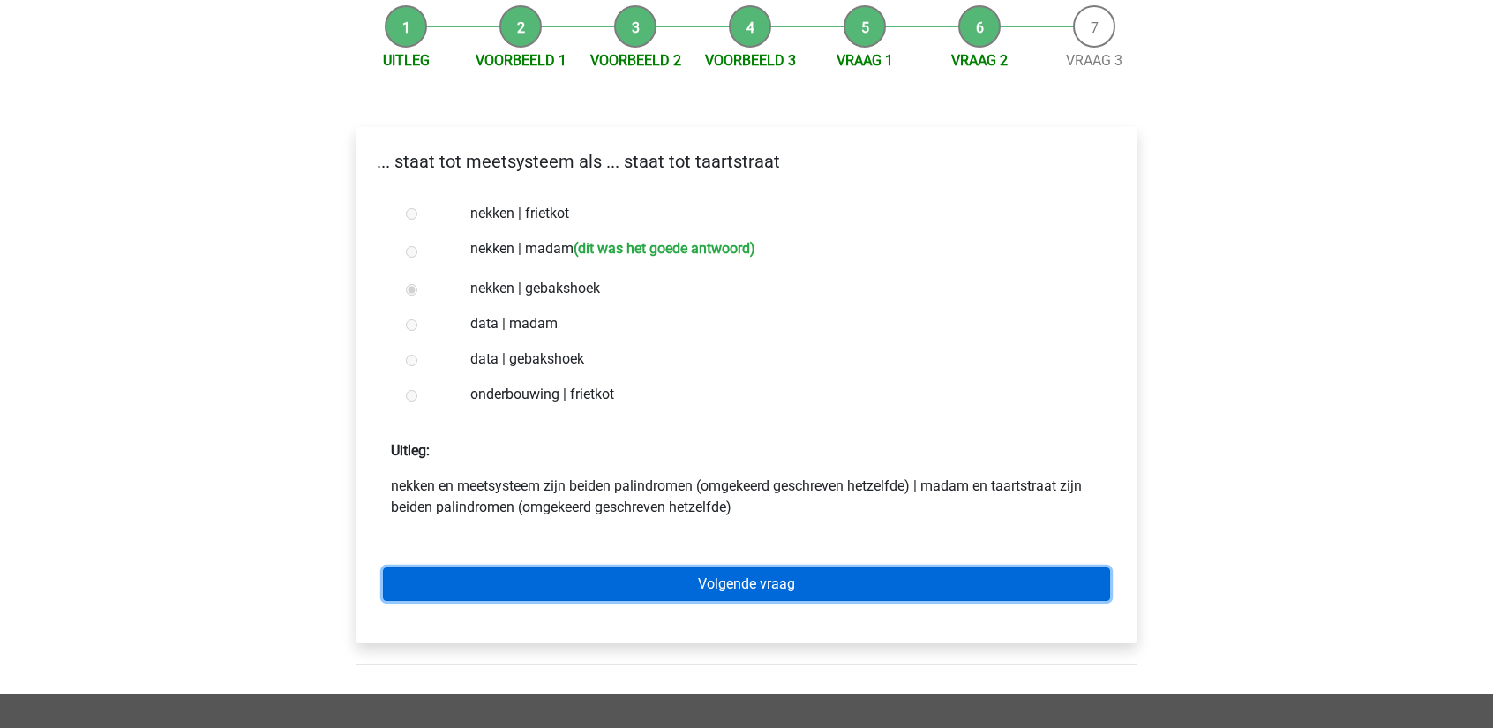
click at [704, 572] on link "Volgende vraag" at bounding box center [746, 584] width 727 height 34
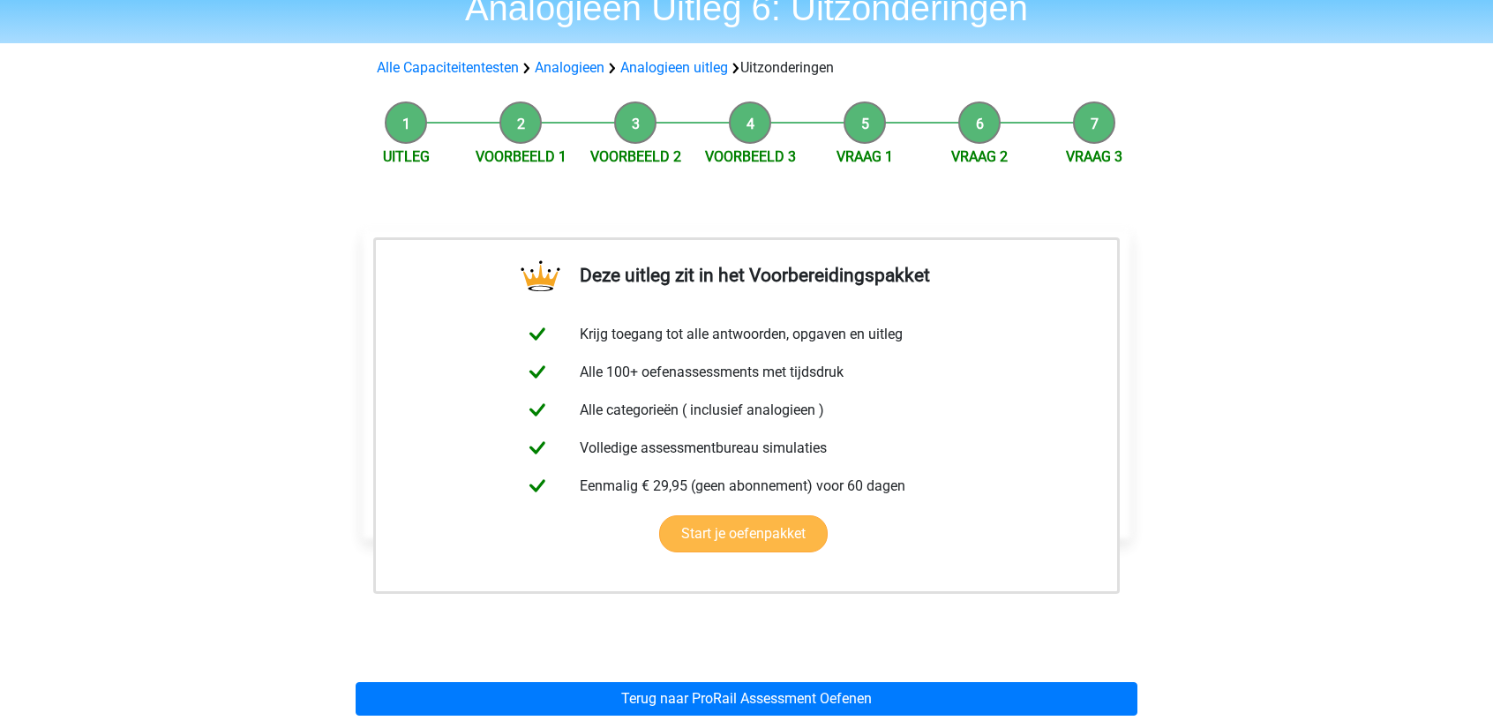
scroll to position [265, 0]
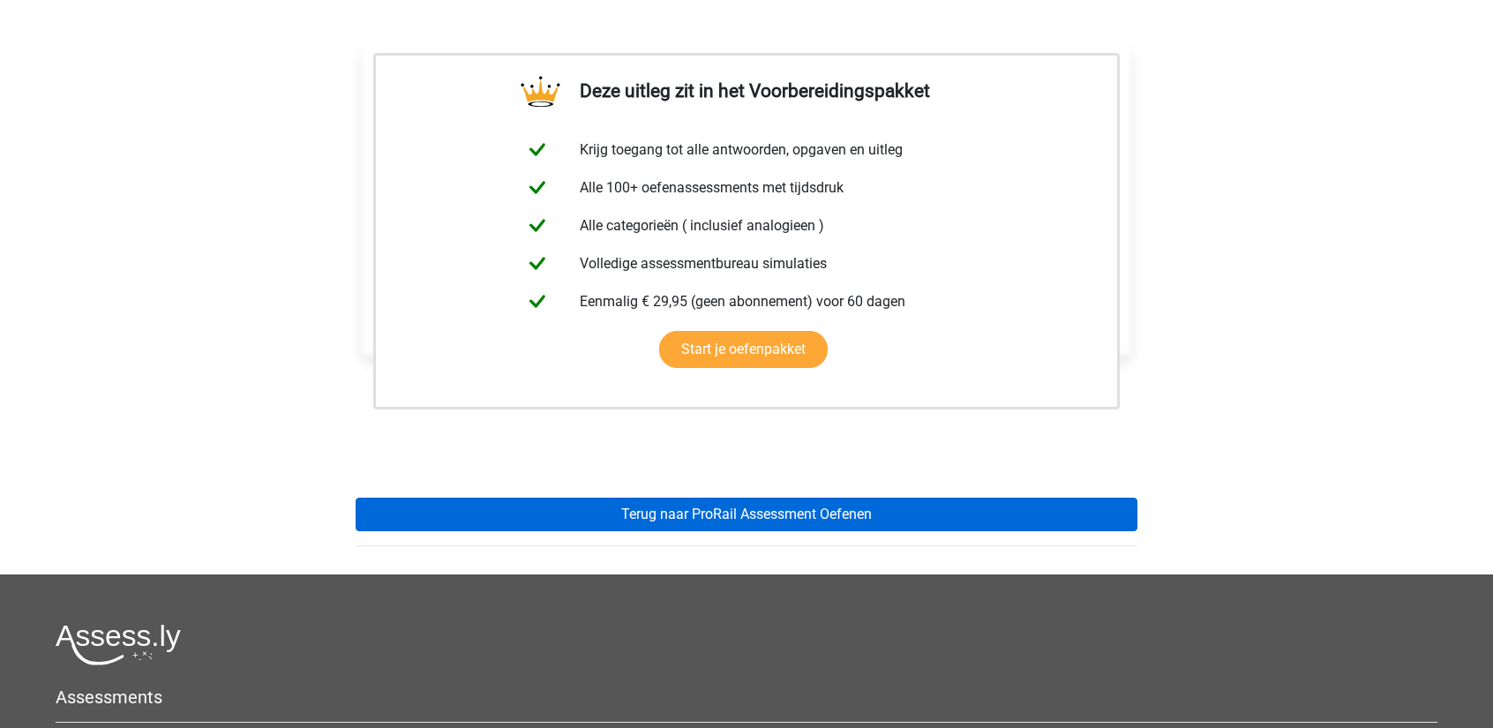
drag, startPoint x: 704, startPoint y: 495, endPoint x: 701, endPoint y: 504, distance: 9.5
click at [701, 504] on div "Deze uitleg zit in het Voorbereidingspakket Krijg toegang tot alle antwoorden, …" at bounding box center [746, 289] width 810 height 571
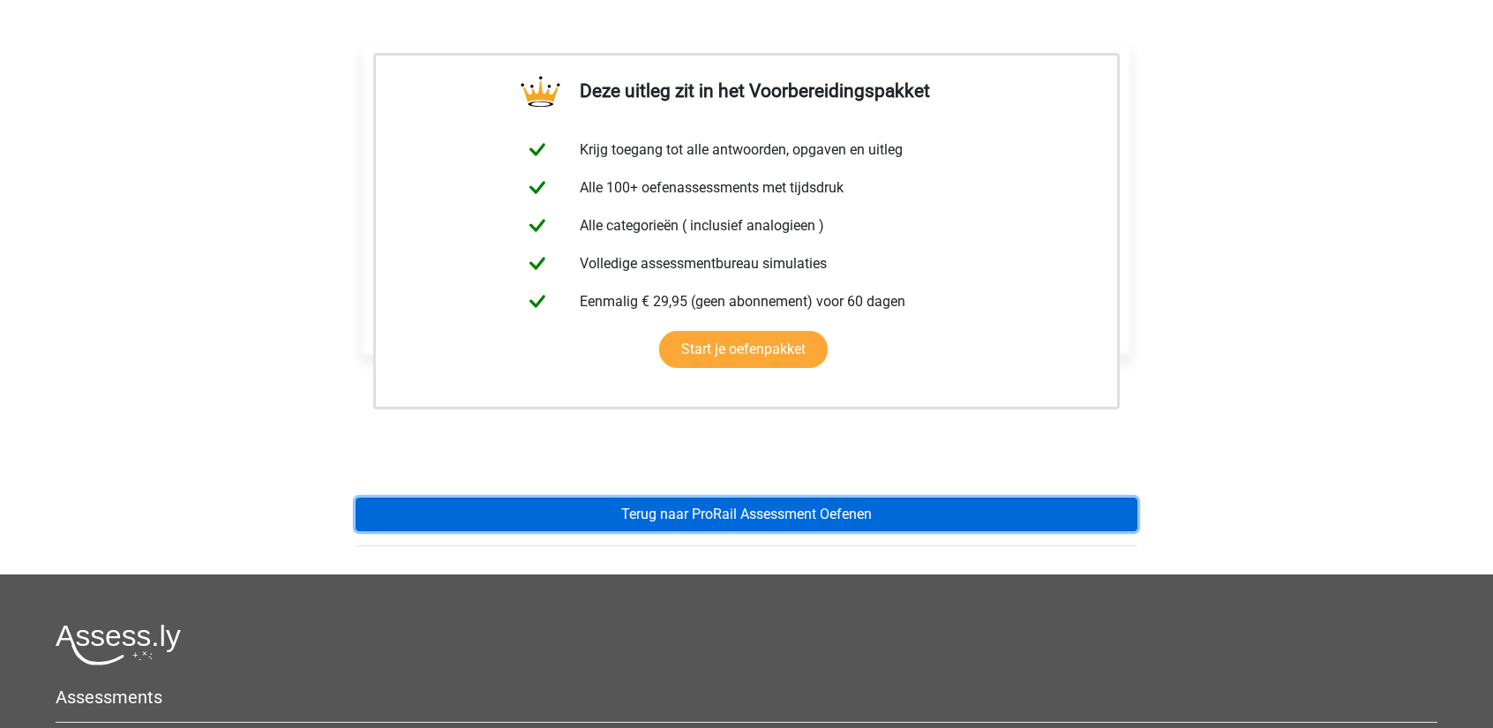
click at [701, 504] on link "Terug naar ProRail Assessment Oefenen" at bounding box center [747, 515] width 782 height 34
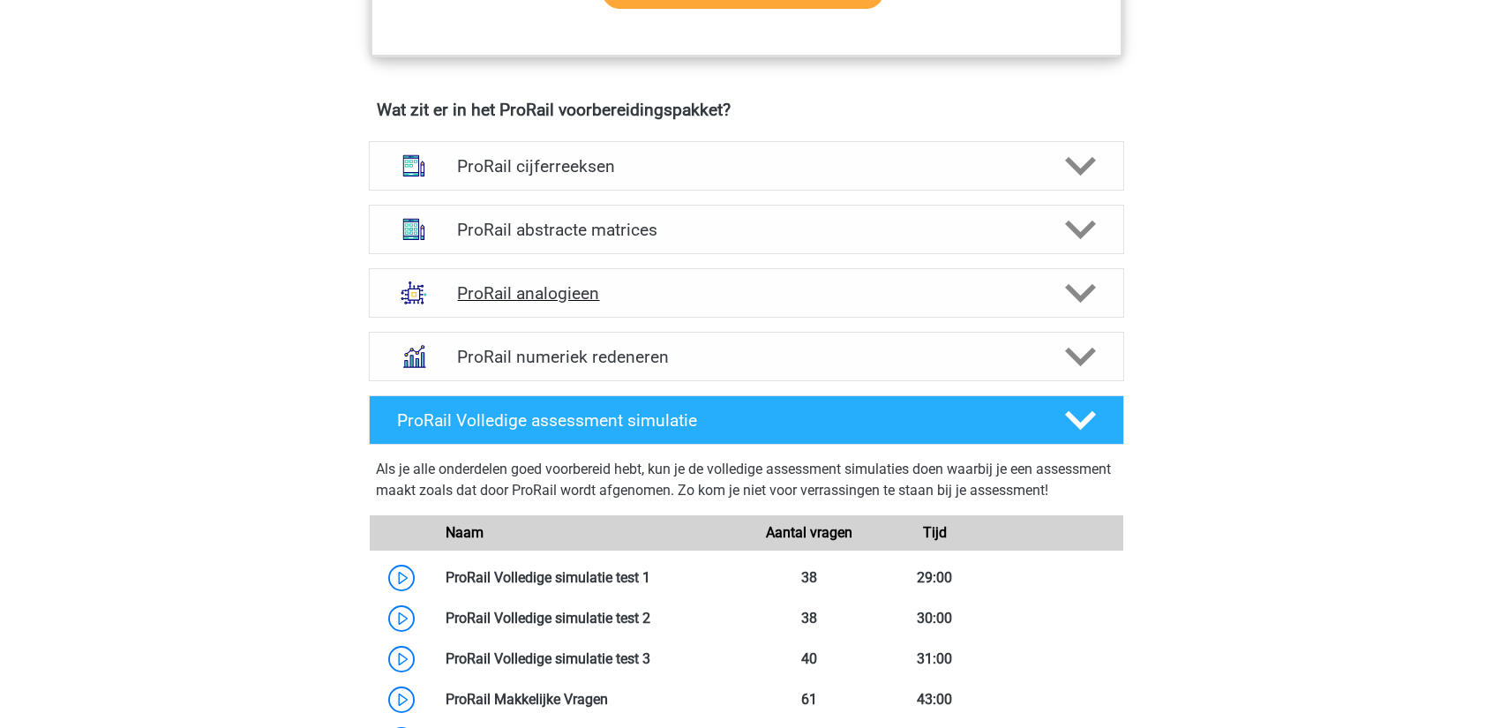
scroll to position [1147, 0]
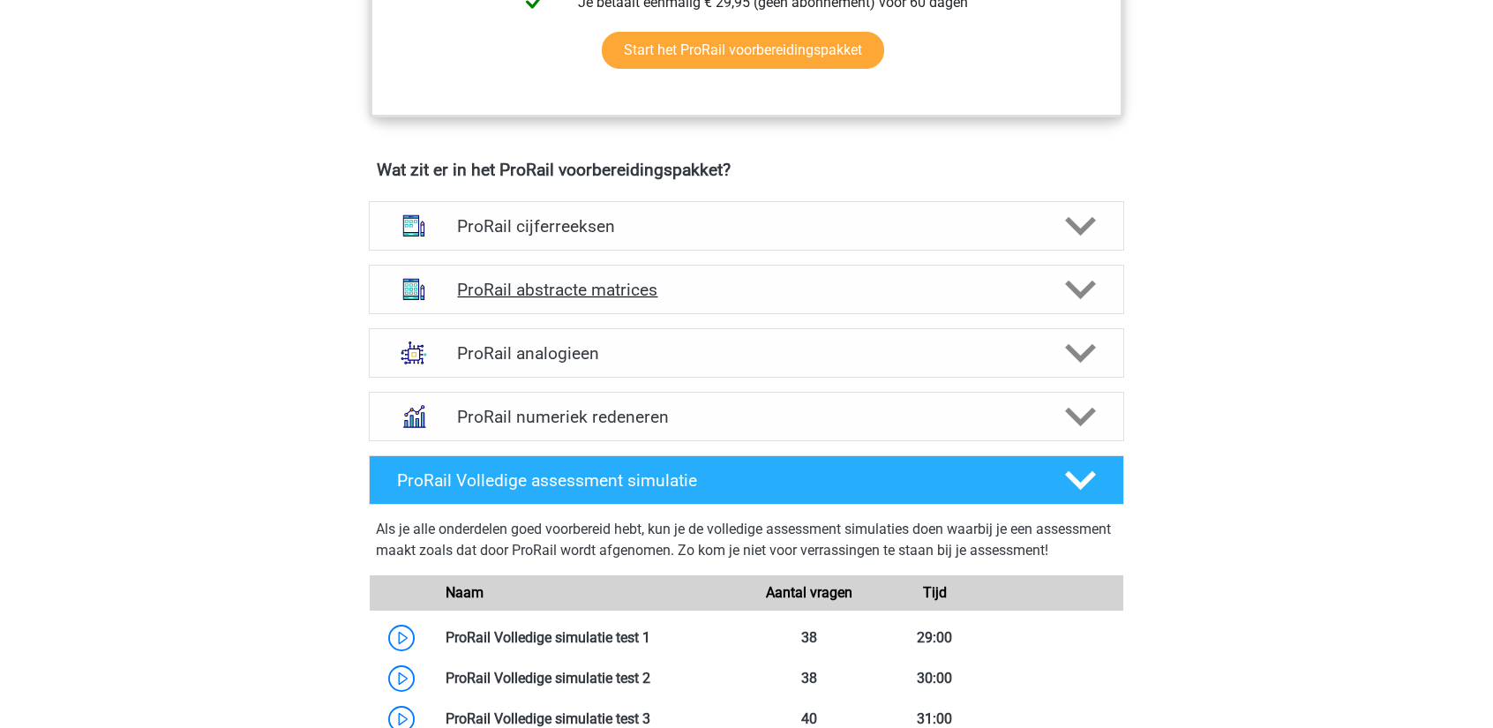
click at [771, 303] on div "ProRail abstracte matrices" at bounding box center [746, 289] width 755 height 49
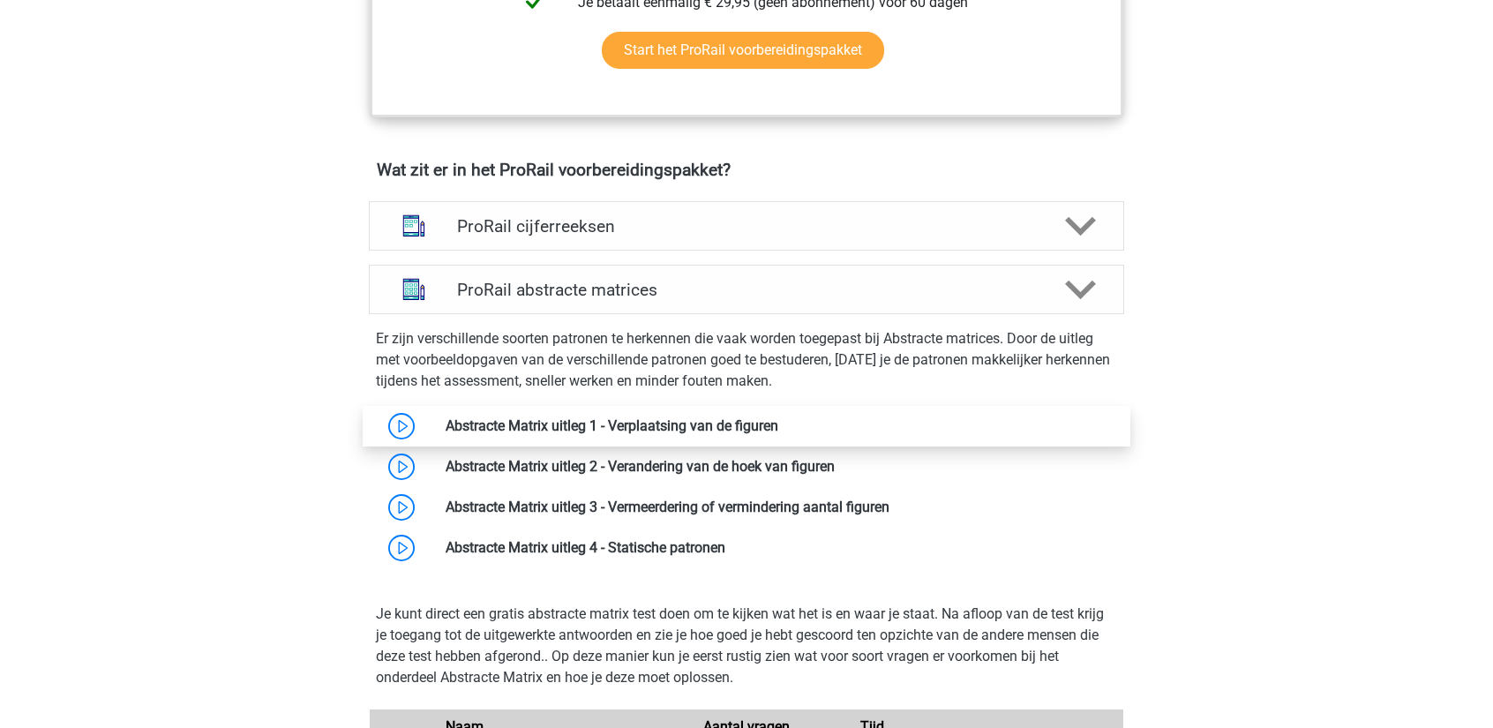
click at [778, 421] on link at bounding box center [778, 425] width 0 height 17
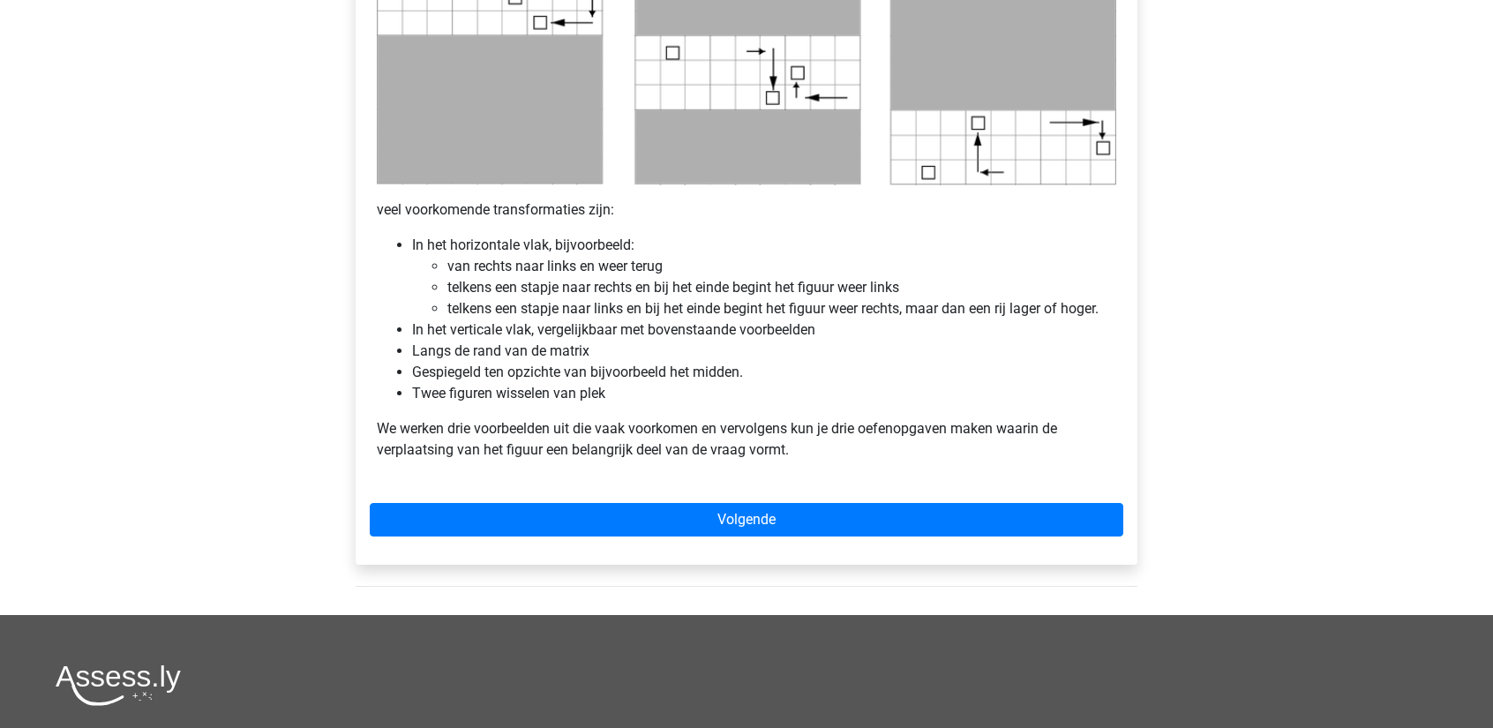
scroll to position [971, 0]
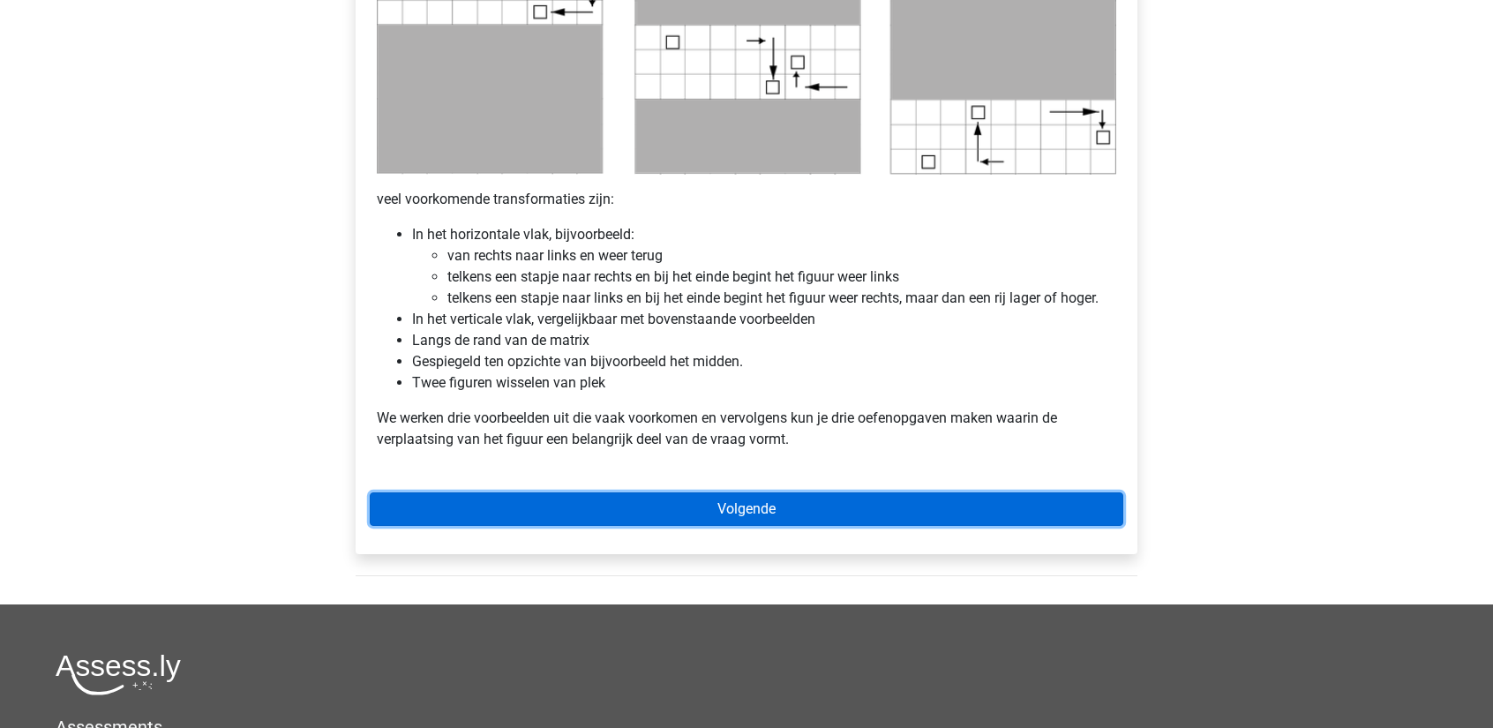
click at [726, 513] on link "Volgende" at bounding box center [747, 509] width 754 height 34
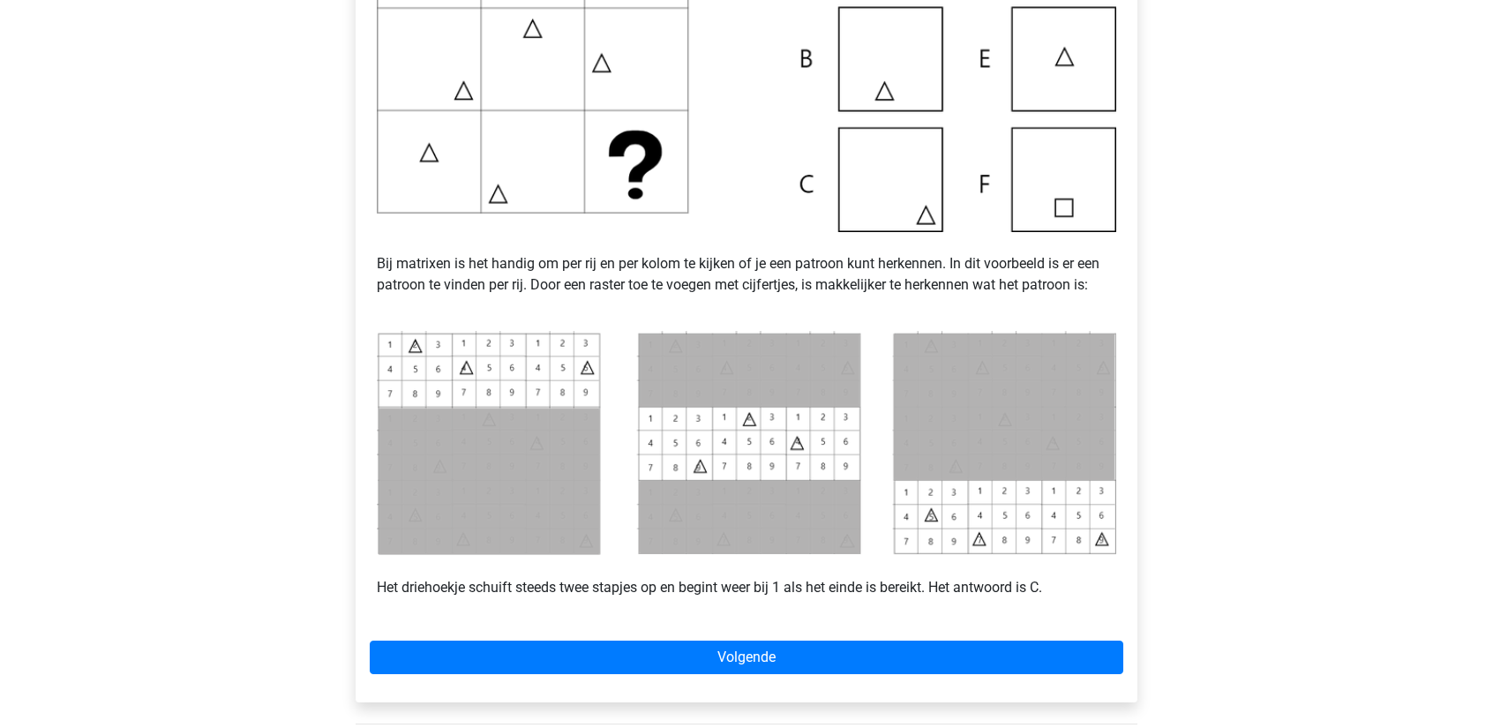
scroll to position [529, 0]
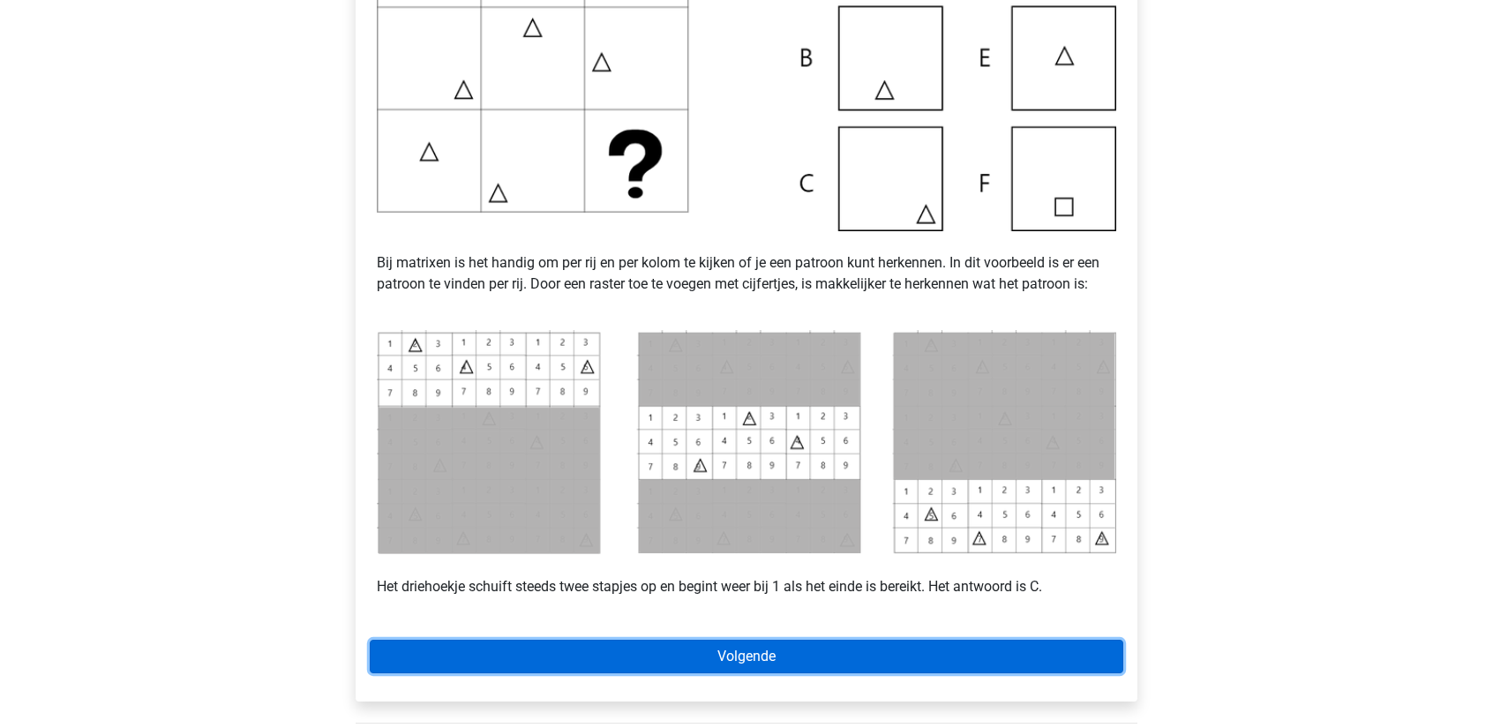
click at [997, 648] on link "Volgende" at bounding box center [747, 657] width 754 height 34
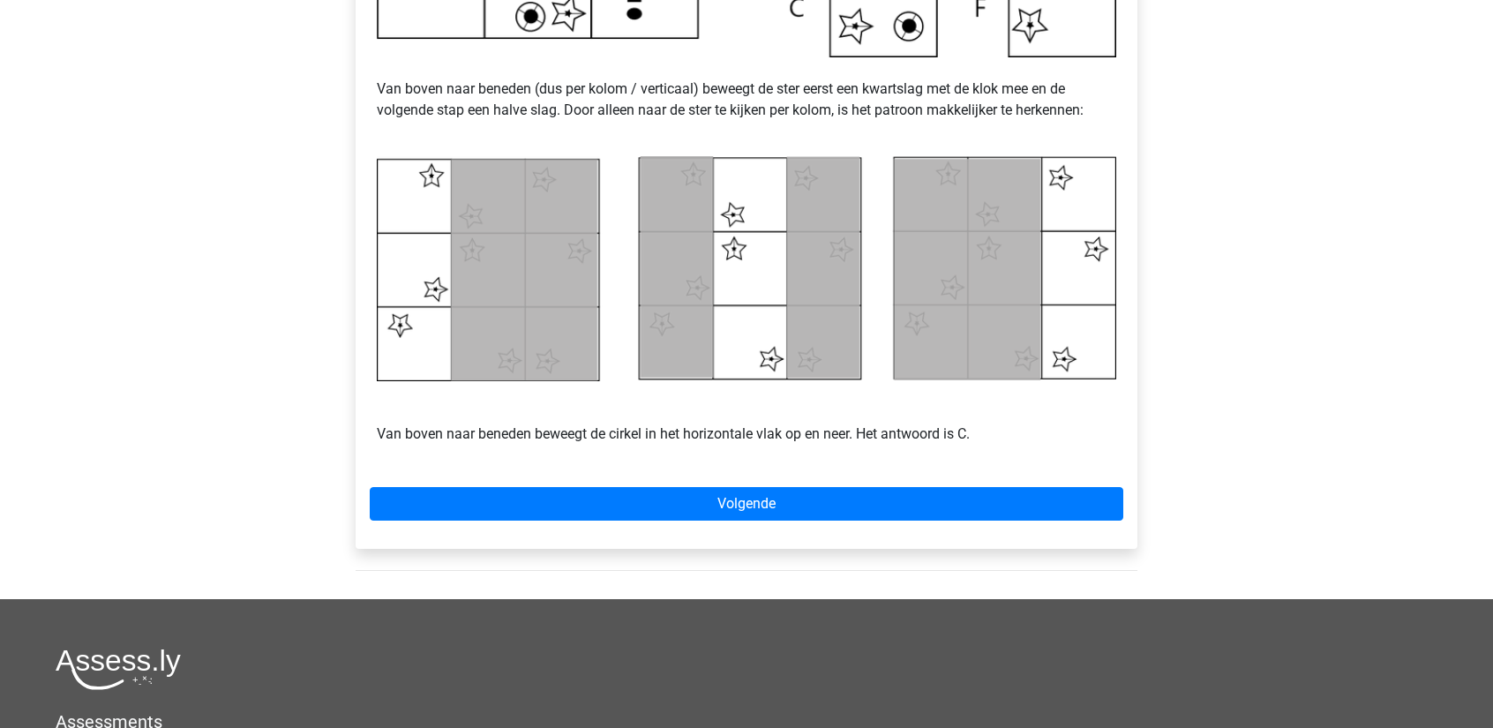
scroll to position [794, 0]
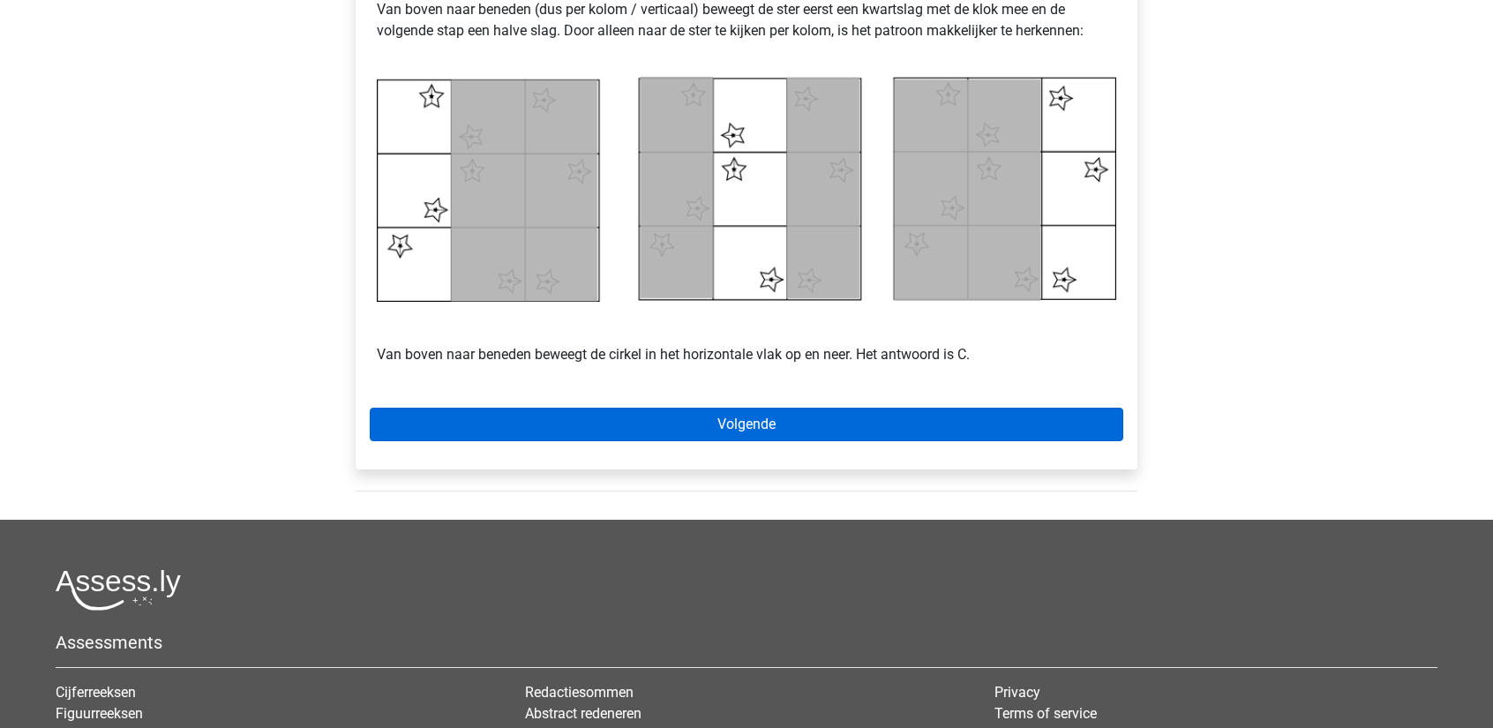
click at [945, 440] on div "Voorbeeld 2 Van boven naar beneden (dus per kolom / verticaal) beweegt de ster …" at bounding box center [747, 11] width 782 height 918
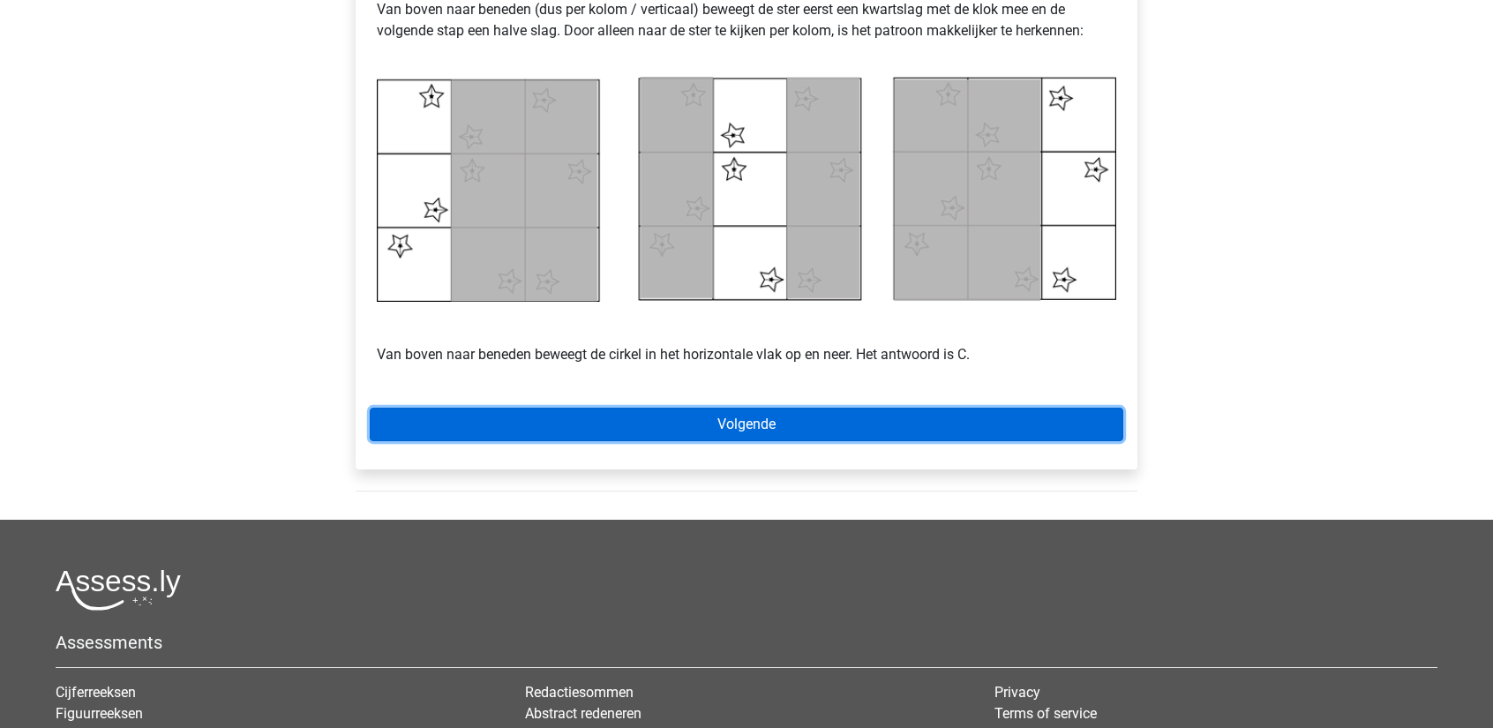
click at [946, 430] on link "Volgende" at bounding box center [747, 425] width 754 height 34
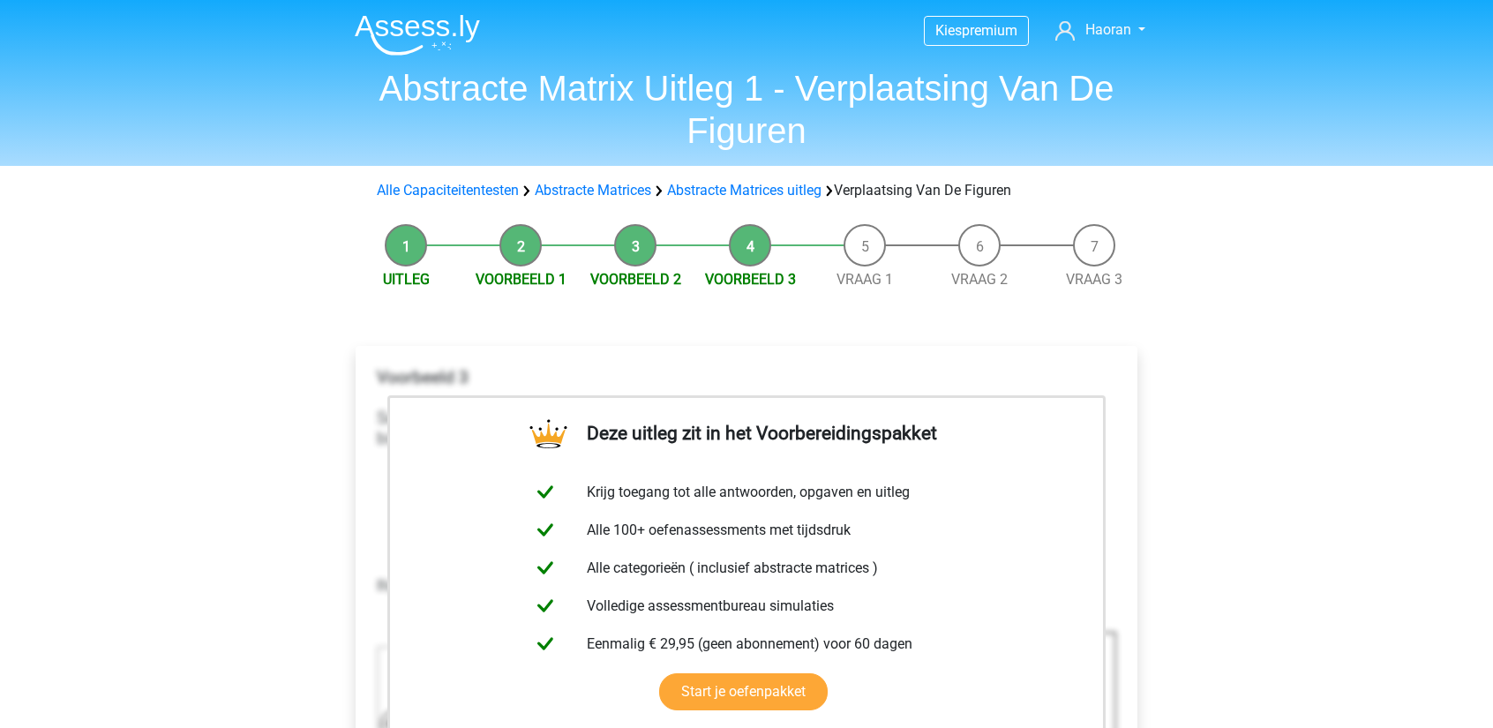
drag, startPoint x: 845, startPoint y: 229, endPoint x: 846, endPoint y: 244, distance: 15.0
click at [845, 229] on li "Vraag 1" at bounding box center [864, 257] width 115 height 66
drag, startPoint x: 851, startPoint y: 255, endPoint x: 859, endPoint y: 277, distance: 23.4
click at [851, 255] on li "Vraag 1" at bounding box center [864, 257] width 115 height 66
click at [860, 277] on link "Vraag 1" at bounding box center [864, 279] width 56 height 17
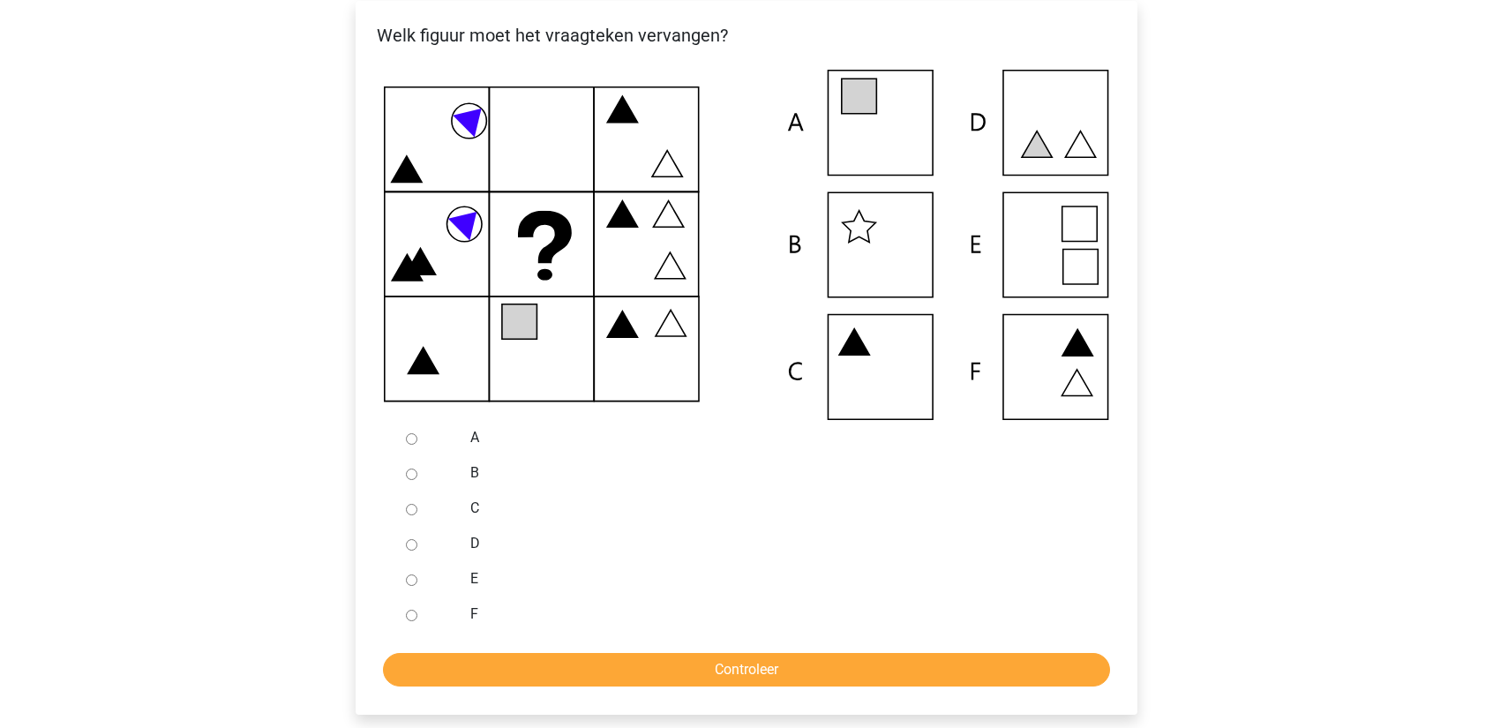
scroll to position [265, 0]
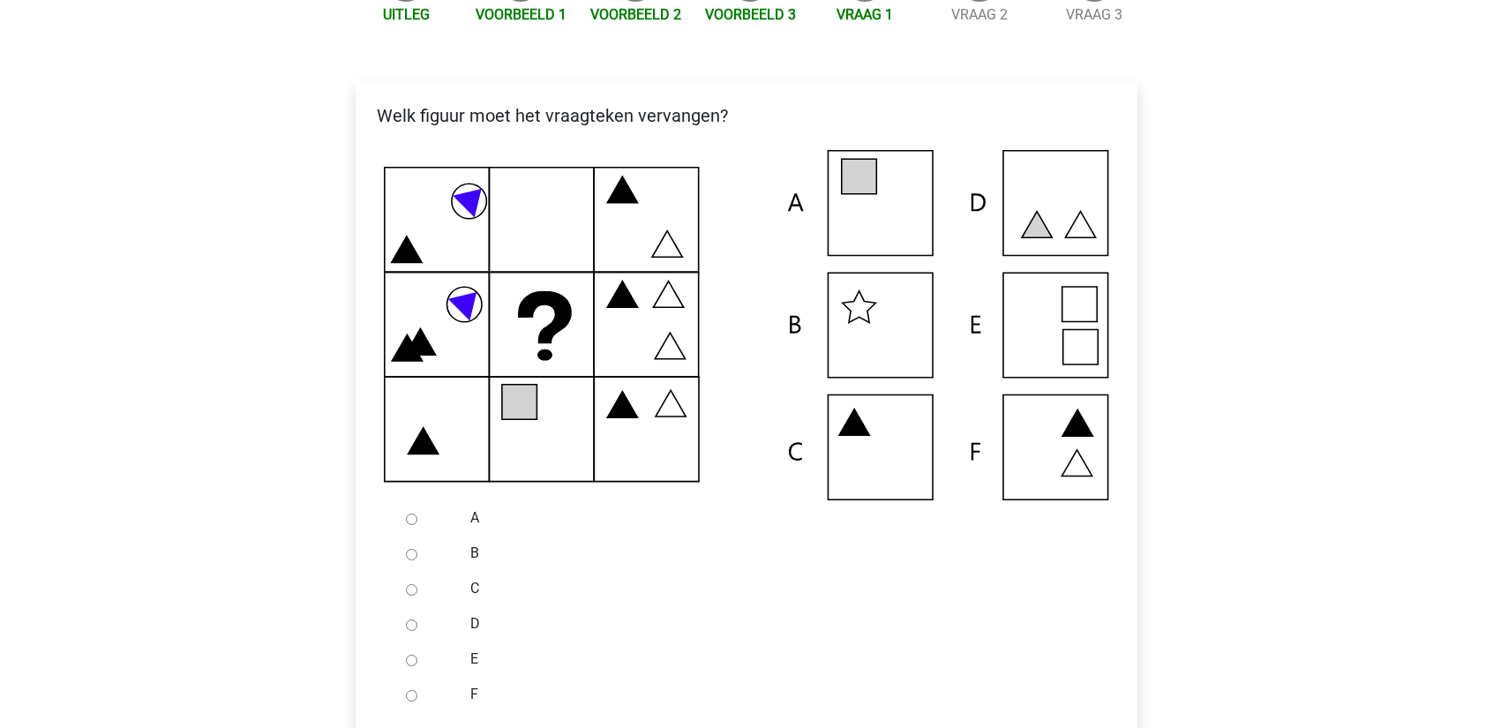
click at [417, 520] on div at bounding box center [428, 517] width 58 height 35
click at [420, 523] on div at bounding box center [428, 517] width 58 height 35
click at [415, 523] on input "A" at bounding box center [411, 519] width 11 height 11
radio input "true"
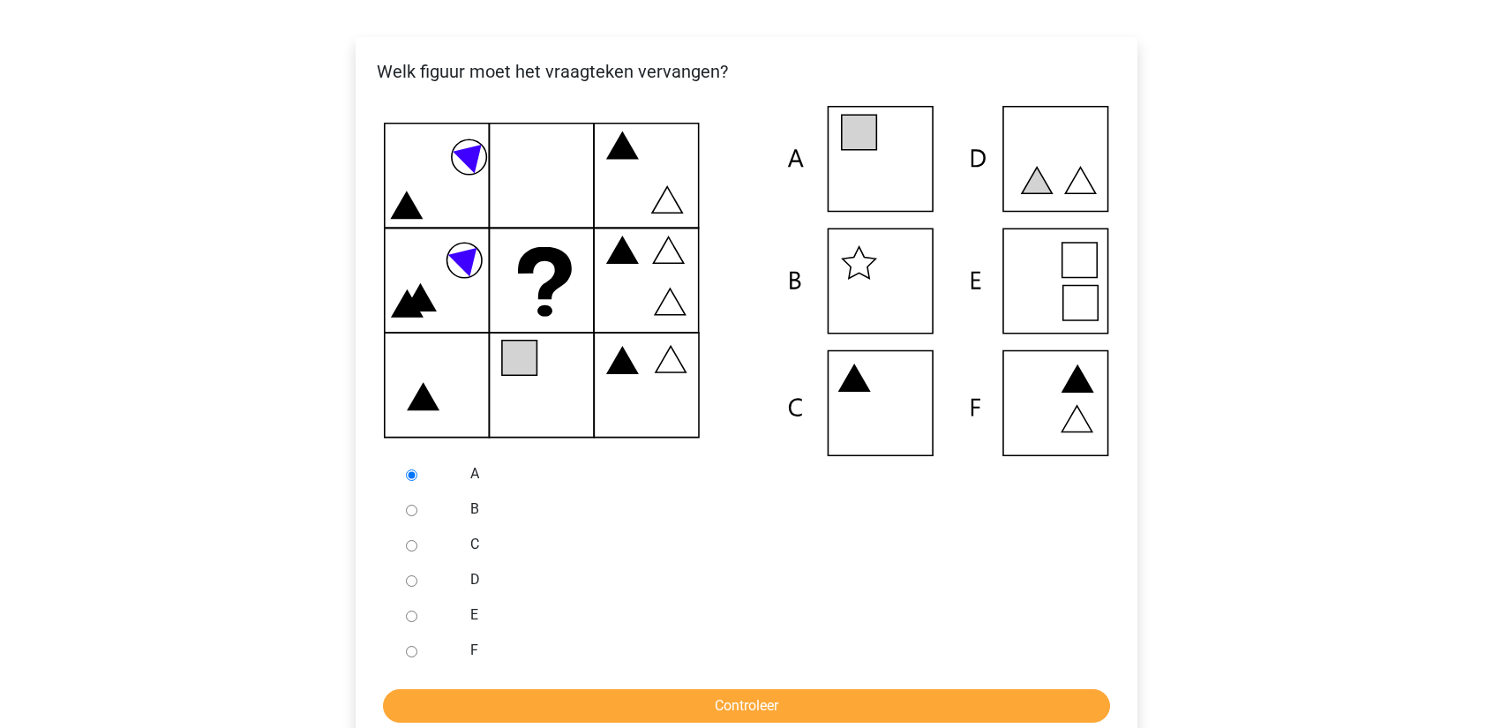
scroll to position [529, 0]
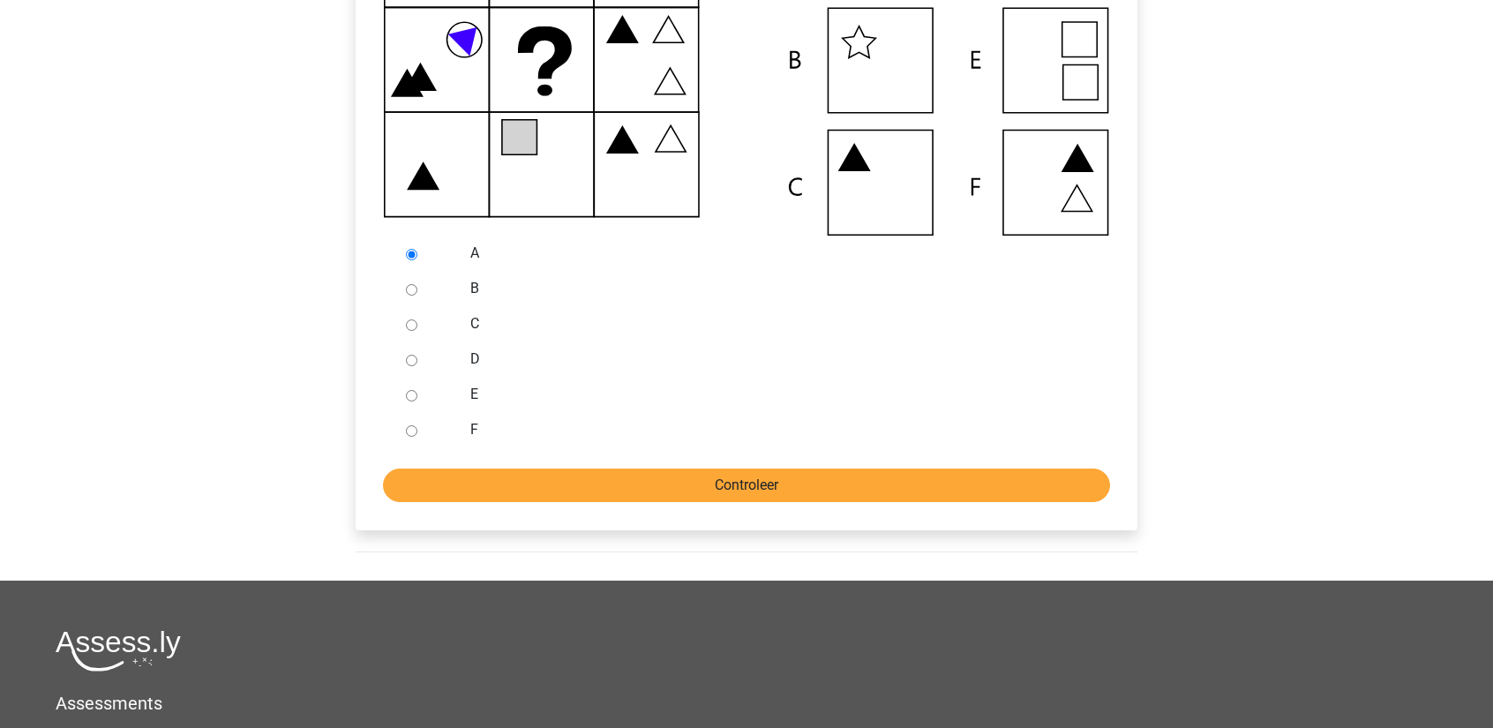
click at [697, 469] on form "A B C D E F Controleer" at bounding box center [747, 369] width 754 height 266
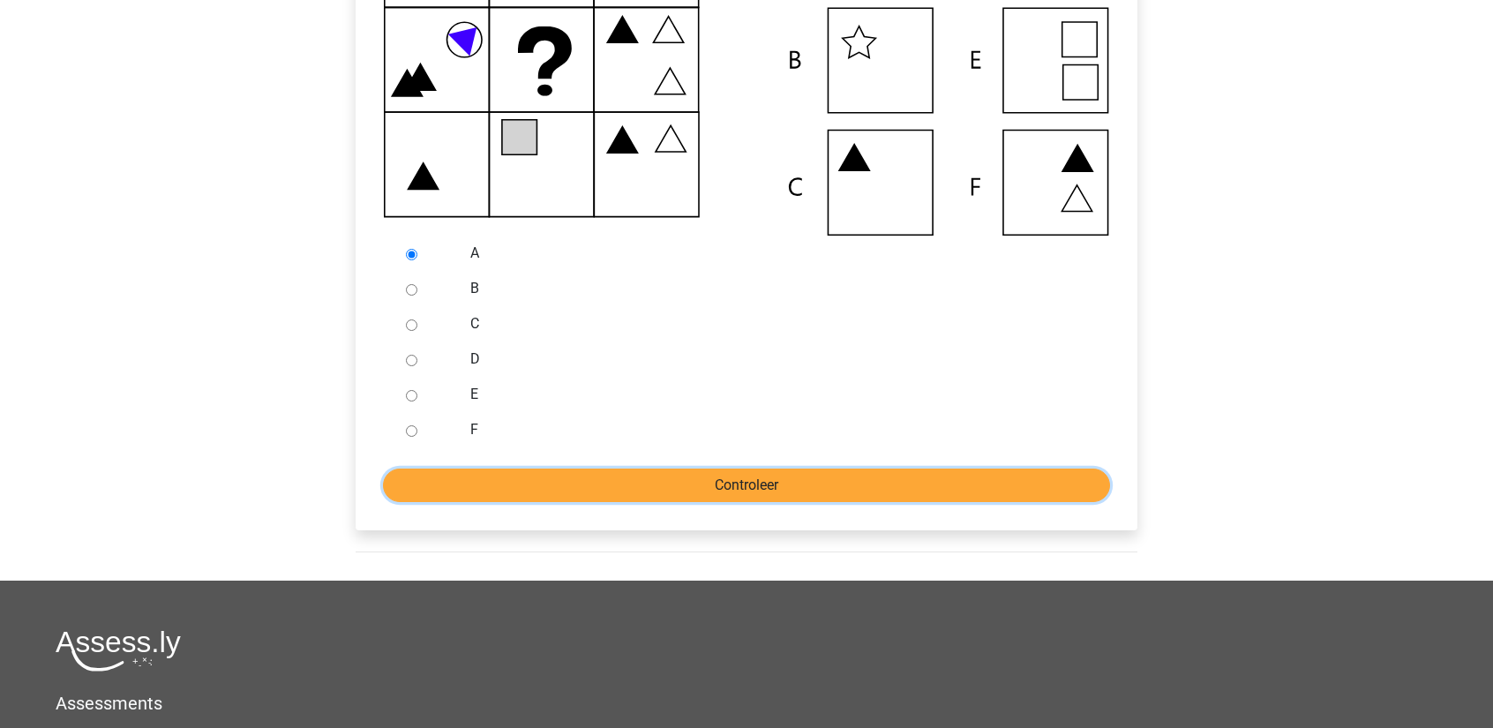
click at [694, 482] on input "Controleer" at bounding box center [746, 486] width 727 height 34
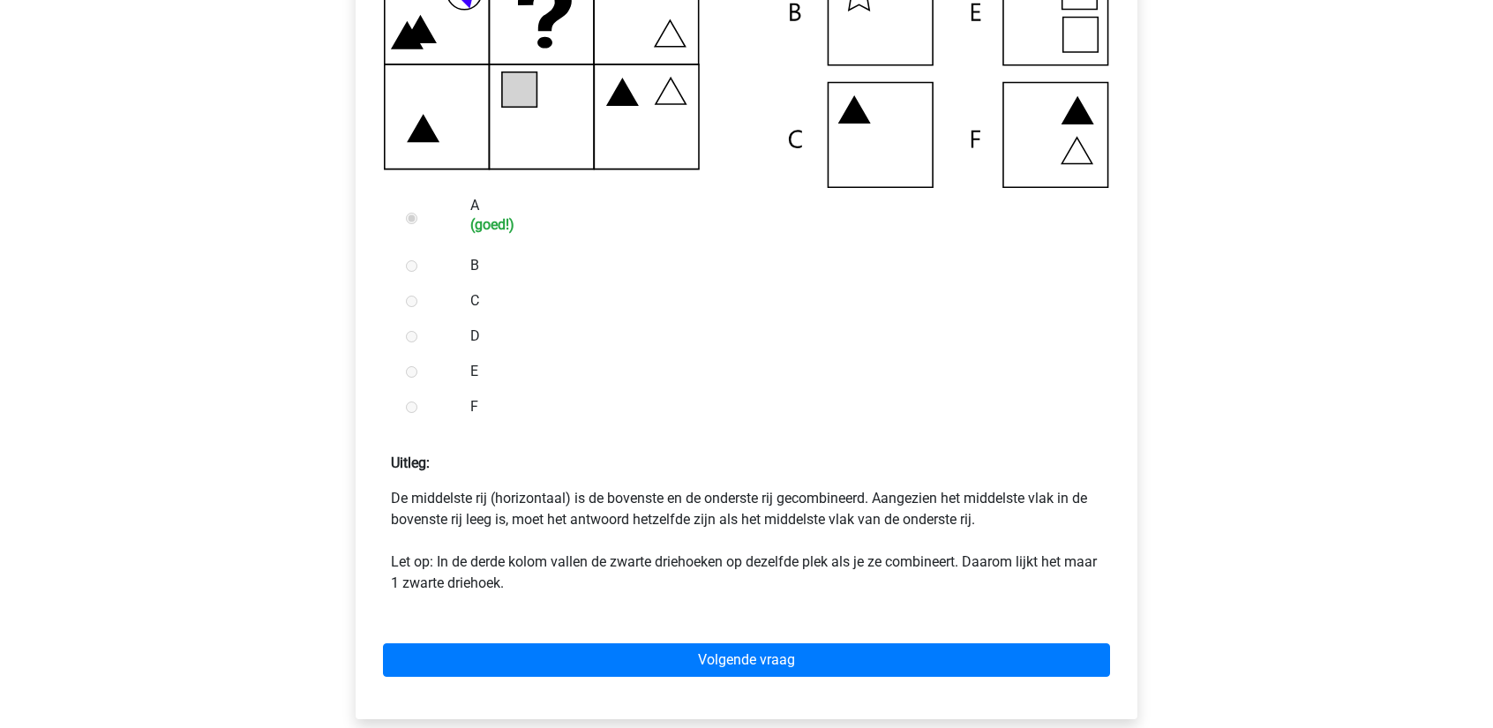
scroll to position [618, 0]
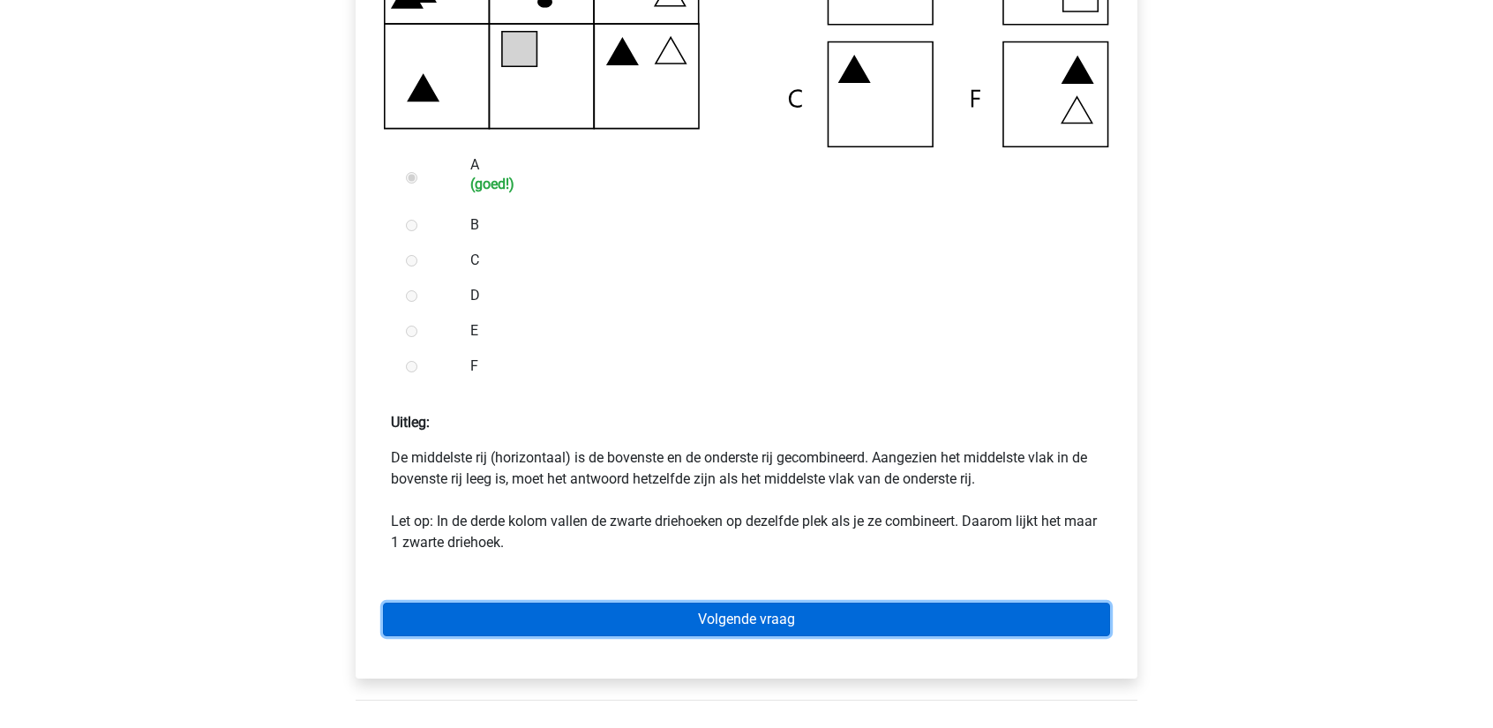
click at [669, 620] on link "Volgende vraag" at bounding box center [746, 620] width 727 height 34
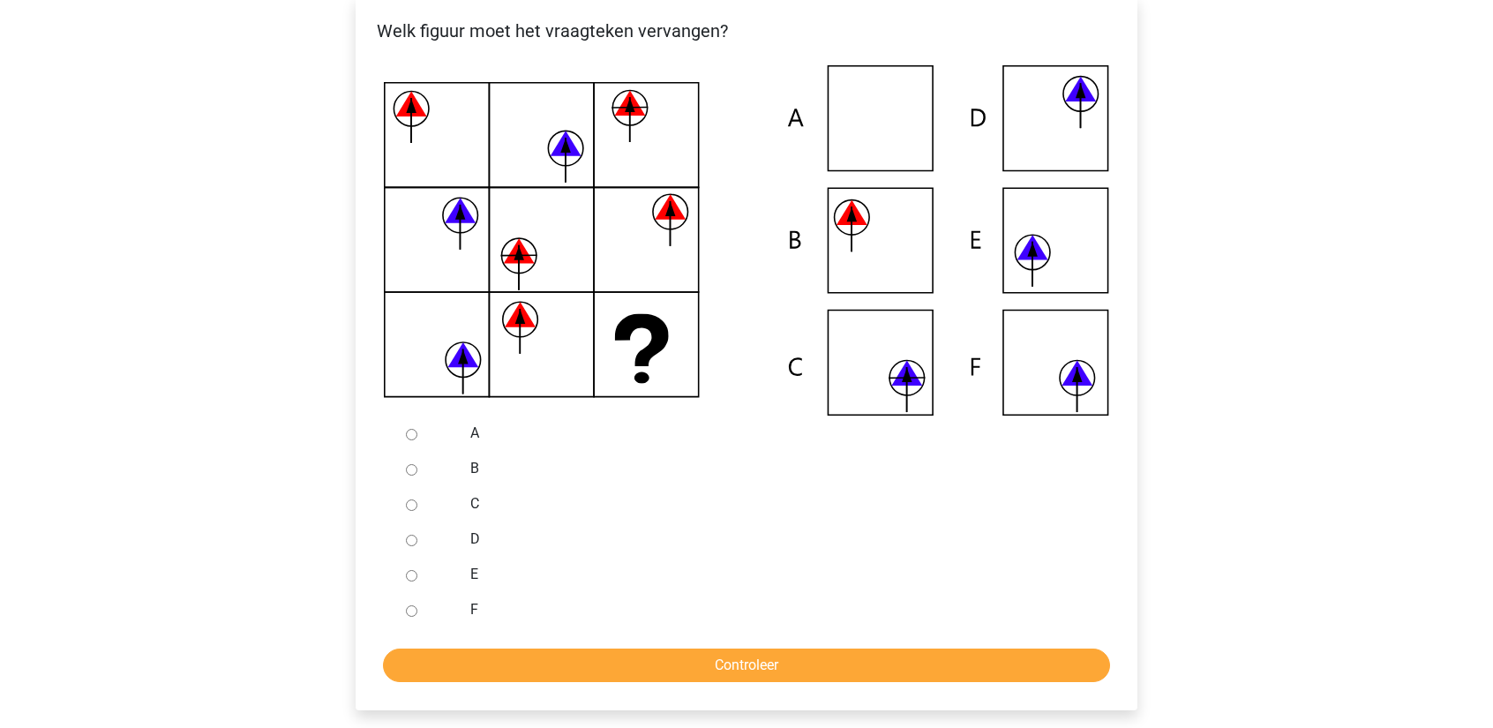
scroll to position [353, 0]
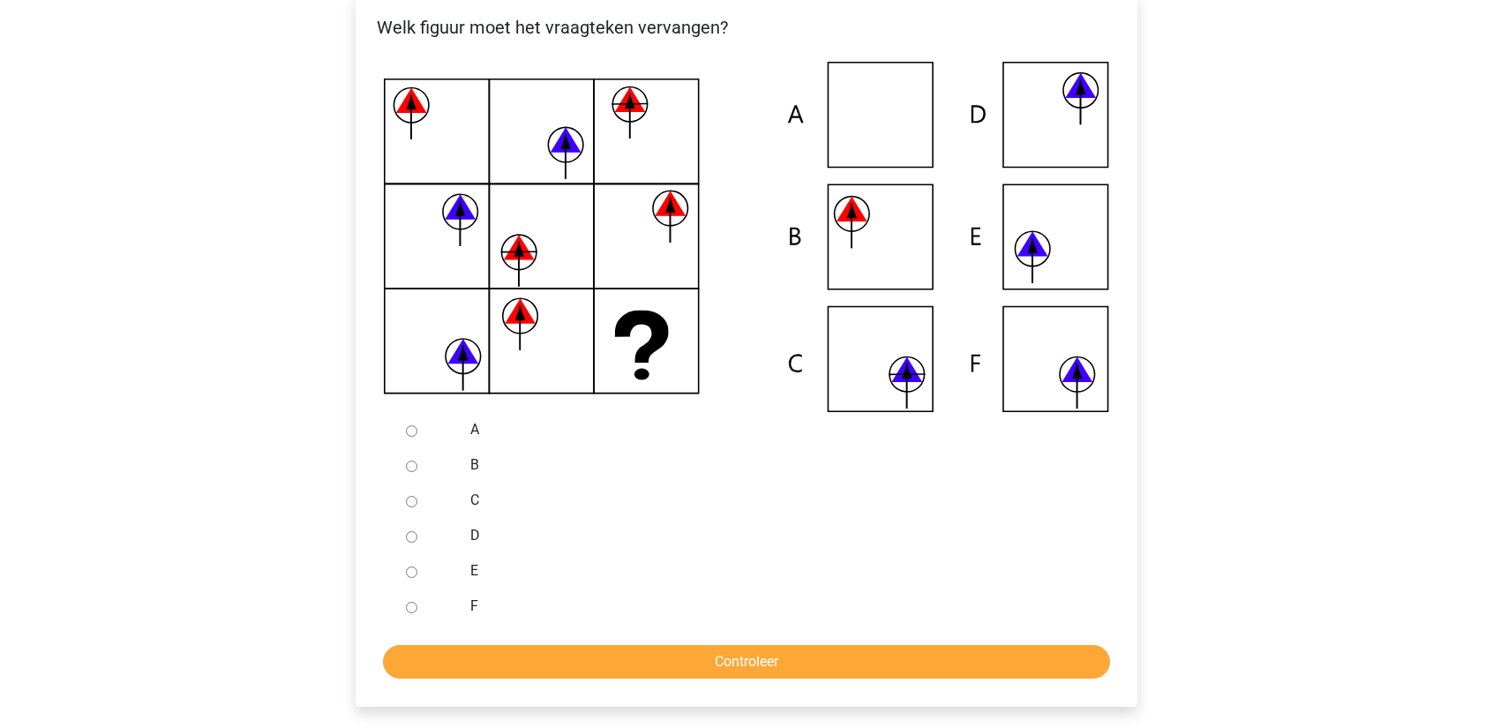
click at [413, 601] on div at bounding box center [428, 606] width 58 height 35
click at [409, 605] on input "F" at bounding box center [411, 607] width 11 height 11
radio input "true"
click at [416, 659] on input "Controleer" at bounding box center [746, 662] width 727 height 34
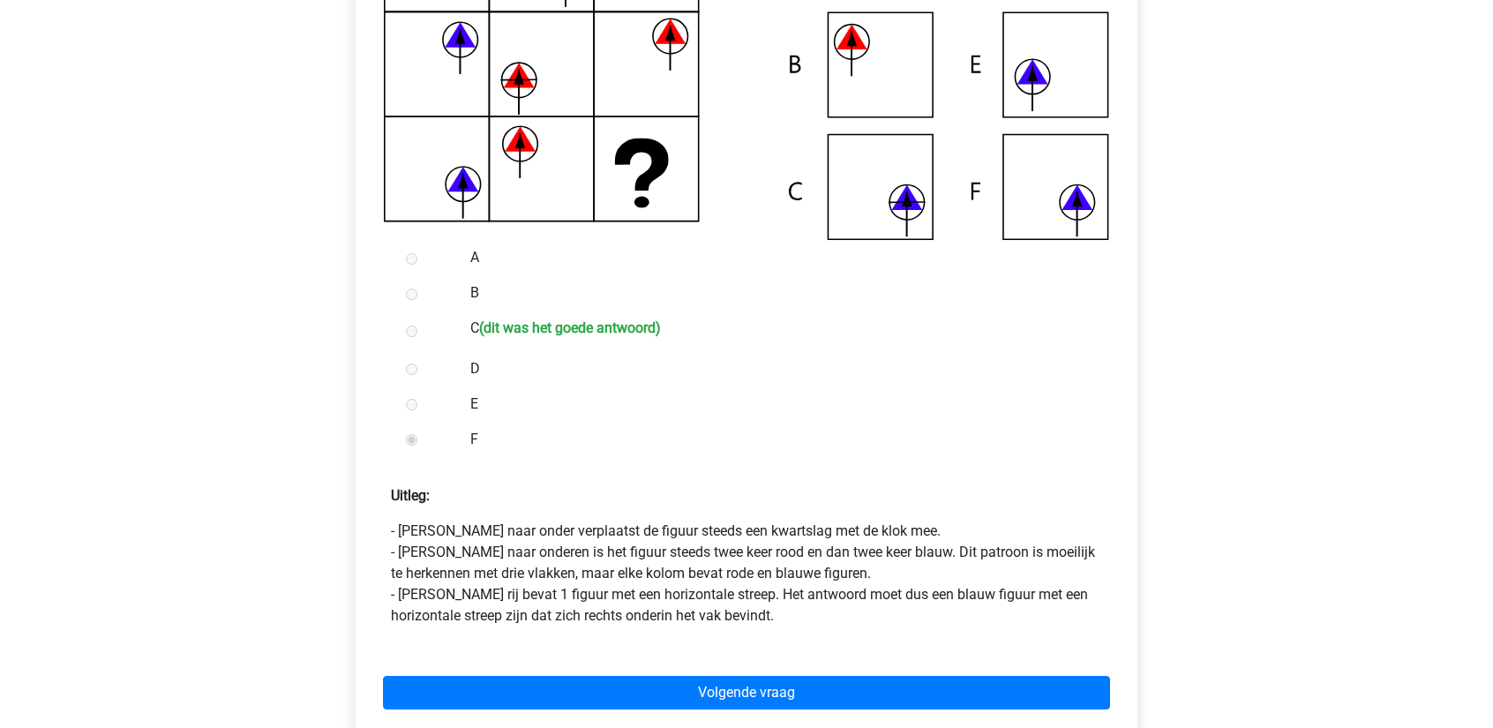
scroll to position [882, 0]
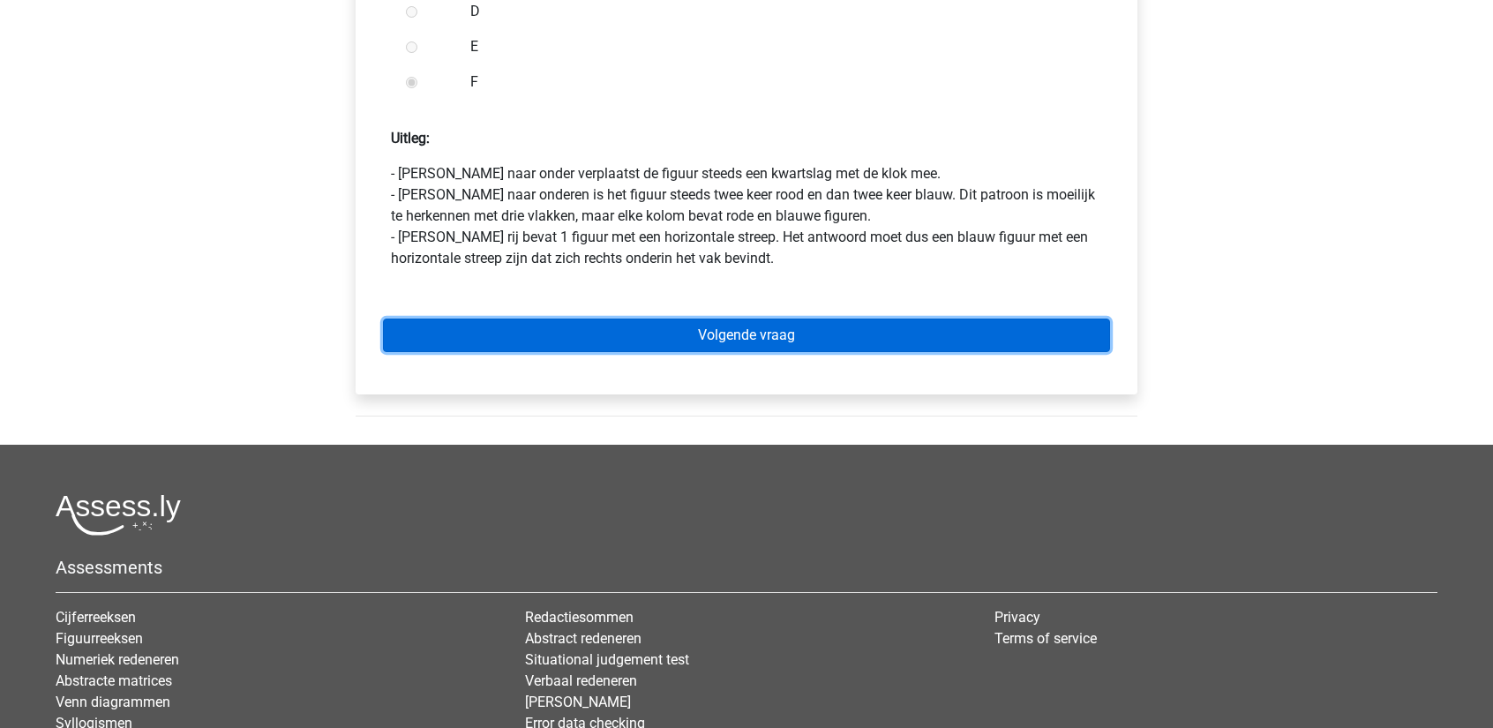
click at [805, 334] on link "Volgende vraag" at bounding box center [746, 336] width 727 height 34
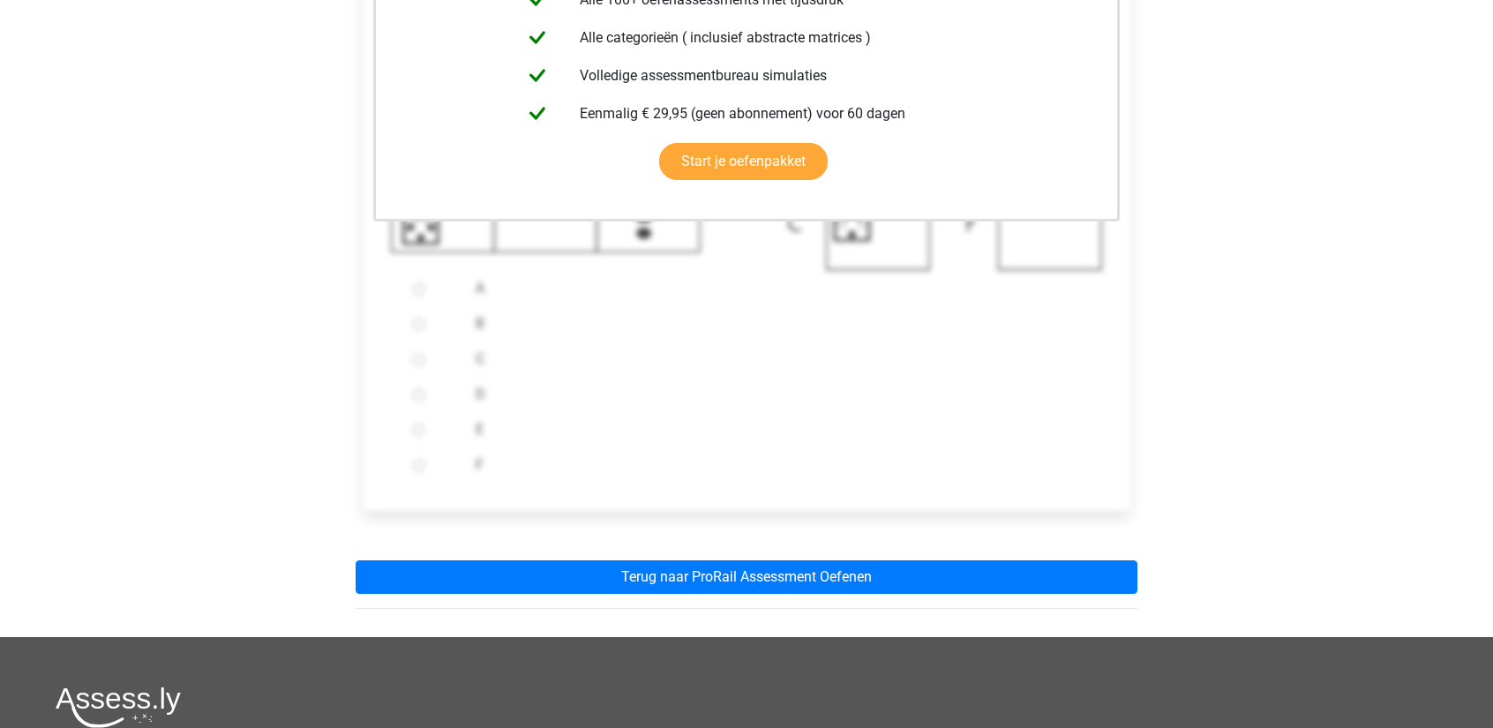
scroll to position [529, 0]
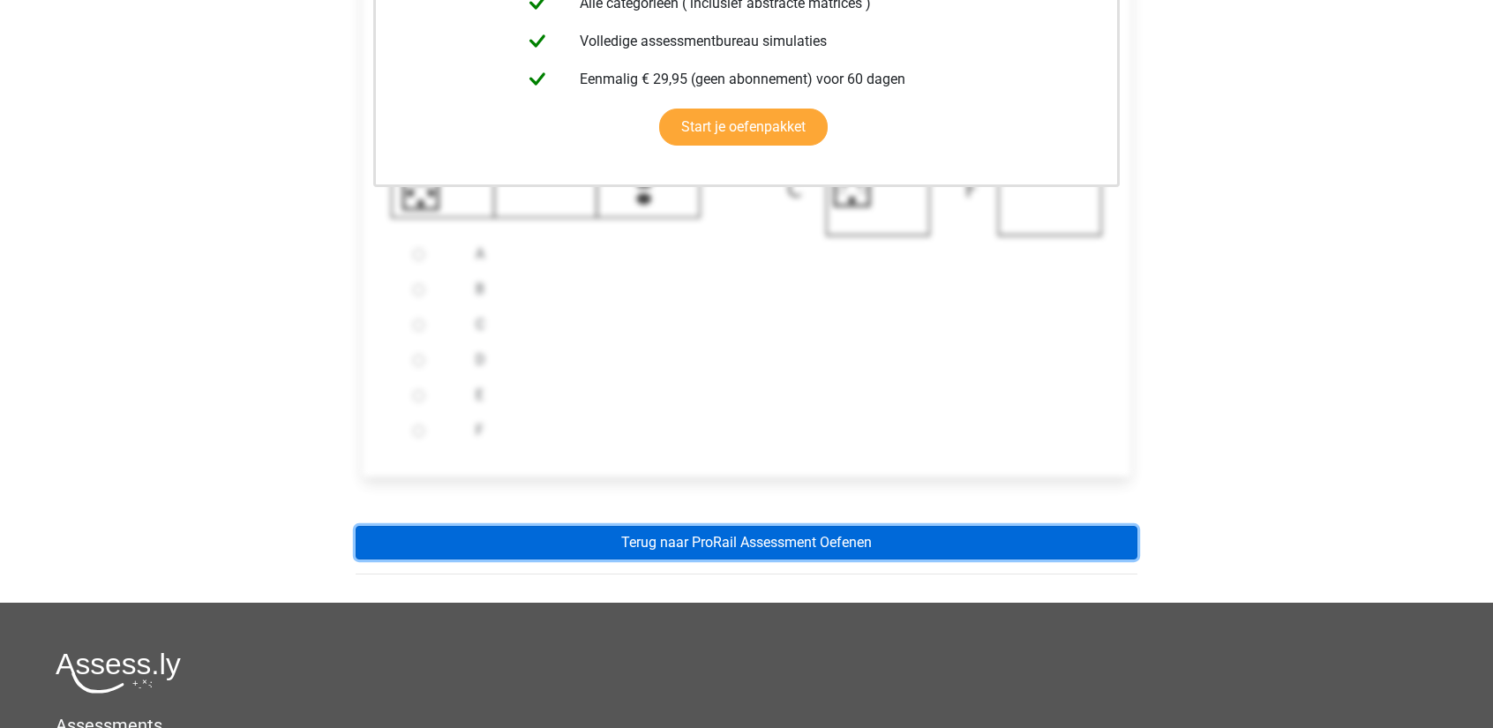
click at [745, 536] on link "Terug naar ProRail Assessment Oefenen" at bounding box center [747, 543] width 782 height 34
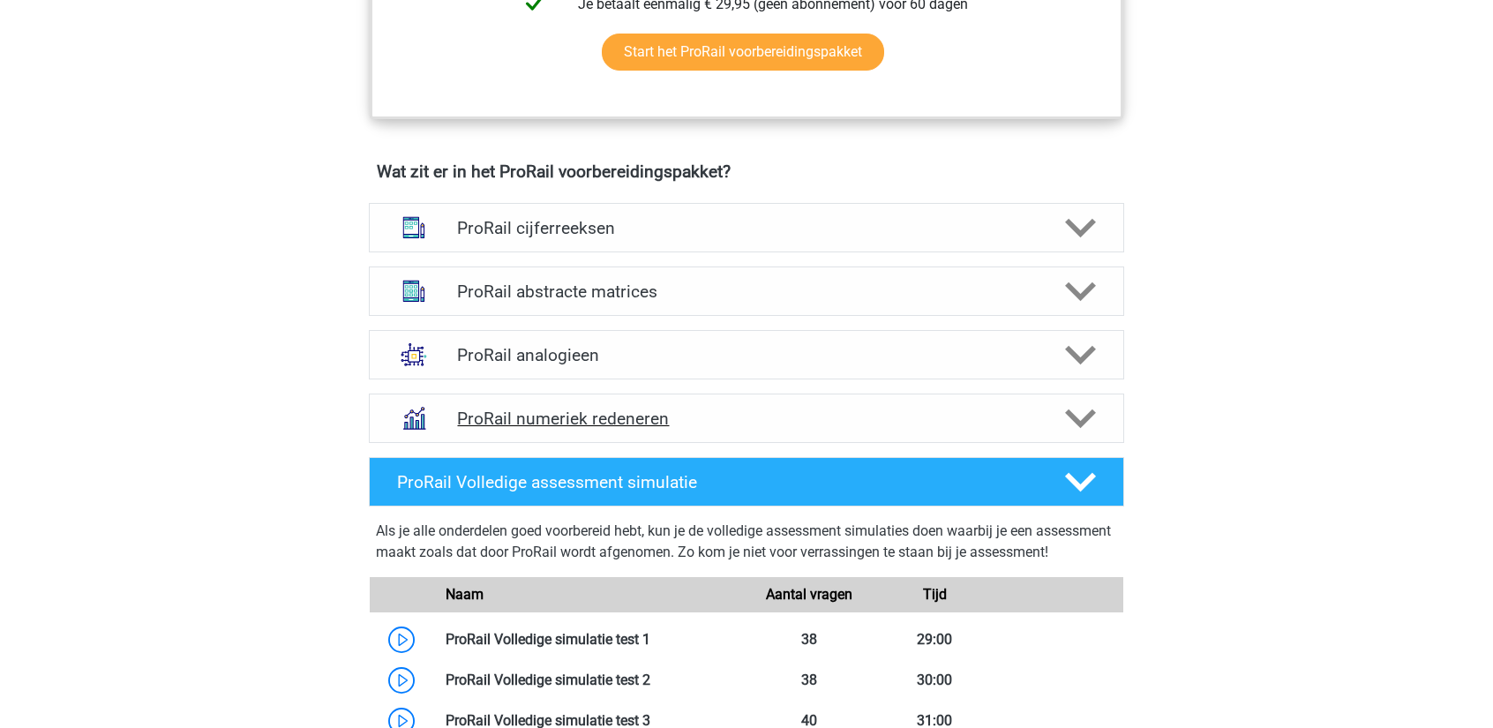
scroll to position [1147, 0]
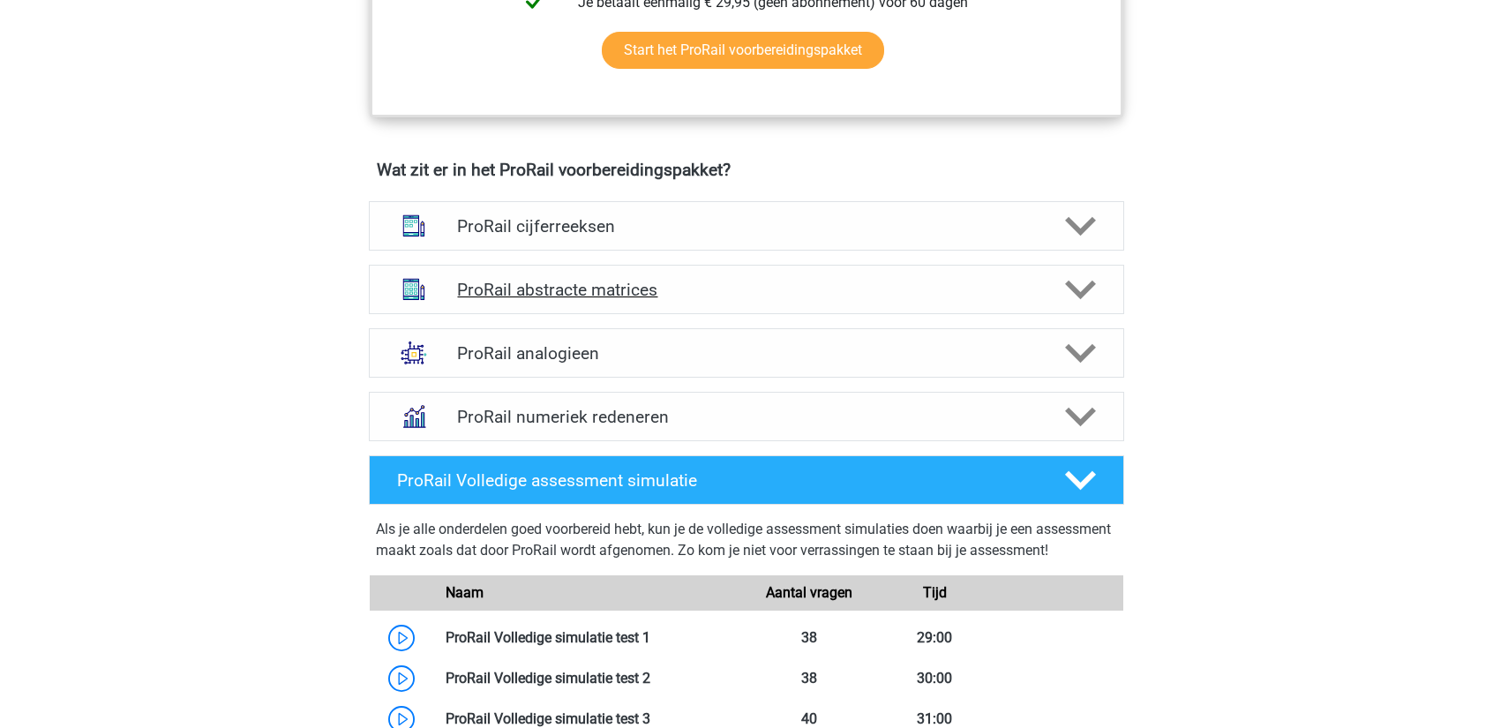
click at [767, 296] on h4 "ProRail abstracte matrices" at bounding box center [746, 290] width 578 height 20
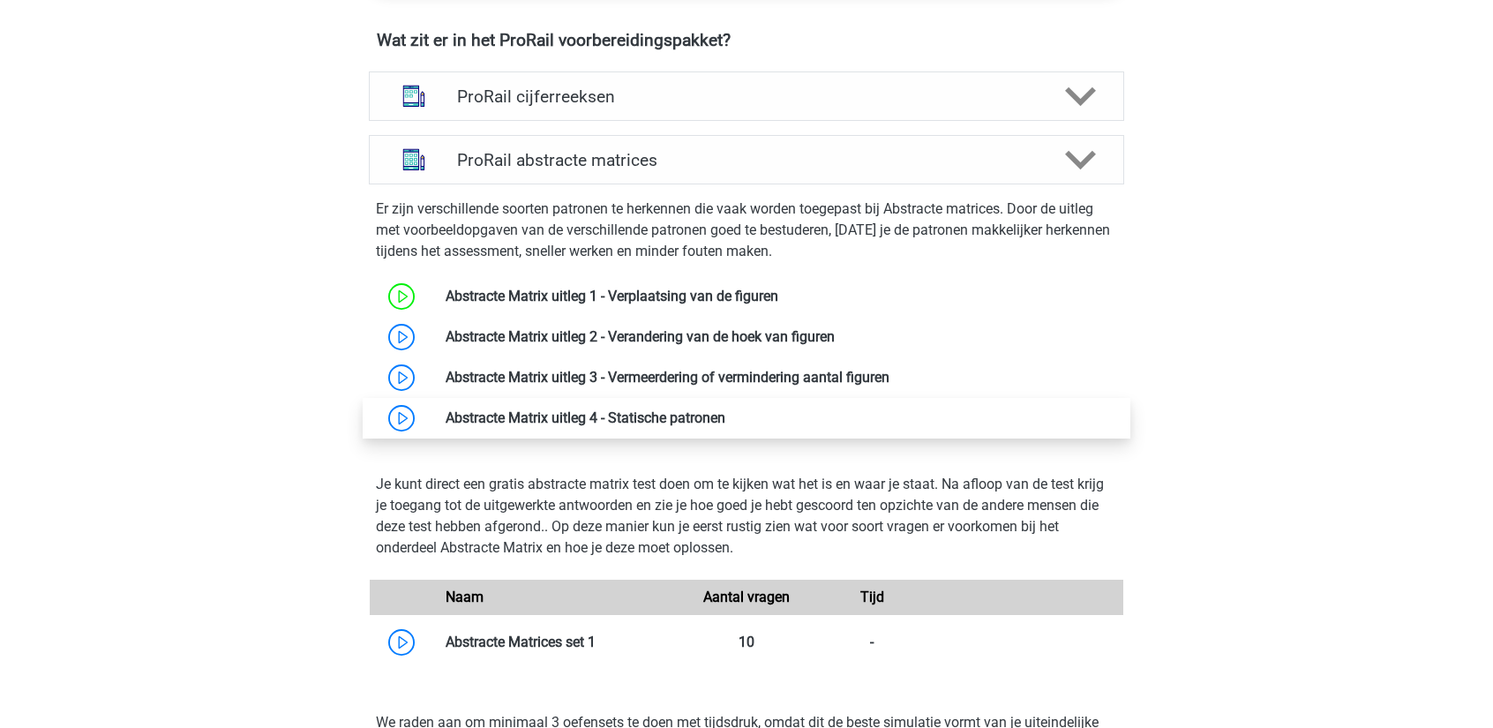
scroll to position [1323, 0]
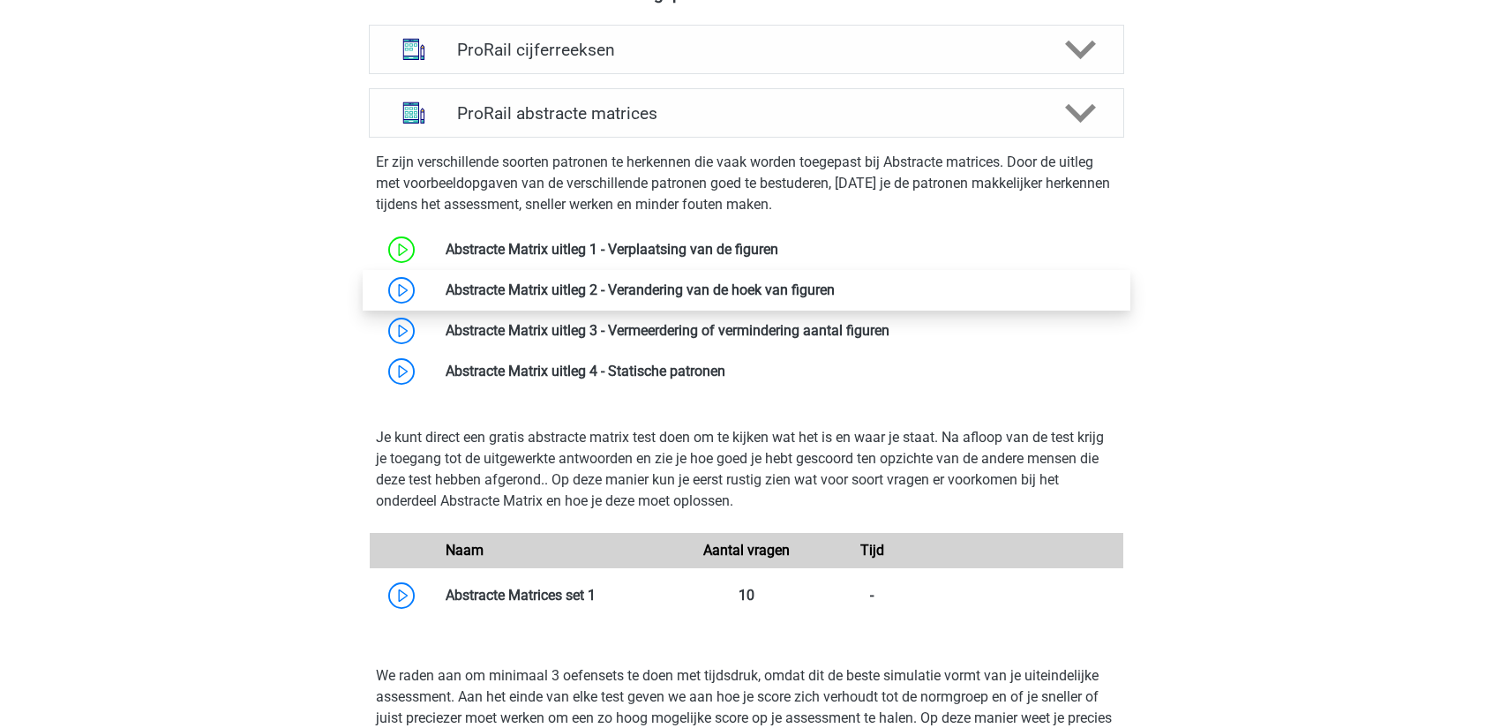
click at [835, 292] on link at bounding box center [835, 289] width 0 height 17
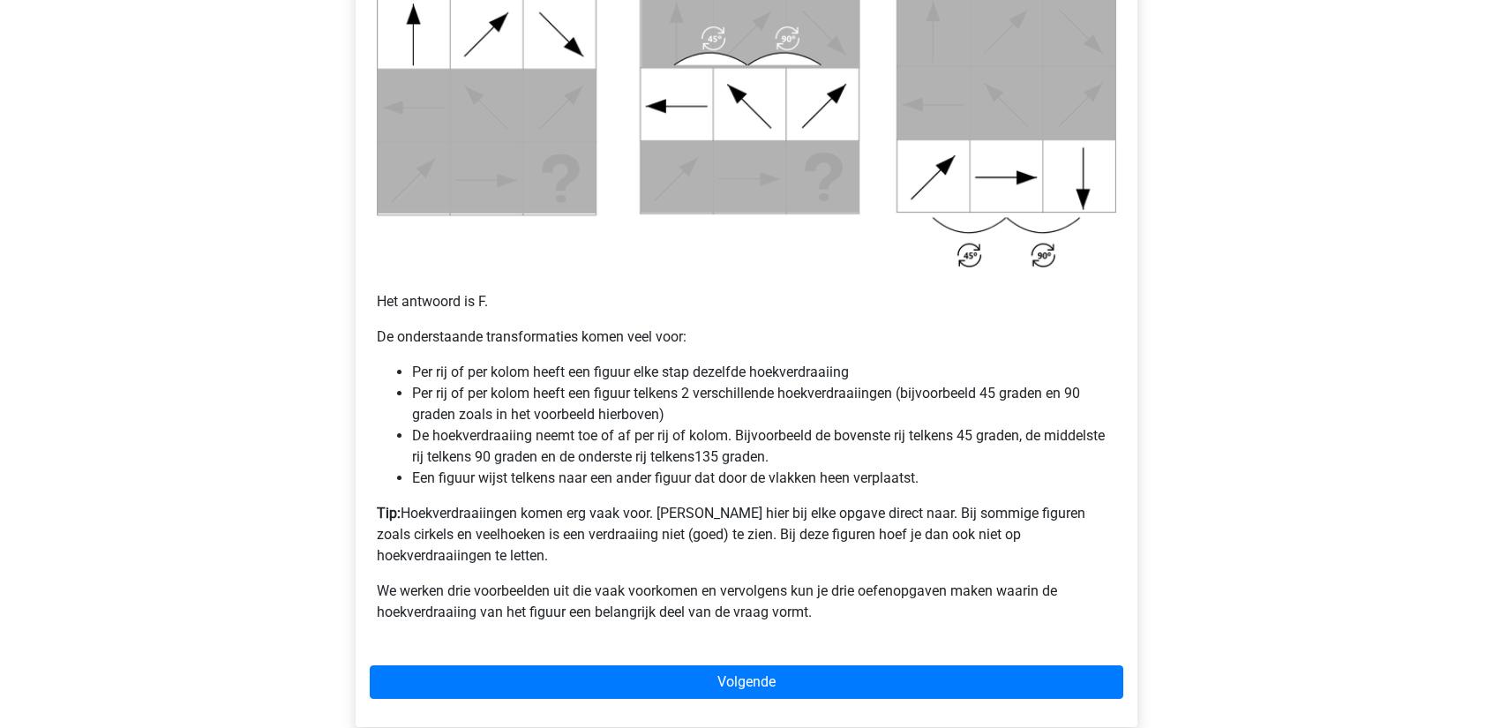
scroll to position [971, 0]
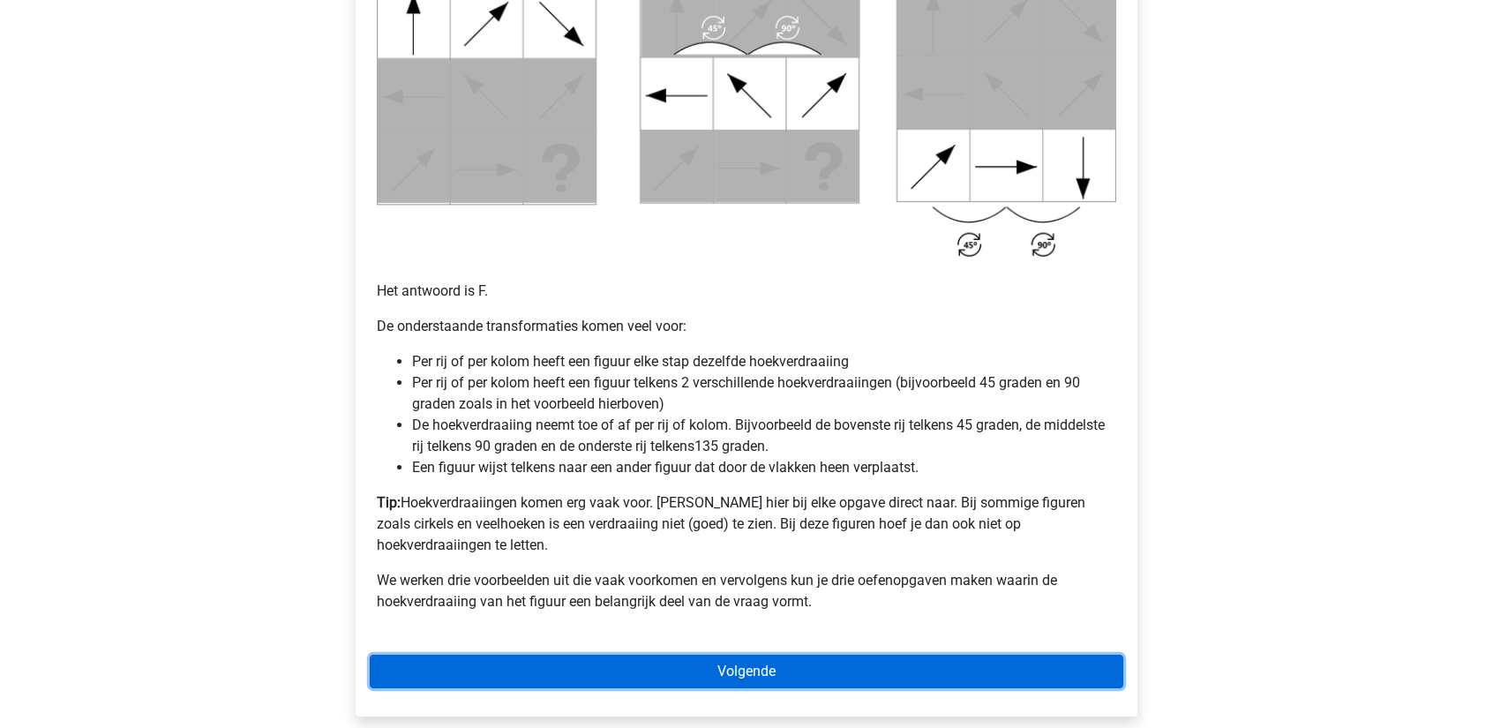
click at [684, 664] on link "Volgende" at bounding box center [747, 672] width 754 height 34
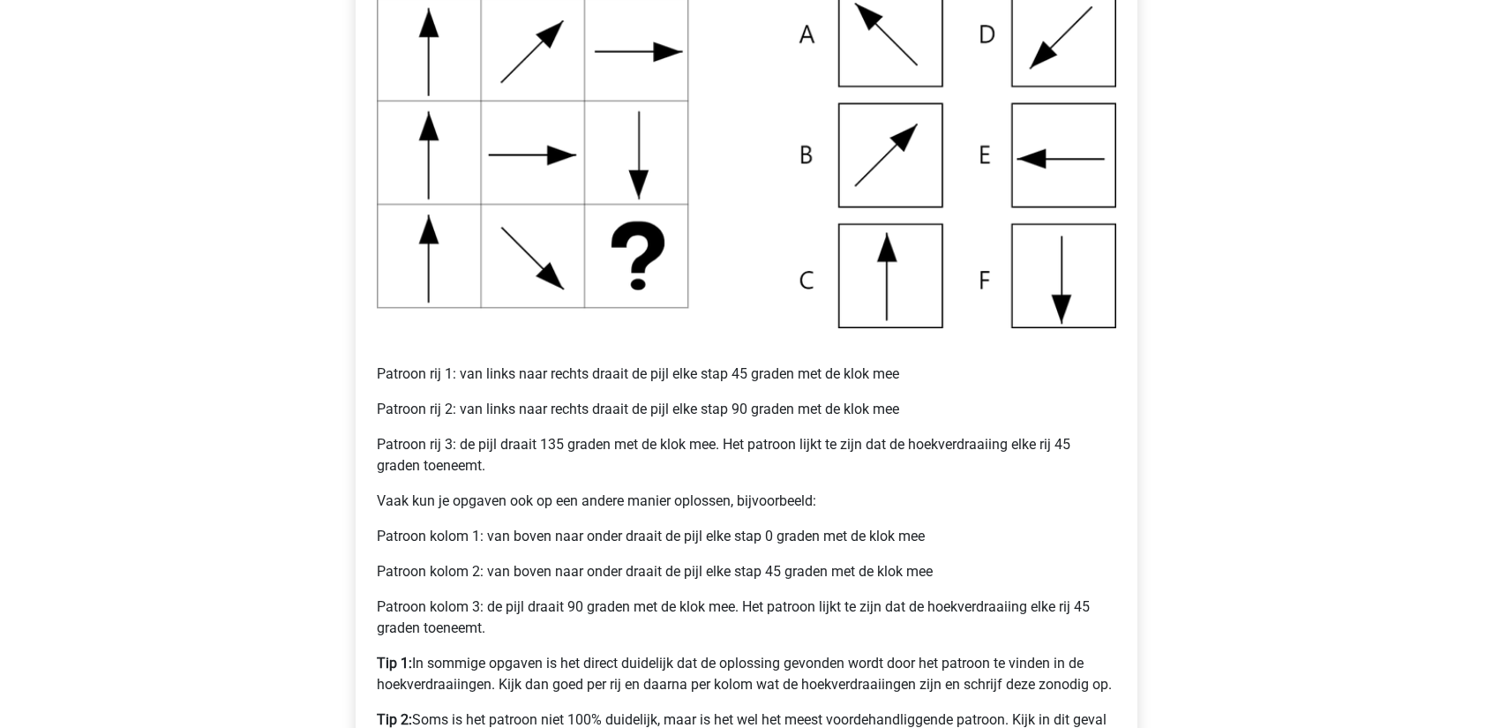
scroll to position [618, 0]
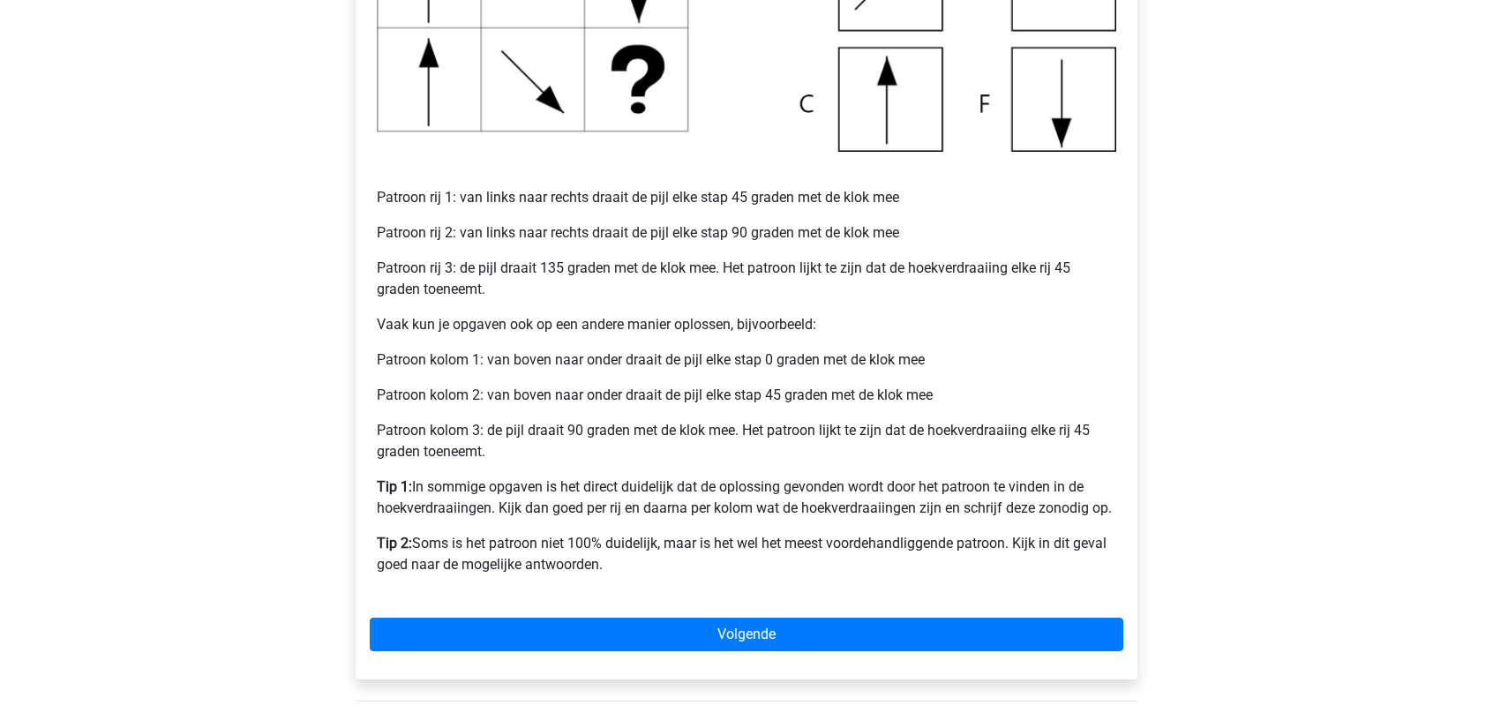
click at [673, 601] on div "Voorbeeld 1 Patroon rij 1: van links naar rechts draait de pijl elke stap 45 gr…" at bounding box center [747, 203] width 782 height 951
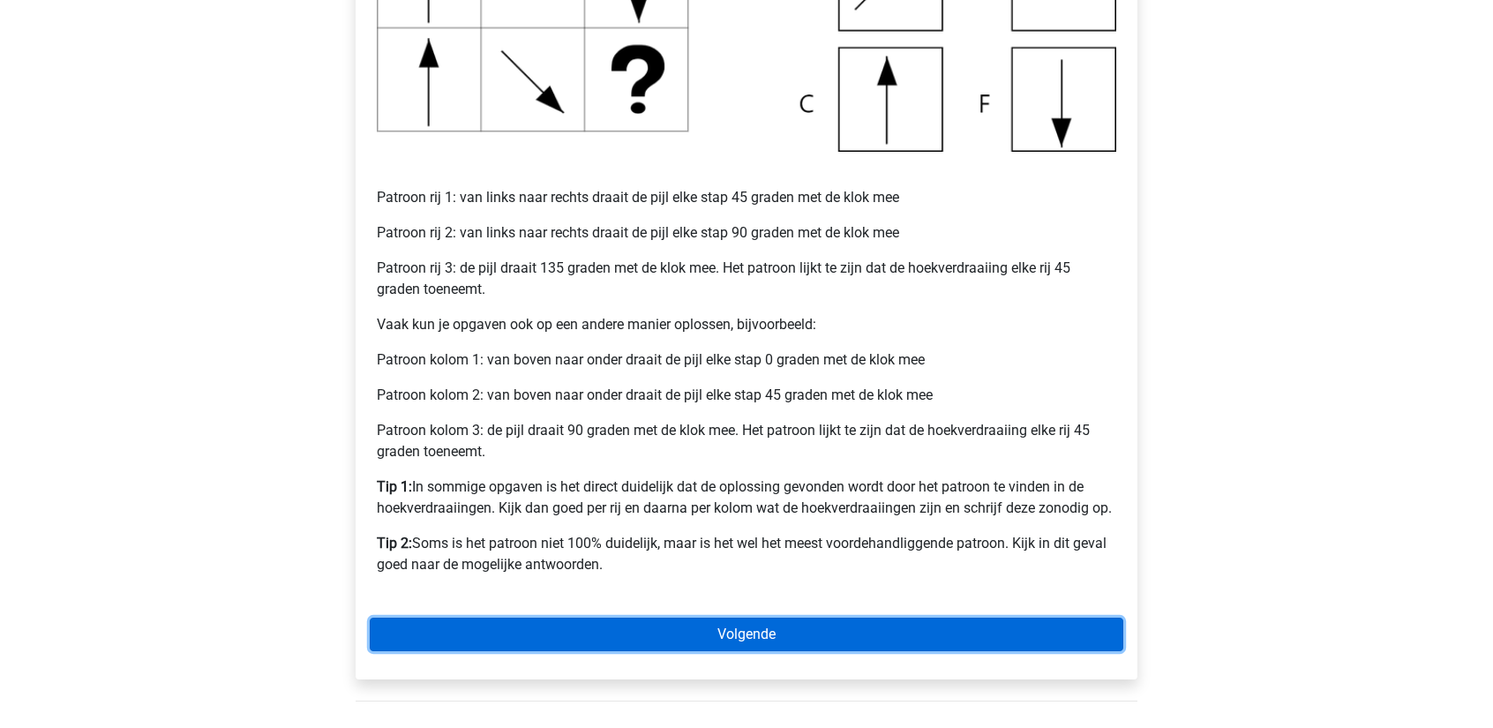
click at [654, 619] on link "Volgende" at bounding box center [747, 635] width 754 height 34
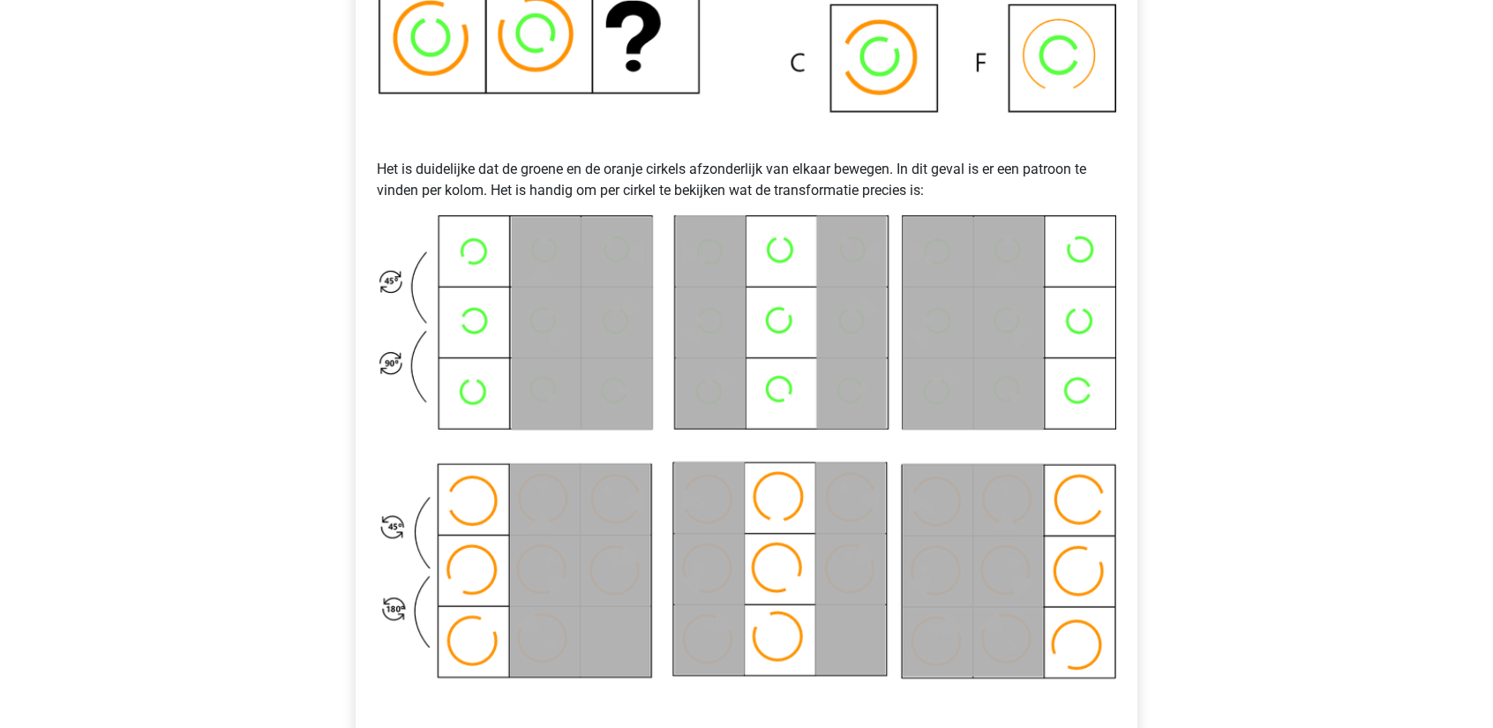
scroll to position [971, 0]
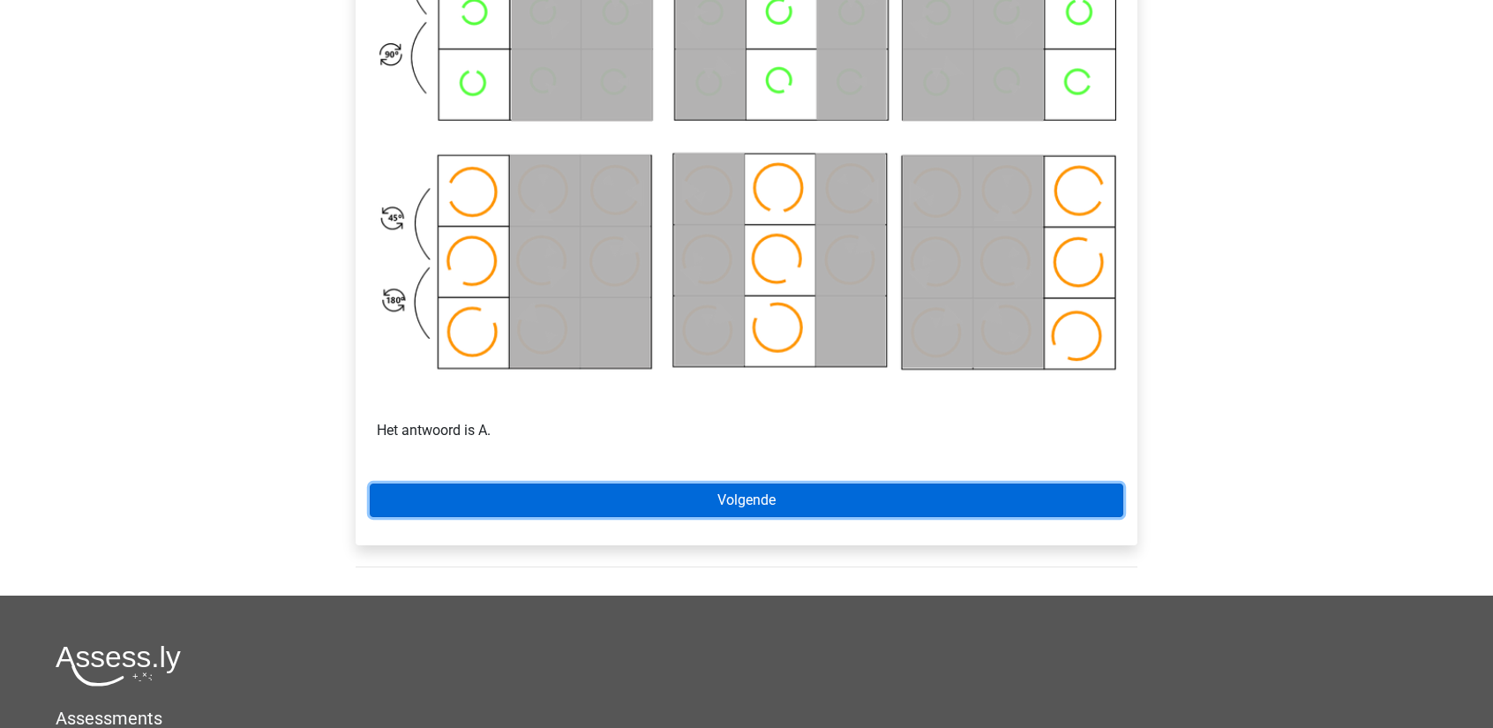
click at [746, 488] on link "Volgende" at bounding box center [747, 501] width 754 height 34
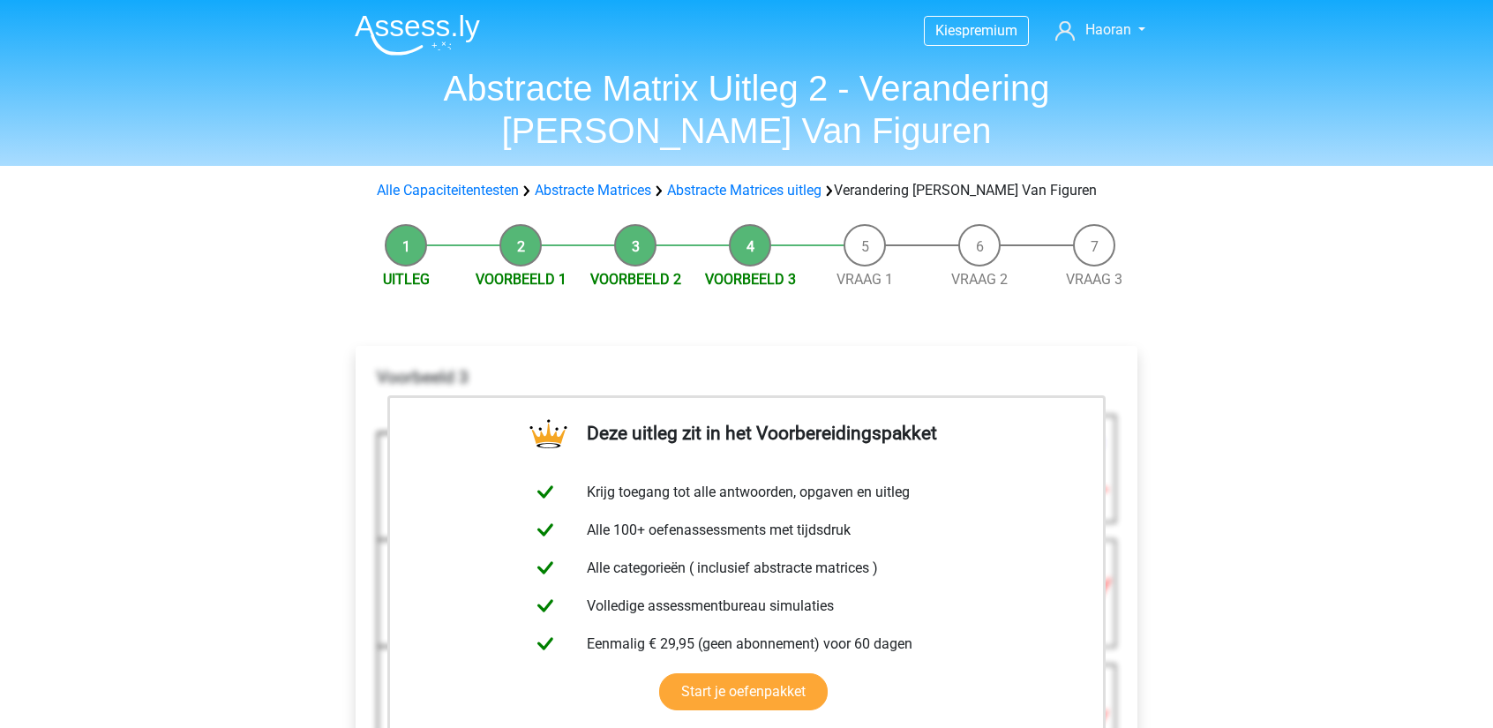
click at [869, 292] on div "Uitleg Voorbeeld 1 Voorbeeld 2 Voorbeeld 3 Vraag 1 Vraag 2 Vraag 3 Deze uitleg …" at bounding box center [746, 633] width 838 height 837
click at [866, 272] on link "Vraag 1" at bounding box center [864, 279] width 56 height 17
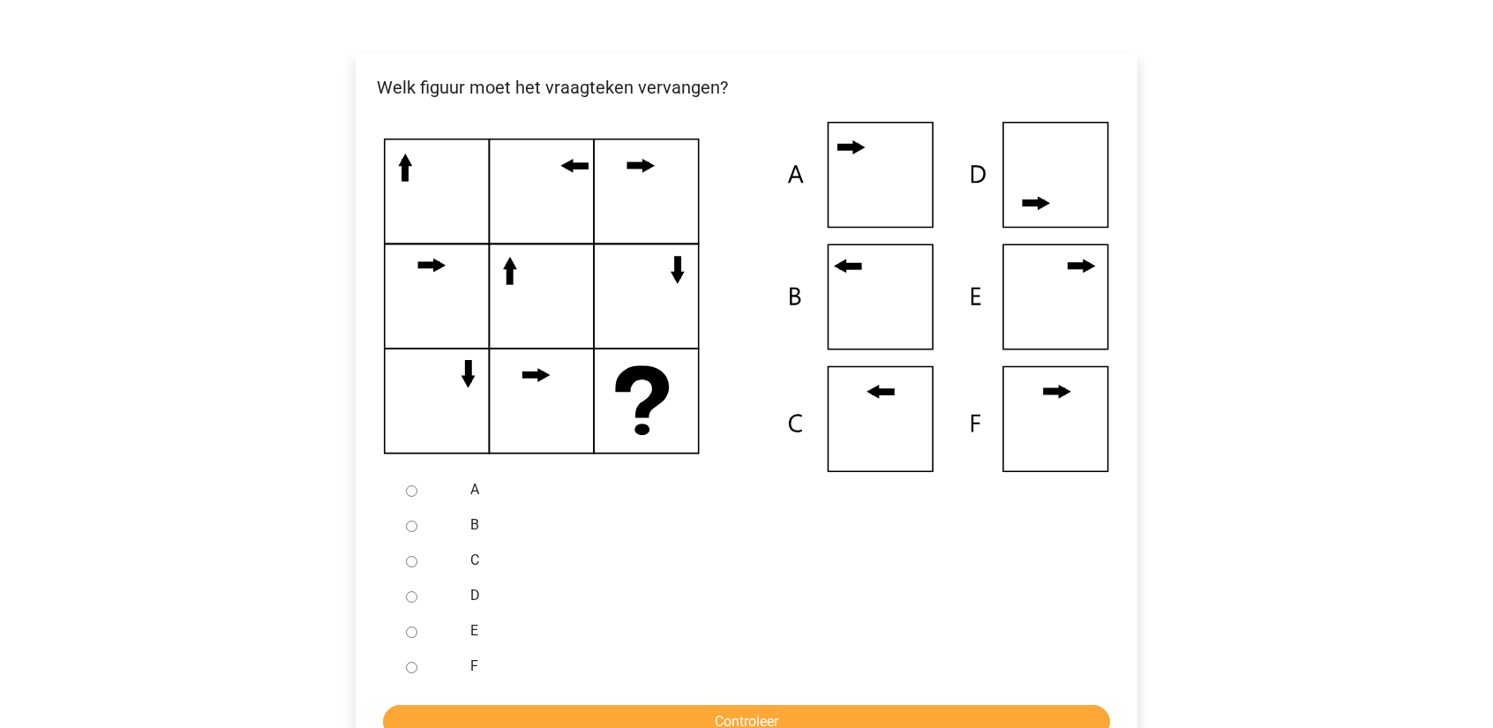
scroll to position [353, 0]
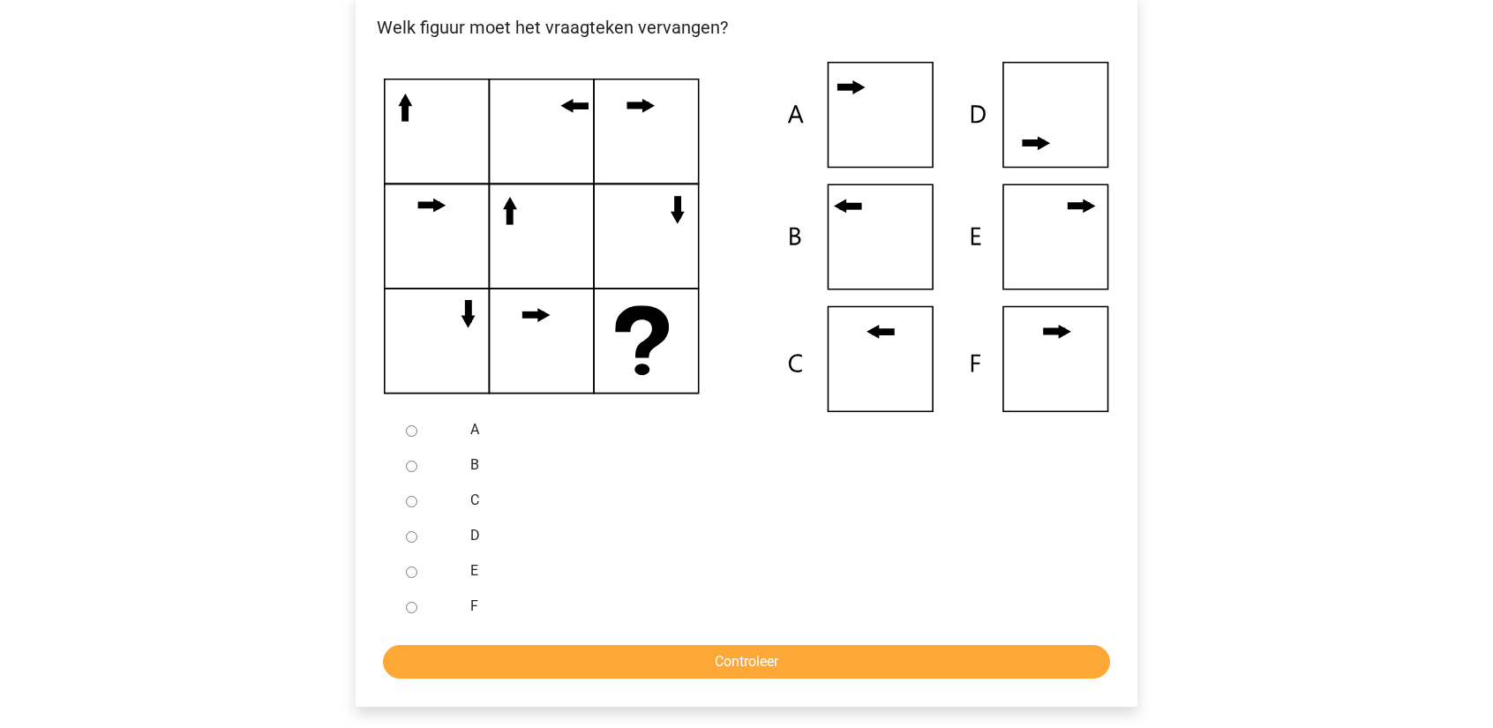
click at [410, 506] on input "C" at bounding box center [411, 501] width 11 height 11
radio input "true"
click at [524, 666] on input "Controleer" at bounding box center [746, 662] width 727 height 34
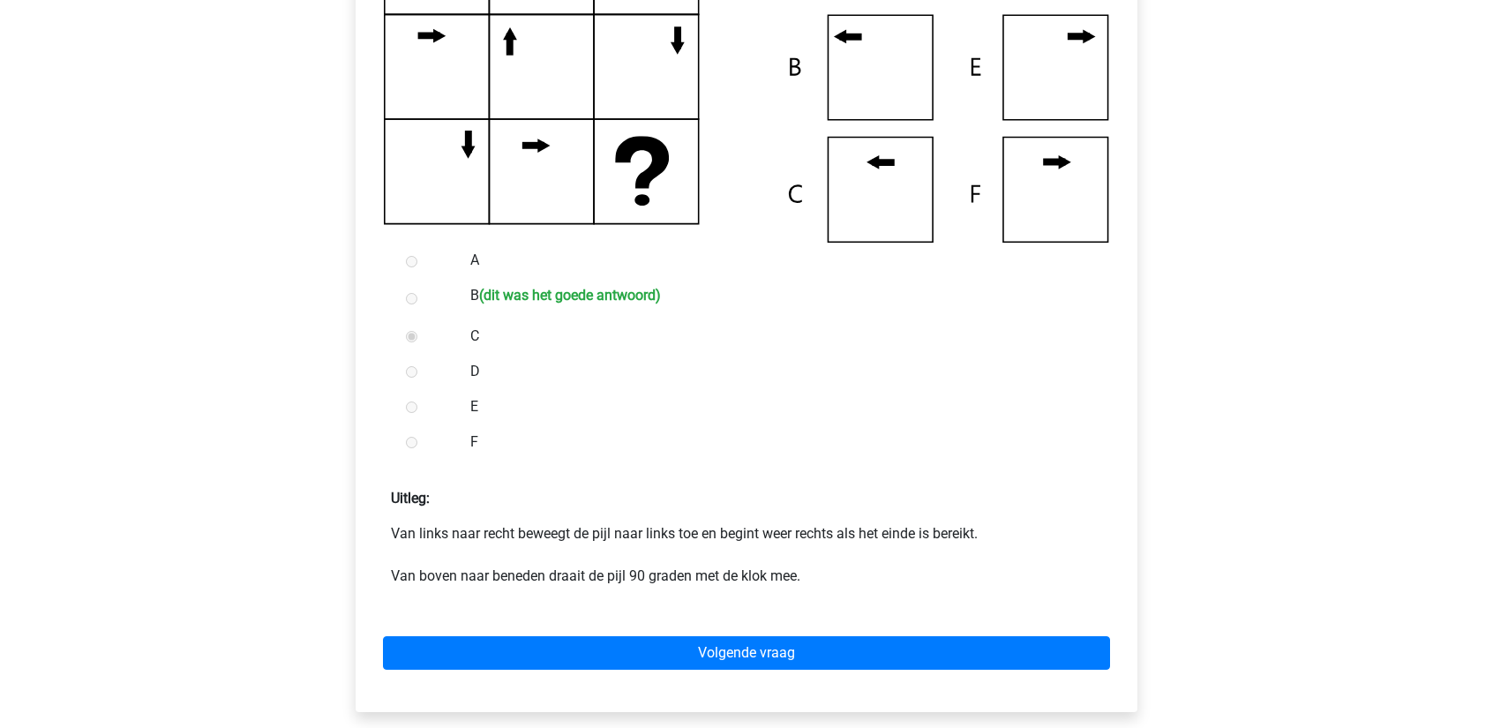
scroll to position [529, 0]
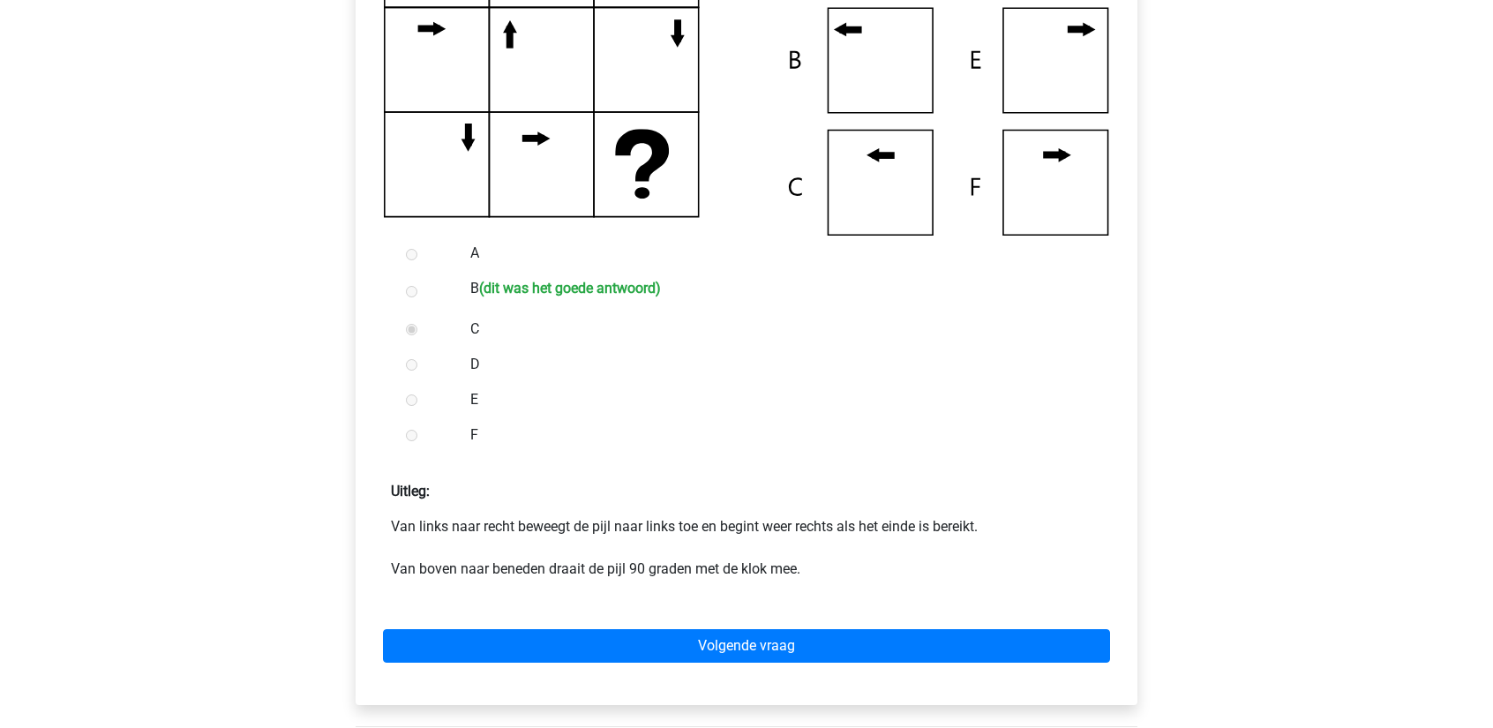
drag, startPoint x: 714, startPoint y: 508, endPoint x: 701, endPoint y: 581, distance: 73.6
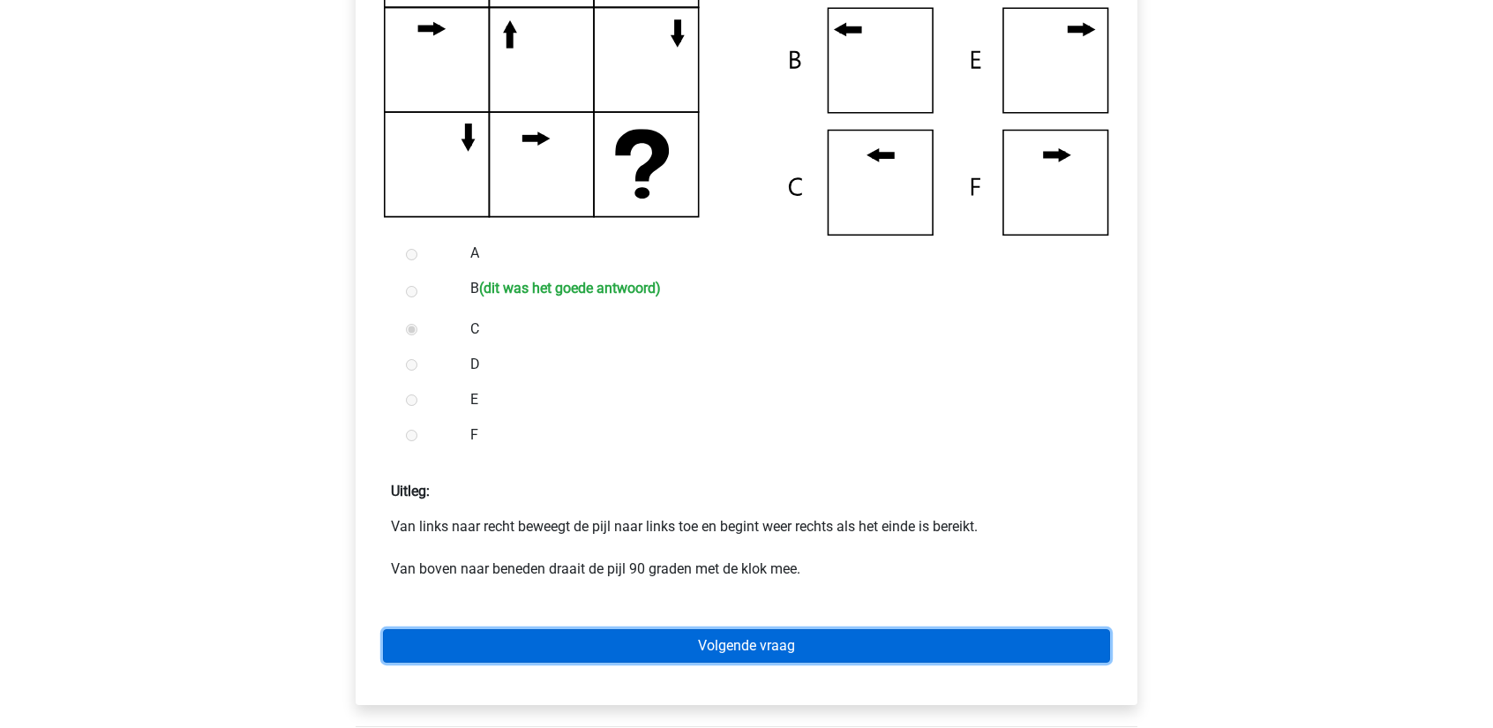
drag, startPoint x: 701, startPoint y: 581, endPoint x: 628, endPoint y: 633, distance: 89.1
click at [628, 633] on link "Volgende vraag" at bounding box center [746, 646] width 727 height 34
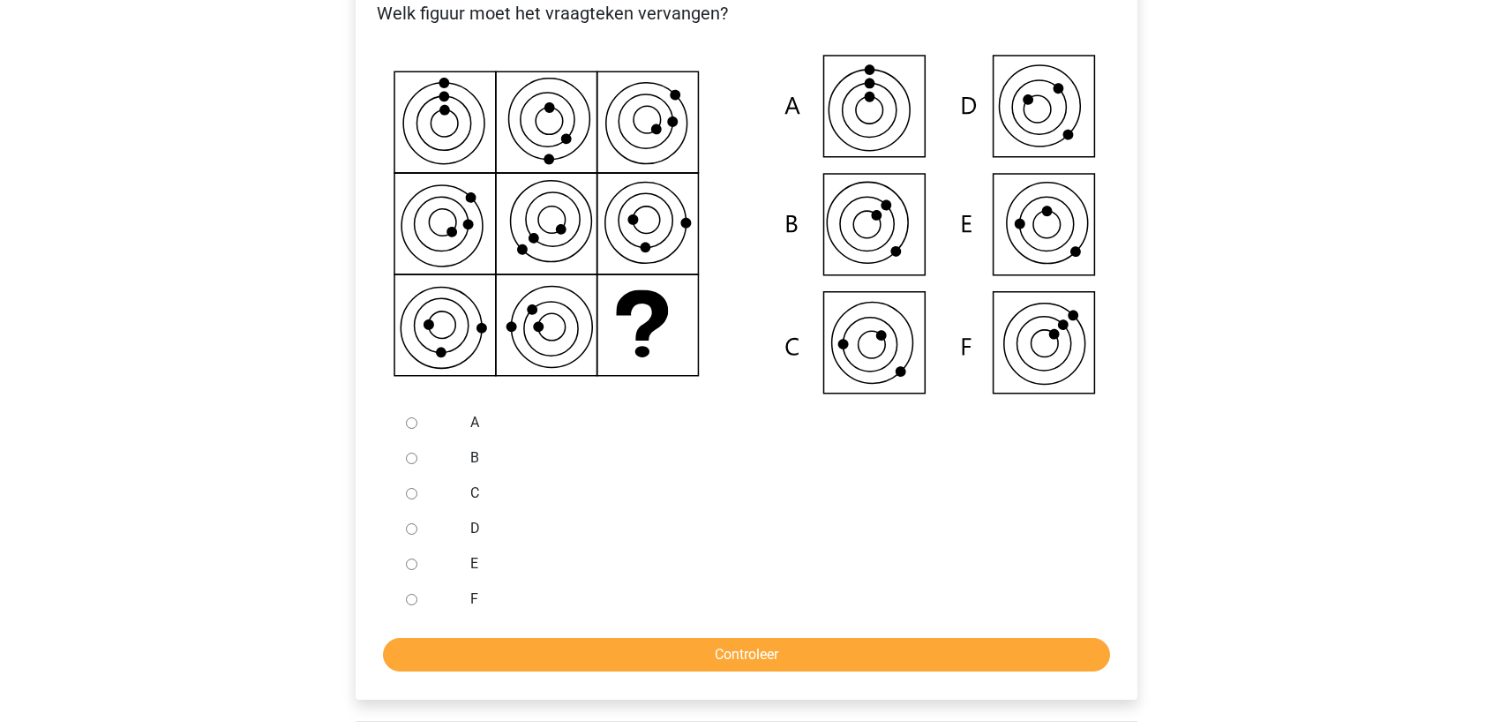
scroll to position [353, 0]
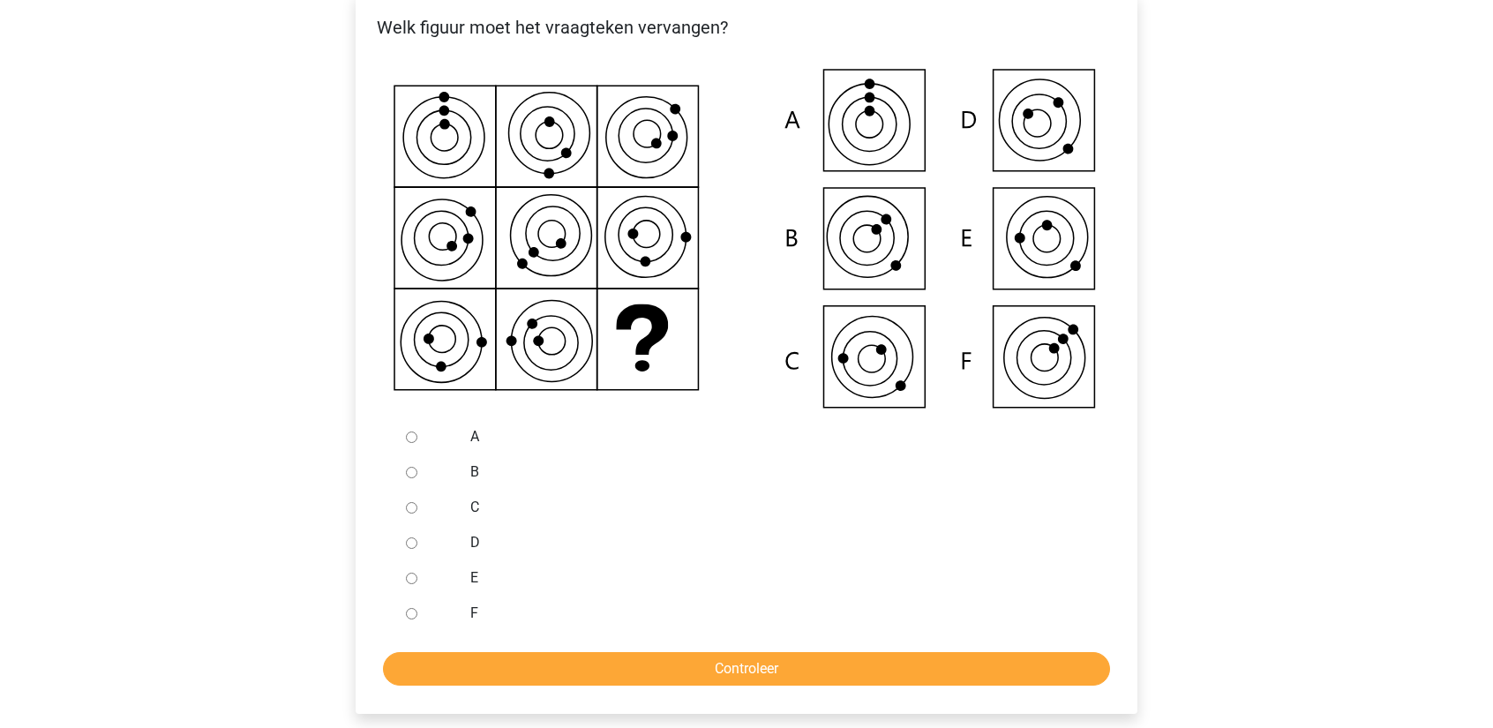
click at [416, 570] on div at bounding box center [428, 577] width 58 height 35
click at [416, 578] on input "E" at bounding box center [411, 578] width 11 height 11
radio input "true"
click at [518, 636] on form "A B C D E F Controleer" at bounding box center [747, 552] width 754 height 266
click at [524, 654] on input "Controleer" at bounding box center [746, 669] width 727 height 34
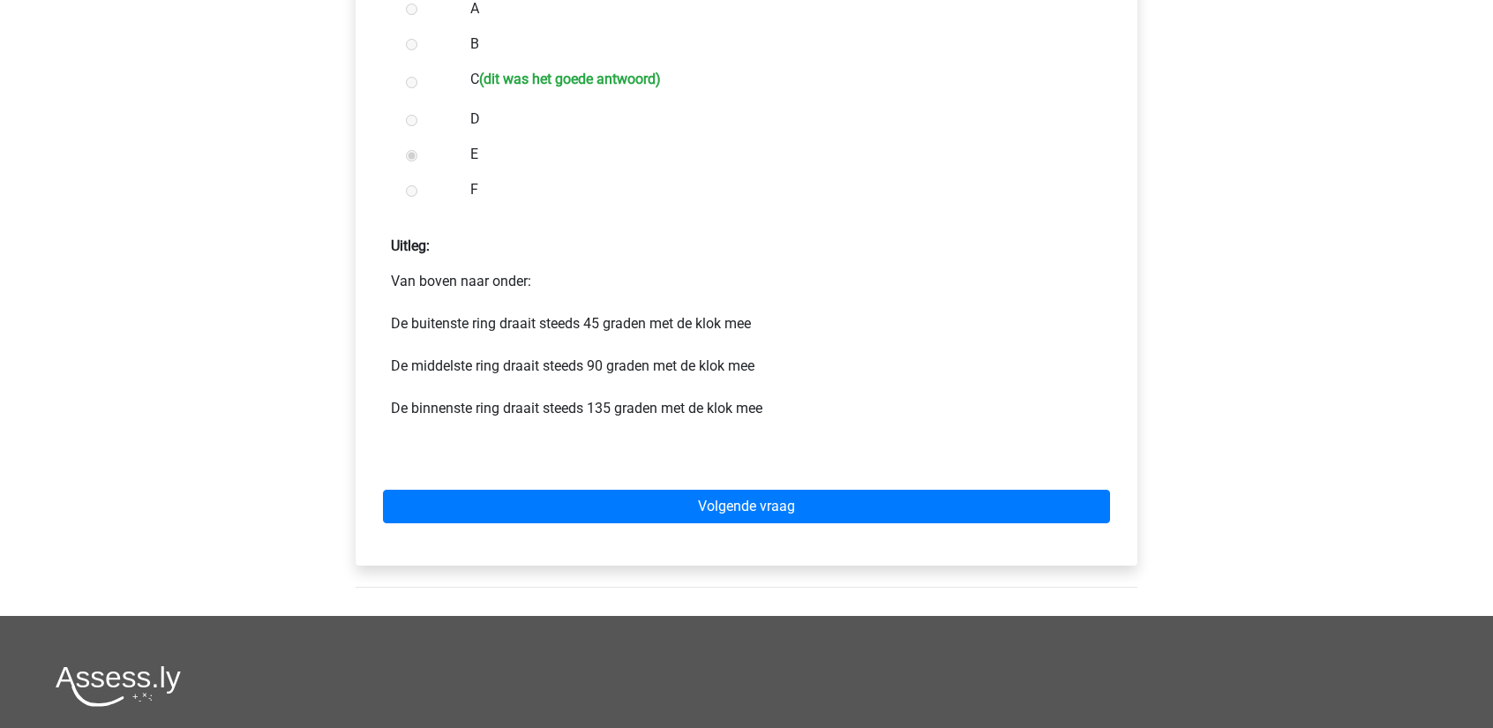
scroll to position [882, 0]
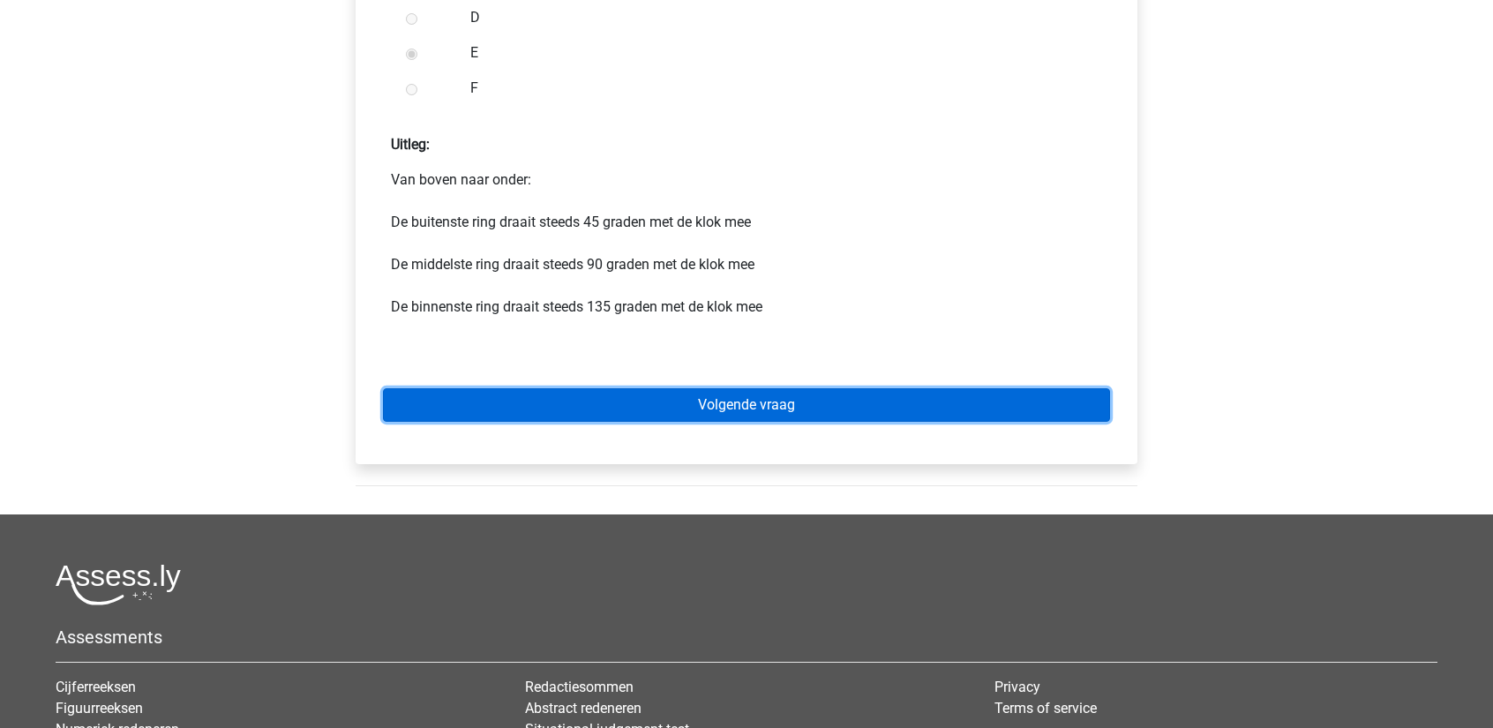
click at [752, 417] on link "Volgende vraag" at bounding box center [746, 405] width 727 height 34
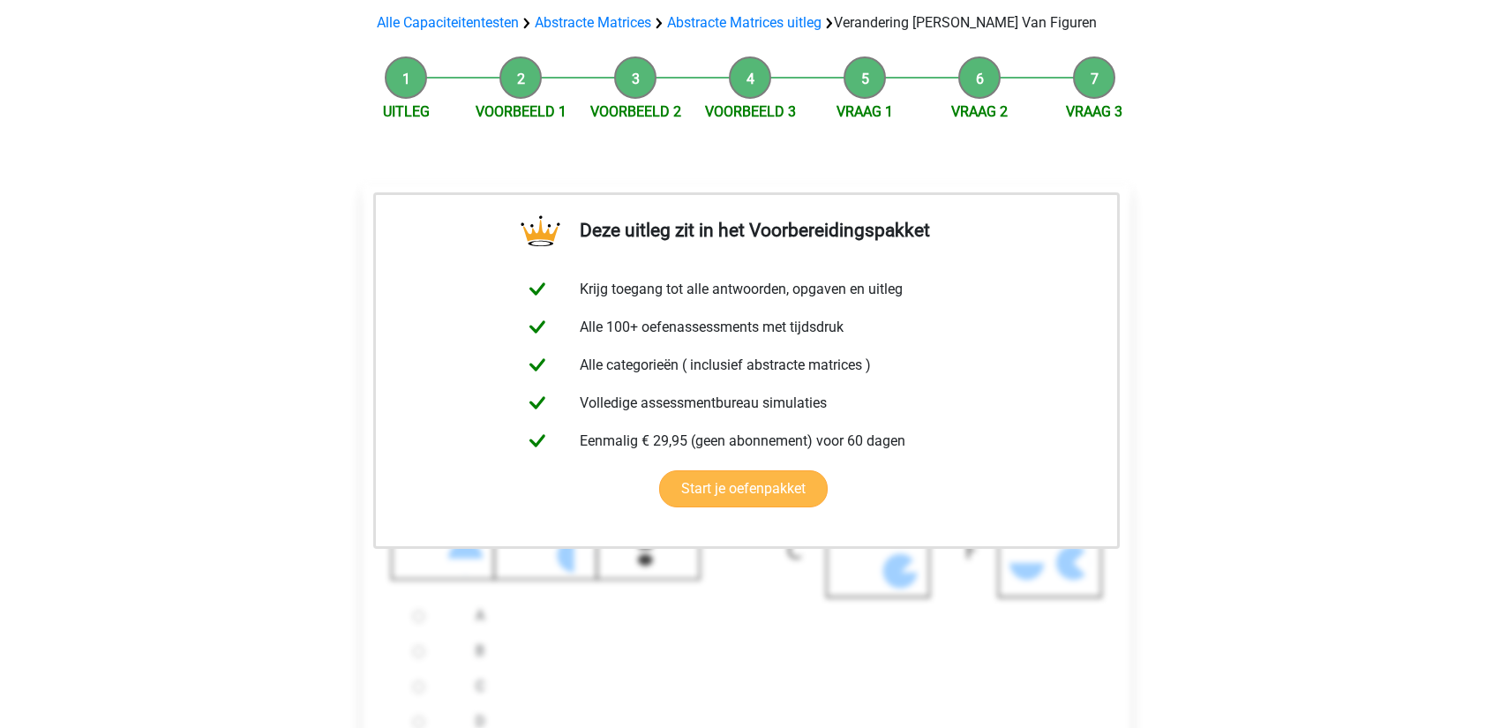
scroll to position [176, 0]
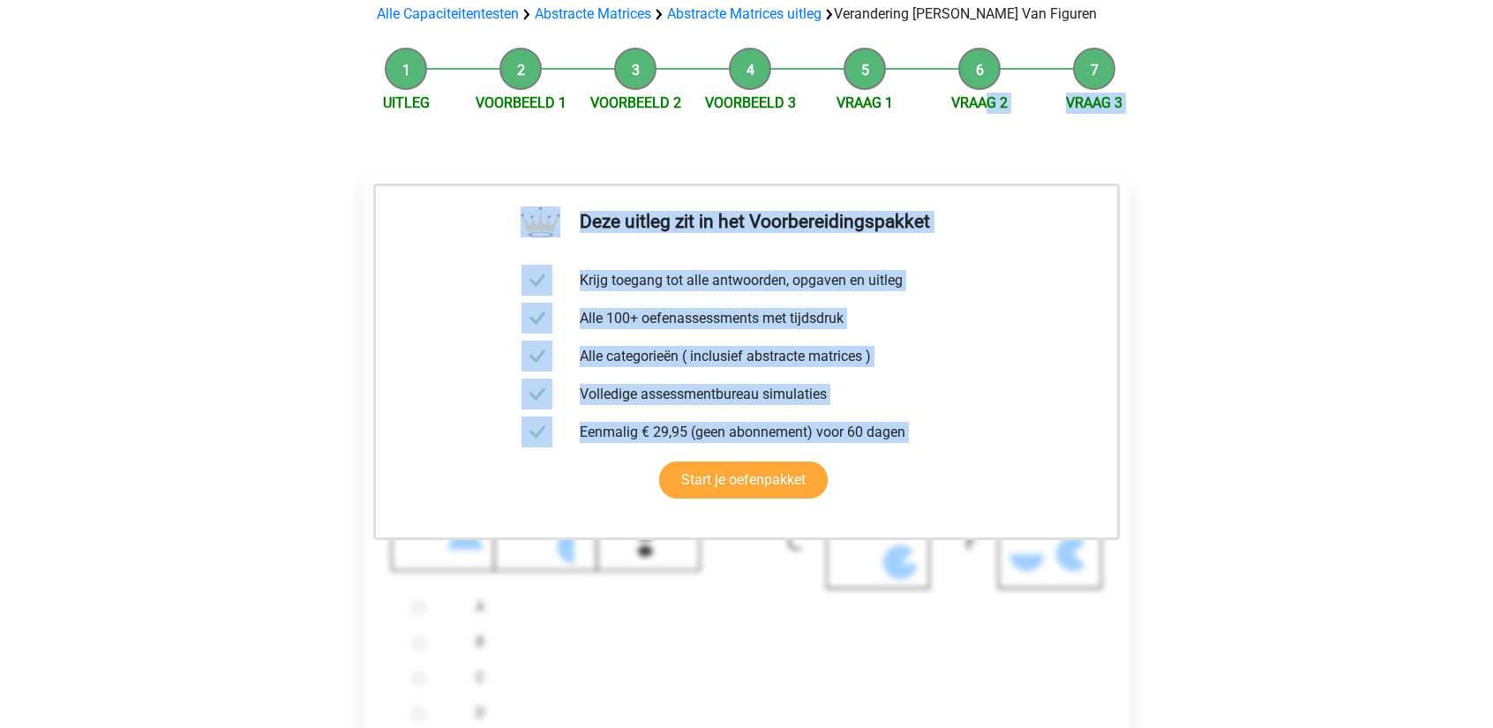
click at [990, 114] on div "Uitleg Voorbeeld 1 Voorbeeld 2 Voorbeeld 3 Vraag 1 Vraag 2 Vraag 3 Deze uitleg …" at bounding box center [746, 497] width 838 height 916
click at [987, 107] on link "Vraag 2" at bounding box center [979, 102] width 56 height 17
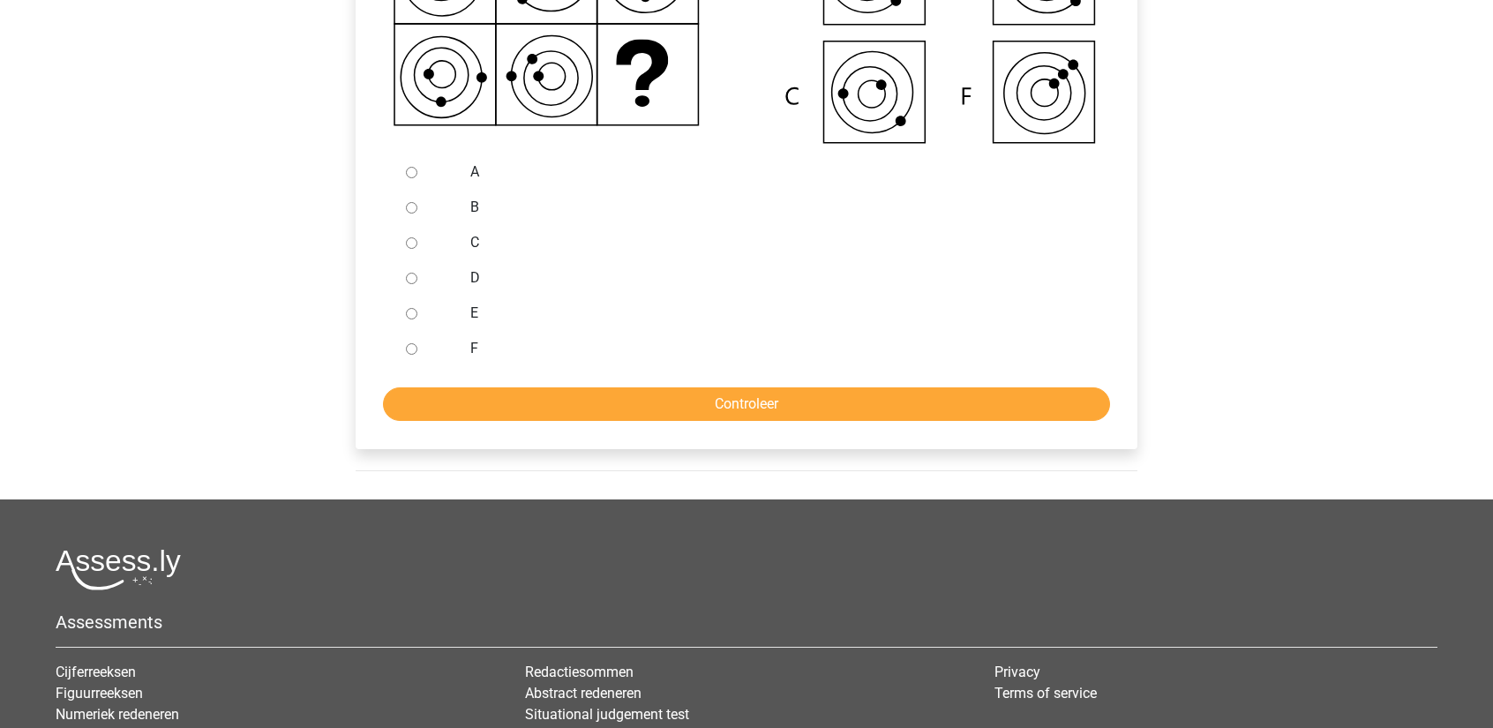
scroll to position [618, 0]
click at [416, 248] on input "C" at bounding box center [411, 242] width 11 height 11
radio input "true"
click at [521, 396] on input "Controleer" at bounding box center [746, 404] width 727 height 34
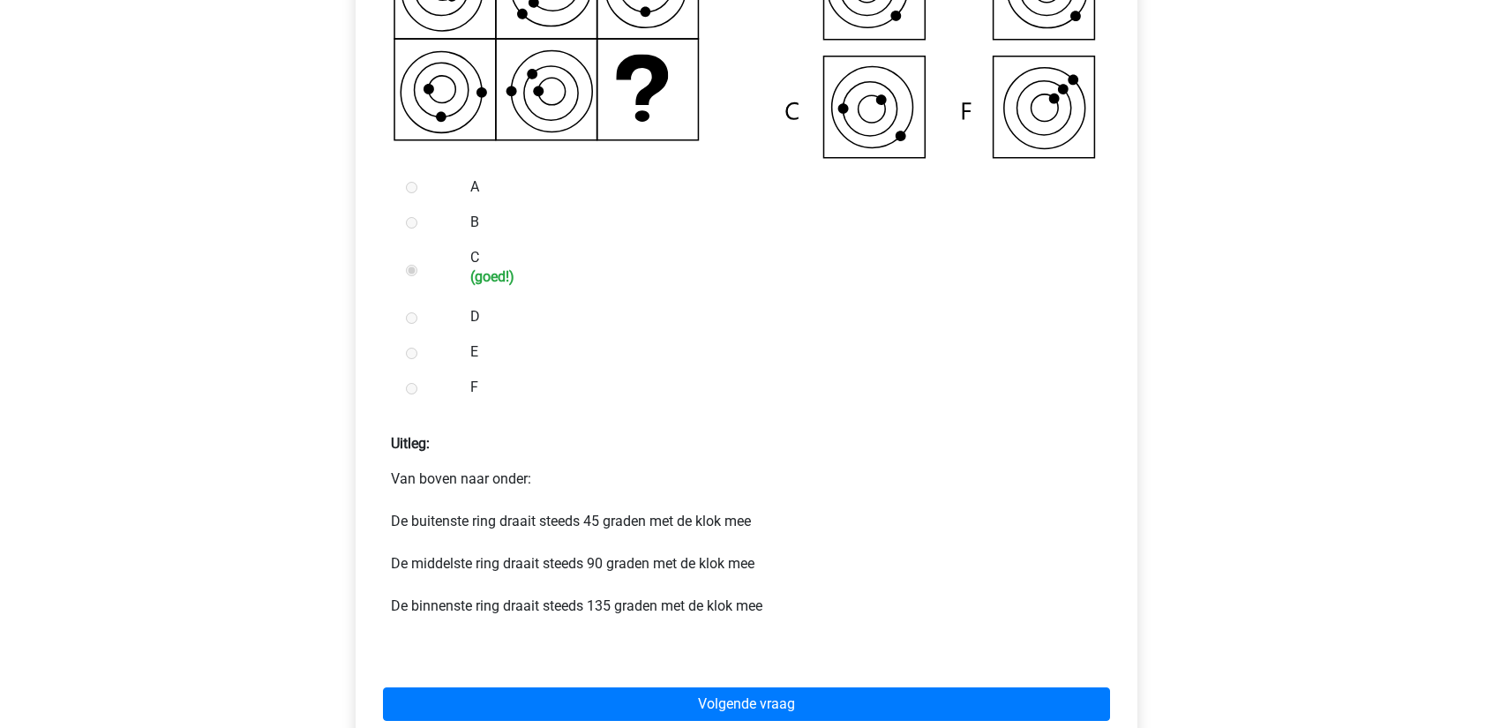
scroll to position [618, 0]
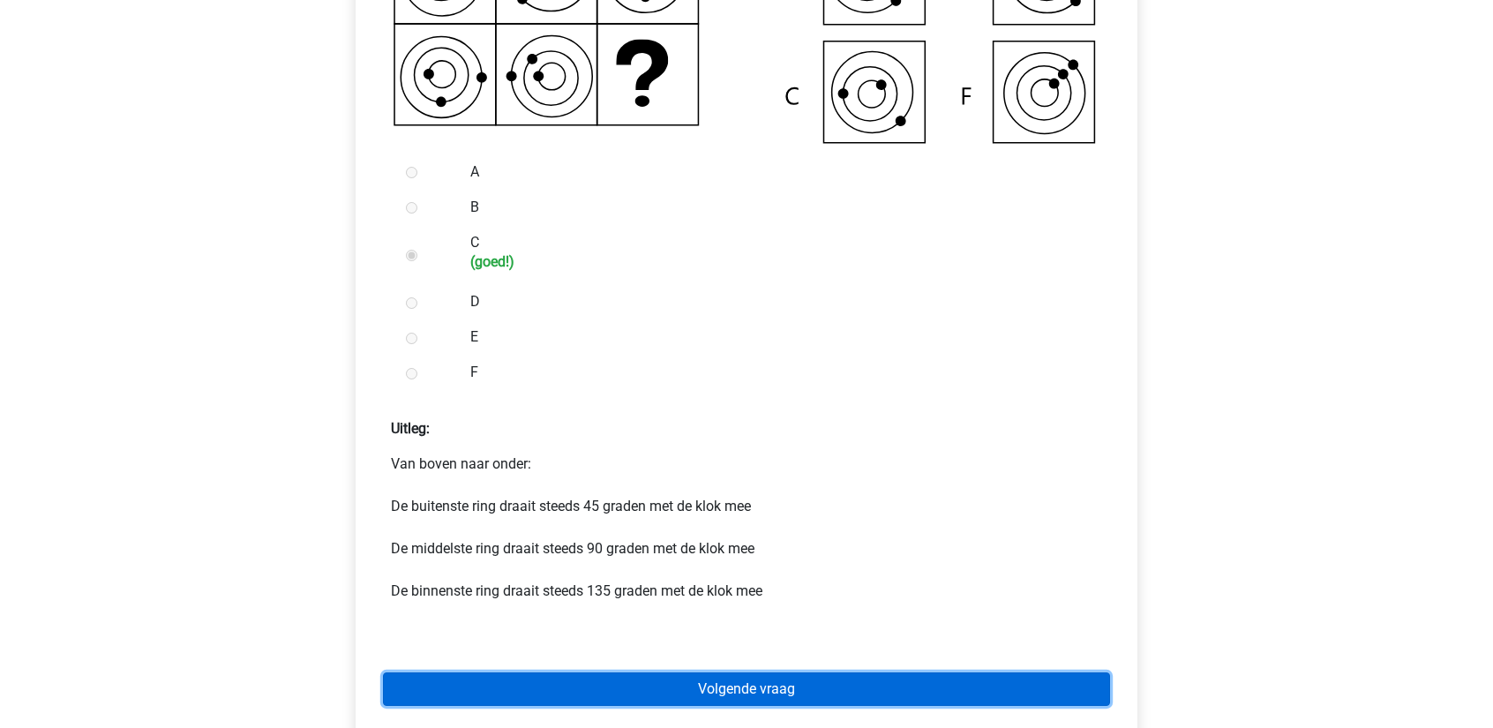
click at [671, 680] on link "Volgende vraag" at bounding box center [746, 689] width 727 height 34
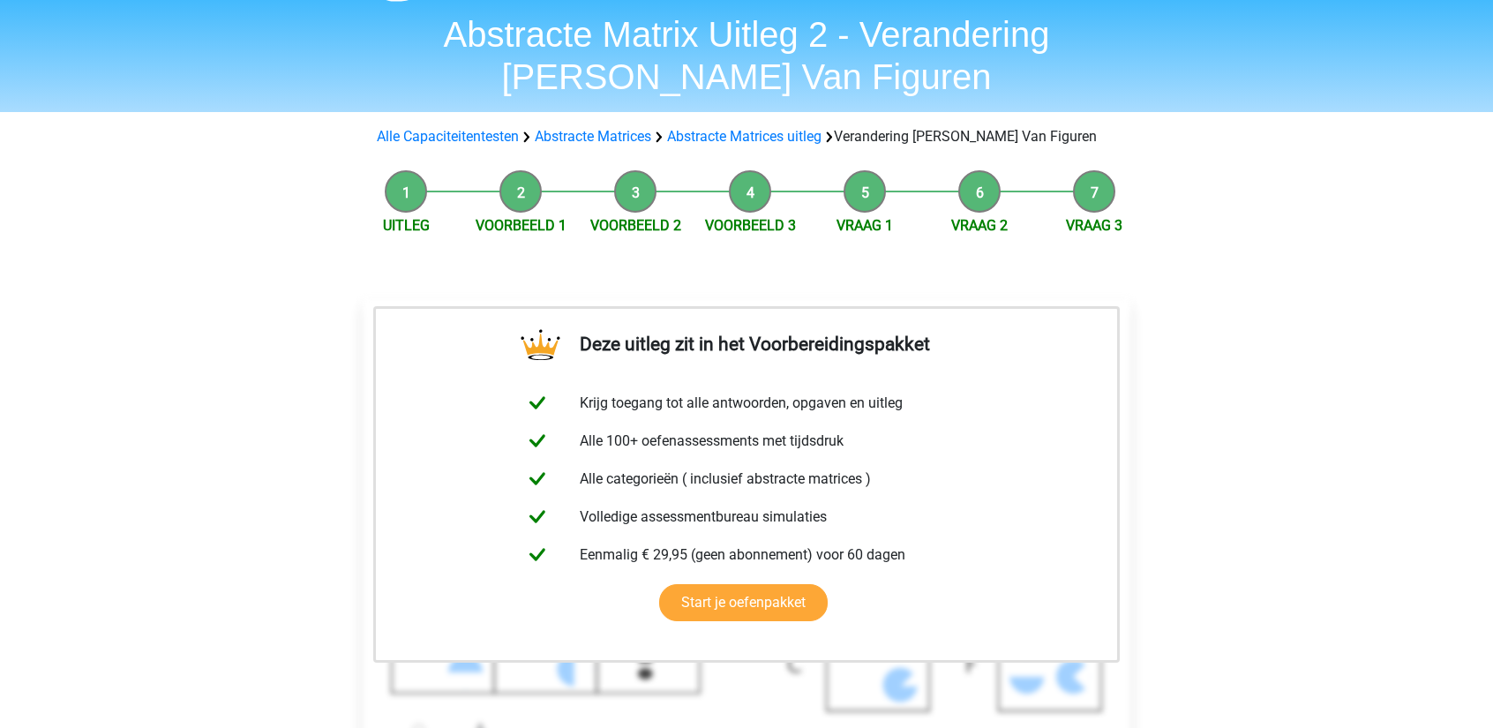
scroll to position [441, 0]
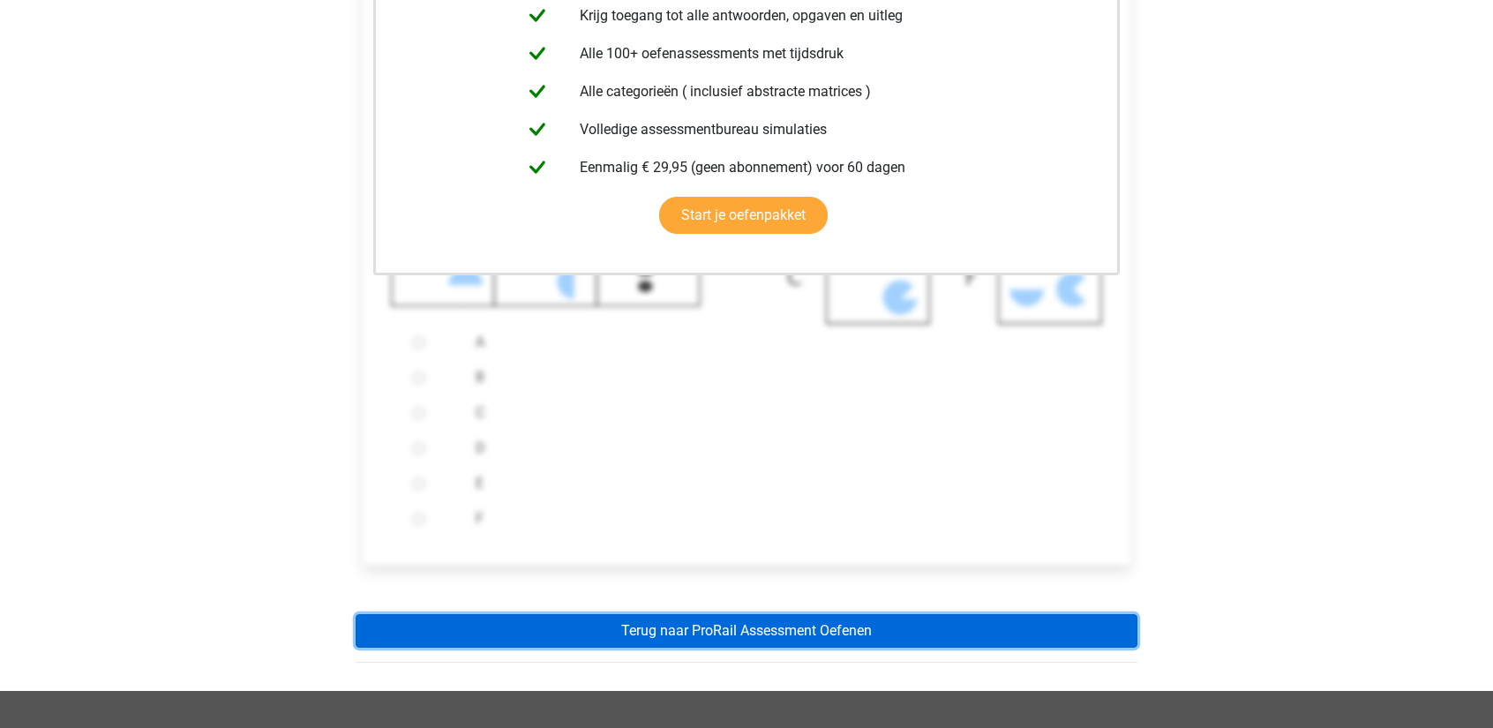
click at [705, 641] on link "Terug naar ProRail Assessment Oefenen" at bounding box center [747, 631] width 782 height 34
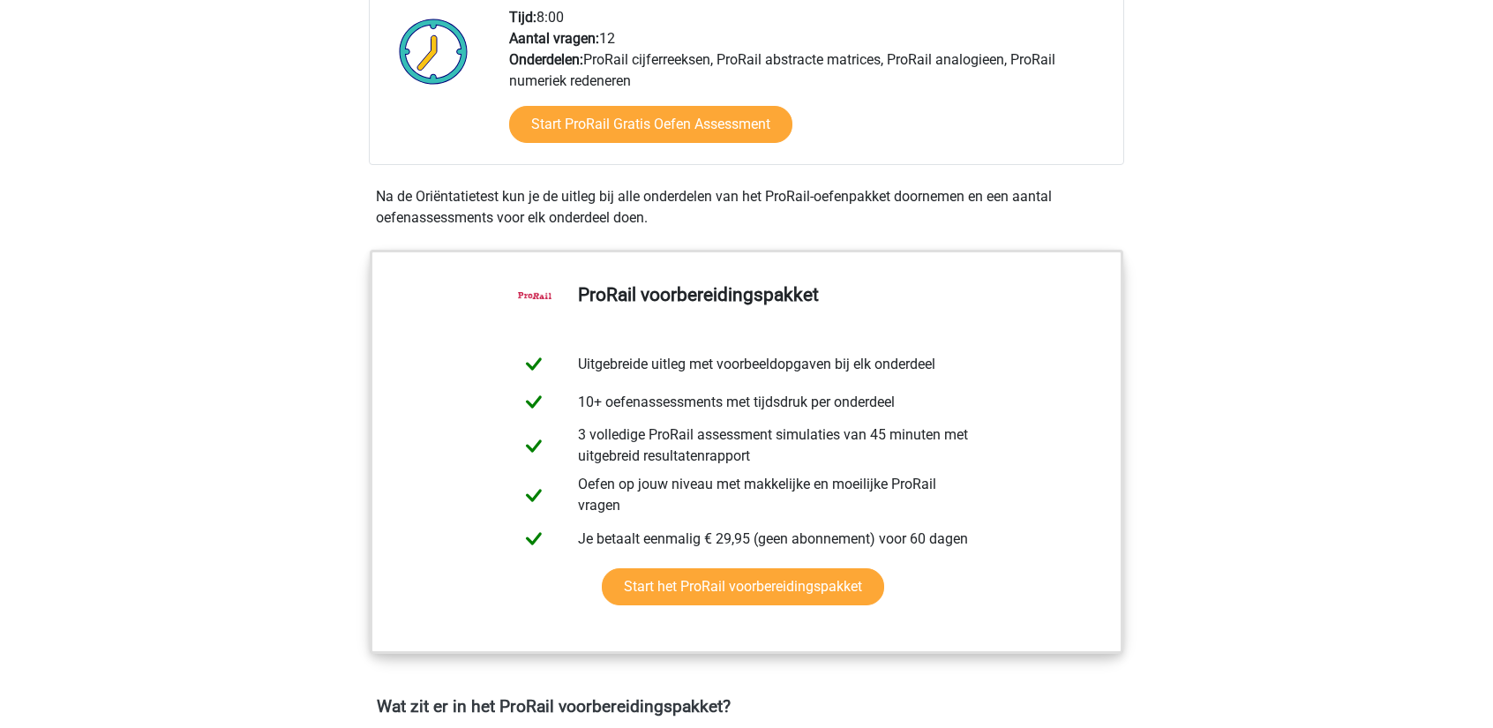
scroll to position [1059, 0]
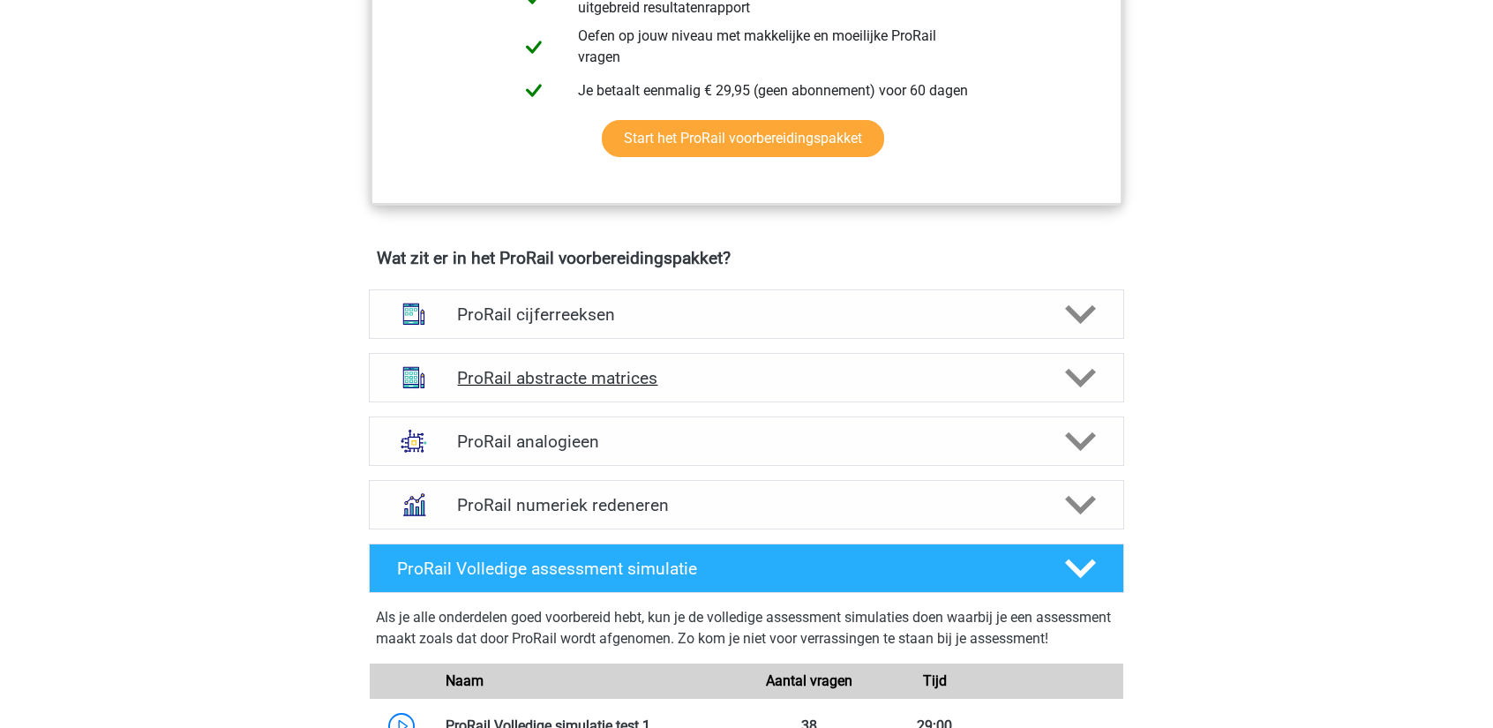
click at [692, 393] on div "ProRail abstracte matrices" at bounding box center [746, 377] width 755 height 49
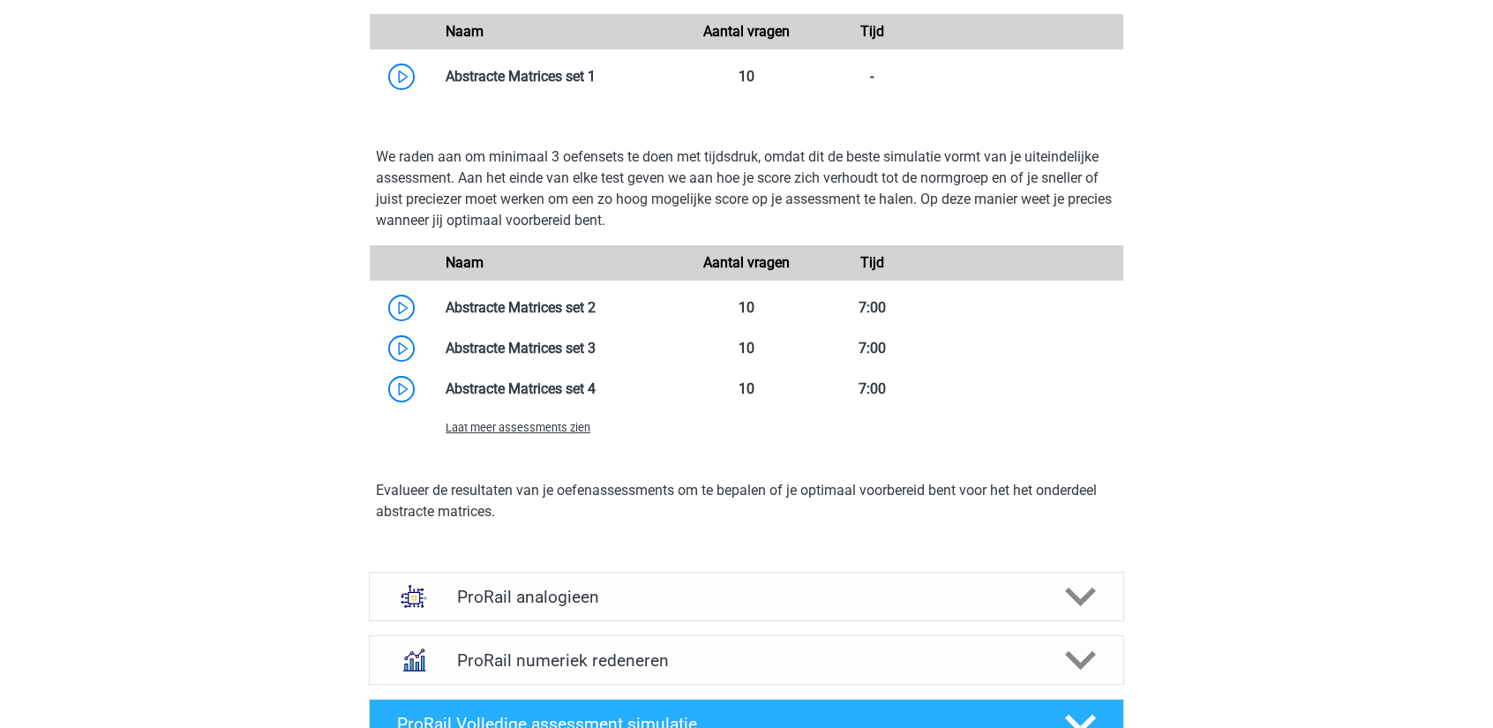
scroll to position [1941, 0]
